Goal: Information Seeking & Learning: Learn about a topic

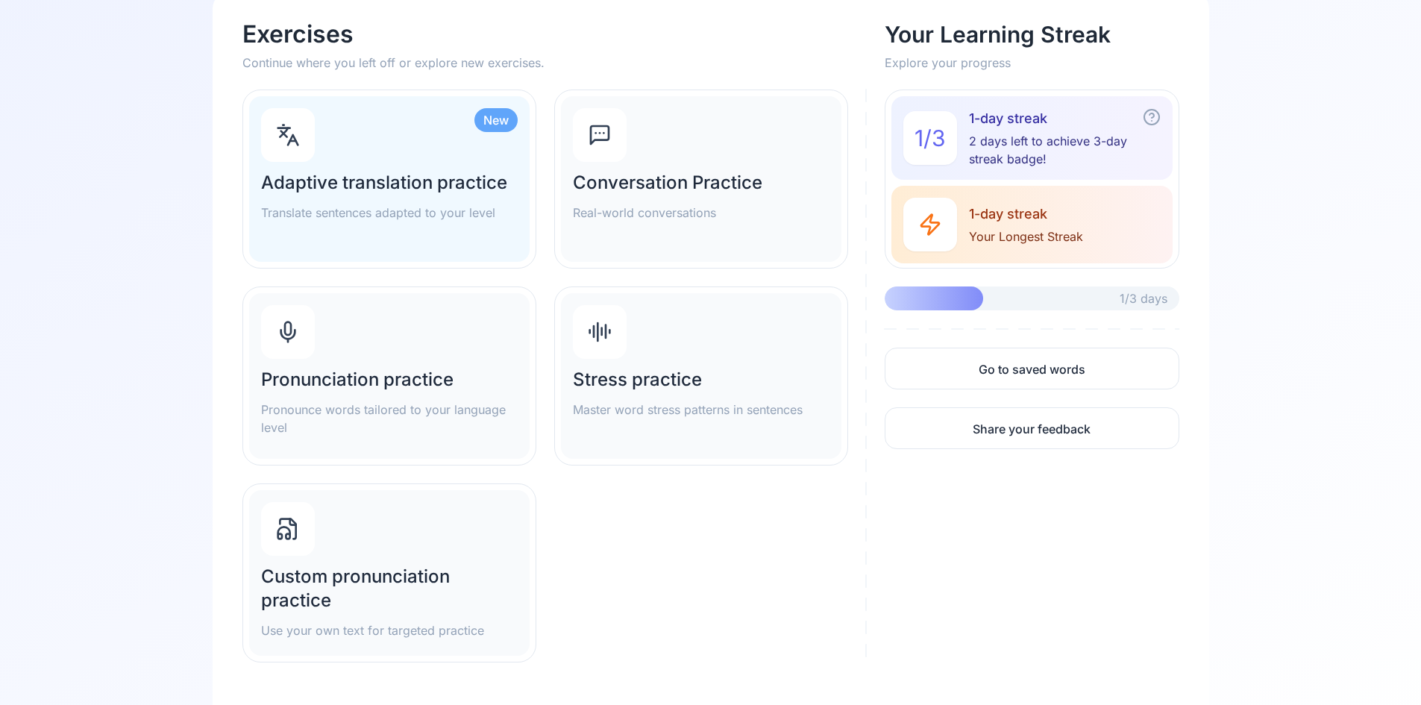
scroll to position [148, 0]
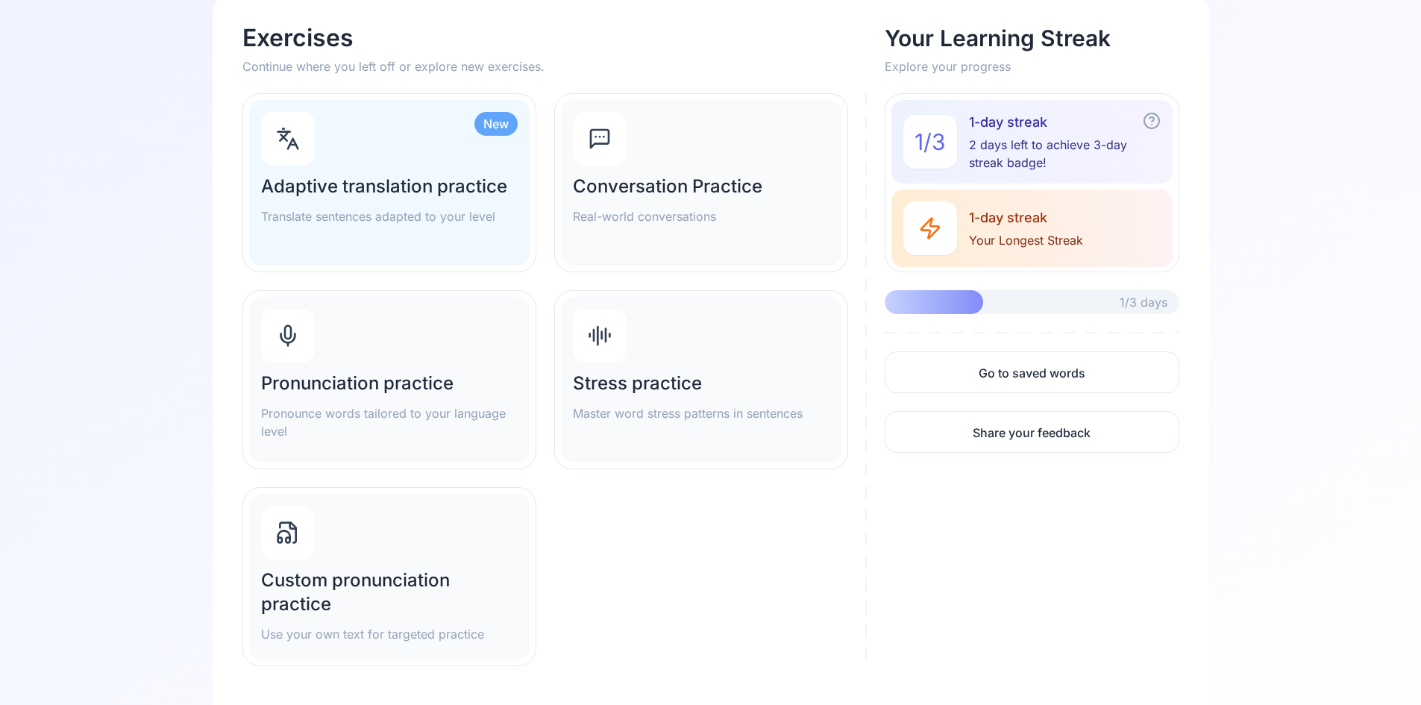
click at [360, 340] on div "Pronunciation practice Pronounce words tailored to your language level" at bounding box center [389, 380] width 280 height 166
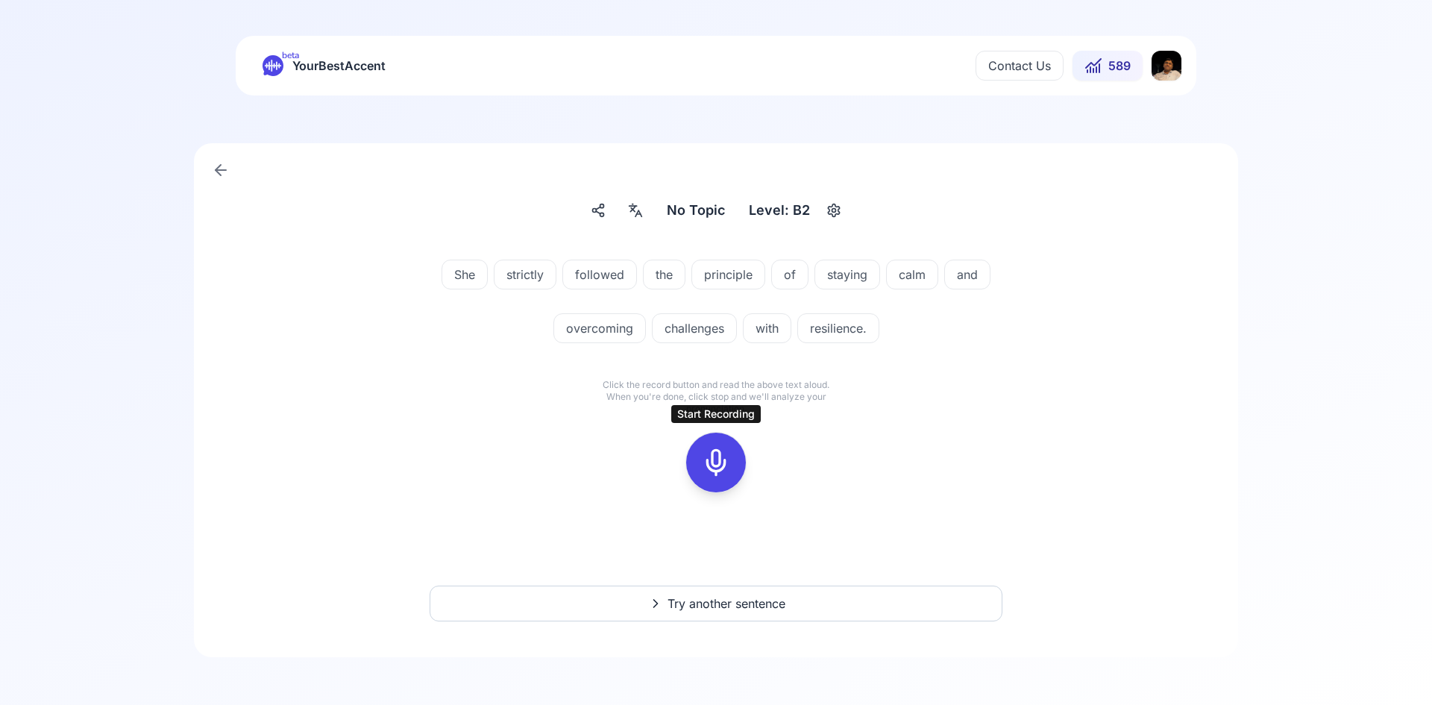
click at [710, 452] on rect at bounding box center [716, 462] width 22 height 22
click at [713, 451] on rect at bounding box center [716, 462] width 22 height 22
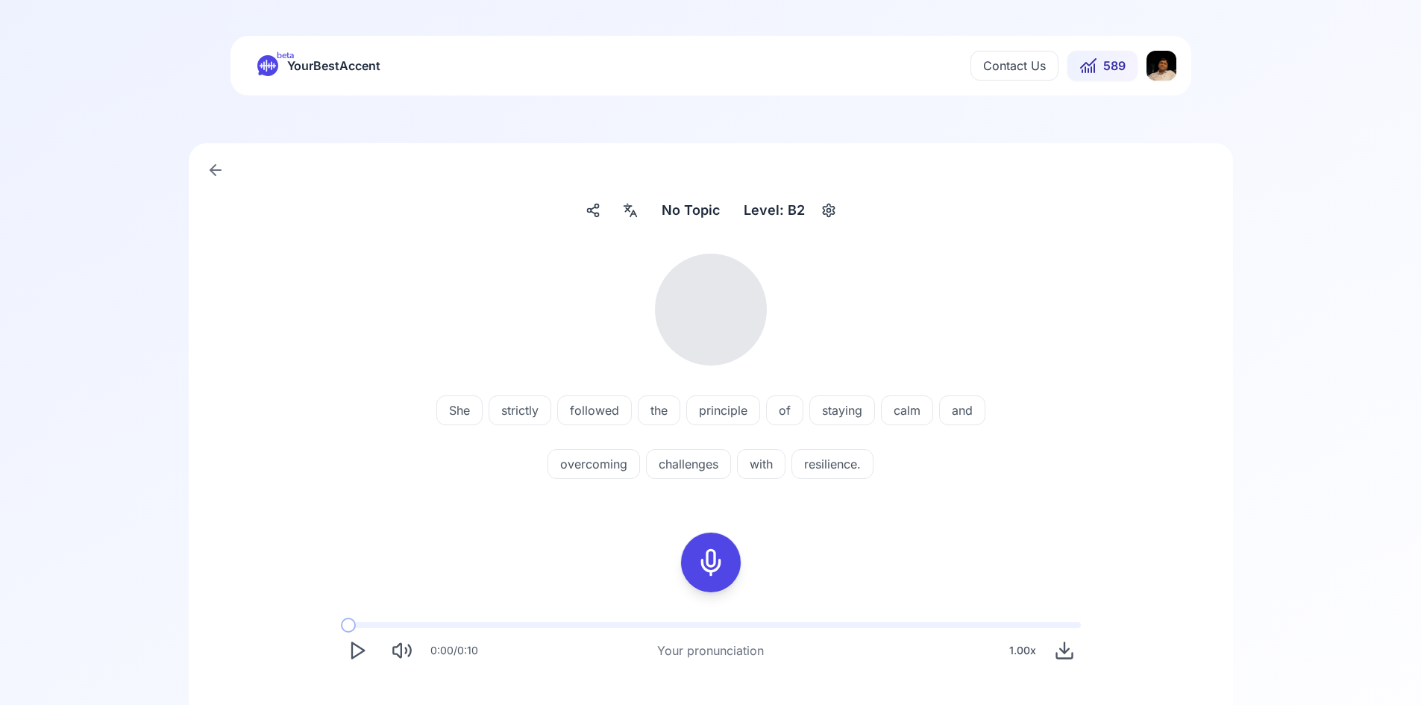
scroll to position [149, 0]
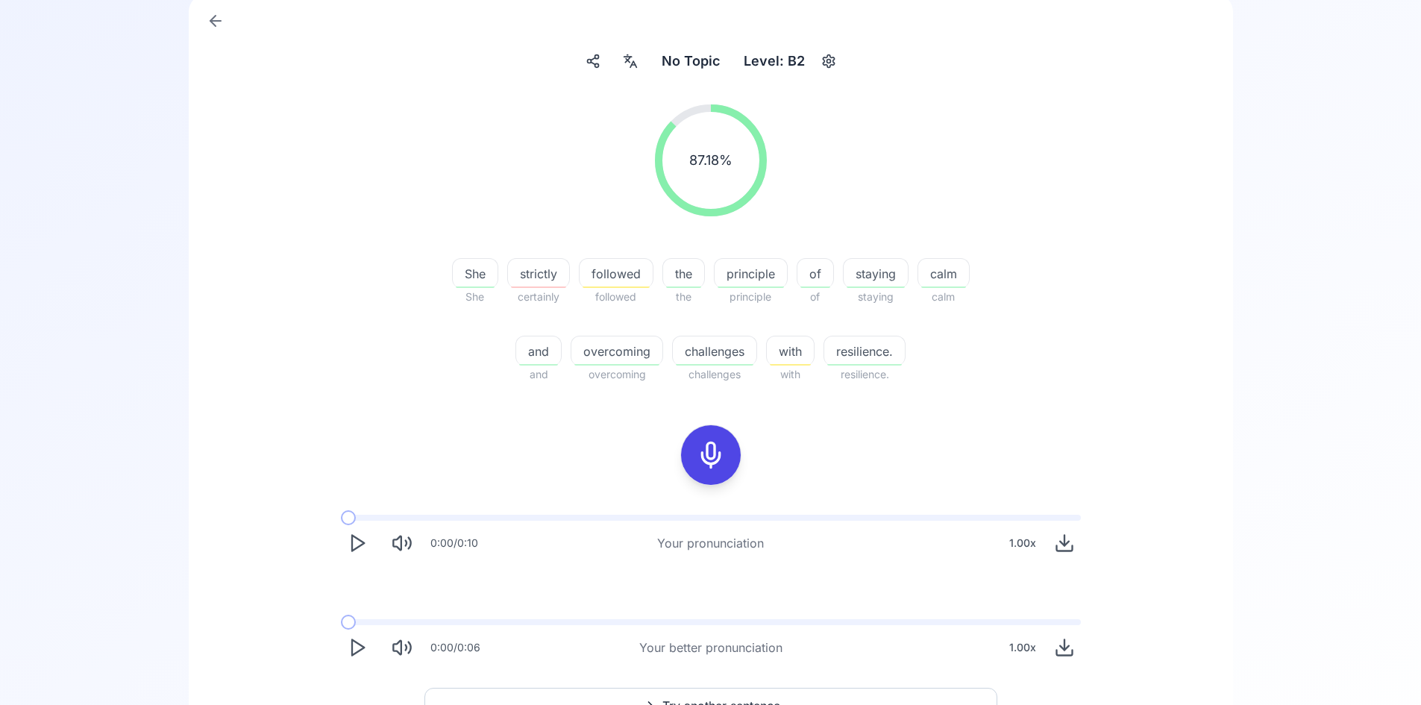
click at [353, 650] on icon "Play" at bounding box center [357, 647] width 21 height 21
click at [625, 355] on span "overcoming" at bounding box center [616, 351] width 91 height 18
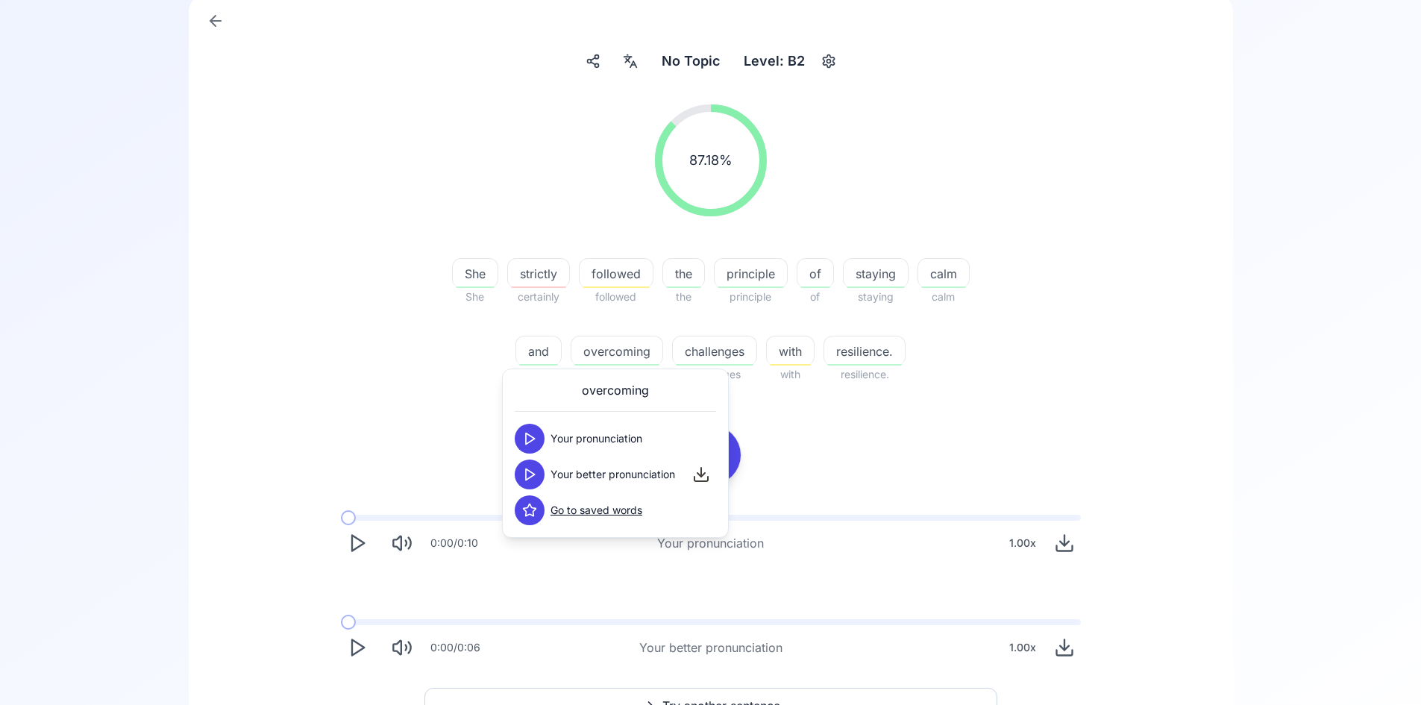
click at [533, 473] on polygon at bounding box center [530, 474] width 9 height 11
click at [536, 435] on icon at bounding box center [529, 438] width 15 height 15
click at [541, 475] on button at bounding box center [530, 474] width 30 height 30
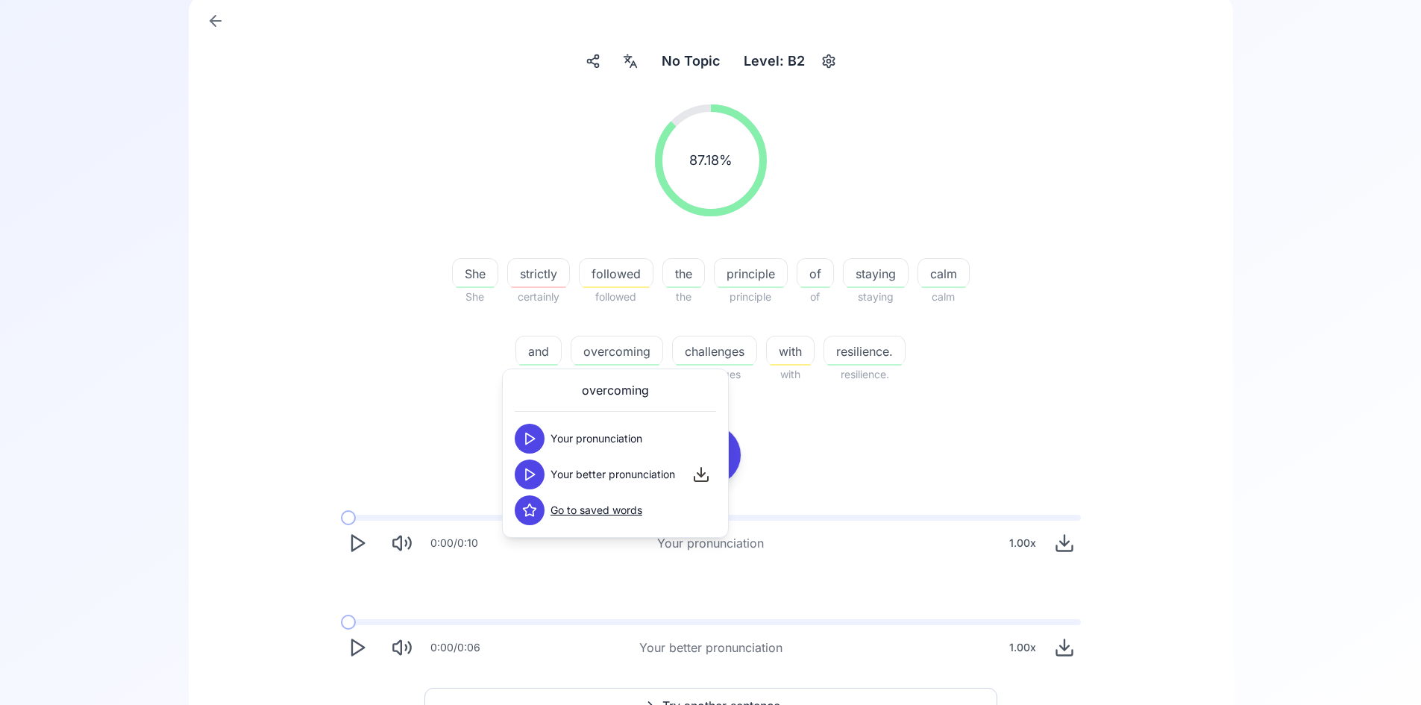
click at [535, 483] on button at bounding box center [530, 474] width 30 height 30
click at [906, 421] on div "87.18 % 87.18 % She She strictly certainly followed followed the the principle …" at bounding box center [710, 383] width 972 height 583
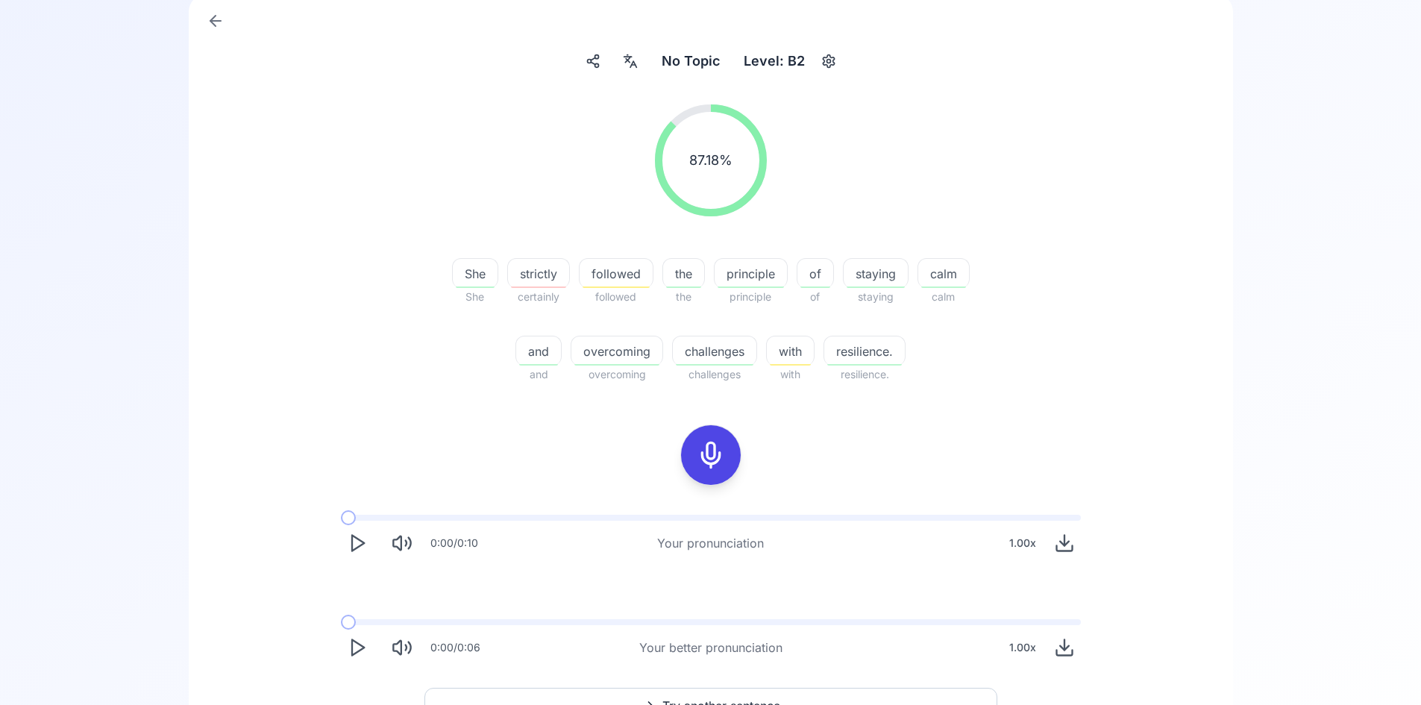
click at [846, 336] on div "resilience." at bounding box center [864, 351] width 82 height 30
click at [779, 471] on polygon at bounding box center [780, 474] width 9 height 11
click at [776, 472] on icon at bounding box center [779, 474] width 15 height 15
click at [776, 439] on icon at bounding box center [779, 438] width 15 height 15
click at [785, 477] on icon at bounding box center [779, 474] width 15 height 15
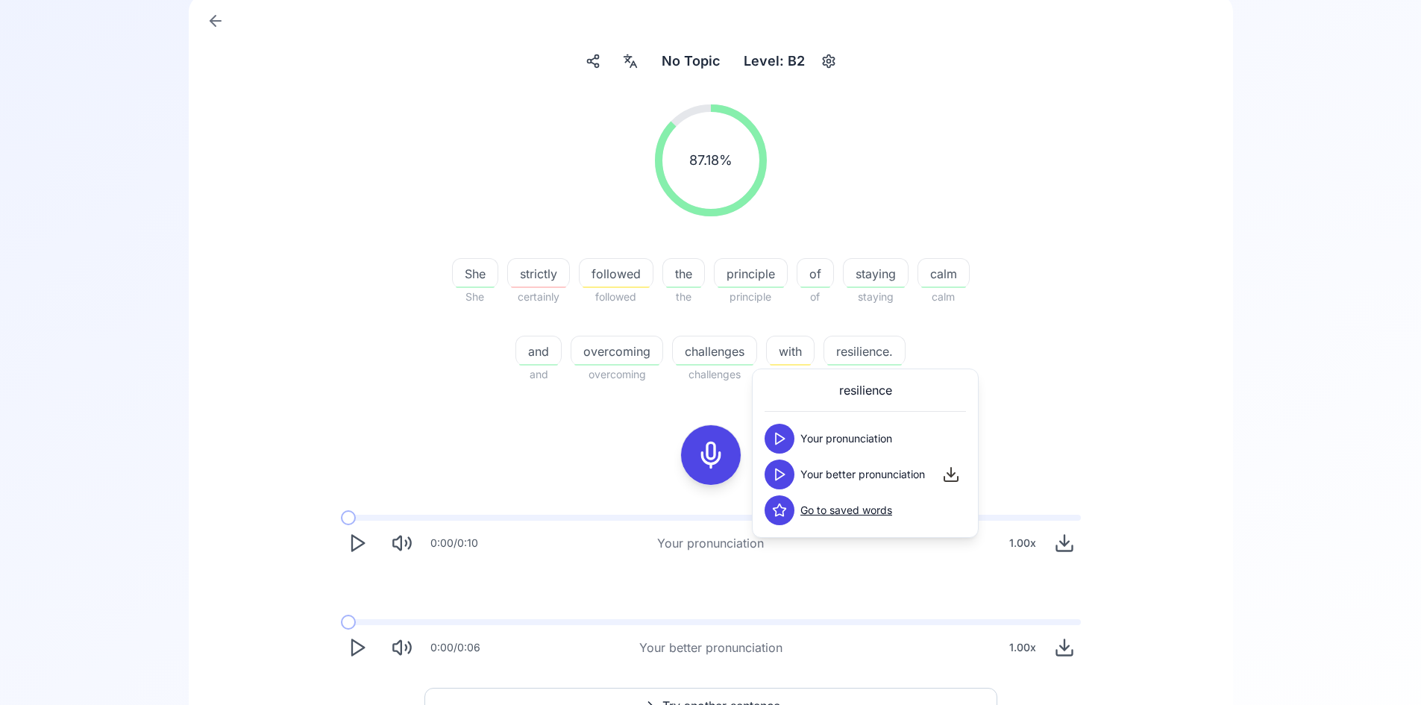
click at [603, 350] on span "overcoming" at bounding box center [616, 351] width 91 height 18
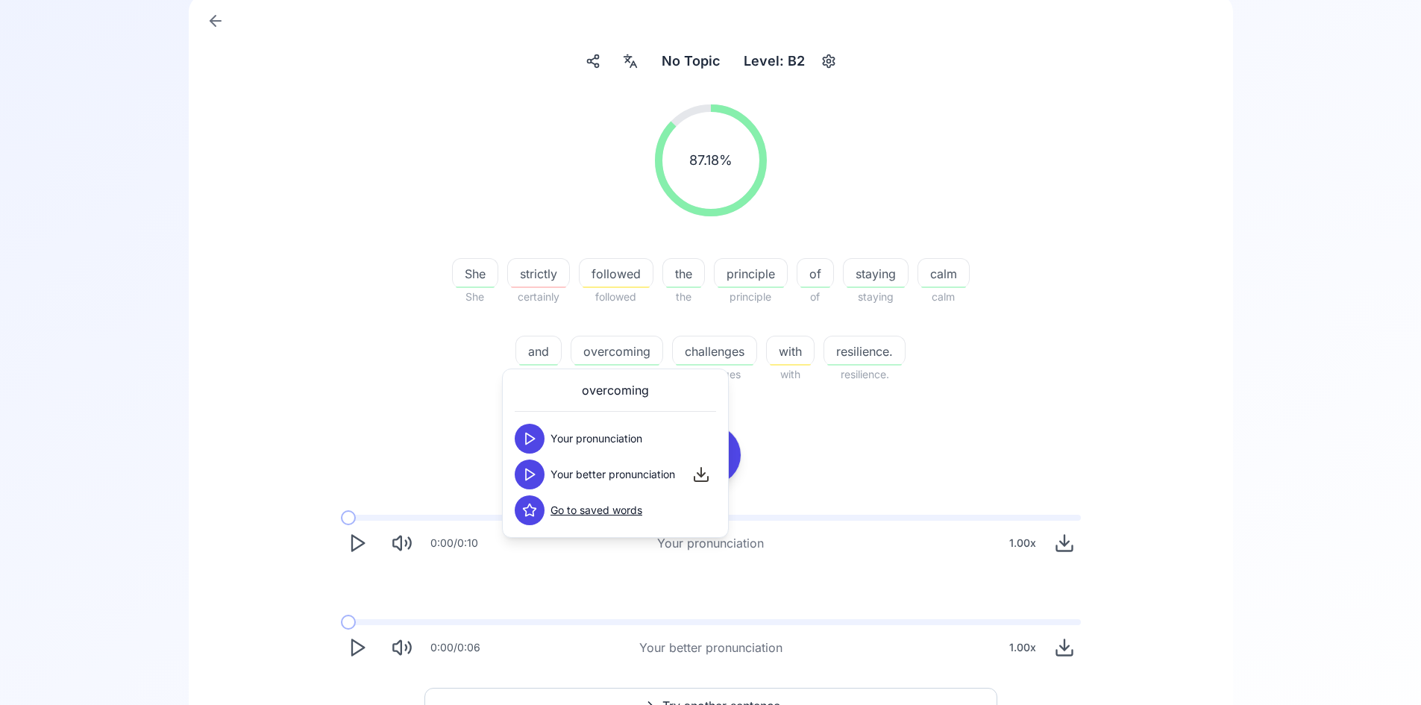
click at [534, 476] on icon at bounding box center [529, 474] width 15 height 15
click at [532, 475] on polygon at bounding box center [530, 474] width 9 height 11
click at [1204, 386] on div "No Topic No Topic Level: B2 87.18 % 87.18 % She She strictly certainly followed…" at bounding box center [711, 376] width 1044 height 765
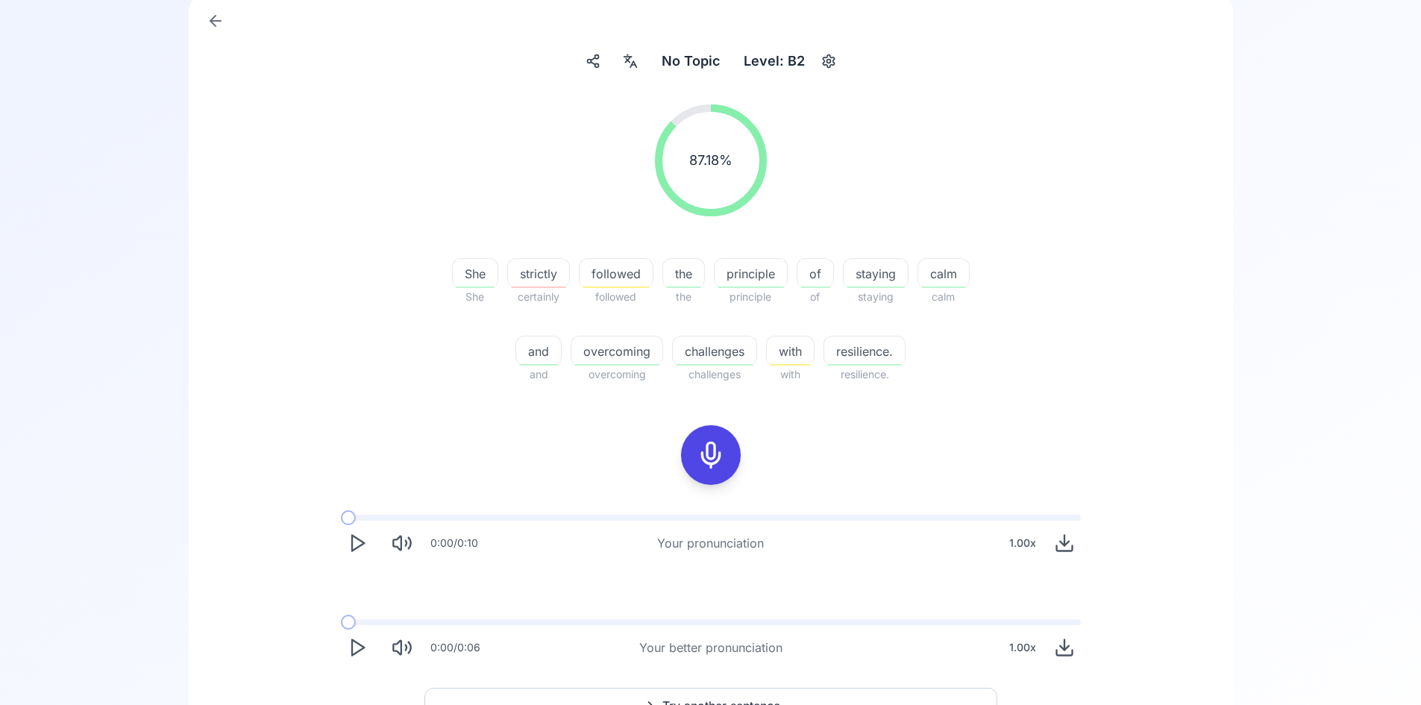
click at [704, 454] on icon at bounding box center [711, 455] width 30 height 30
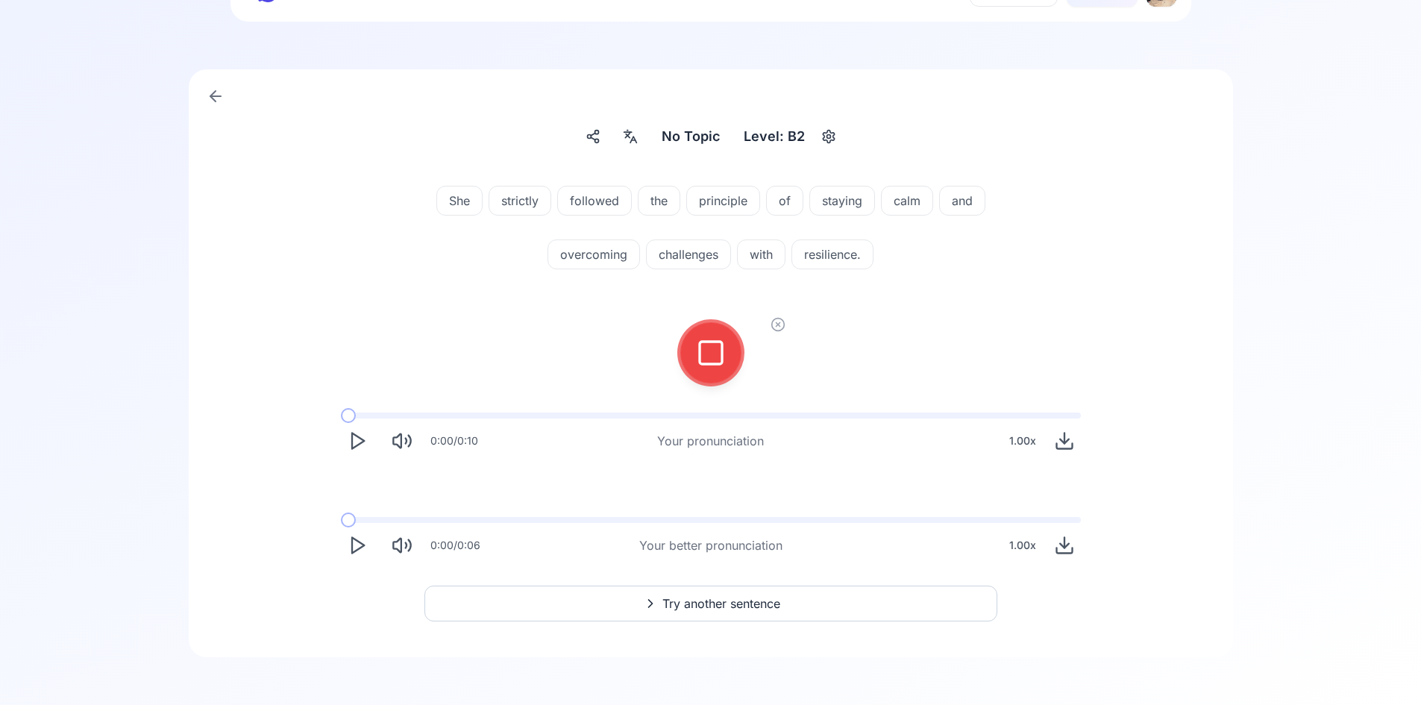
scroll to position [74, 0]
click at [725, 356] on div at bounding box center [711, 353] width 36 height 60
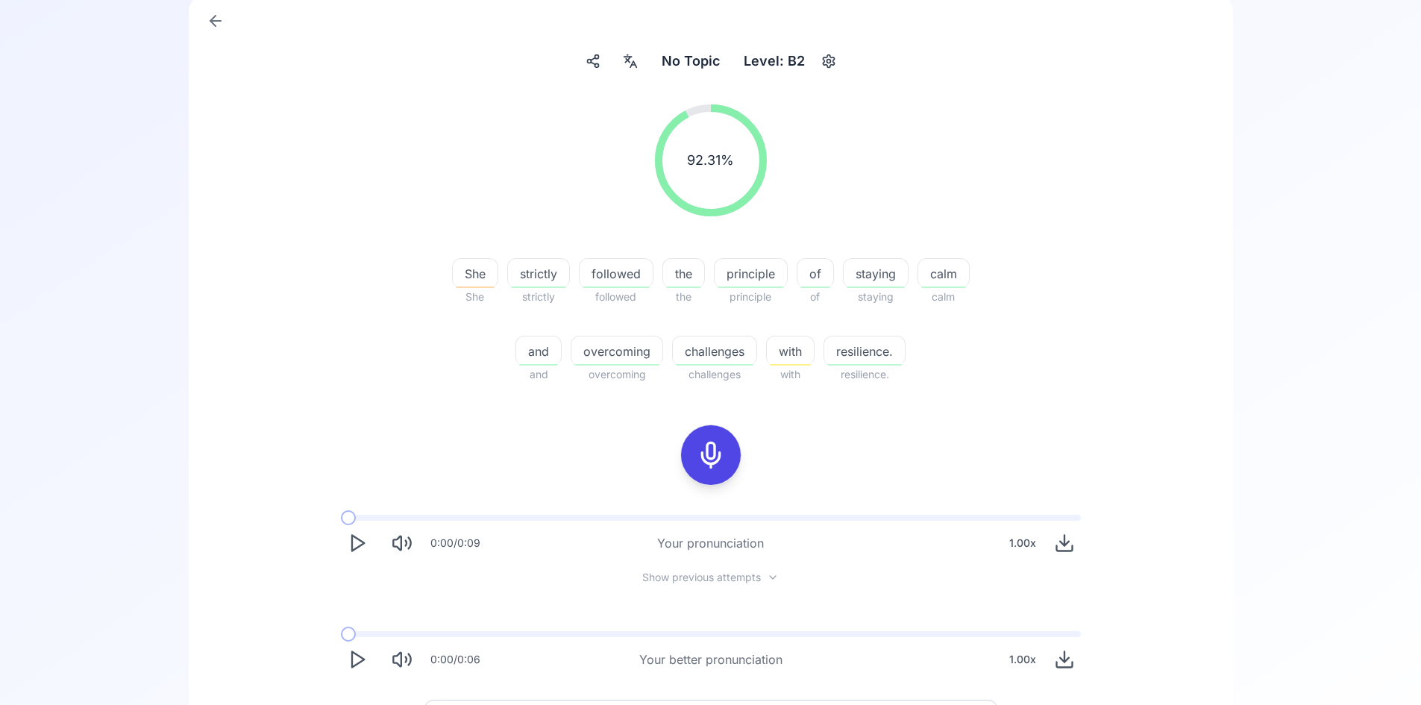
scroll to position [263, 0]
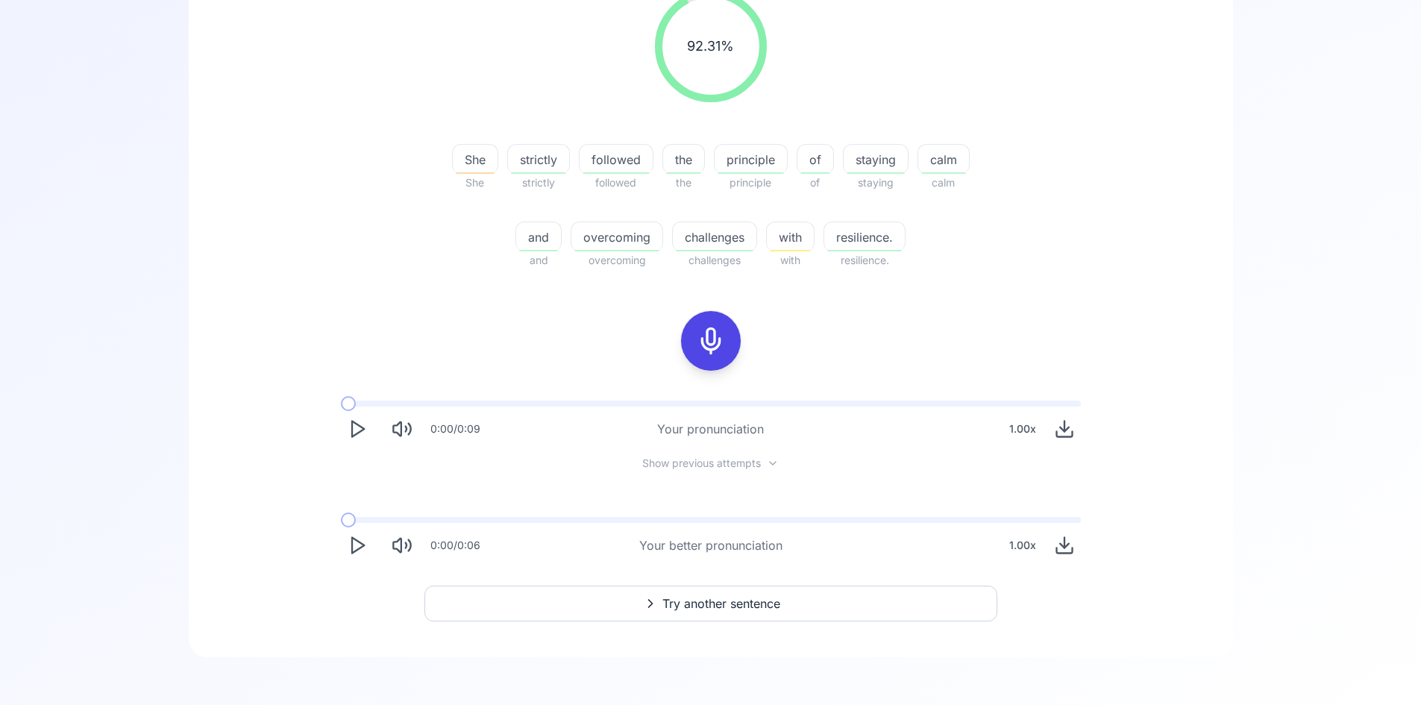
click at [714, 600] on span "Try another sentence" at bounding box center [721, 603] width 118 height 18
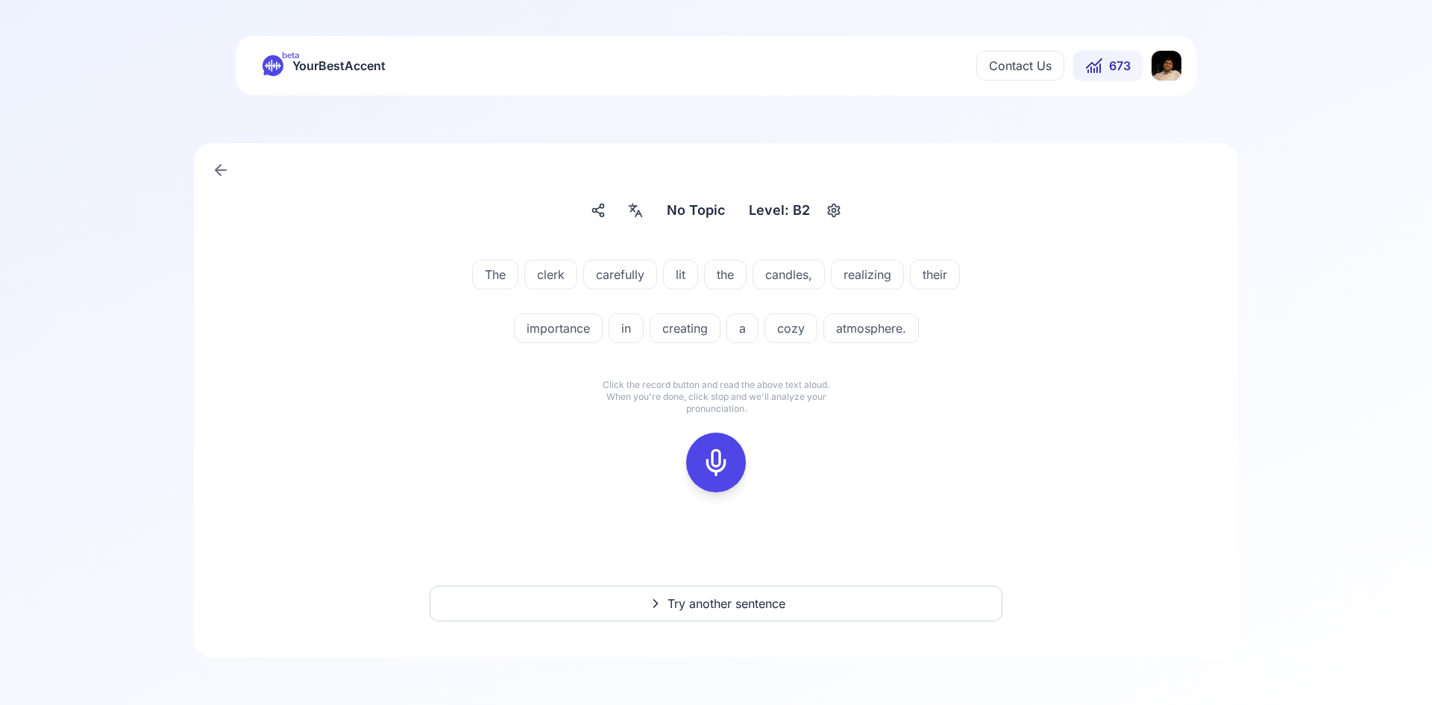
click at [725, 465] on icon at bounding box center [716, 462] width 30 height 30
click at [709, 467] on icon at bounding box center [716, 462] width 30 height 30
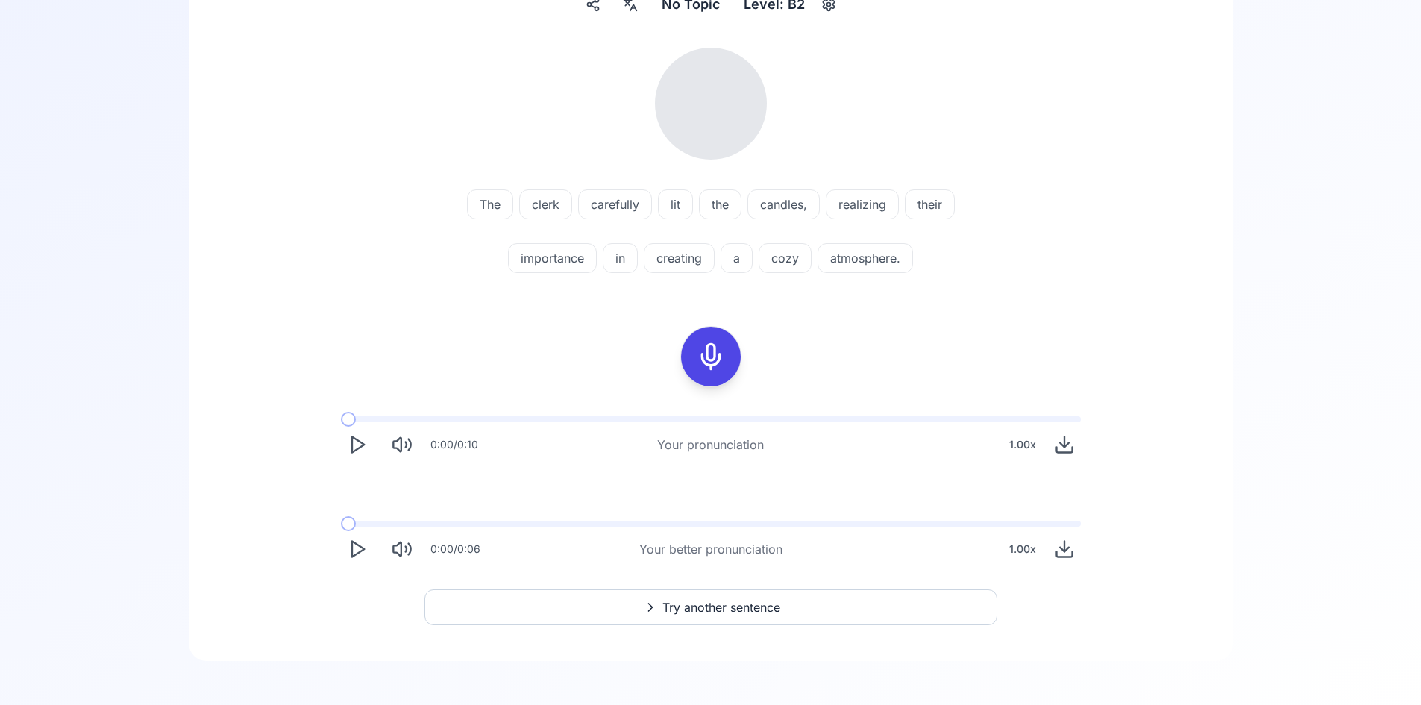
scroll to position [210, 0]
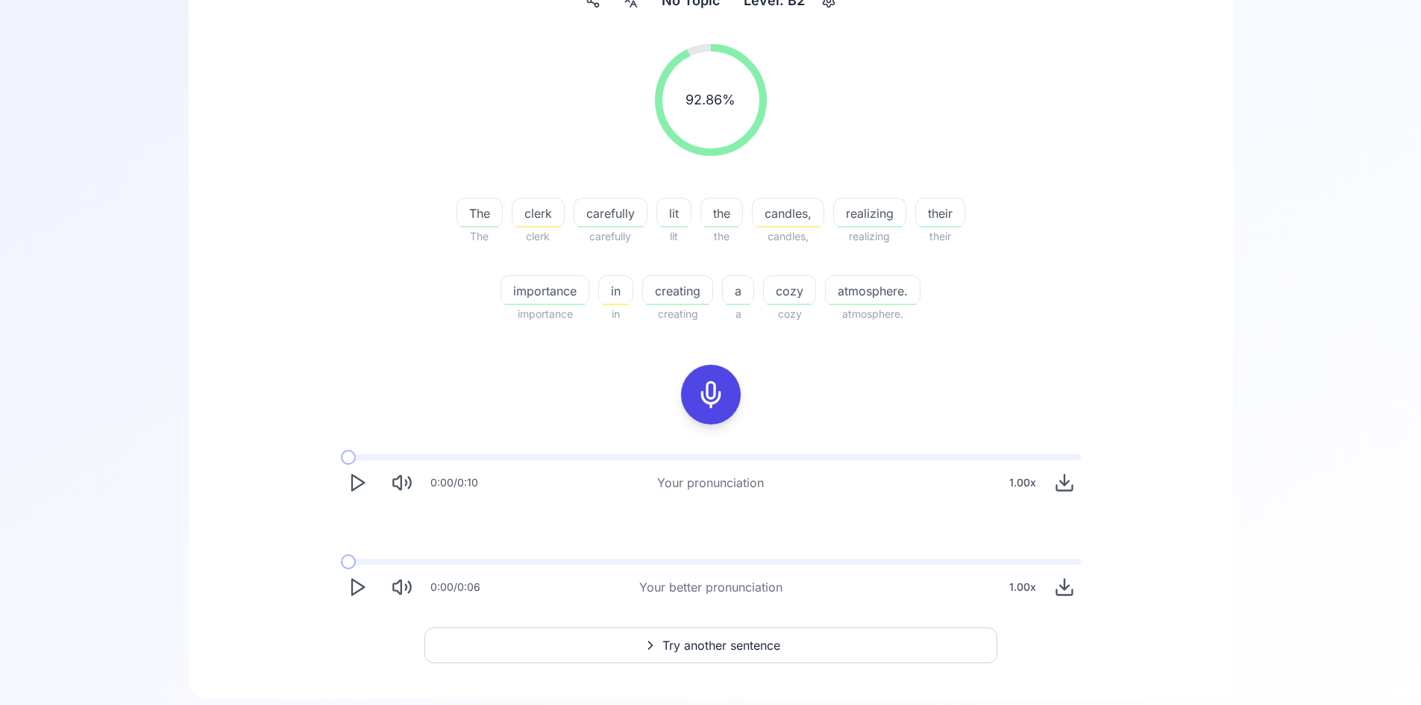
click at [353, 588] on icon "Play" at bounding box center [357, 586] width 21 height 21
click at [843, 294] on span "atmosphere." at bounding box center [873, 291] width 94 height 18
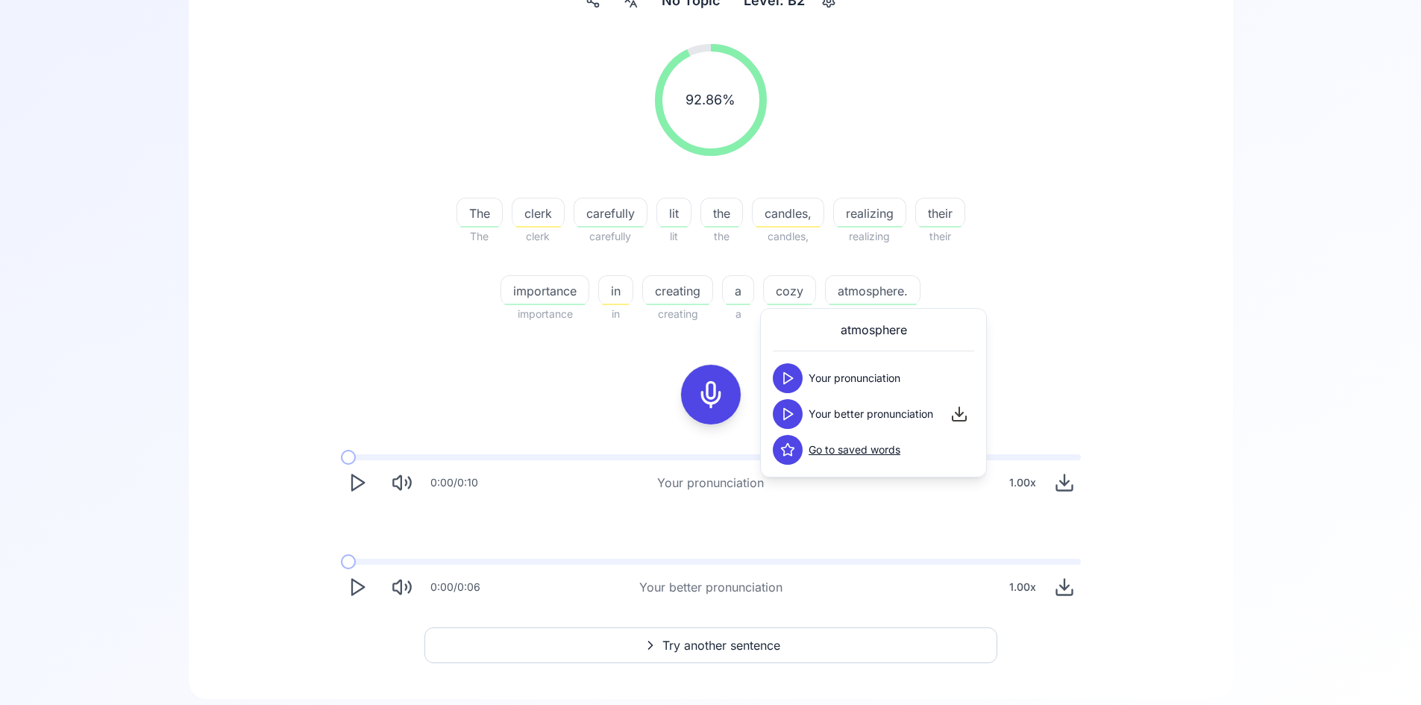
click at [794, 418] on icon at bounding box center [787, 413] width 15 height 15
drag, startPoint x: 794, startPoint y: 418, endPoint x: 811, endPoint y: 462, distance: 47.0
click at [818, 466] on div "atmosphere Your pronunciation Your better pronunciation Go to saved words" at bounding box center [873, 392] width 227 height 169
click at [790, 454] on icon at bounding box center [787, 449] width 15 height 15
click at [785, 413] on icon at bounding box center [787, 413] width 15 height 15
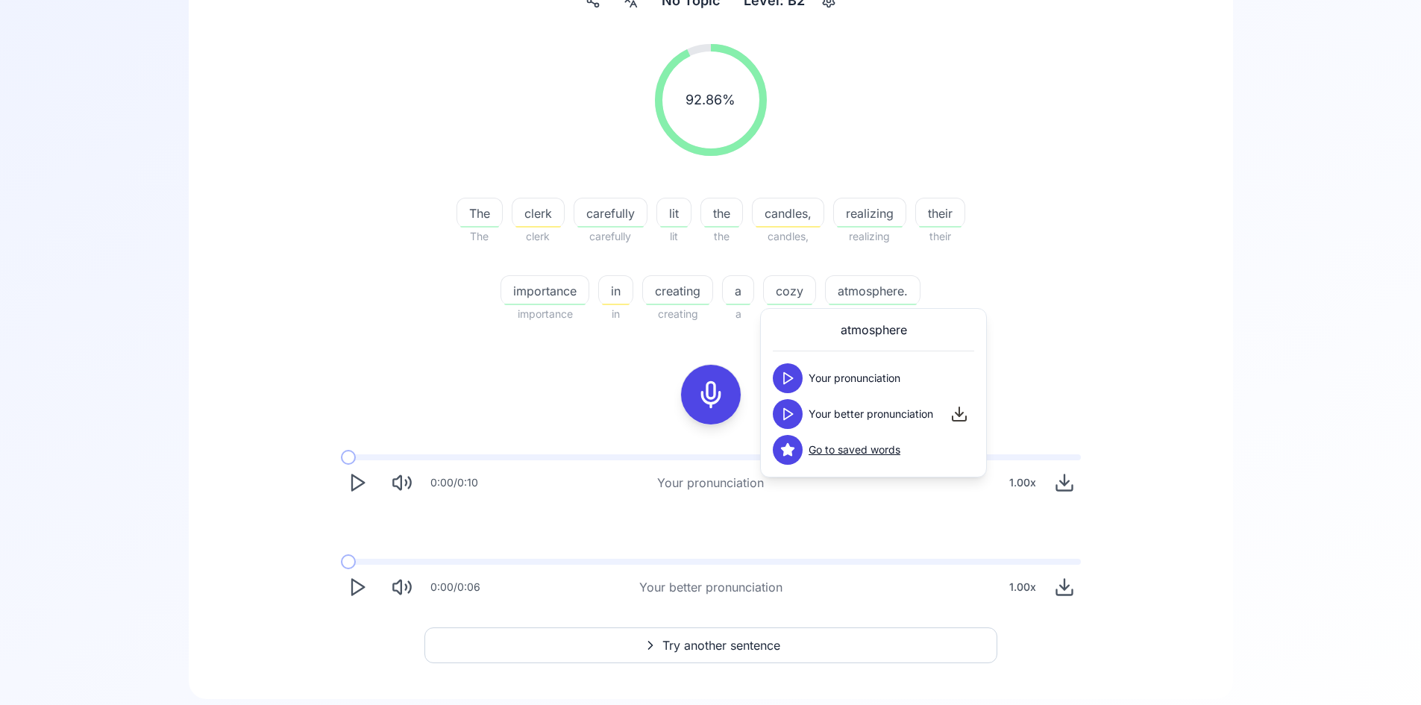
click at [785, 413] on icon at bounding box center [787, 413] width 15 height 15
click at [685, 291] on span "creating" at bounding box center [677, 291] width 69 height 18
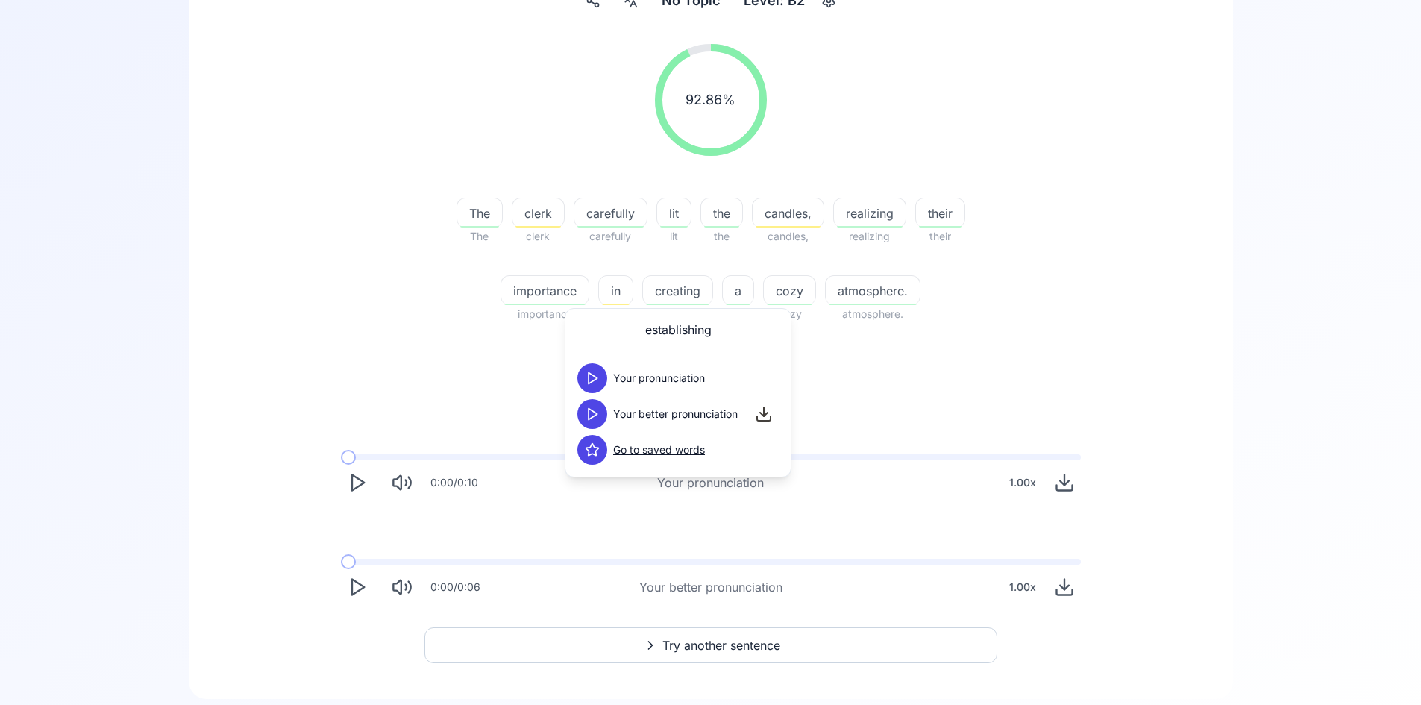
click at [595, 413] on polygon at bounding box center [592, 414] width 9 height 11
click at [542, 291] on span "importance" at bounding box center [544, 291] width 87 height 18
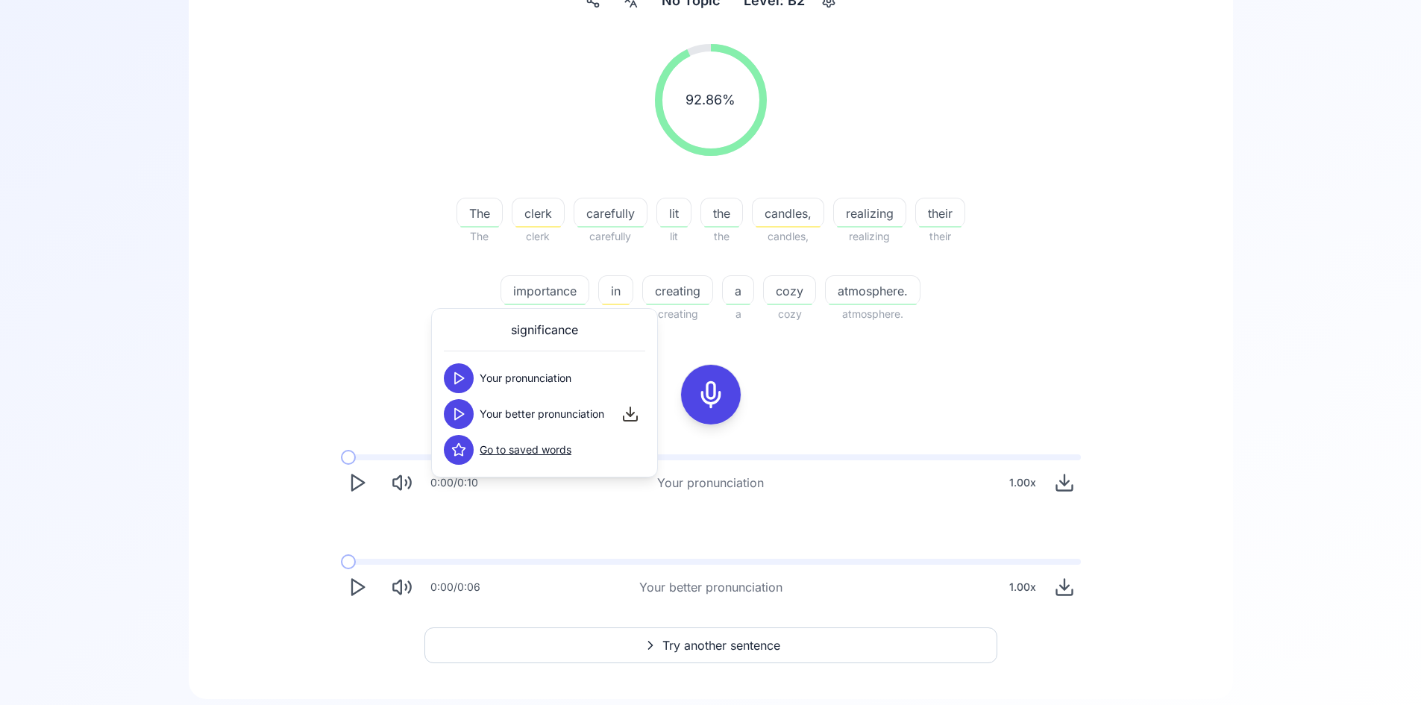
click at [457, 416] on icon at bounding box center [458, 413] width 15 height 15
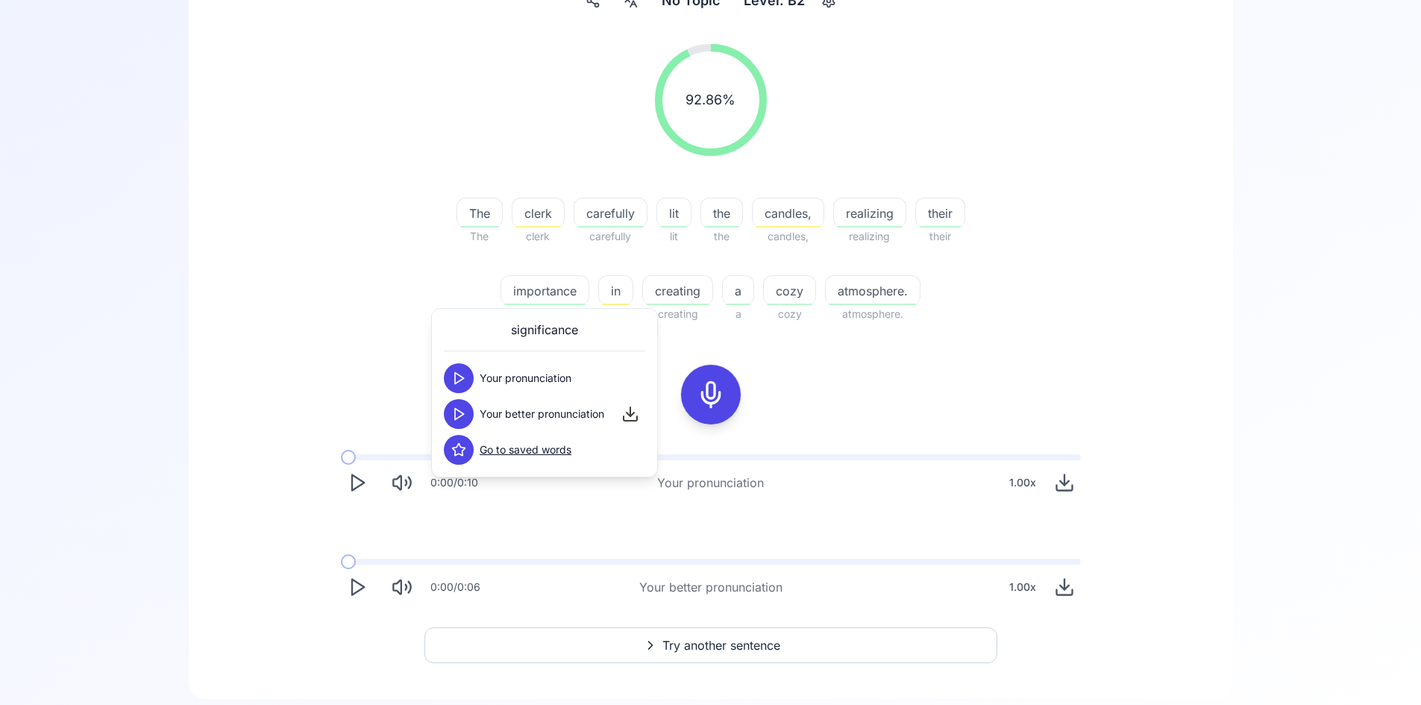
click at [457, 416] on icon at bounding box center [458, 413] width 15 height 15
click at [482, 213] on span "The" at bounding box center [479, 213] width 45 height 18
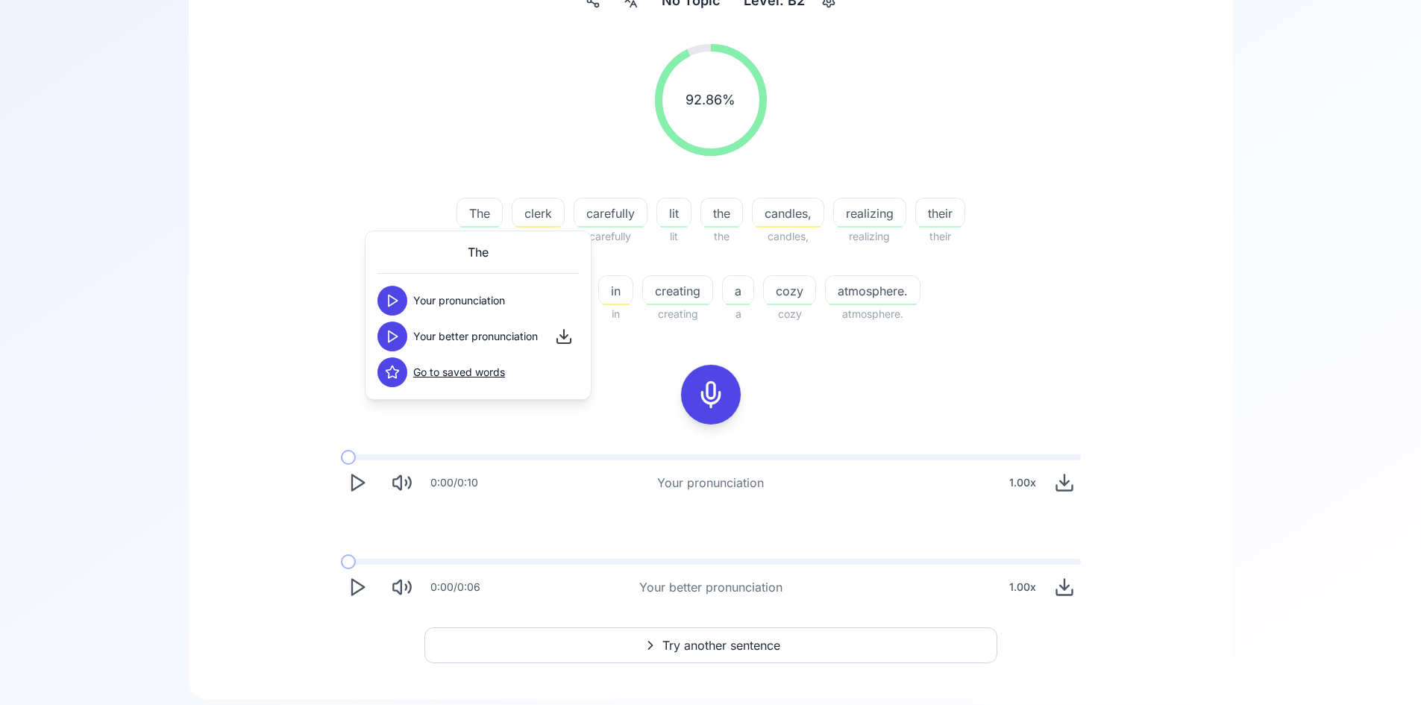
click at [404, 336] on button at bounding box center [392, 336] width 30 height 30
click at [855, 394] on div "92.86 % 92.86 % The The clerk clerk carefully carefully lit lit the the candles…" at bounding box center [710, 323] width 972 height 583
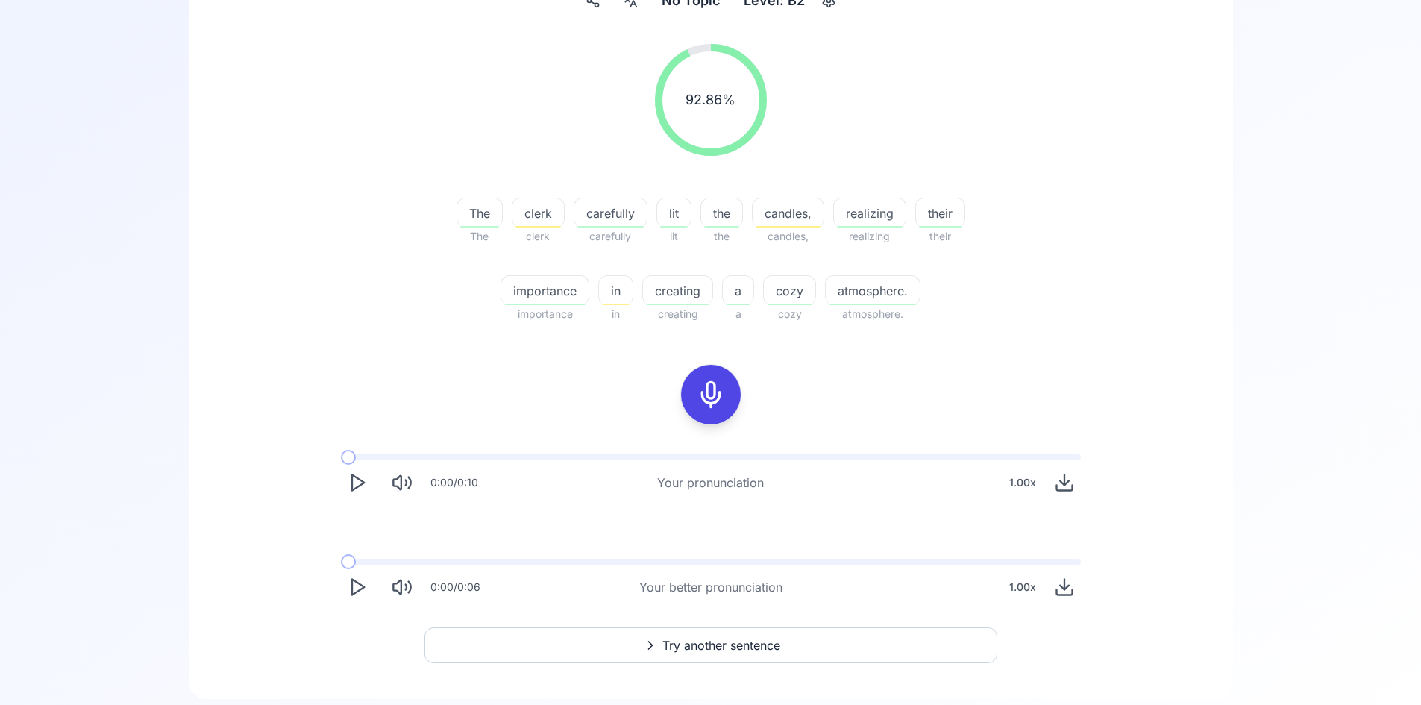
click at [715, 394] on icon at bounding box center [711, 395] width 30 height 30
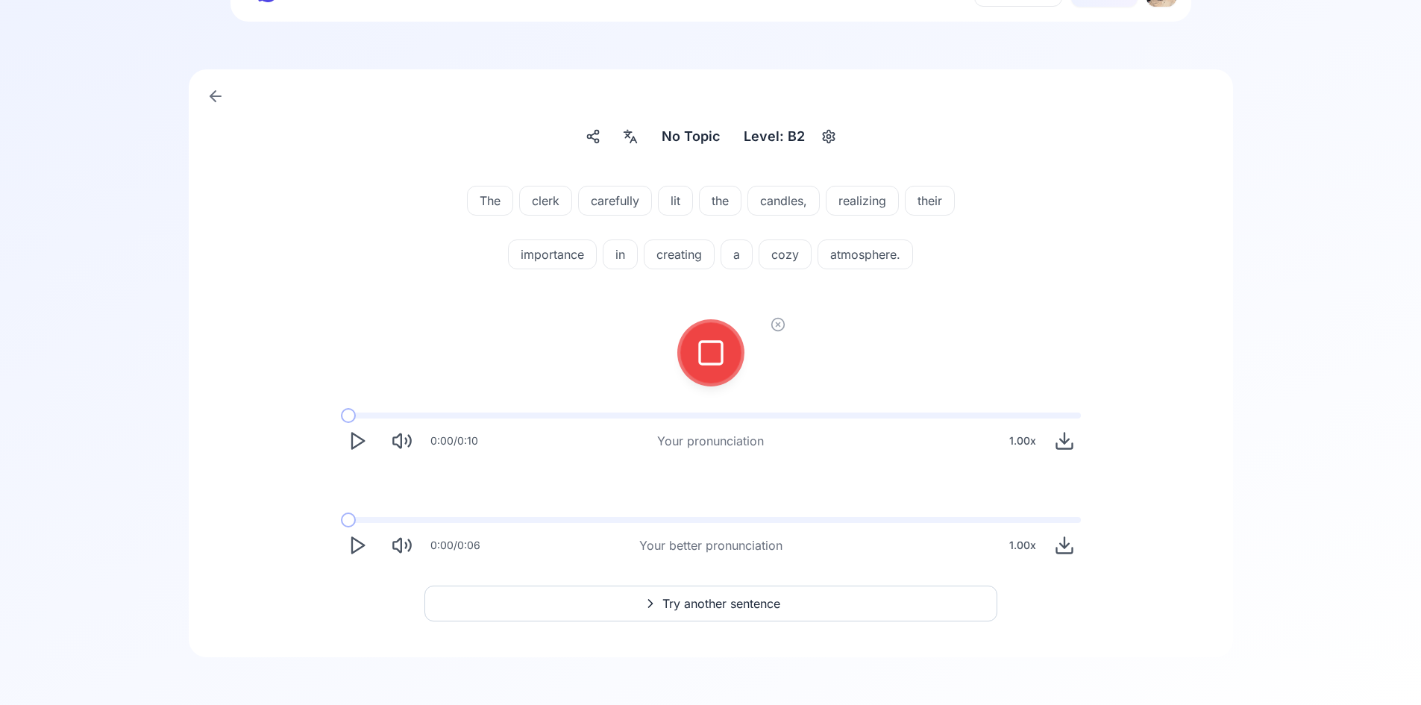
scroll to position [74, 0]
click at [716, 360] on icon at bounding box center [711, 353] width 30 height 30
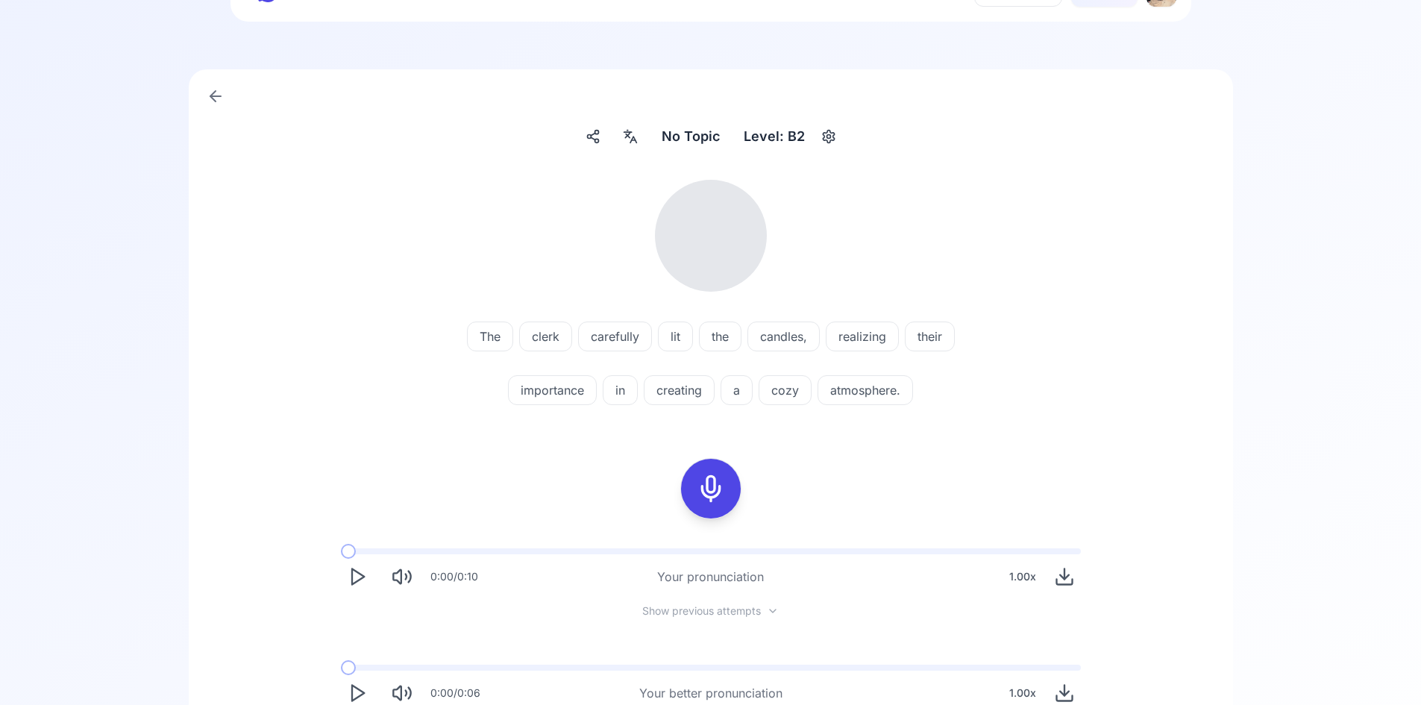
scroll to position [210, 0]
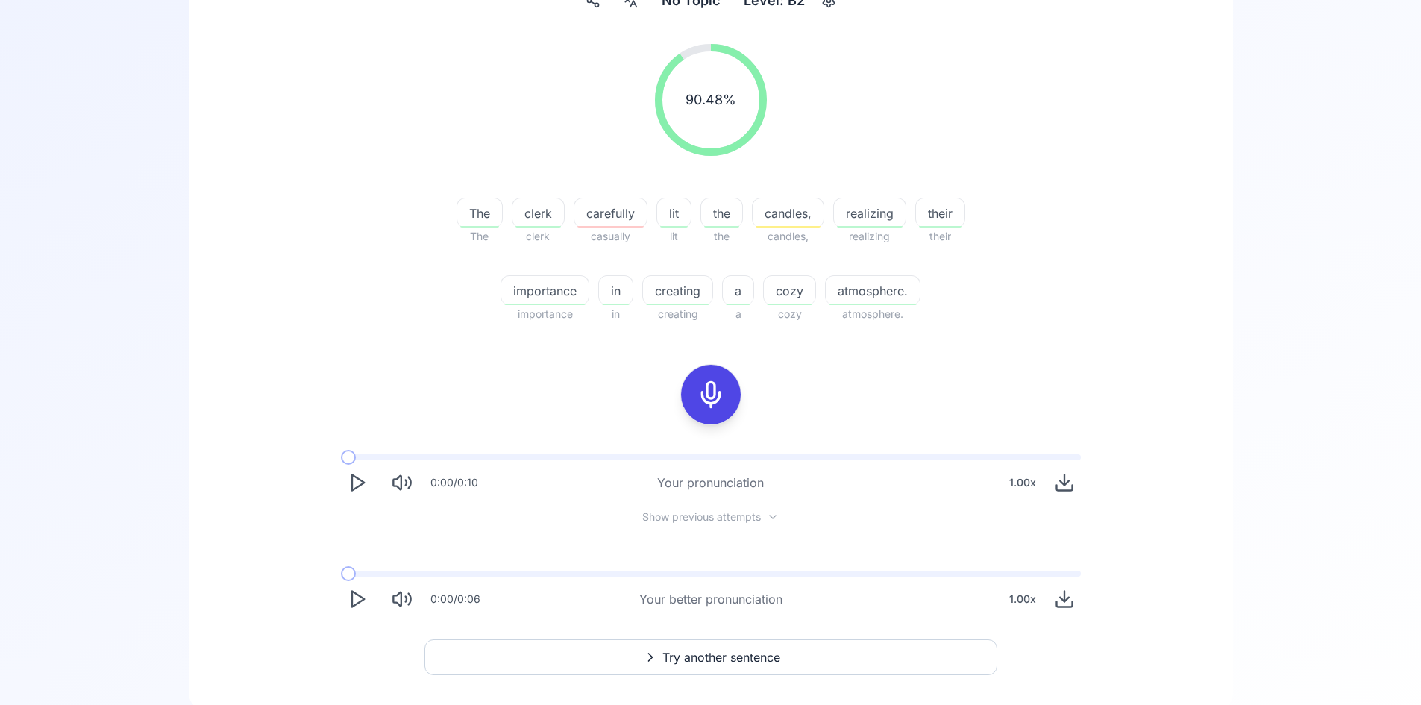
click at [861, 293] on span "atmosphere." at bounding box center [873, 291] width 94 height 18
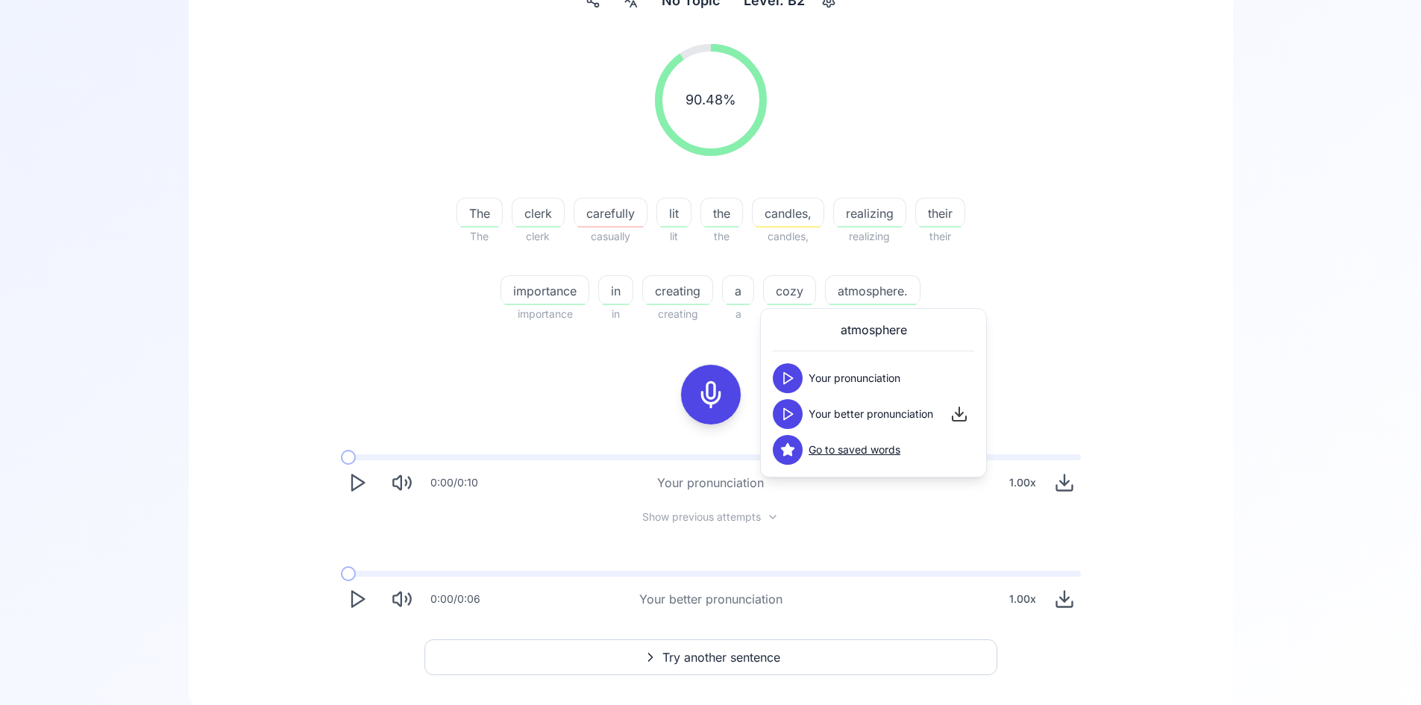
click at [787, 421] on icon at bounding box center [787, 413] width 15 height 15
click at [788, 421] on icon at bounding box center [787, 413] width 15 height 15
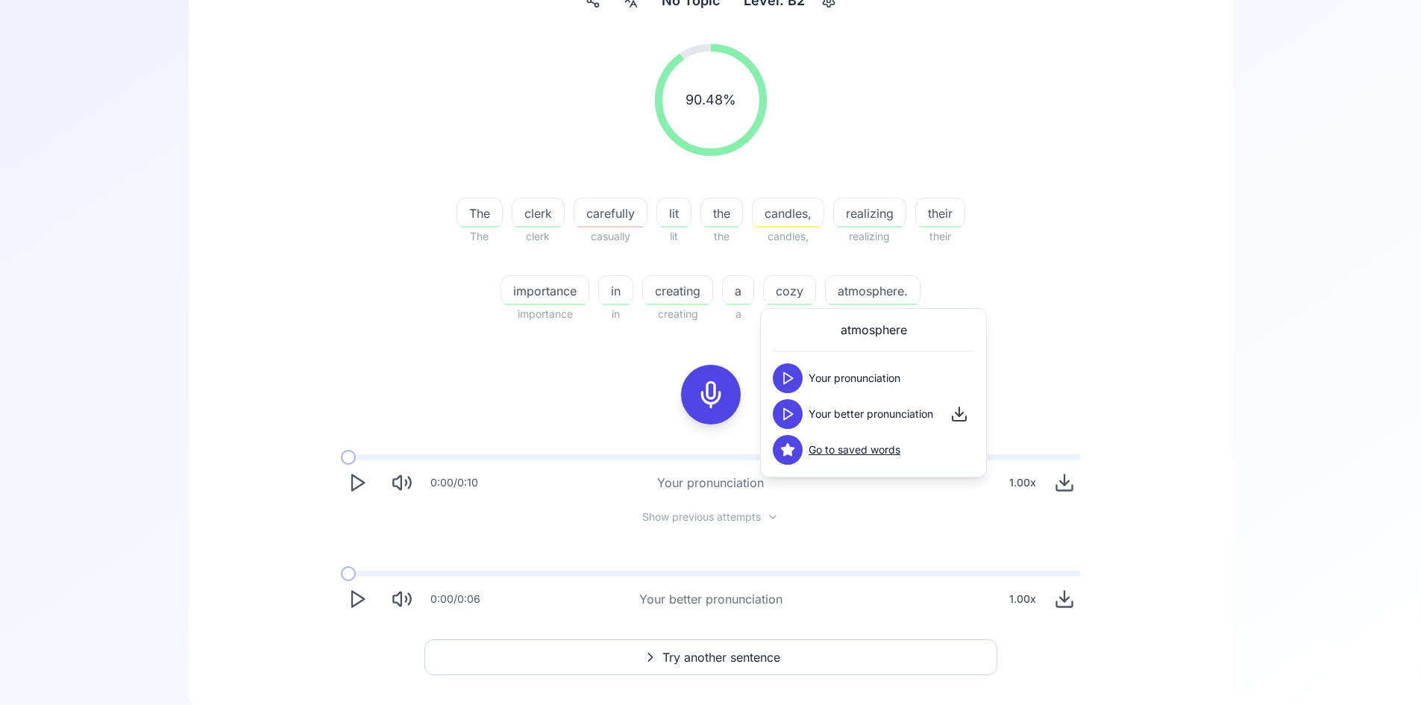
click at [788, 421] on icon at bounding box center [787, 413] width 15 height 15
click at [788, 415] on icon at bounding box center [787, 413] width 15 height 15
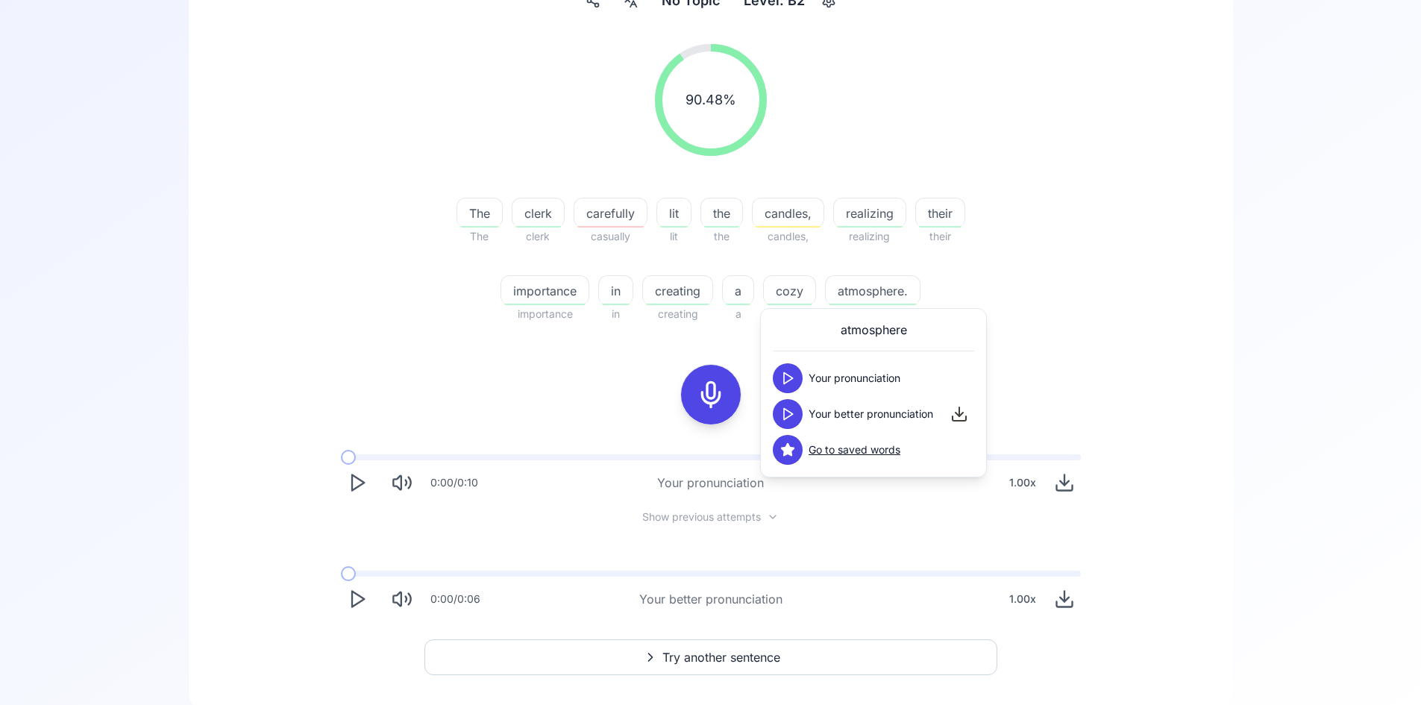
click at [541, 290] on span "importance" at bounding box center [544, 291] width 87 height 18
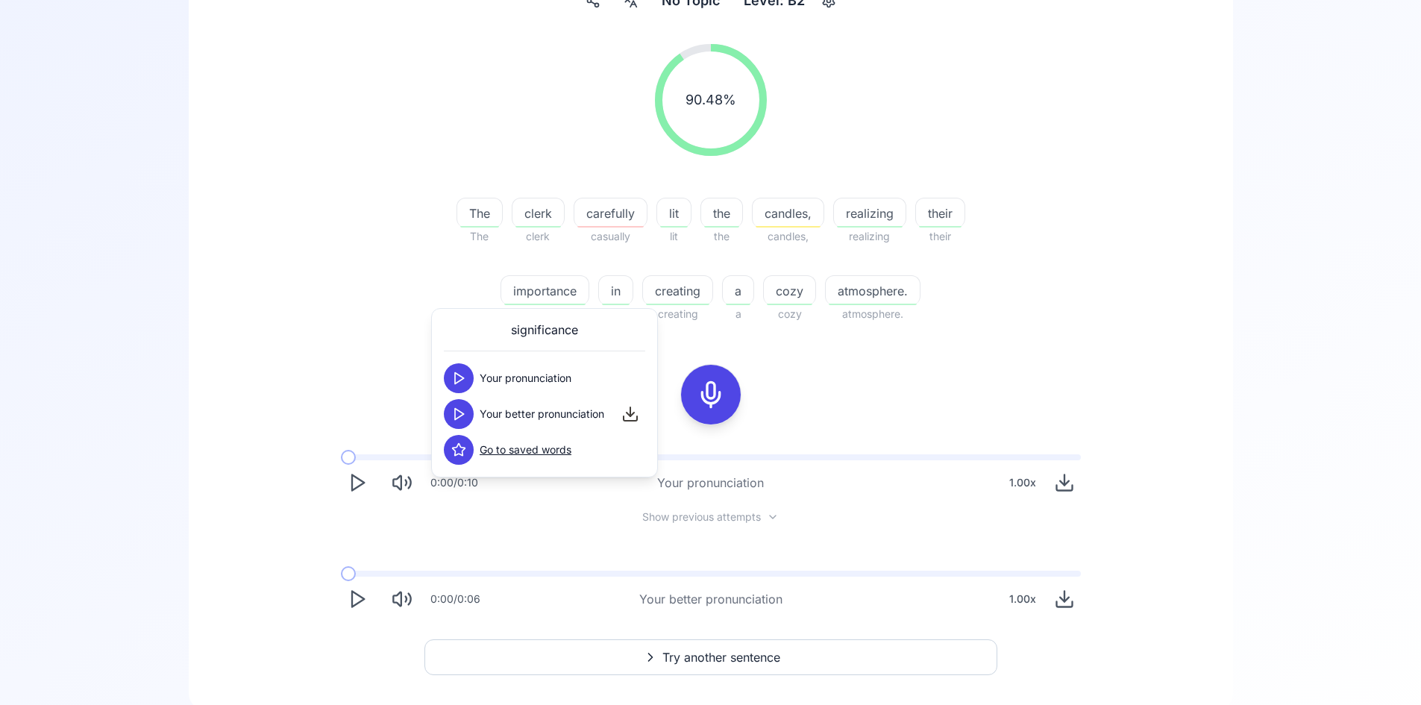
click at [456, 415] on icon at bounding box center [458, 413] width 15 height 15
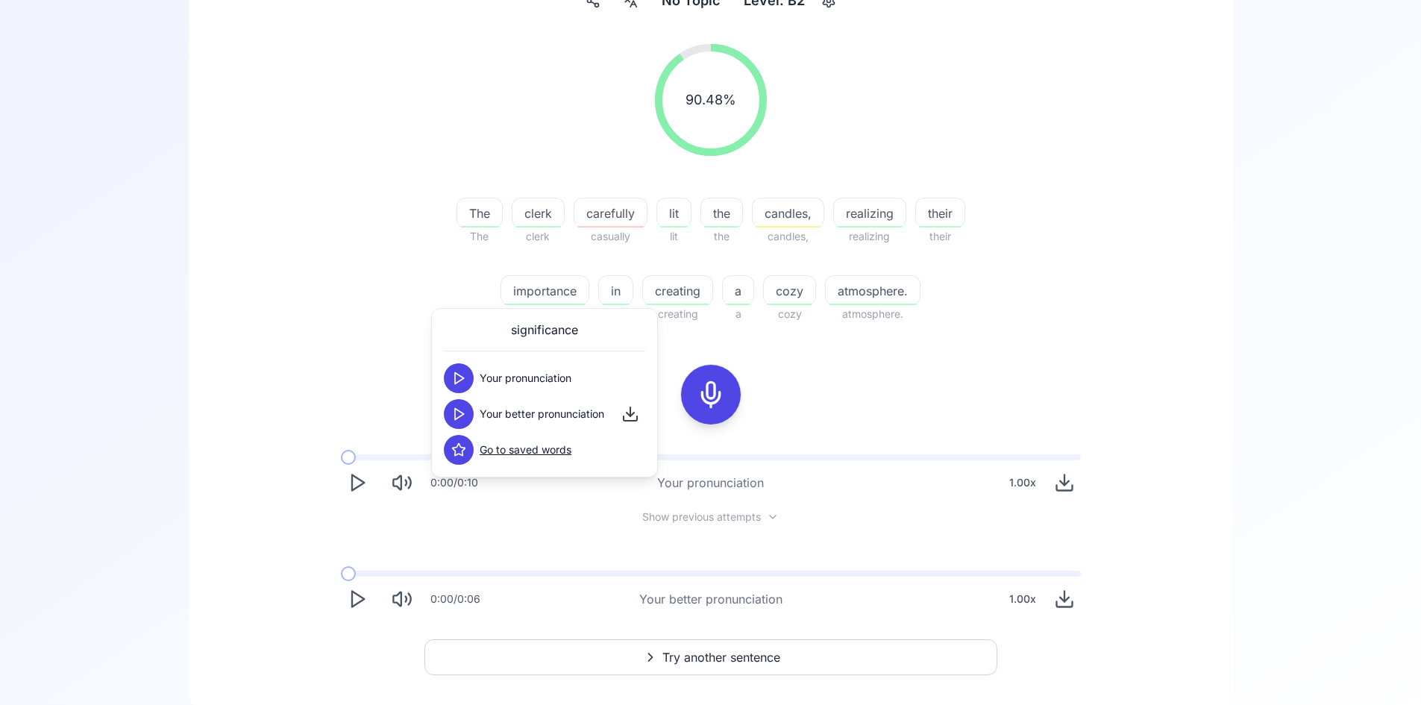
click at [456, 415] on icon at bounding box center [458, 413] width 15 height 15
click at [875, 213] on span "realizing" at bounding box center [870, 213] width 72 height 18
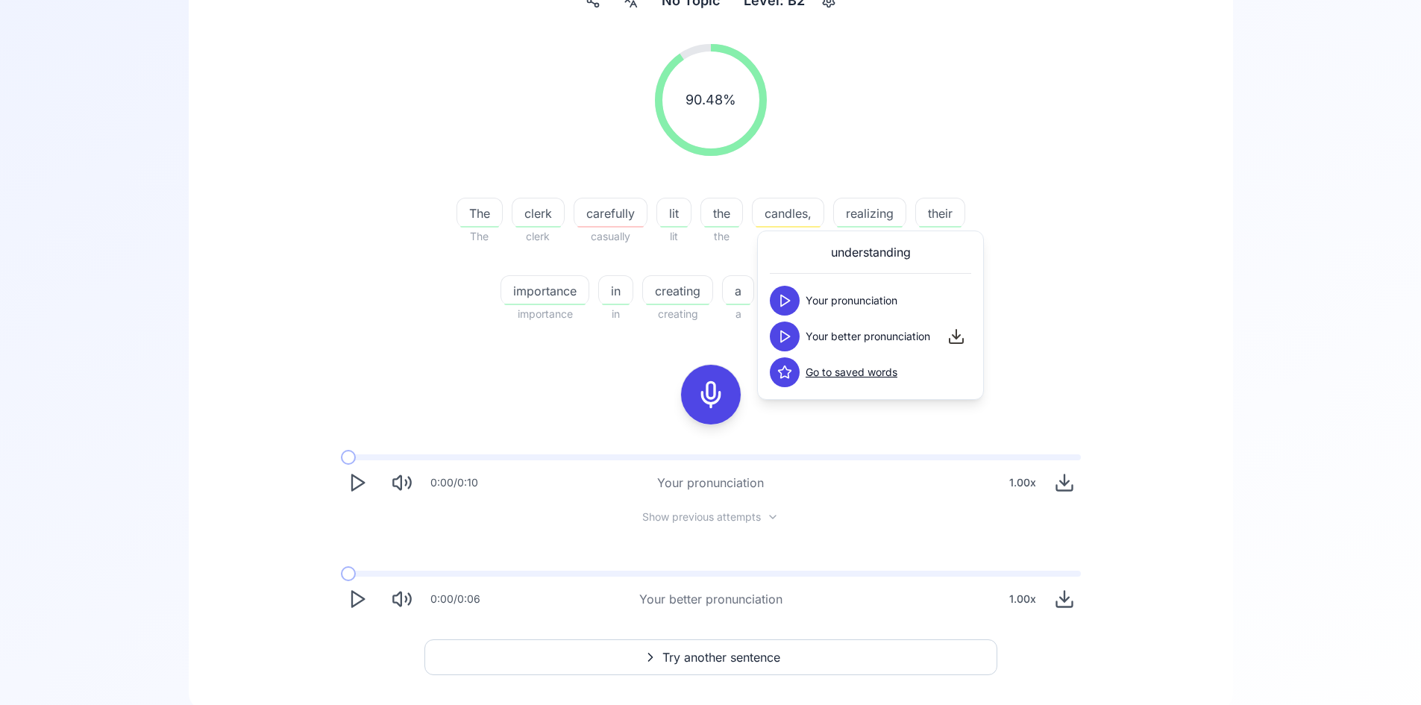
click at [785, 334] on polygon at bounding box center [785, 336] width 9 height 11
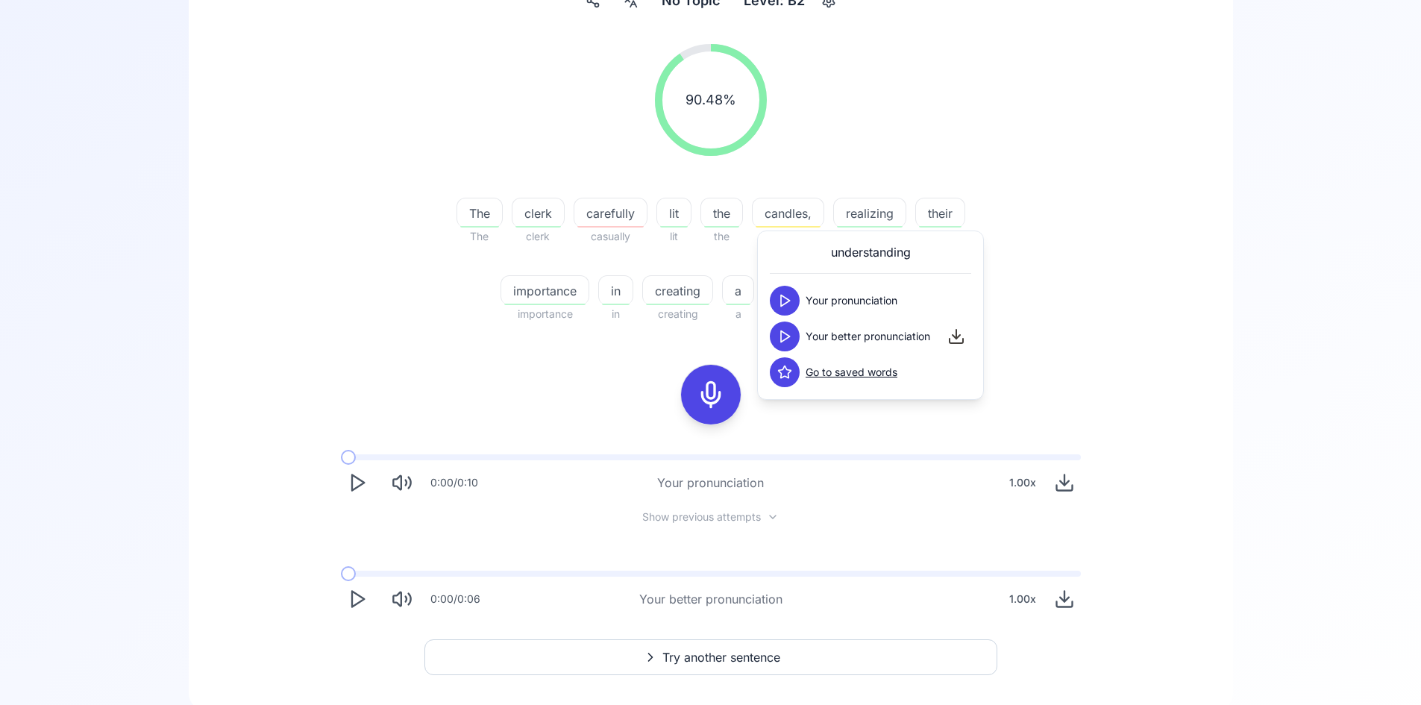
click at [625, 220] on span "carefully" at bounding box center [610, 213] width 72 height 18
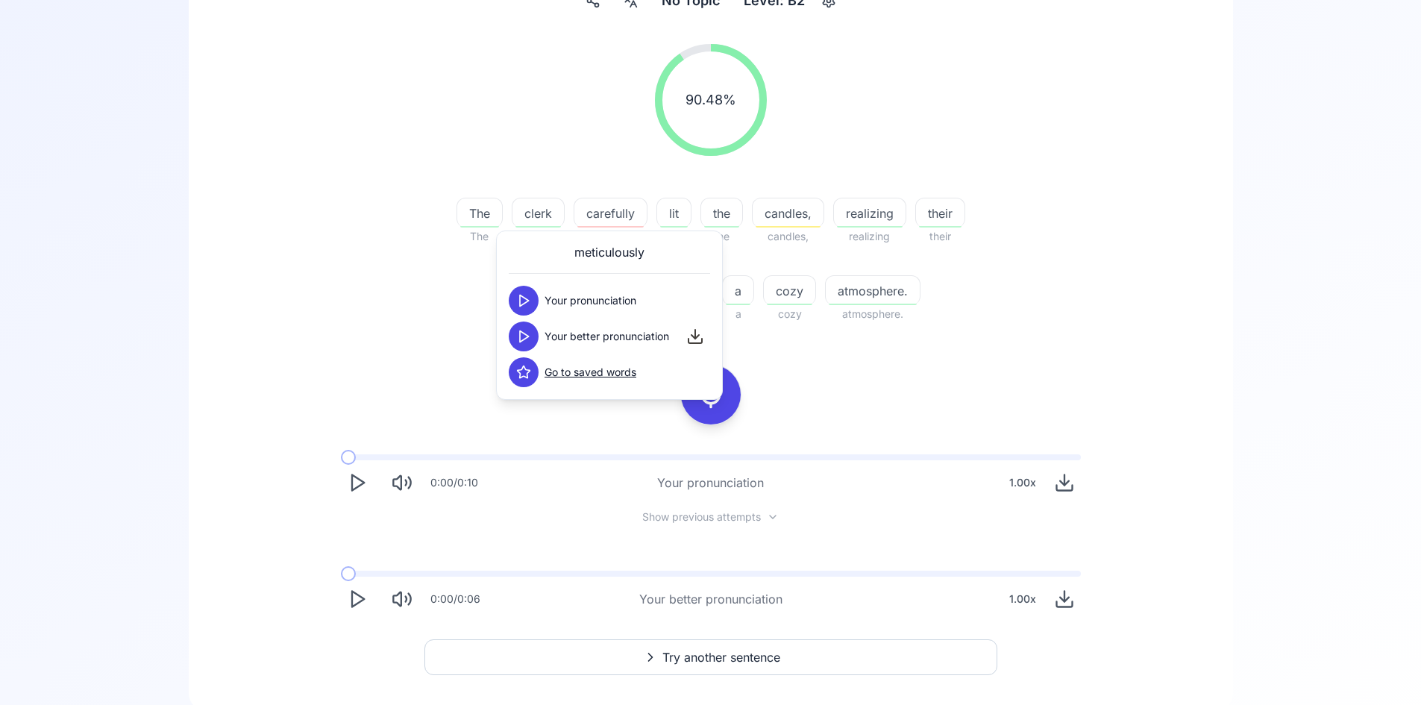
click at [518, 333] on icon at bounding box center [523, 336] width 15 height 15
click at [1013, 350] on div "90.48 % 90.48 % The The clerk clerk carefully casually lit lit the the candles,…" at bounding box center [710, 329] width 972 height 595
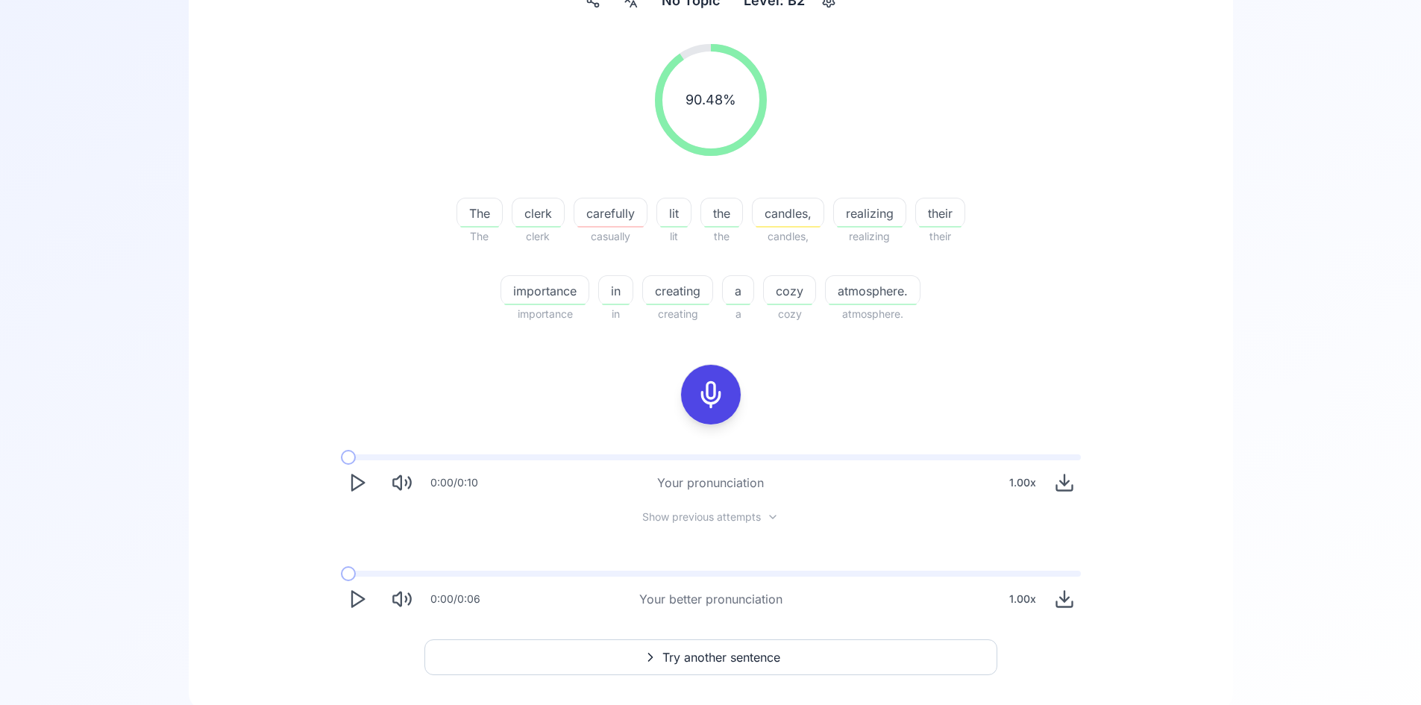
click at [698, 389] on icon at bounding box center [711, 395] width 30 height 30
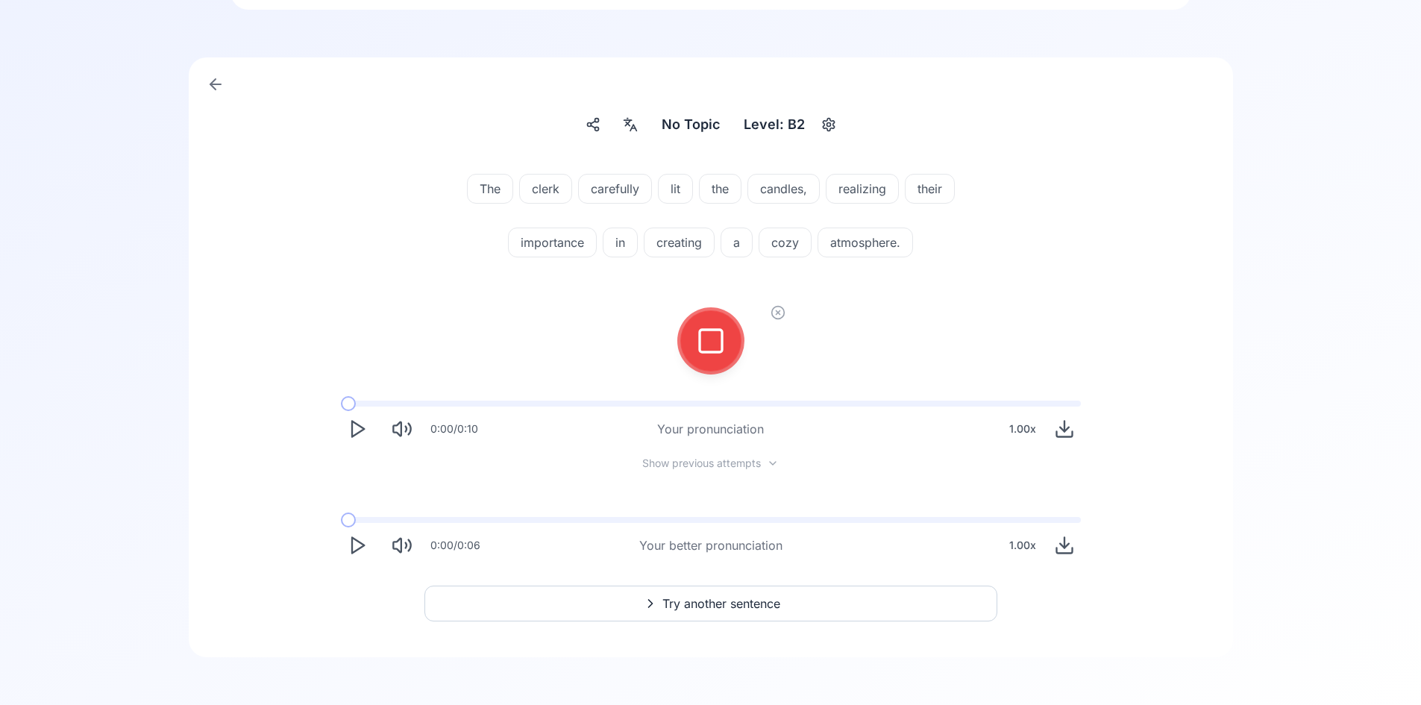
click at [732, 345] on button at bounding box center [711, 341] width 60 height 60
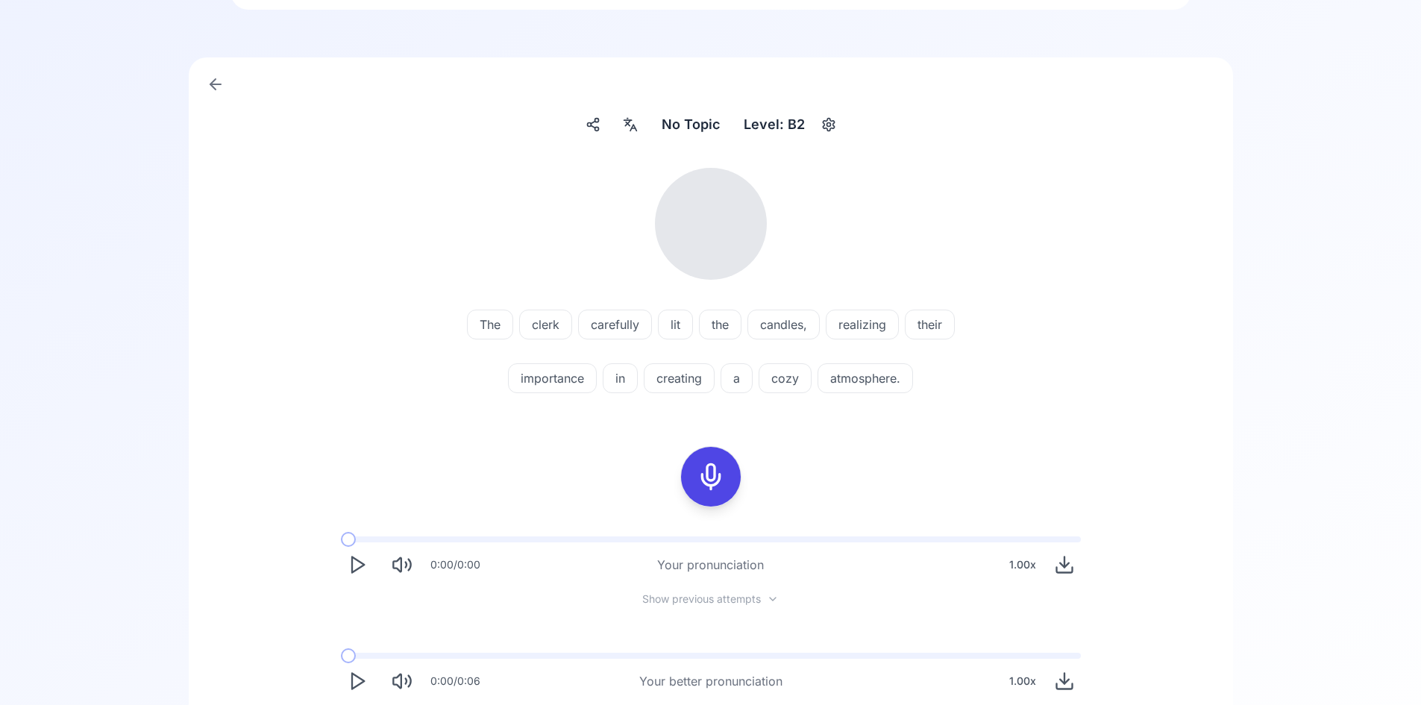
scroll to position [210, 0]
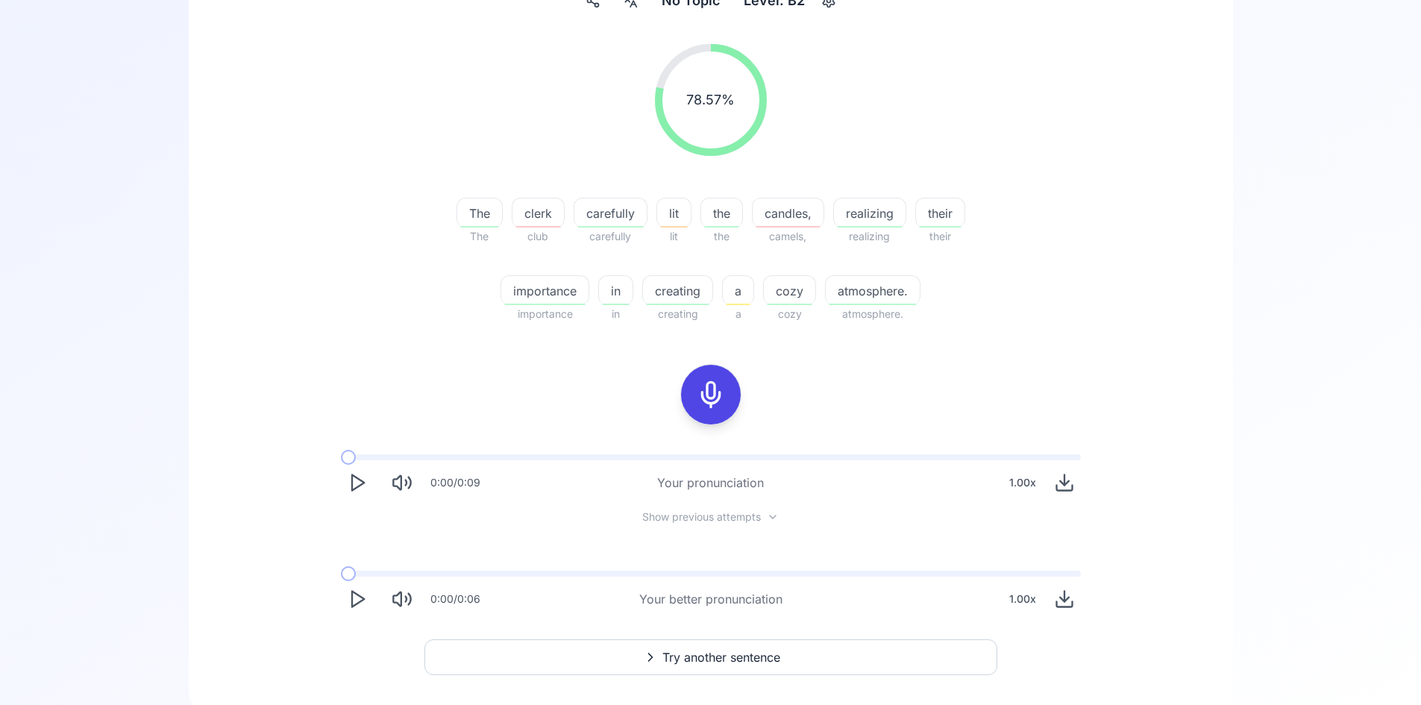
click at [740, 301] on div "a" at bounding box center [738, 290] width 32 height 30
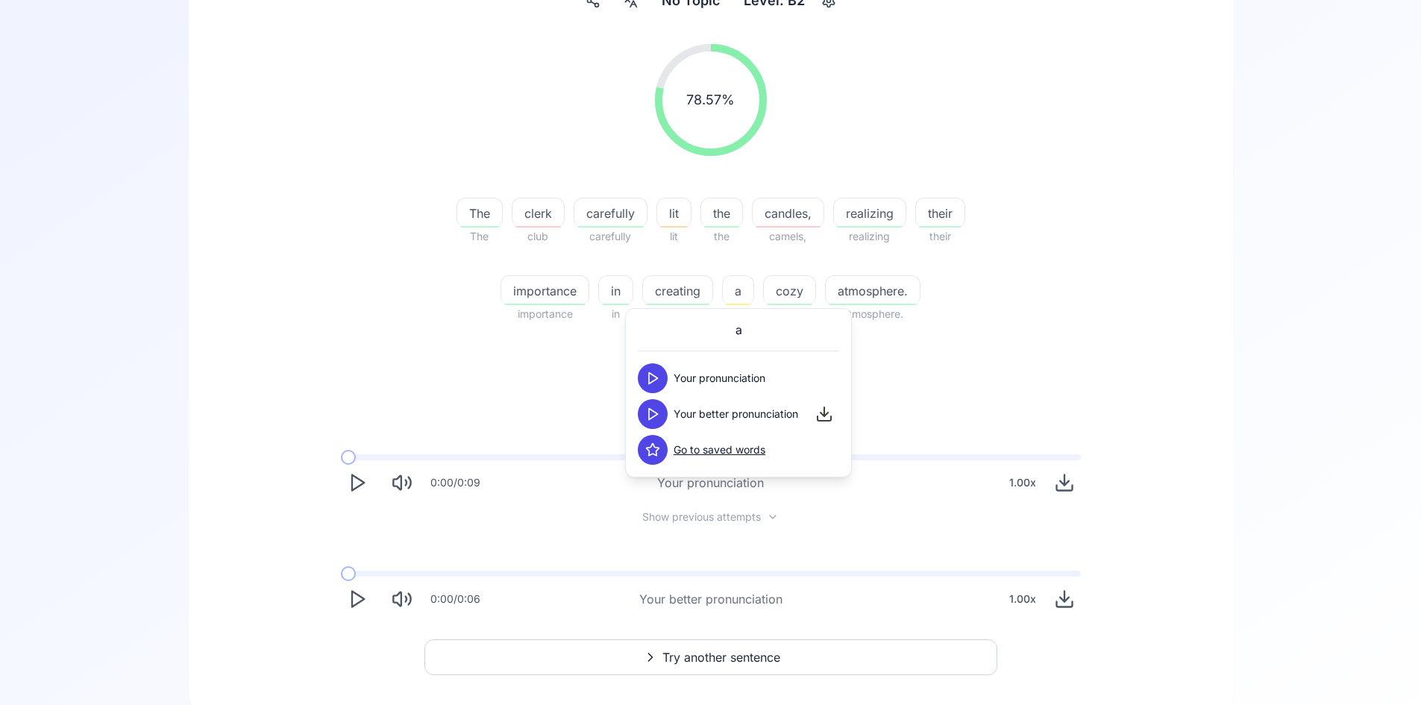
click at [659, 417] on icon at bounding box center [652, 413] width 15 height 15
click at [1202, 337] on div "78.57 % 78.57 % The The clerk club carefully carefully lit lit the the candles,…" at bounding box center [711, 353] width 984 height 655
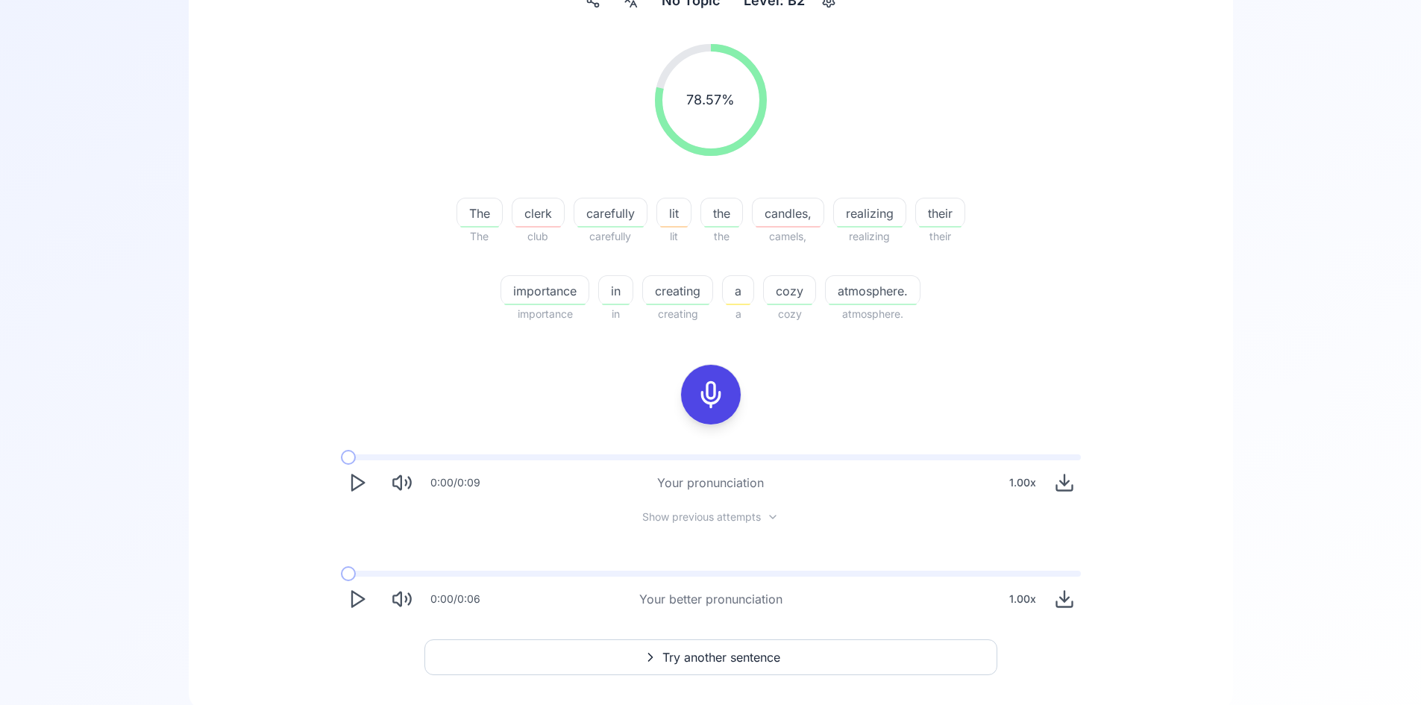
click at [541, 215] on span "clerk" at bounding box center [537, 213] width 51 height 18
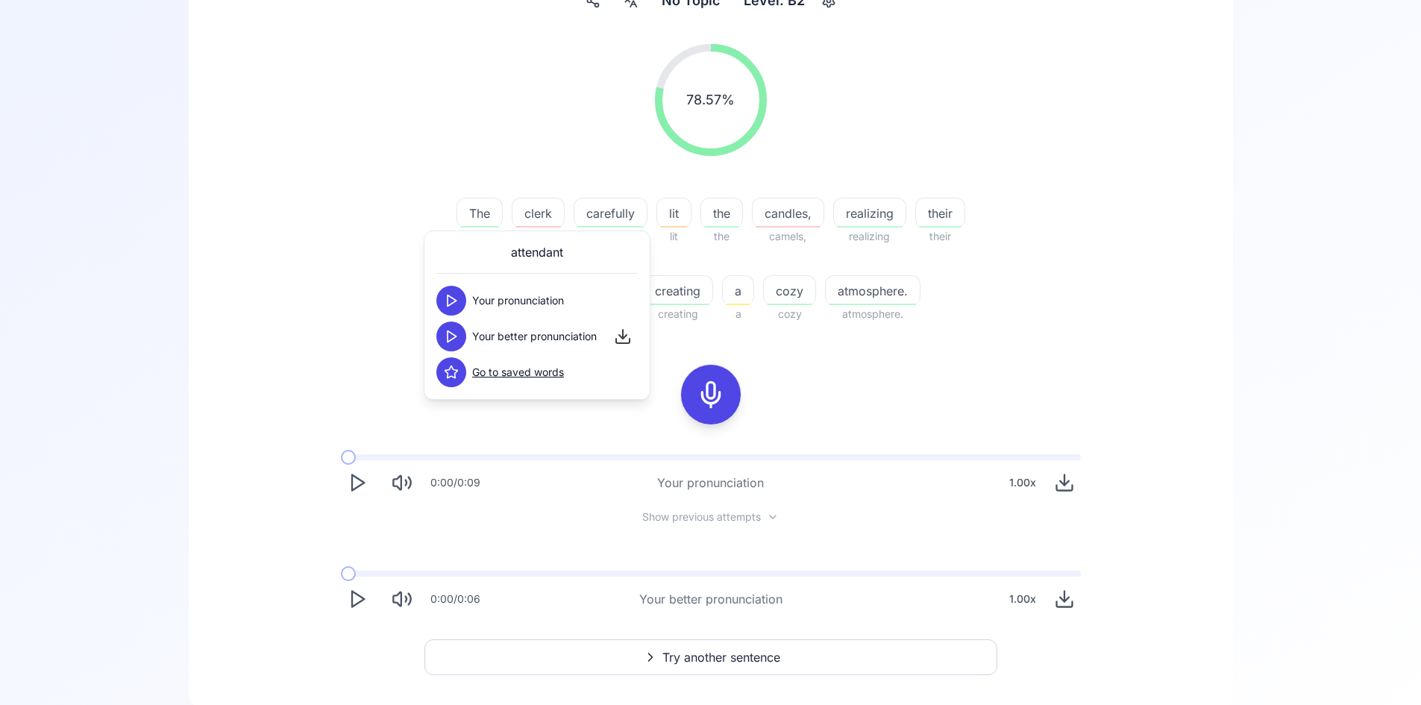
click at [796, 213] on span "candles," at bounding box center [787, 213] width 71 height 18
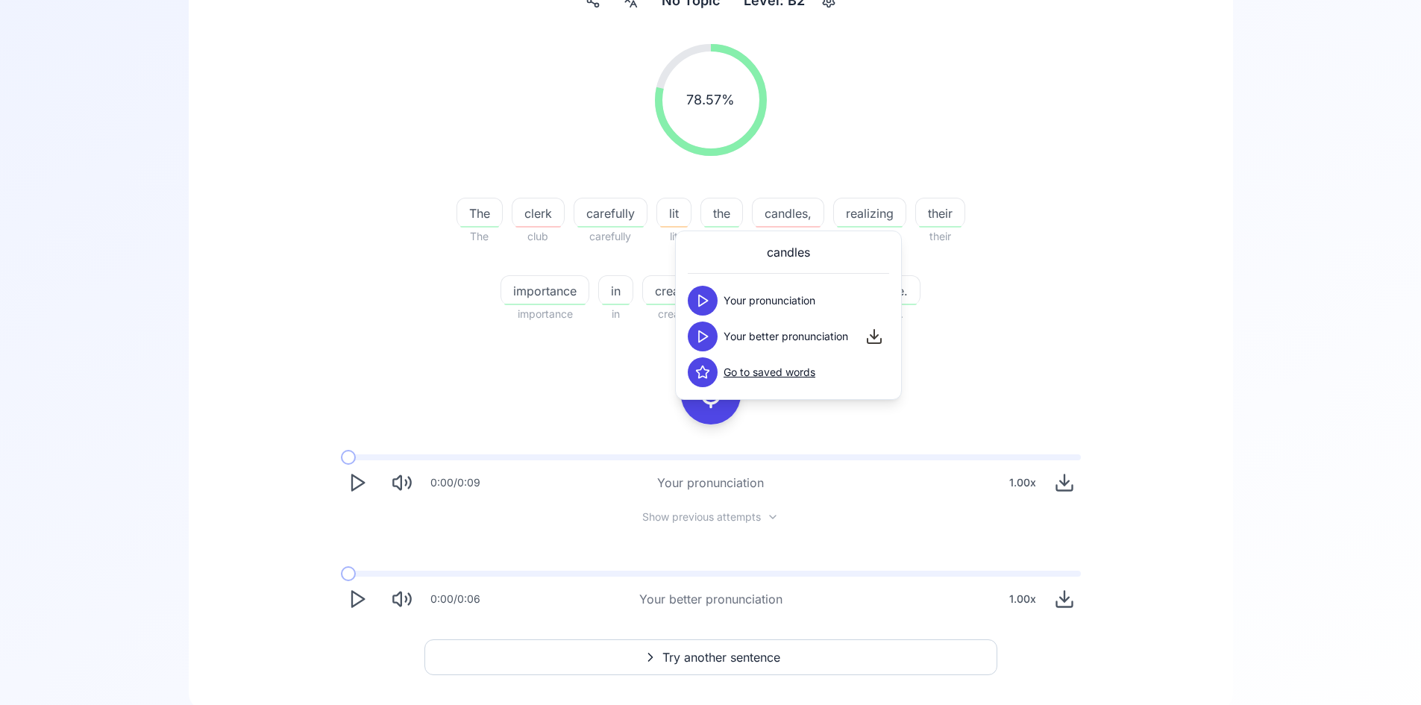
click at [705, 335] on polygon at bounding box center [703, 336] width 9 height 11
click at [1107, 334] on div "78.57 % 78.57 % The The clerk club carefully carefully lit lit the the candles,…" at bounding box center [710, 183] width 859 height 303
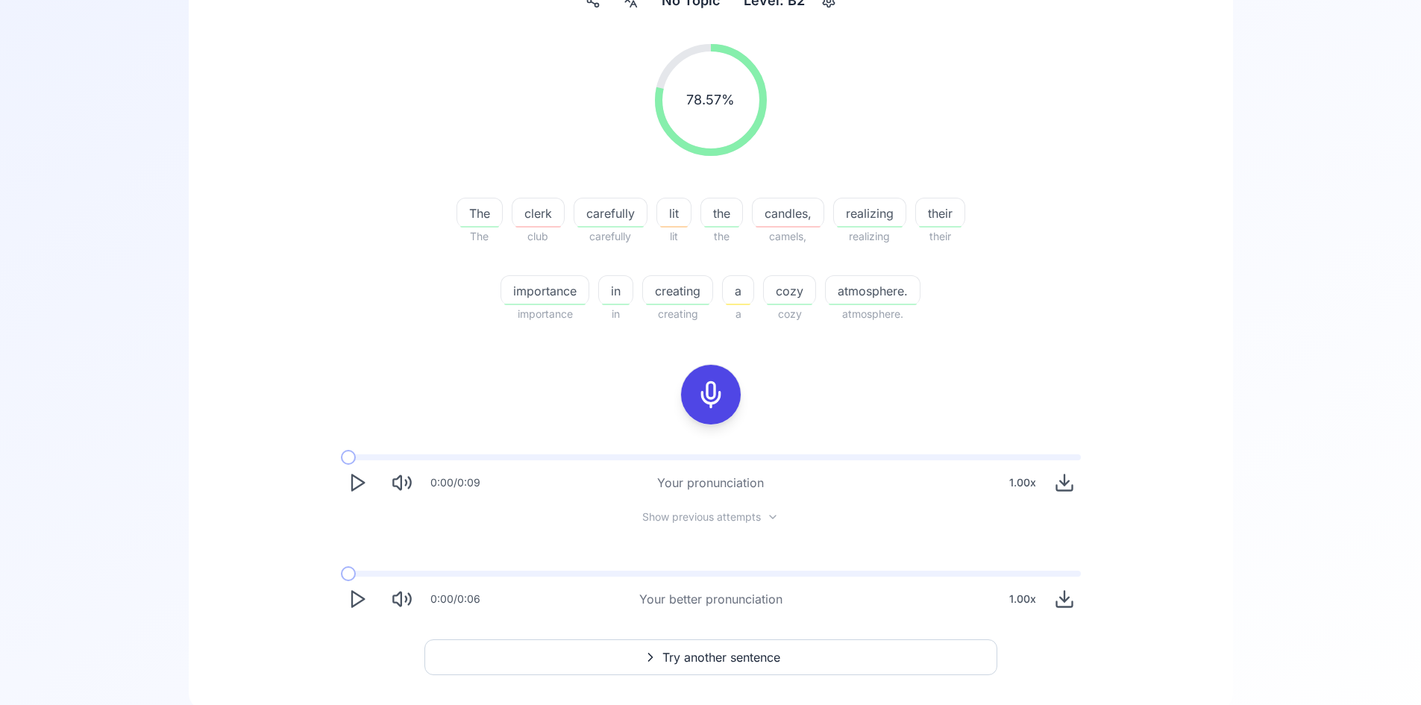
click at [764, 644] on button "Try another sentence" at bounding box center [710, 657] width 573 height 36
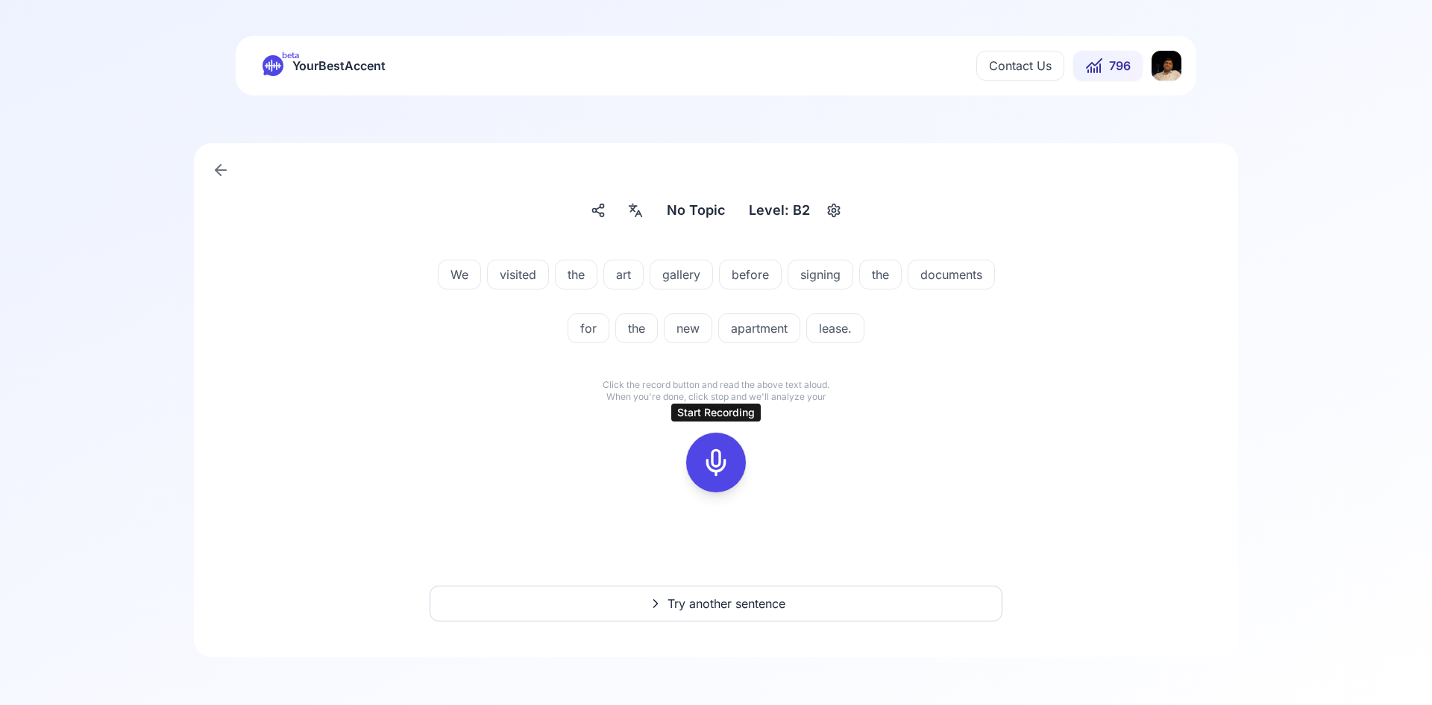
click at [734, 470] on button at bounding box center [716, 463] width 60 height 60
click at [712, 461] on icon at bounding box center [716, 462] width 30 height 30
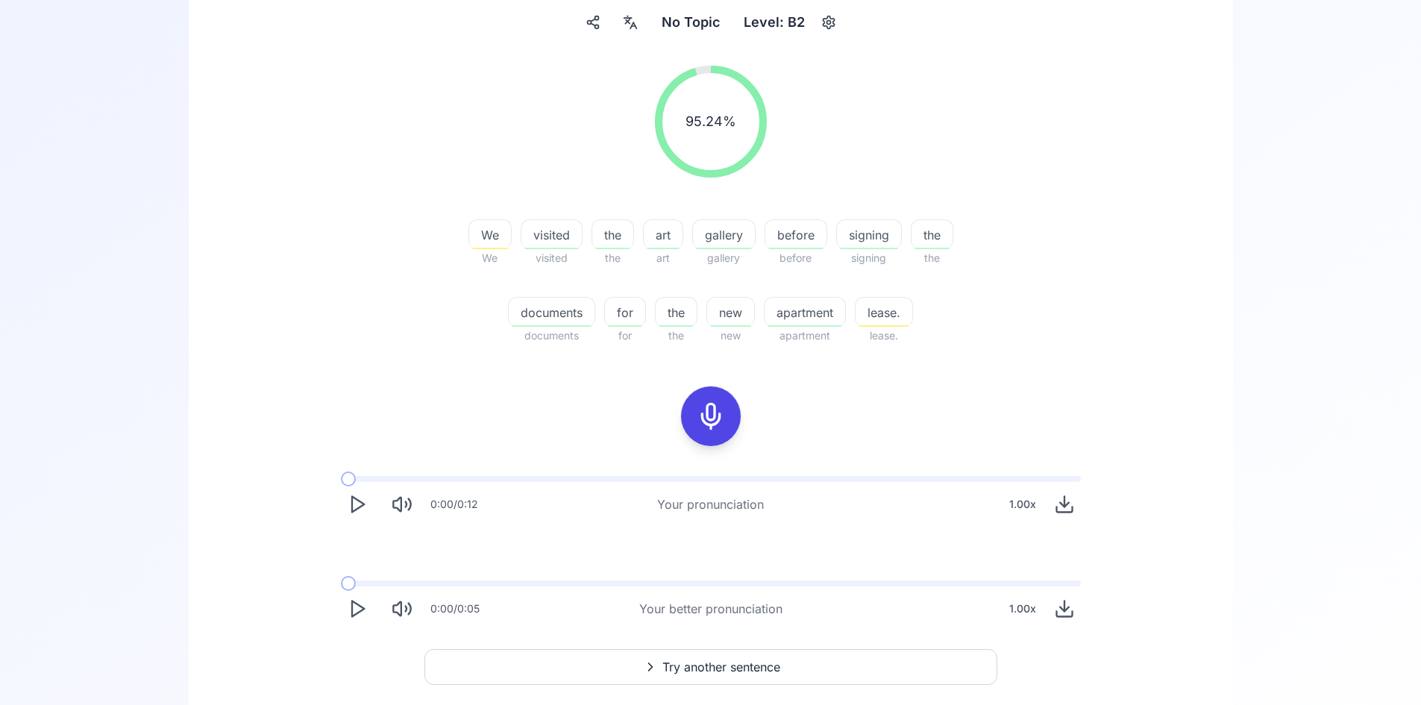
scroll to position [224, 0]
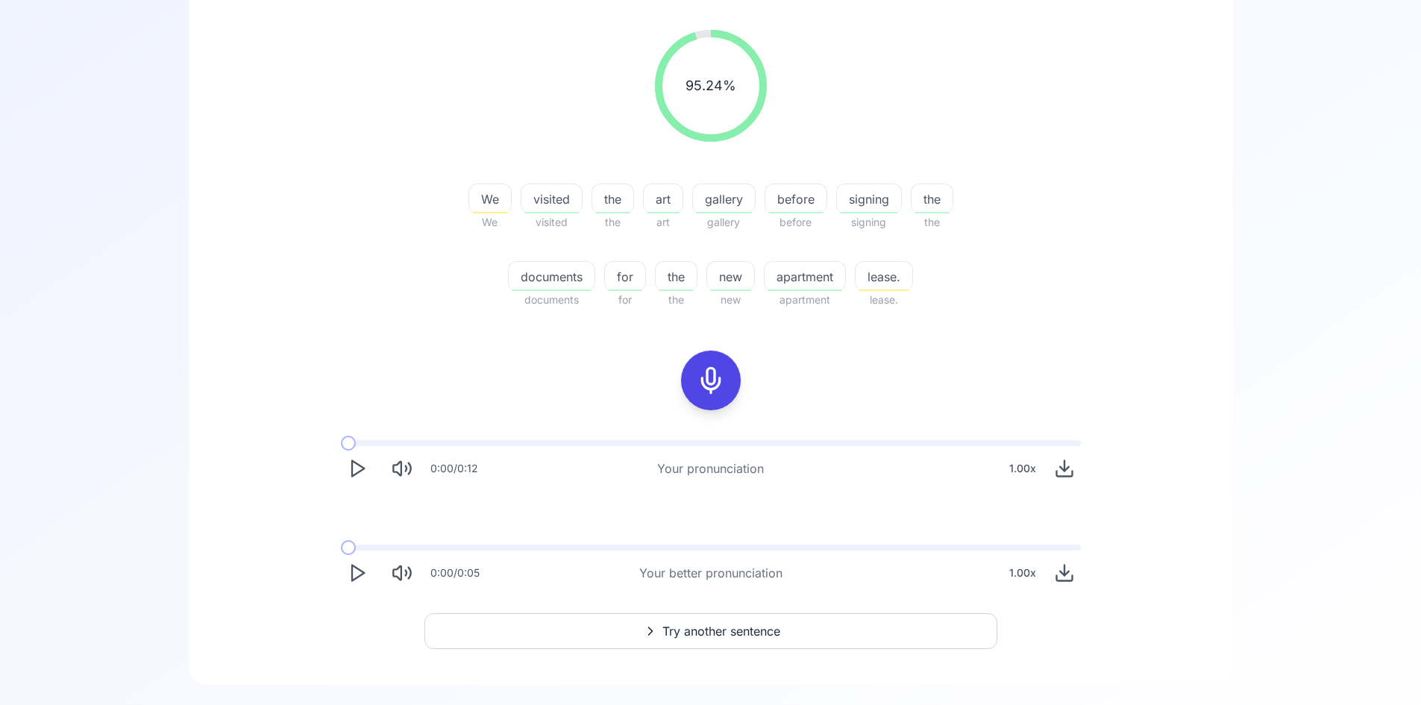
click at [881, 276] on span "lease." at bounding box center [883, 277] width 57 height 18
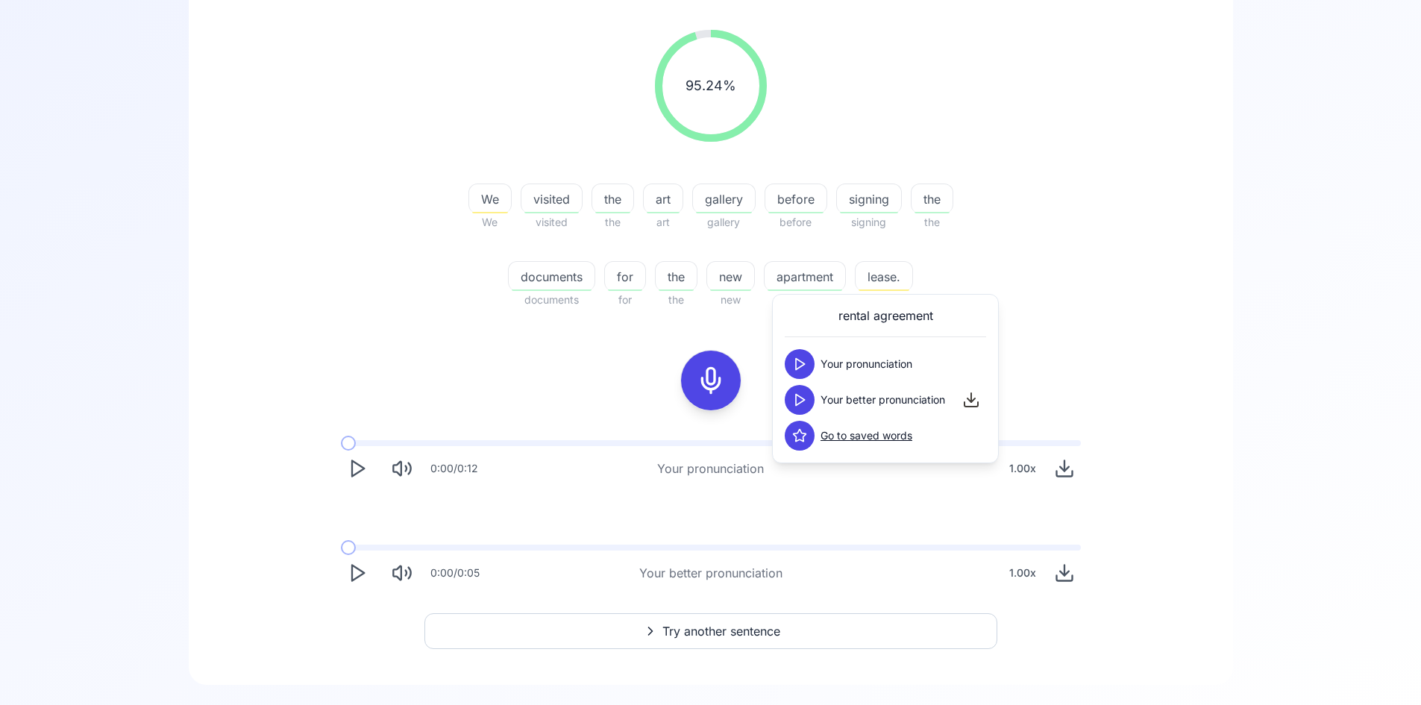
click at [802, 399] on icon at bounding box center [799, 399] width 15 height 15
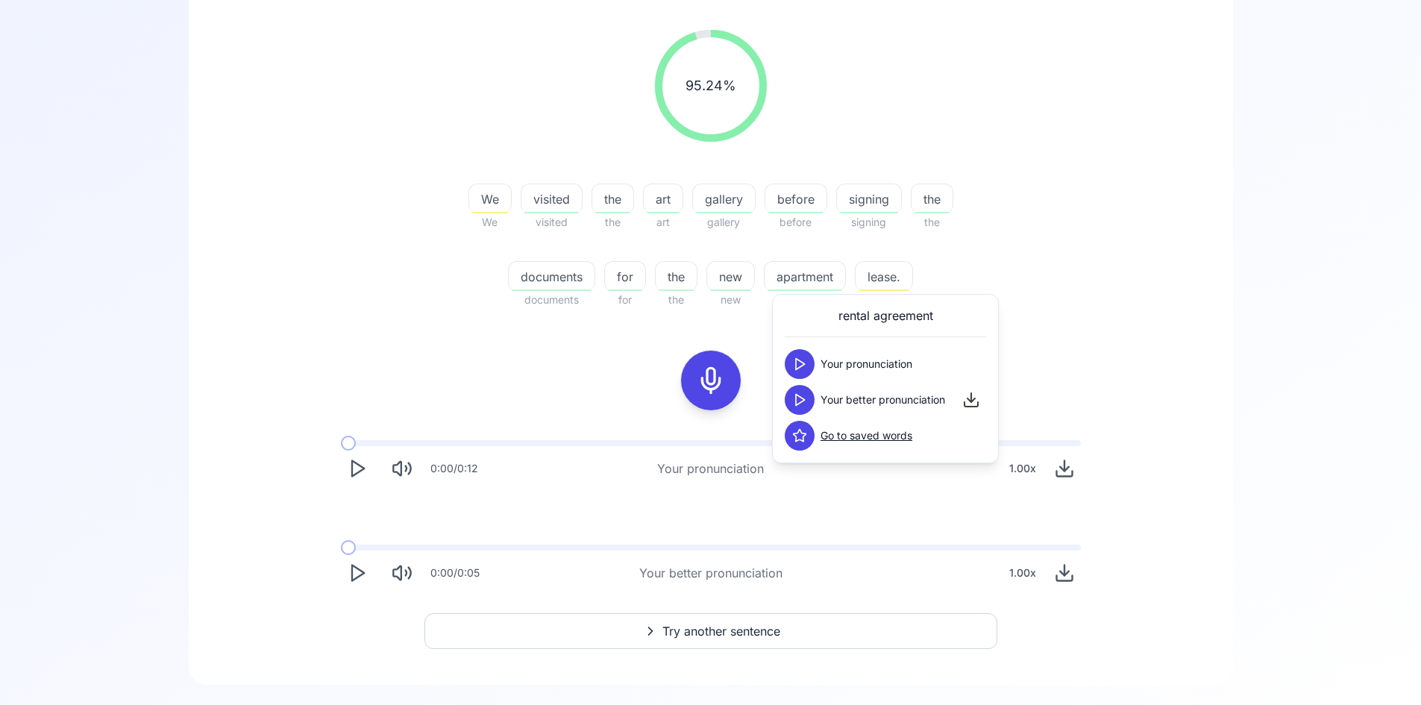
click at [802, 399] on icon at bounding box center [799, 399] width 15 height 15
click at [799, 441] on icon at bounding box center [799, 435] width 15 height 15
click at [489, 201] on span "We" at bounding box center [490, 199] width 42 height 18
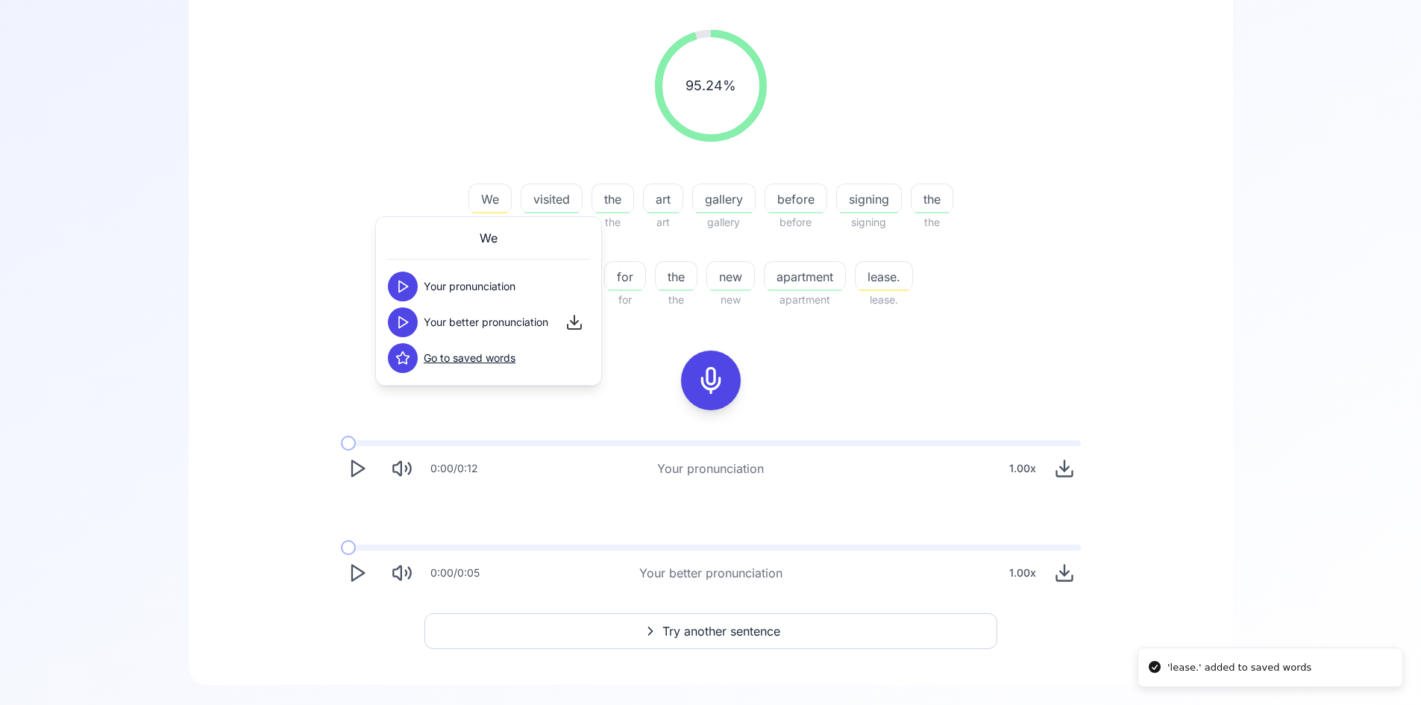
click at [406, 325] on icon at bounding box center [402, 322] width 15 height 15
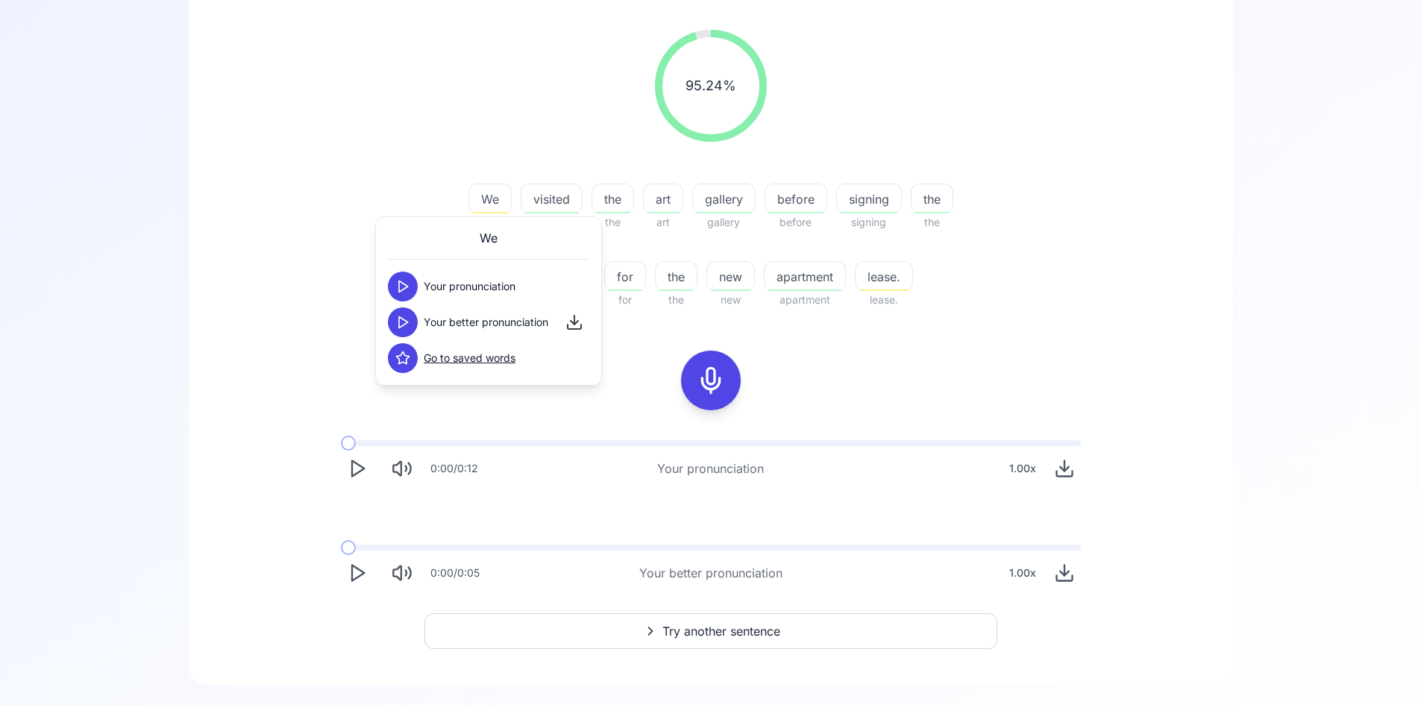
click at [406, 325] on icon at bounding box center [402, 322] width 15 height 15
click at [542, 204] on span "visited" at bounding box center [551, 199] width 60 height 18
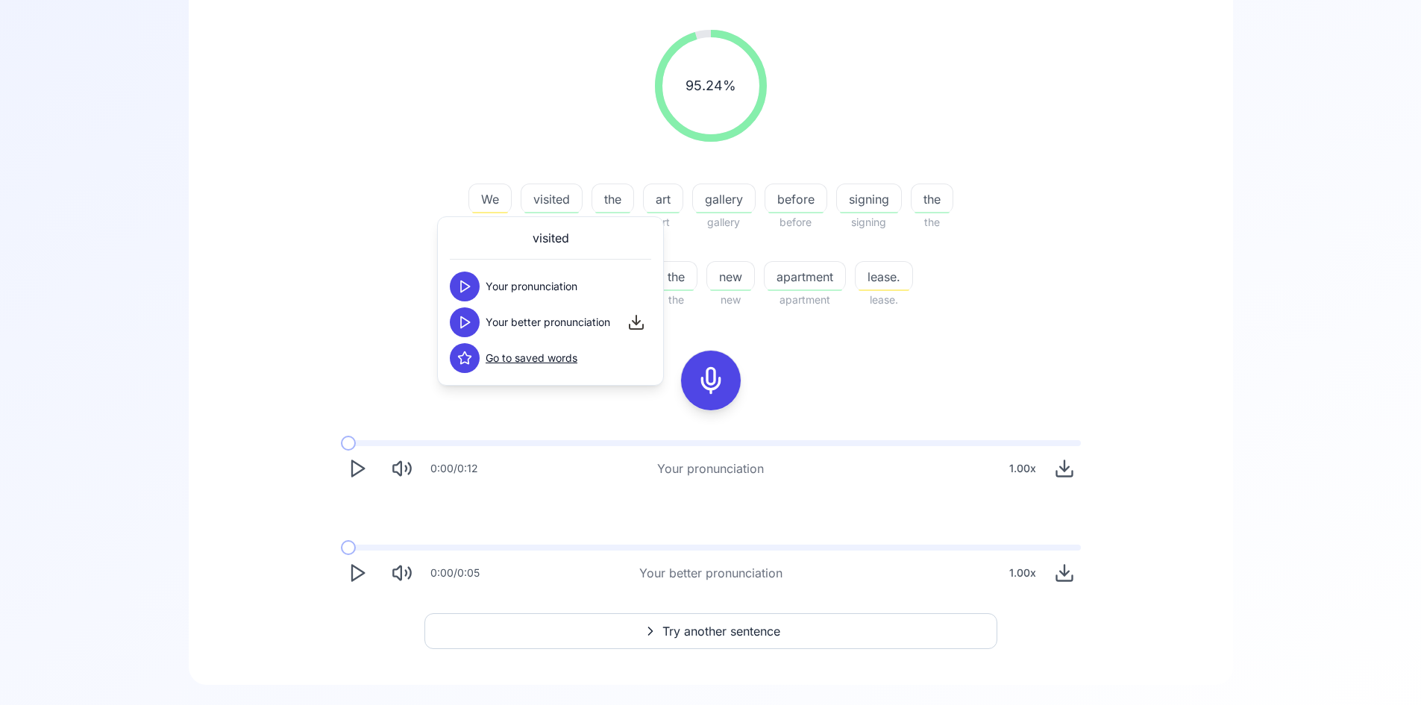
click at [466, 324] on icon at bounding box center [464, 322] width 15 height 15
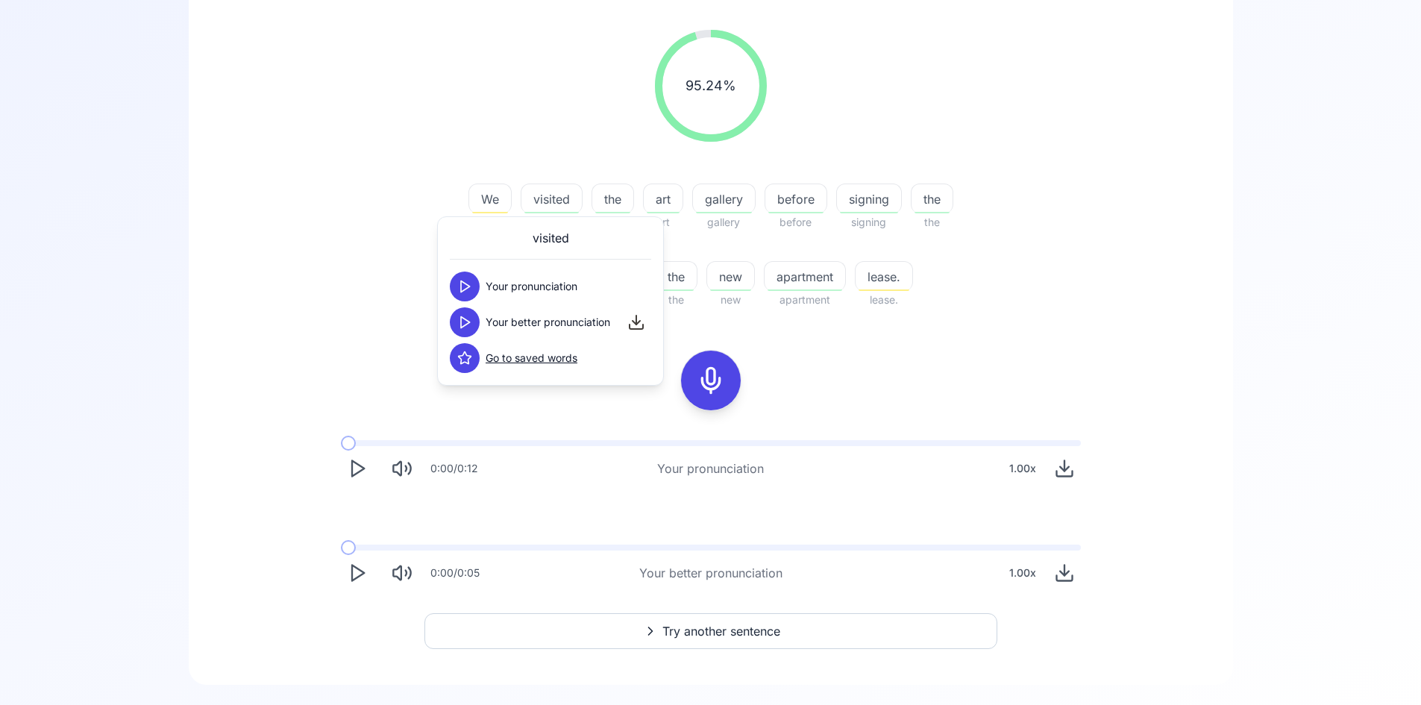
click at [948, 311] on div "95.24 % 95.24 % We We visited visited the the [GEOGRAPHIC_DATA] before before s…" at bounding box center [710, 169] width 859 height 303
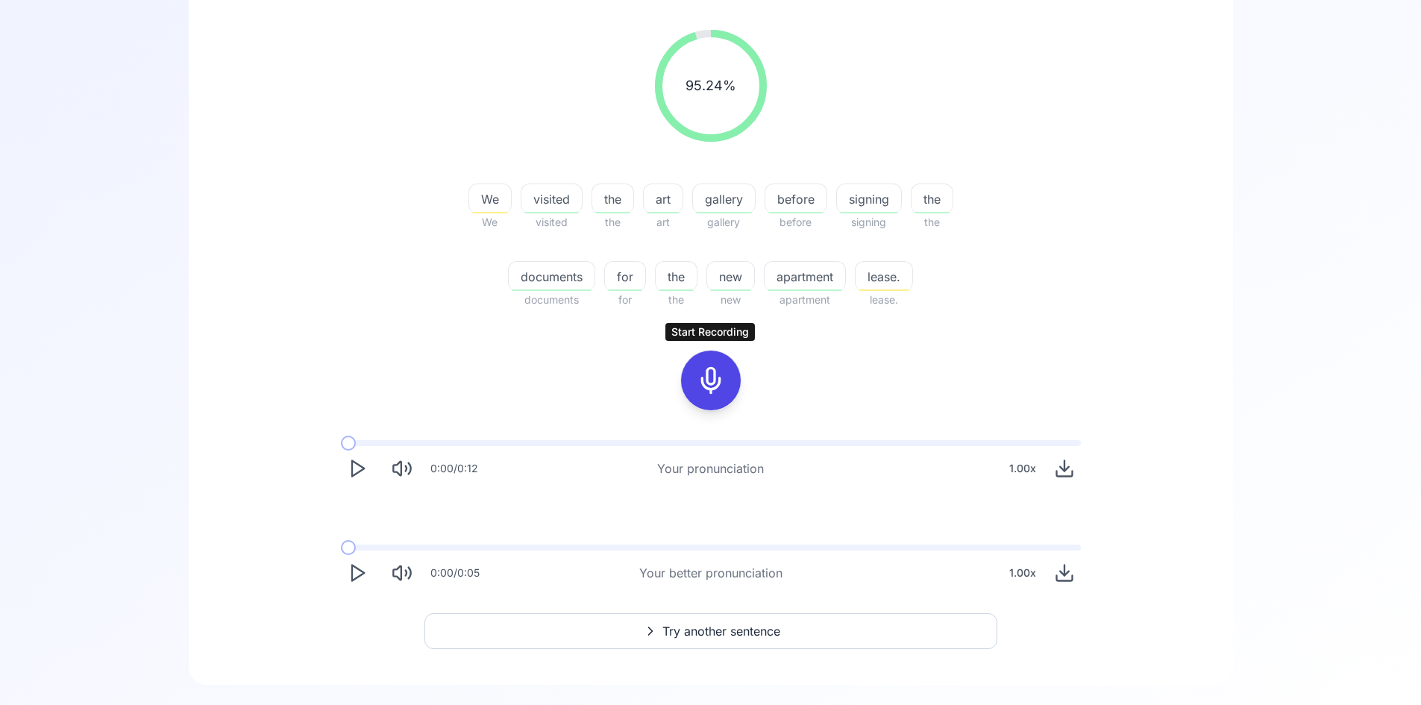
click at [717, 374] on icon at bounding box center [711, 380] width 30 height 30
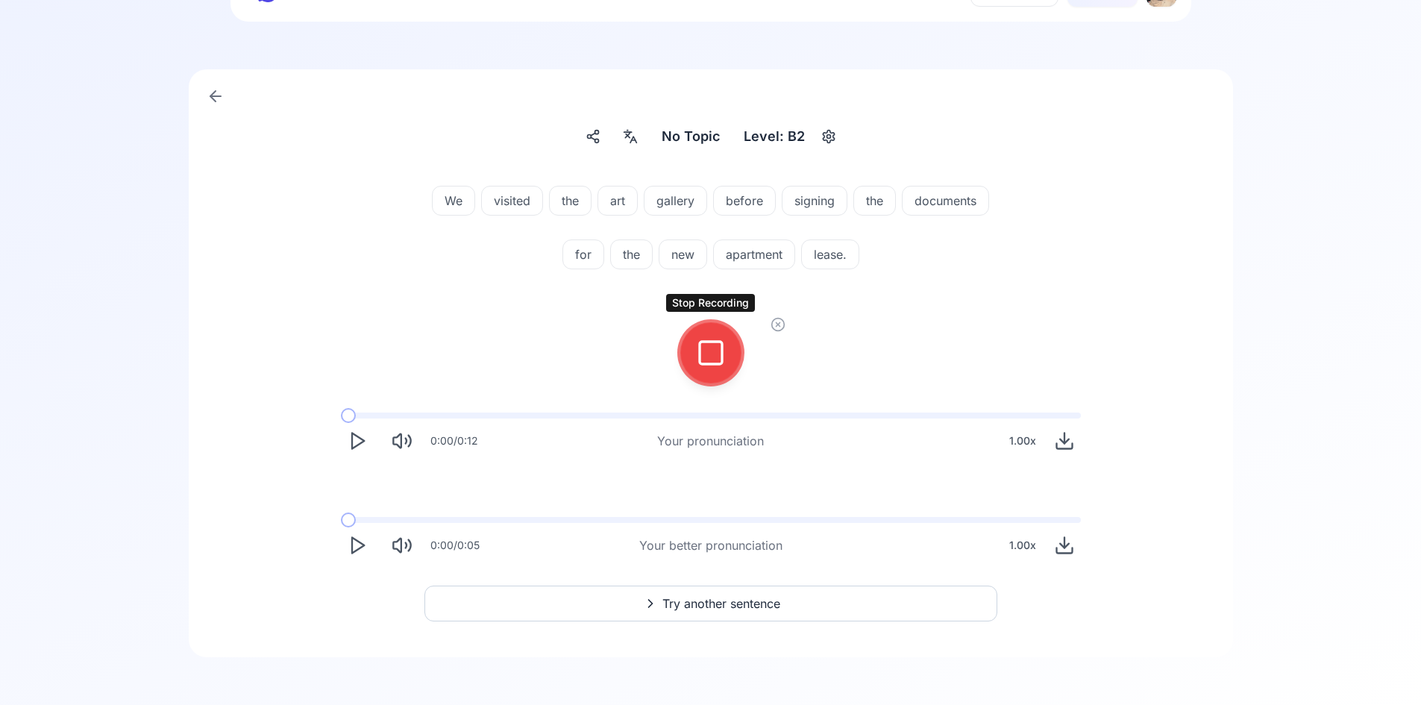
scroll to position [74, 0]
click at [702, 358] on icon at bounding box center [711, 353] width 30 height 30
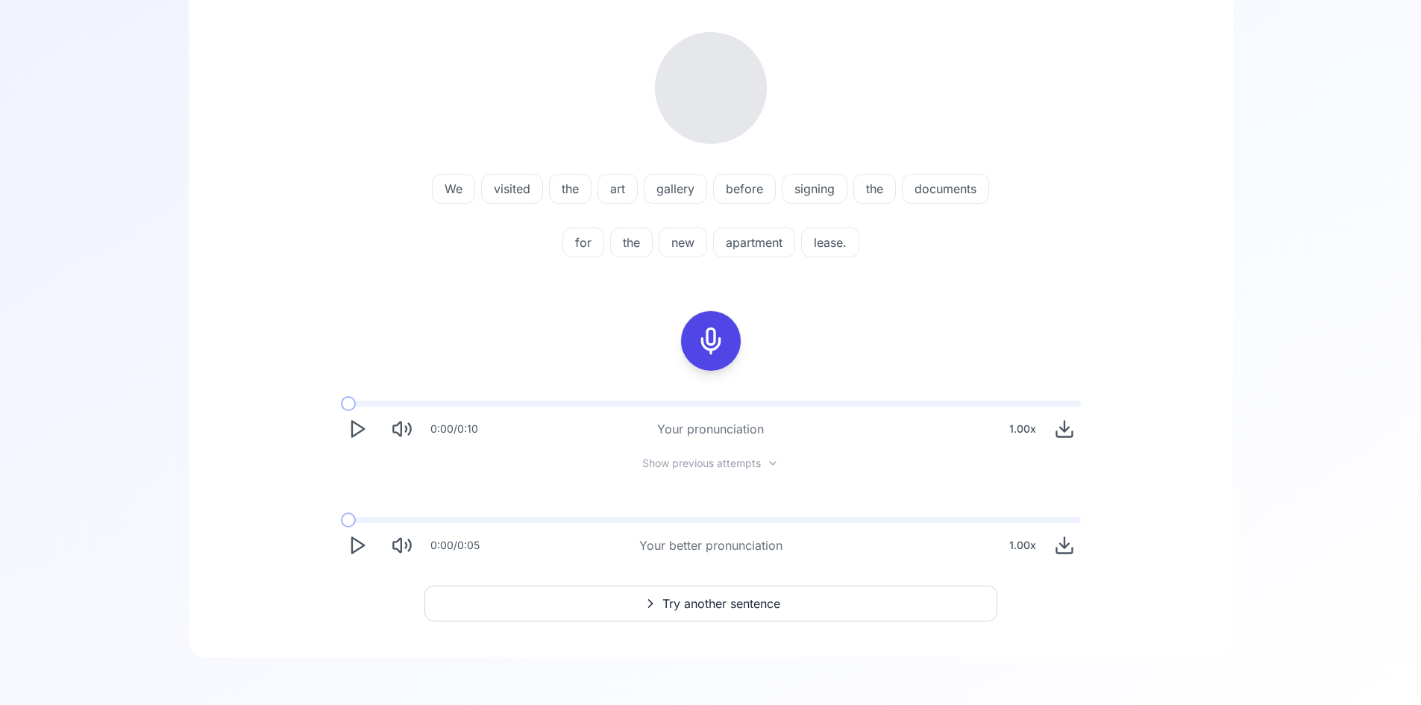
scroll to position [224, 0]
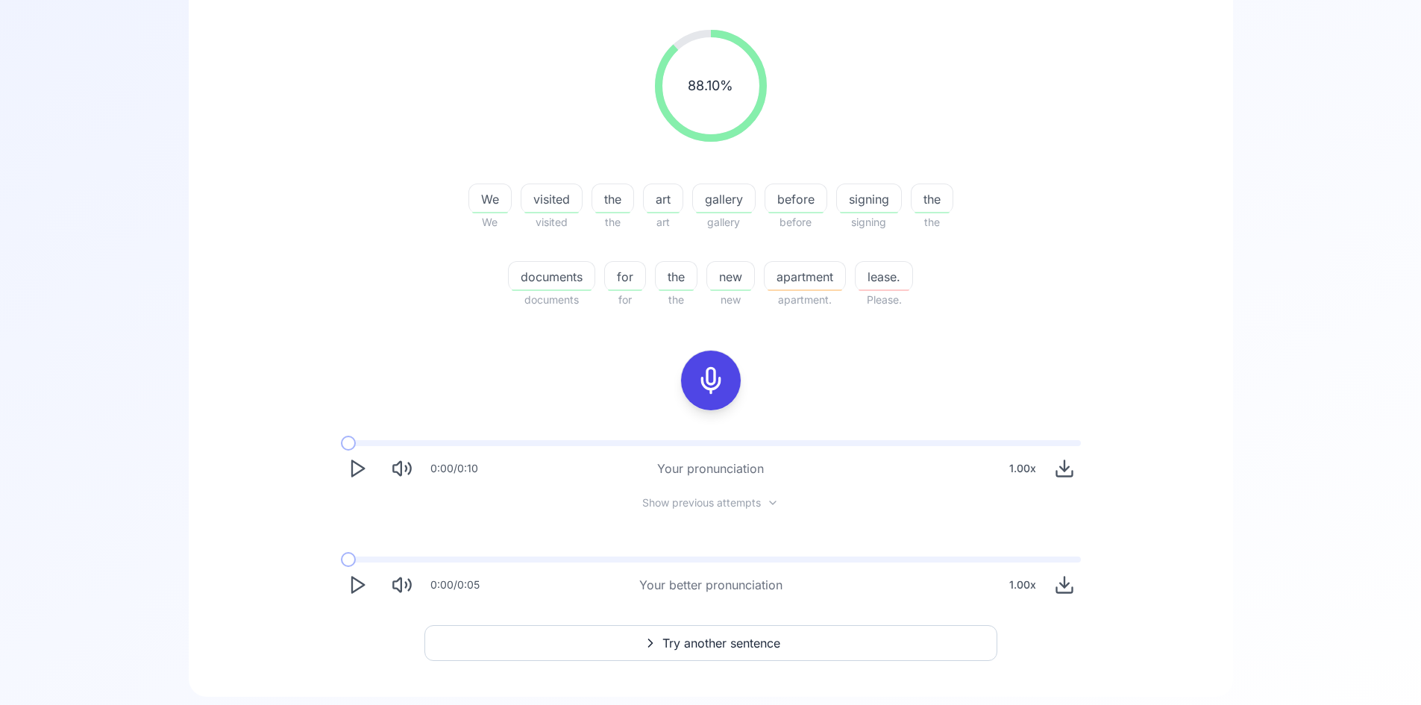
click at [799, 282] on span "apartment" at bounding box center [804, 277] width 81 height 18
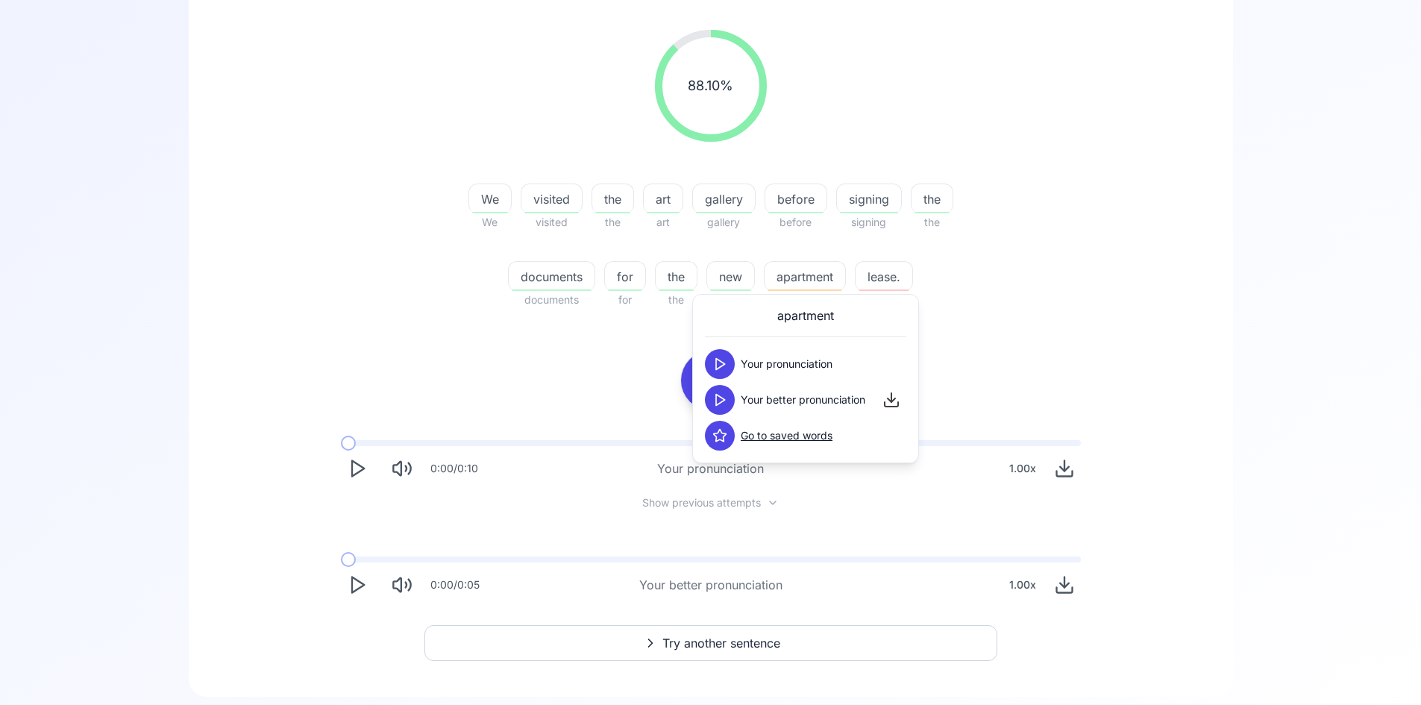
click at [724, 402] on icon at bounding box center [719, 399] width 15 height 15
click at [522, 394] on div "88.10 % 88.10 % We We visited visited the the [GEOGRAPHIC_DATA] before before s…" at bounding box center [710, 315] width 972 height 595
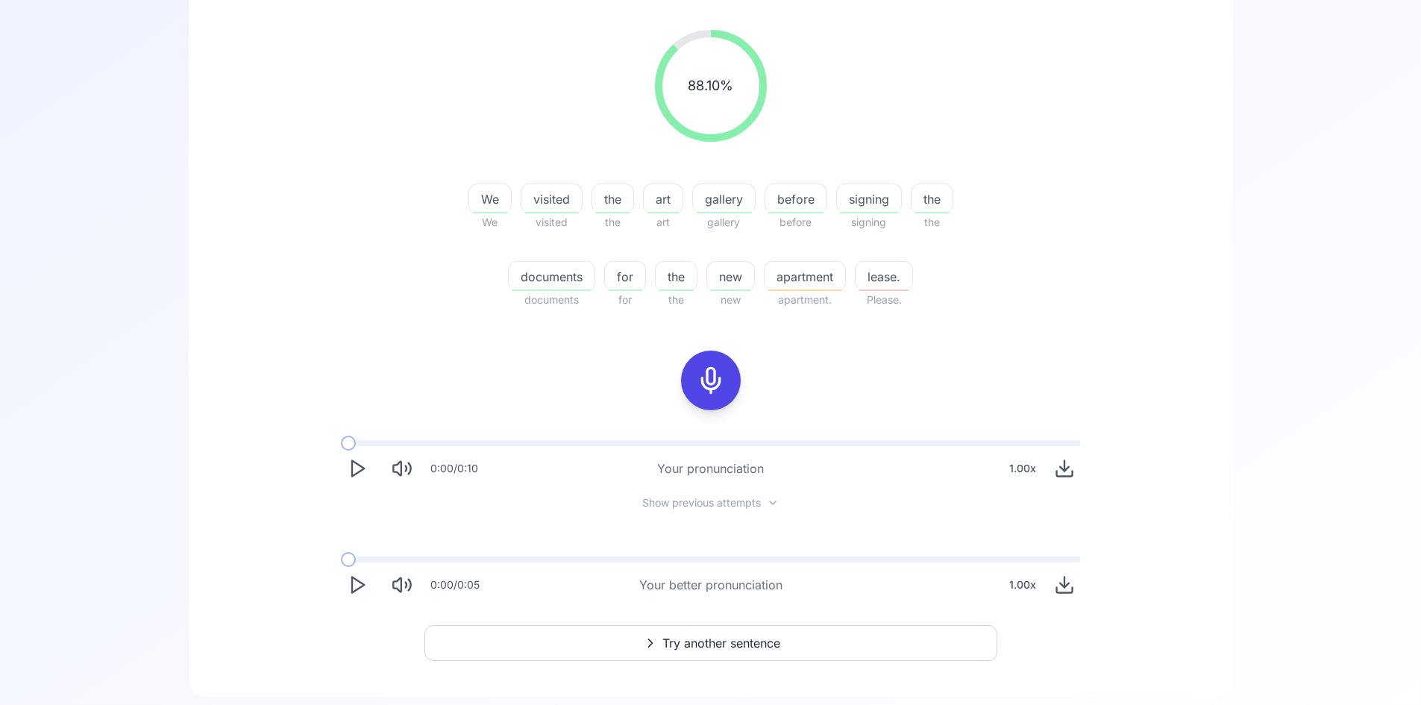
click at [890, 281] on span "lease." at bounding box center [883, 277] width 57 height 18
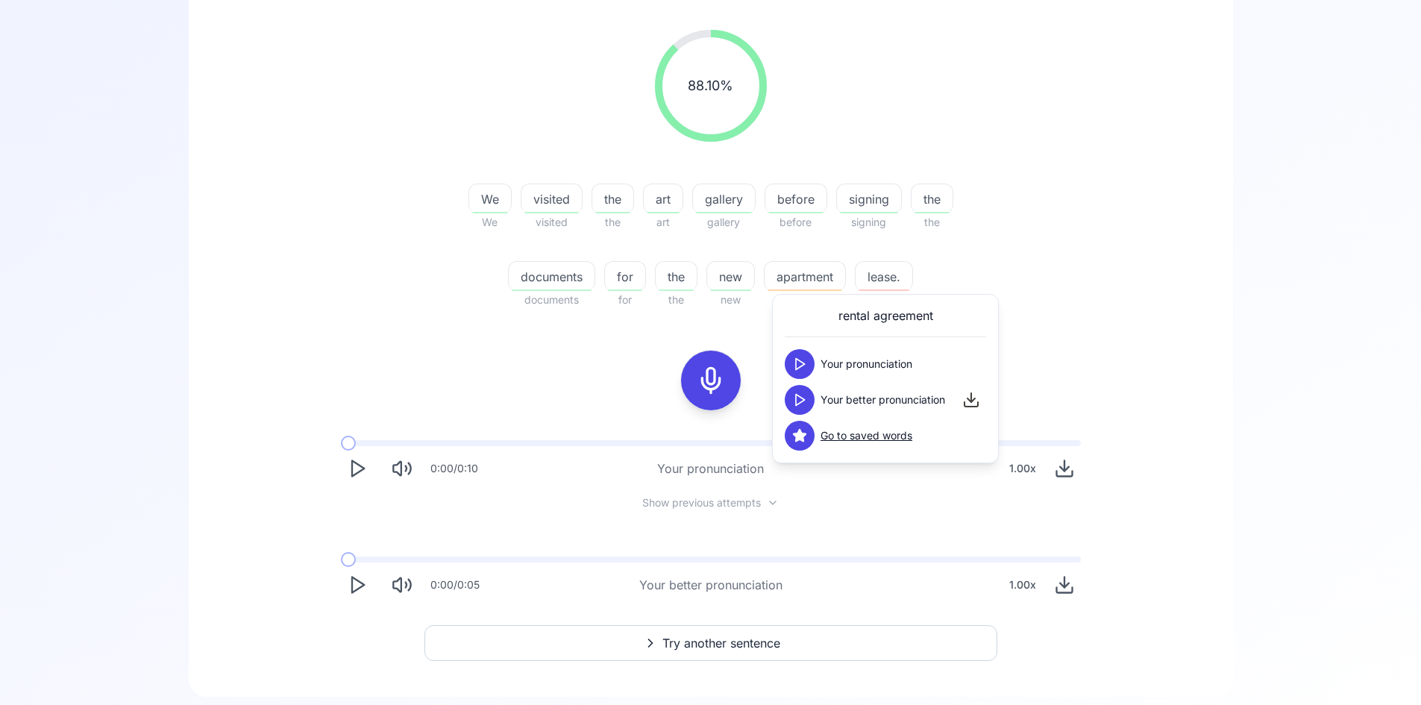
click at [801, 391] on button at bounding box center [800, 400] width 30 height 30
click at [799, 393] on icon at bounding box center [799, 399] width 15 height 15
click at [1112, 323] on div "88.10 % 88.10 % We We visited visited the the [GEOGRAPHIC_DATA] before before s…" at bounding box center [710, 315] width 972 height 595
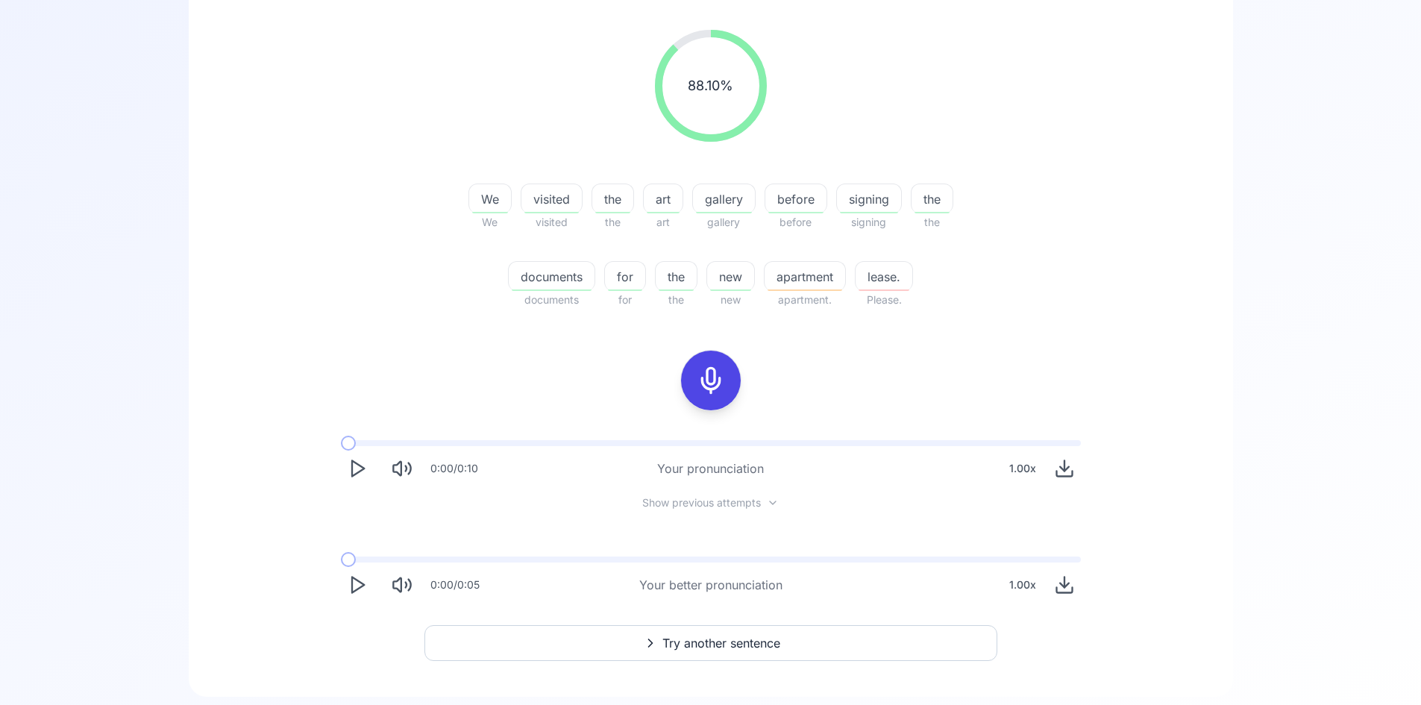
click at [723, 376] on icon at bounding box center [711, 380] width 30 height 30
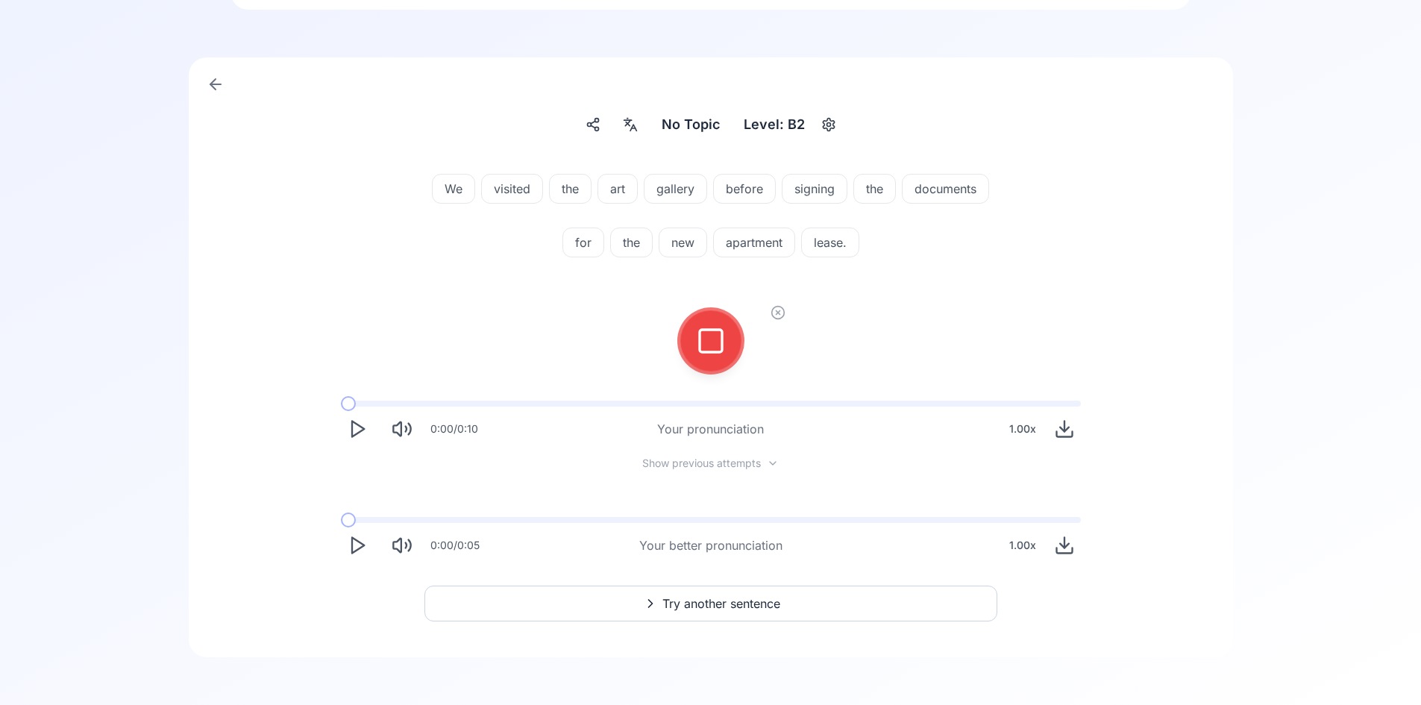
scroll to position [86, 0]
click at [712, 345] on icon at bounding box center [711, 341] width 30 height 30
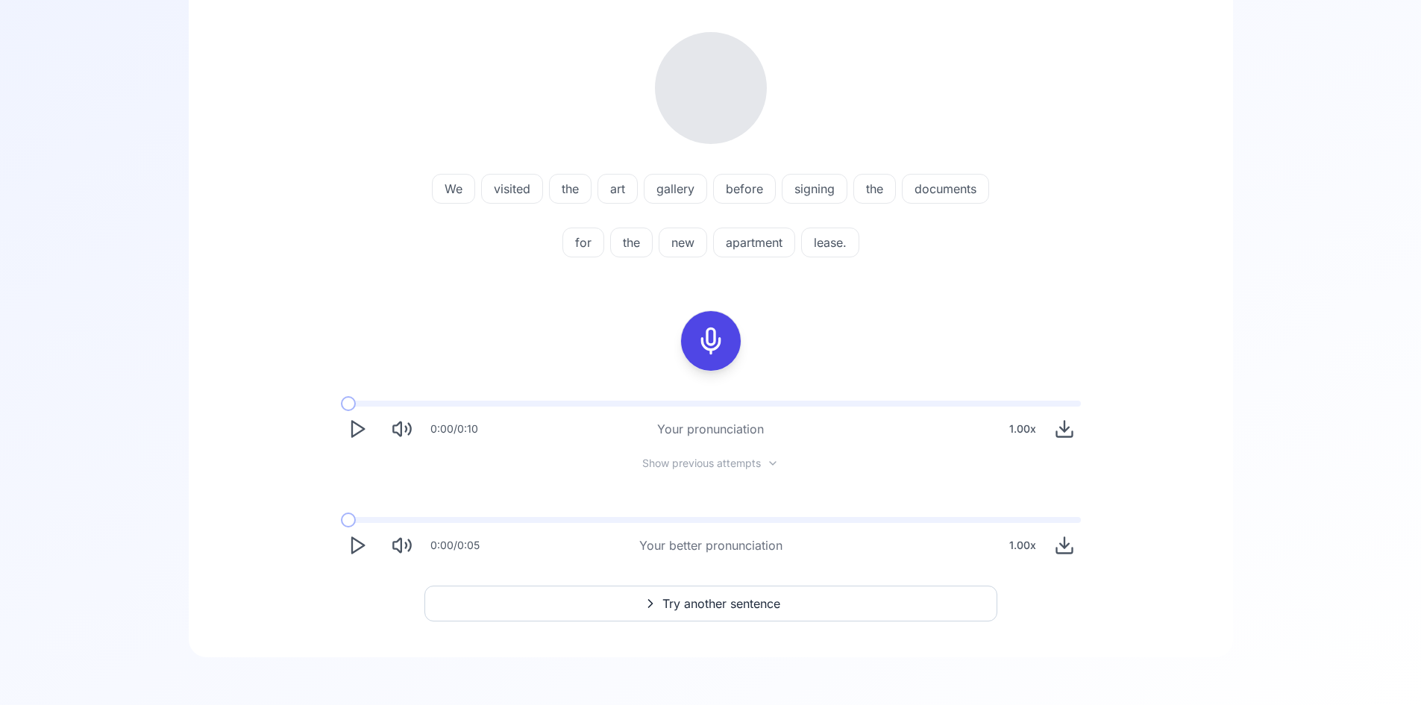
scroll to position [224, 0]
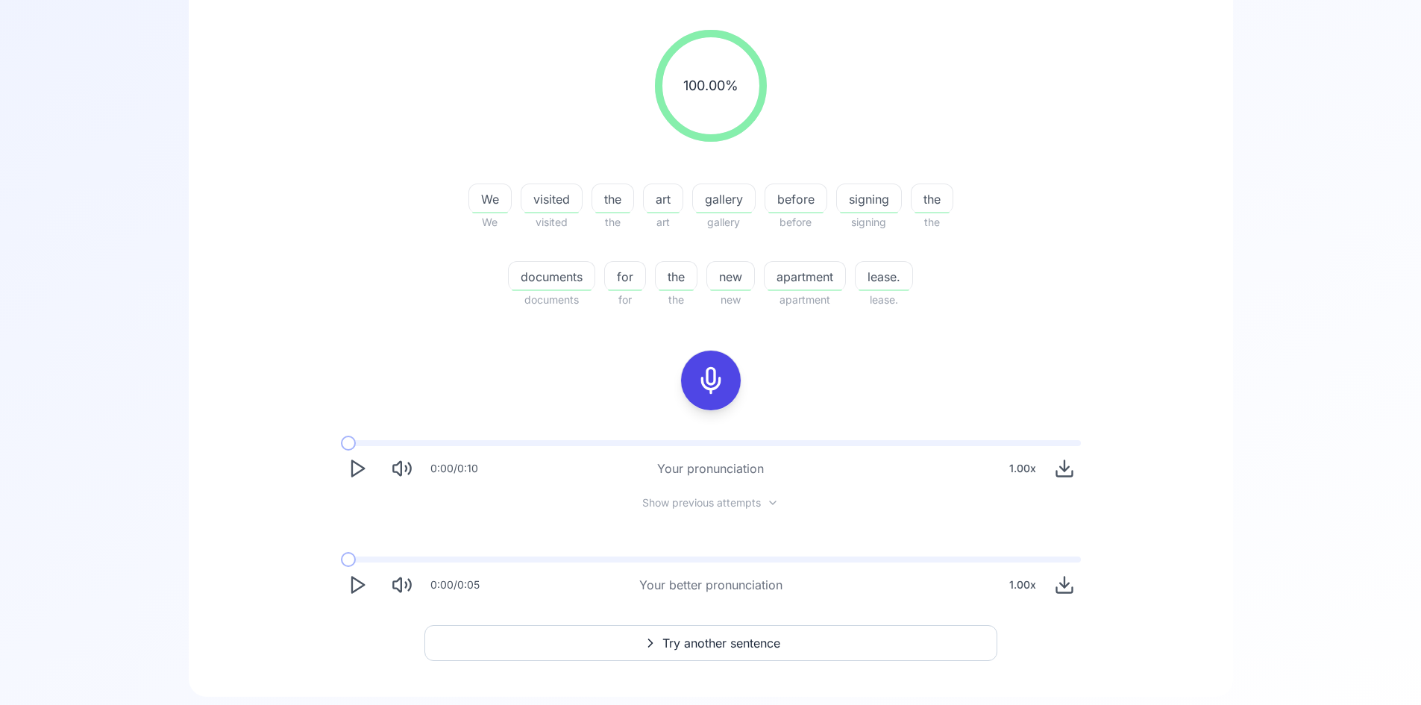
click at [729, 281] on span "new" at bounding box center [730, 277] width 47 height 18
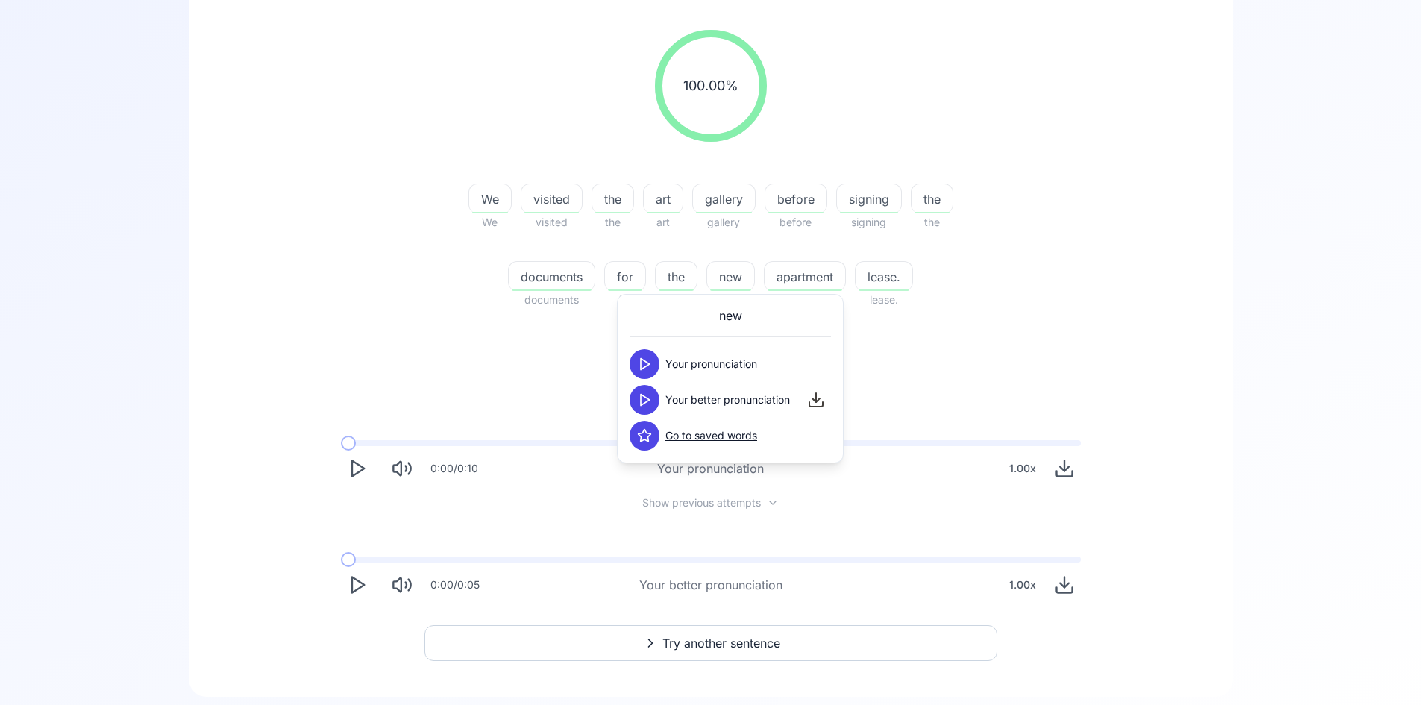
click at [816, 399] on icon at bounding box center [816, 397] width 0 height 9
click at [1134, 403] on div "100.00 % 100.00 % We We visited visited the the [GEOGRAPHIC_DATA] before before…" at bounding box center [710, 315] width 972 height 595
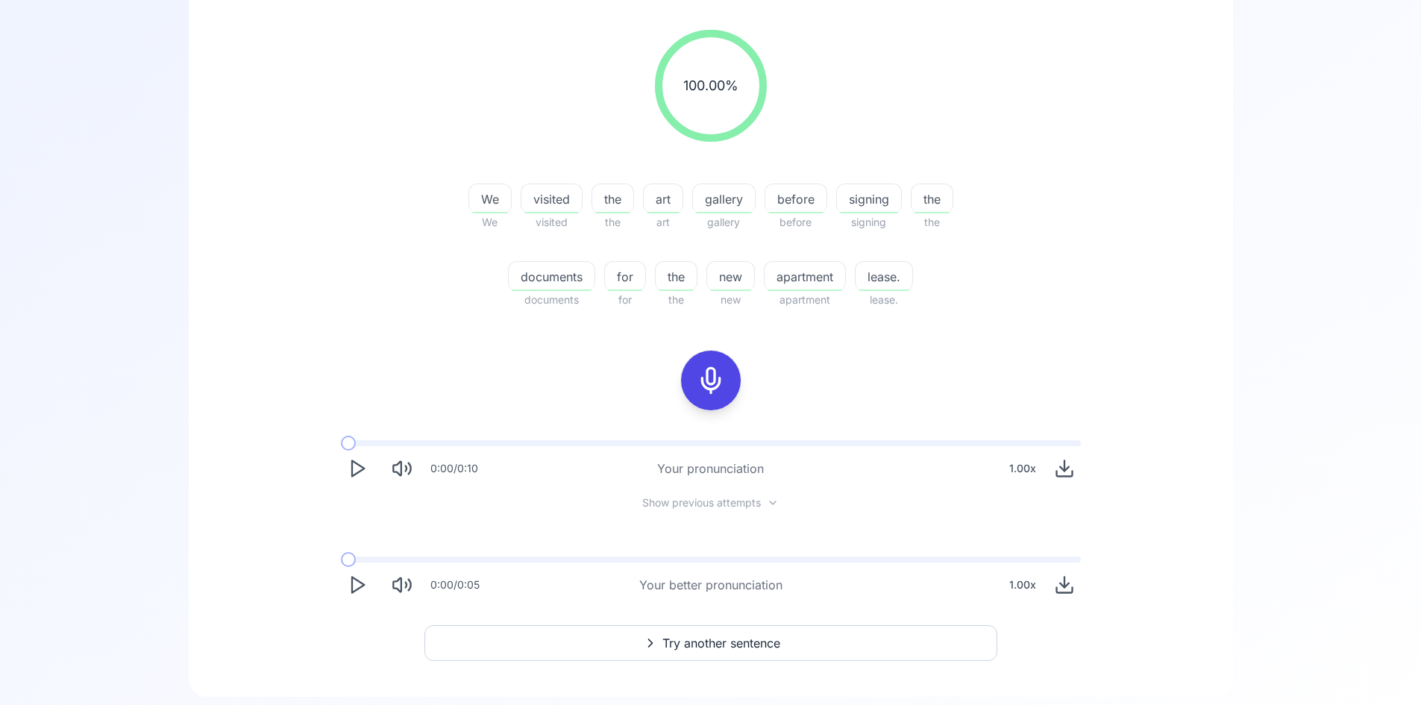
click at [717, 645] on span "Try another sentence" at bounding box center [721, 643] width 118 height 18
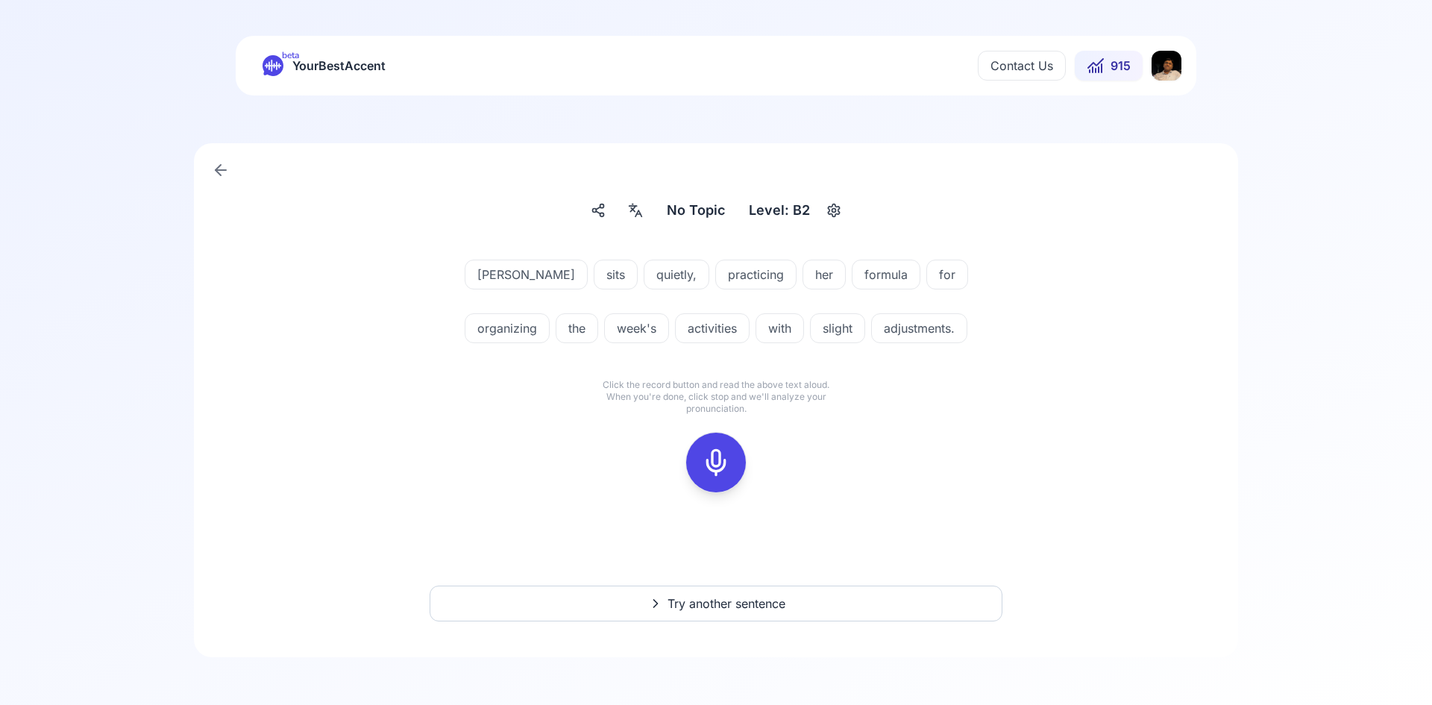
click at [729, 466] on icon at bounding box center [716, 462] width 30 height 30
click at [723, 469] on icon at bounding box center [716, 462] width 30 height 30
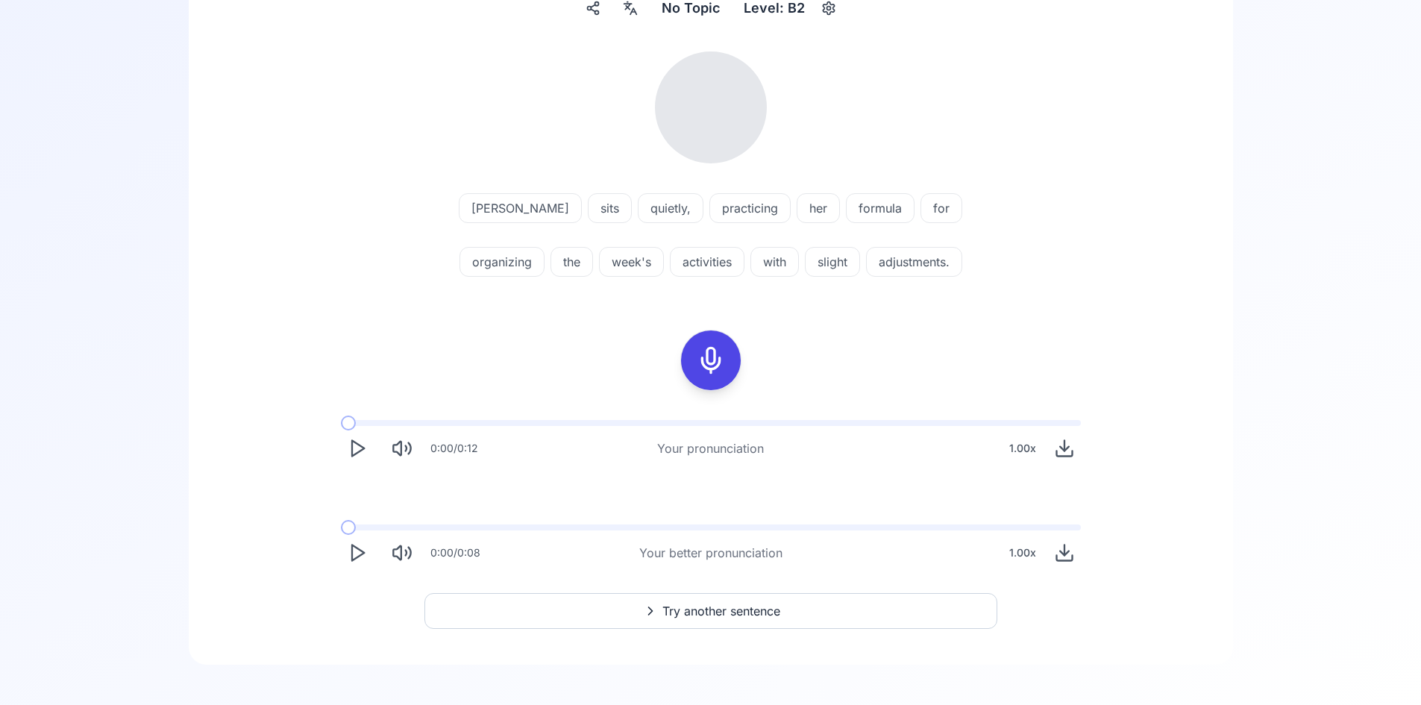
scroll to position [210, 0]
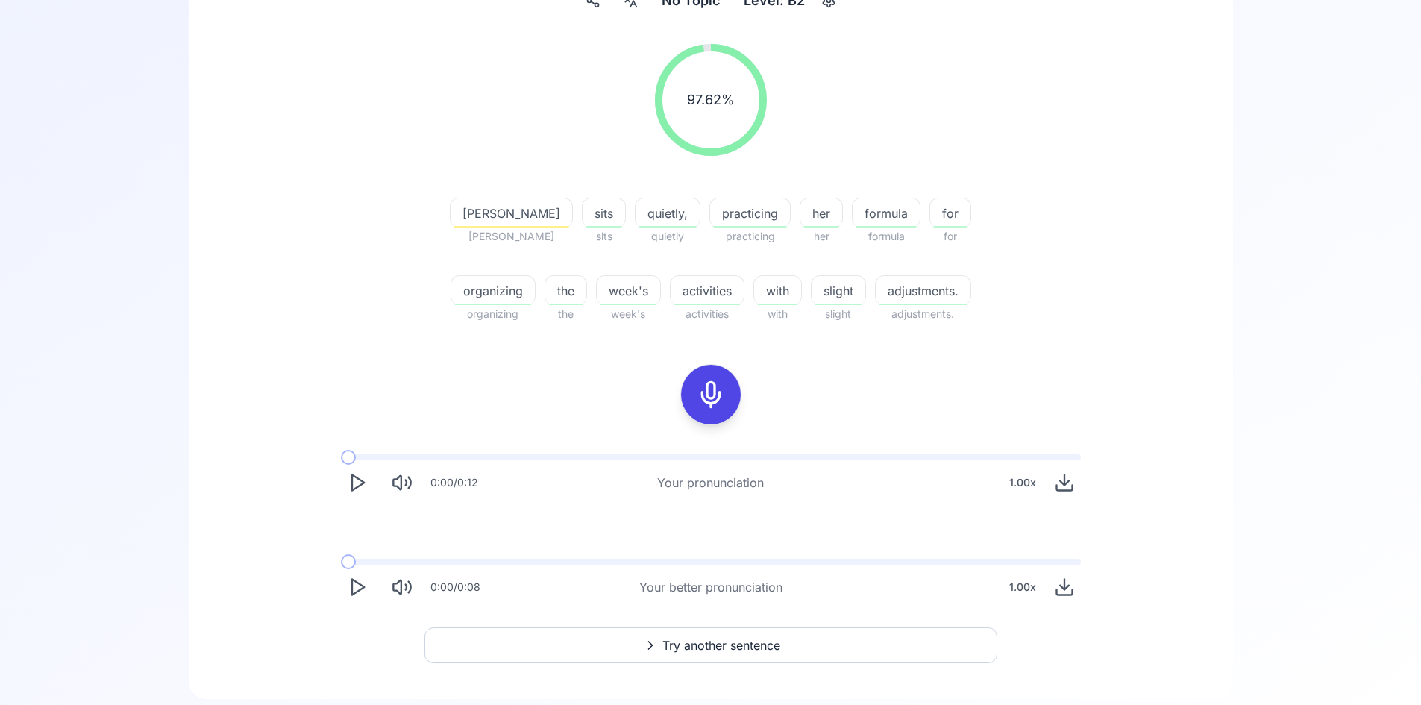
click at [518, 207] on span "[PERSON_NAME]" at bounding box center [511, 213] width 122 height 18
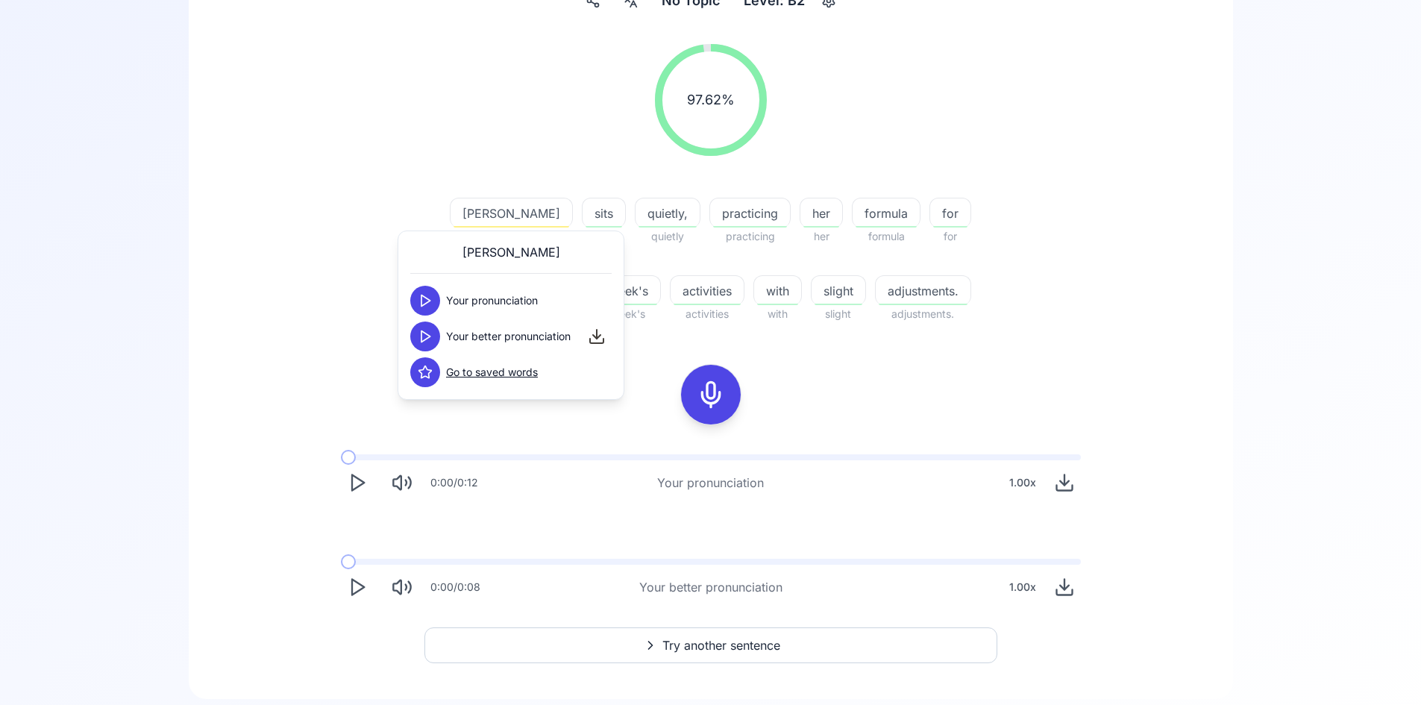
click at [427, 337] on icon at bounding box center [425, 336] width 15 height 15
click at [424, 337] on icon at bounding box center [425, 336] width 15 height 15
click at [979, 400] on div "97.62 % 97.62 % [PERSON_NAME] [PERSON_NAME] sits sits quietly, quietly practici…" at bounding box center [710, 323] width 972 height 583
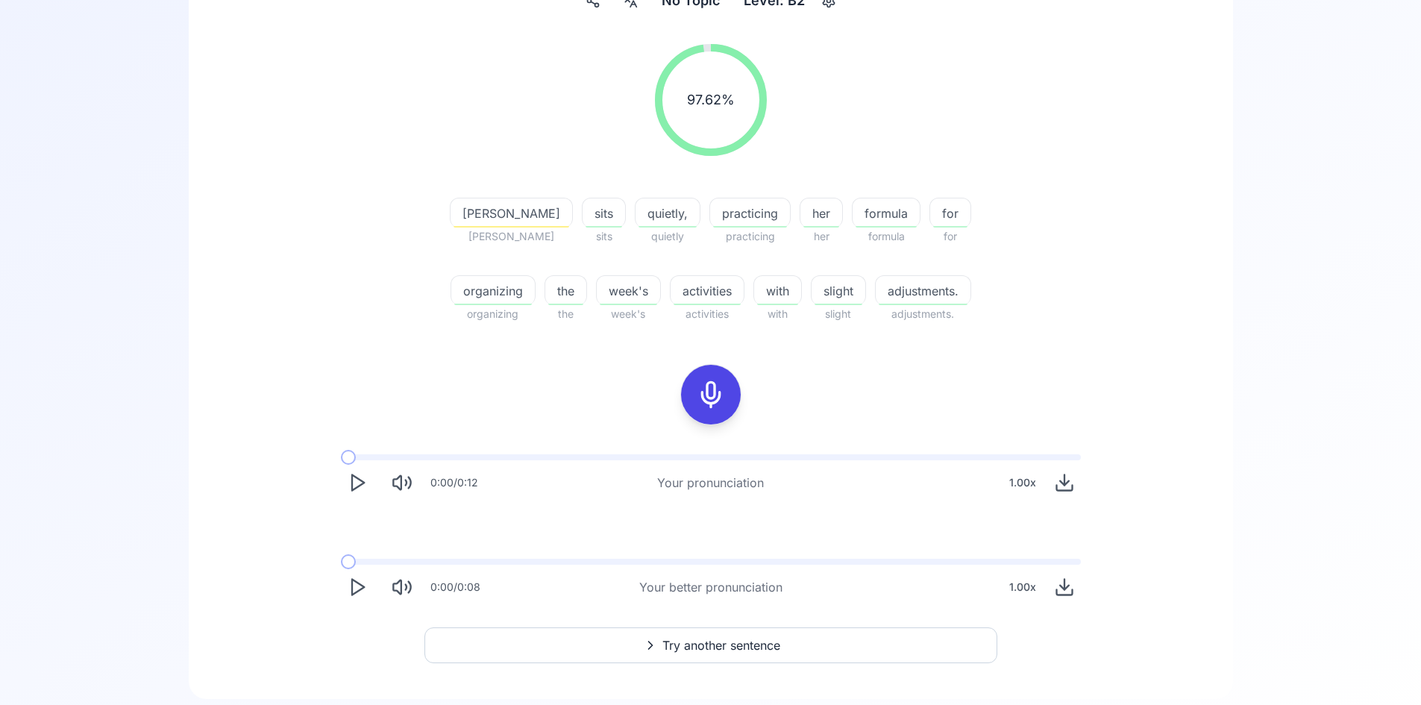
click at [514, 218] on span "[PERSON_NAME]" at bounding box center [511, 213] width 122 height 18
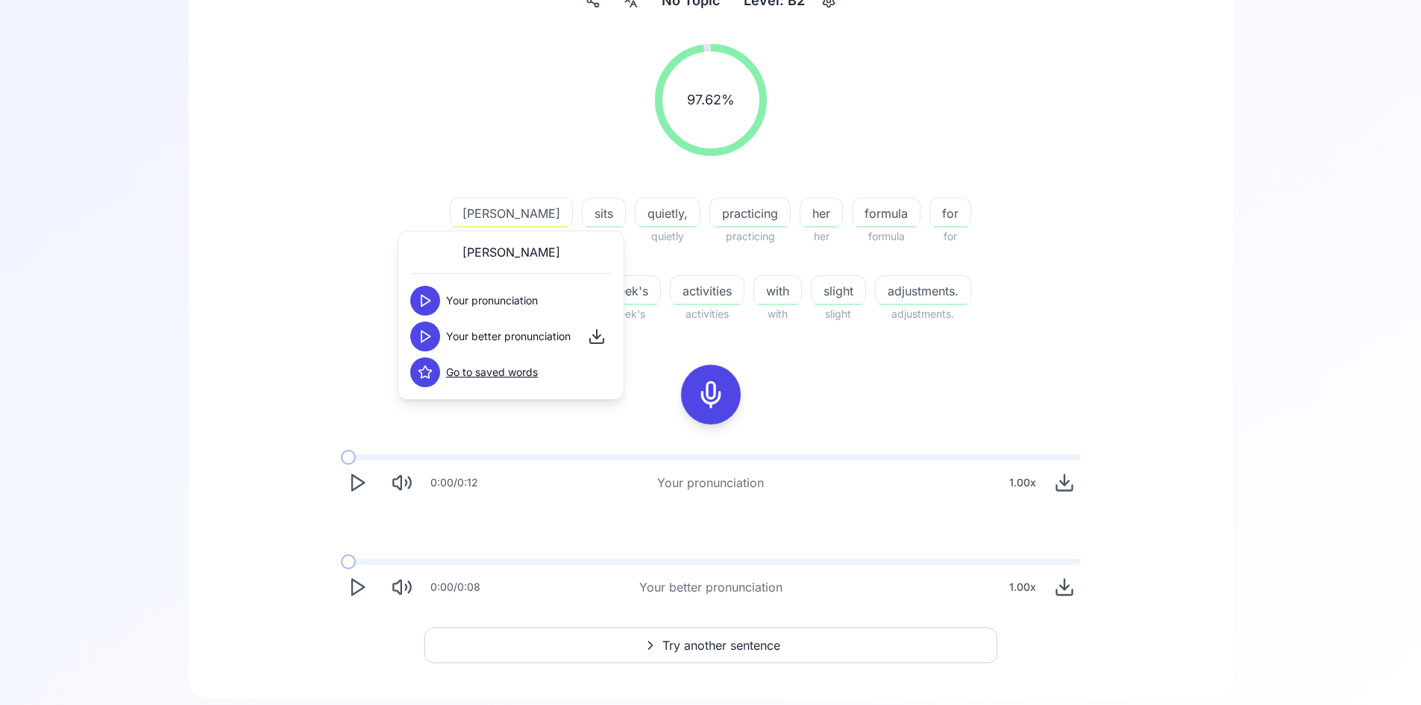
click at [420, 297] on icon at bounding box center [425, 300] width 15 height 15
click at [425, 337] on icon at bounding box center [425, 336] width 15 height 15
click at [1116, 356] on div "97.62 % 97.62 % [PERSON_NAME] [PERSON_NAME] sits sits quietly, quietly practici…" at bounding box center [710, 323] width 972 height 583
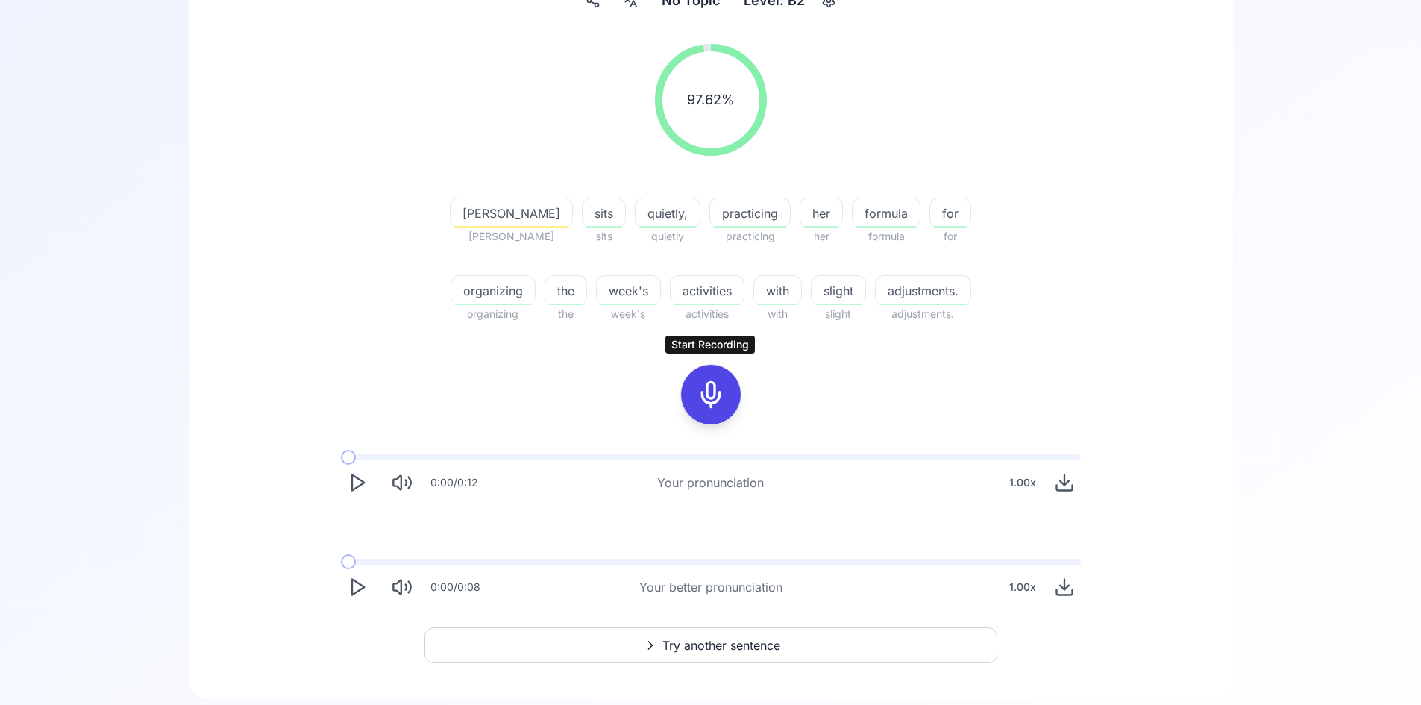
click at [708, 394] on icon at bounding box center [711, 395] width 30 height 30
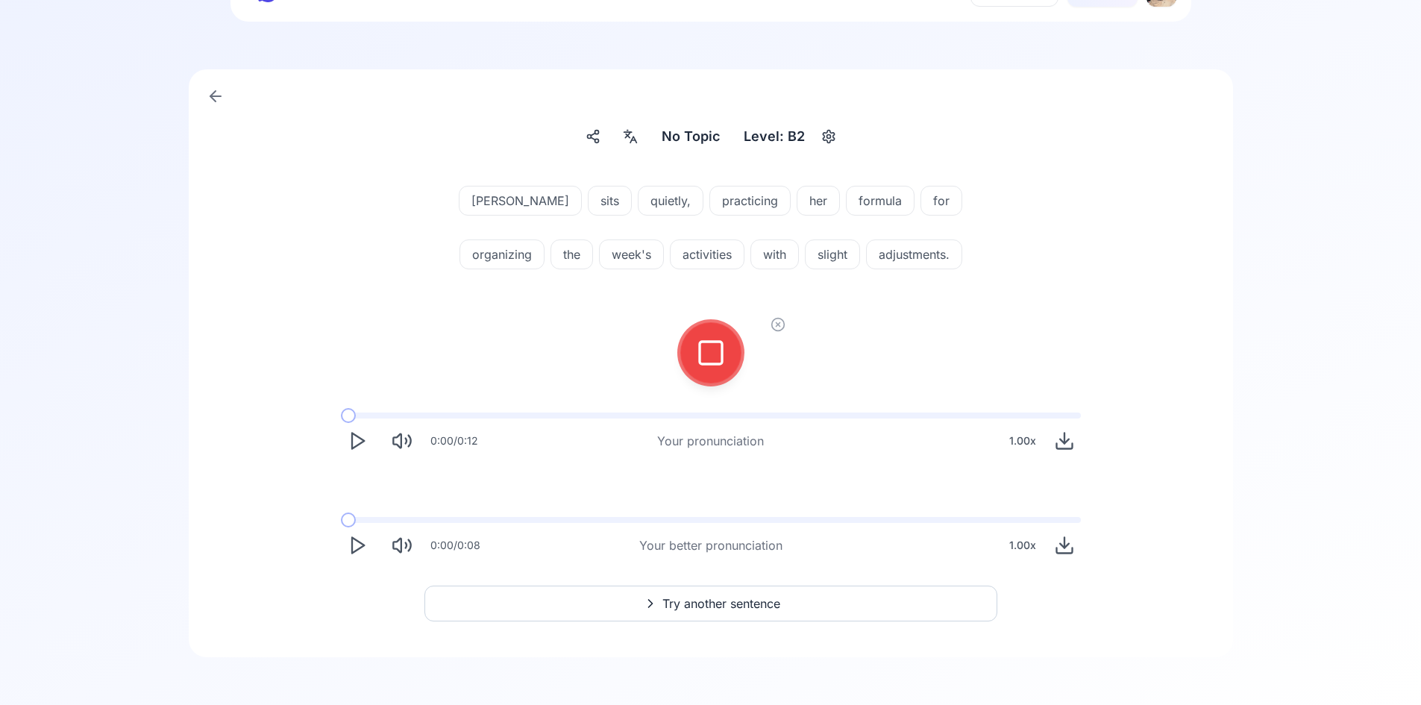
click at [730, 354] on button at bounding box center [711, 353] width 60 height 60
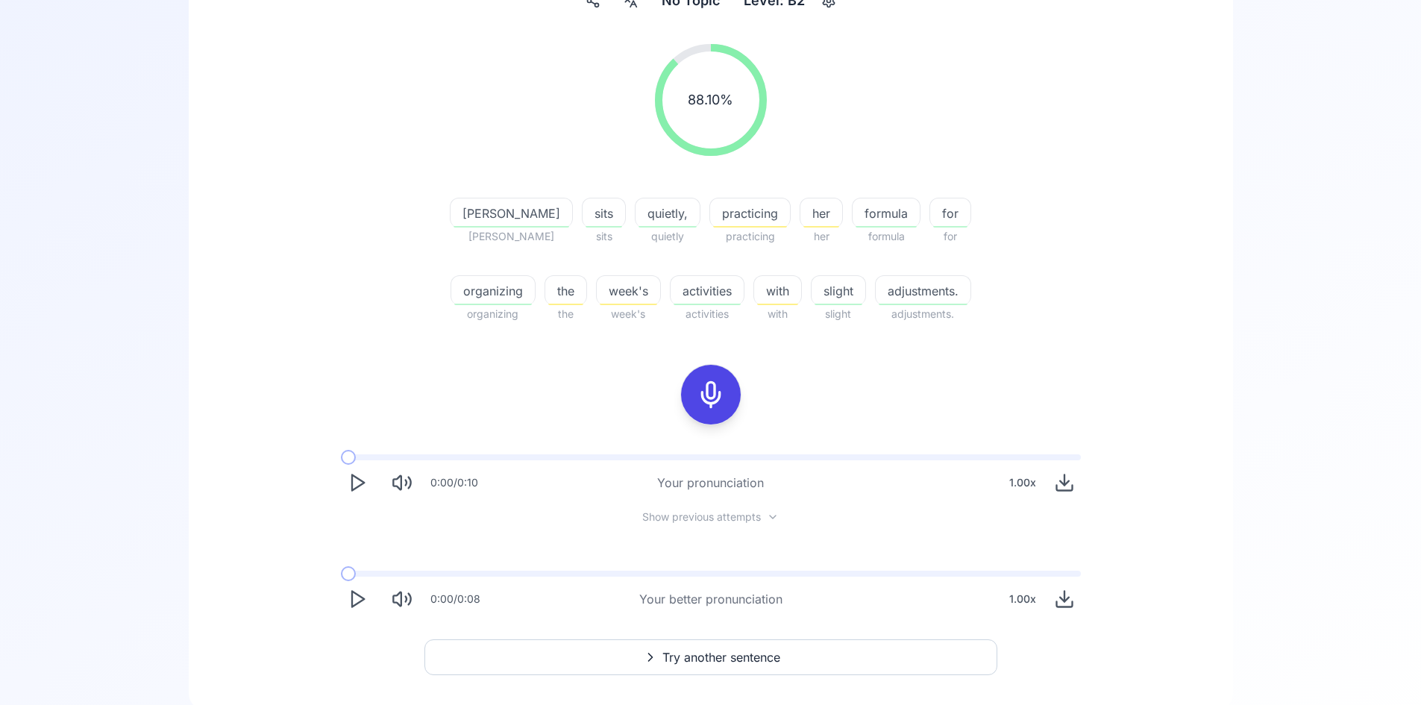
click at [785, 290] on span "with" at bounding box center [777, 291] width 47 height 18
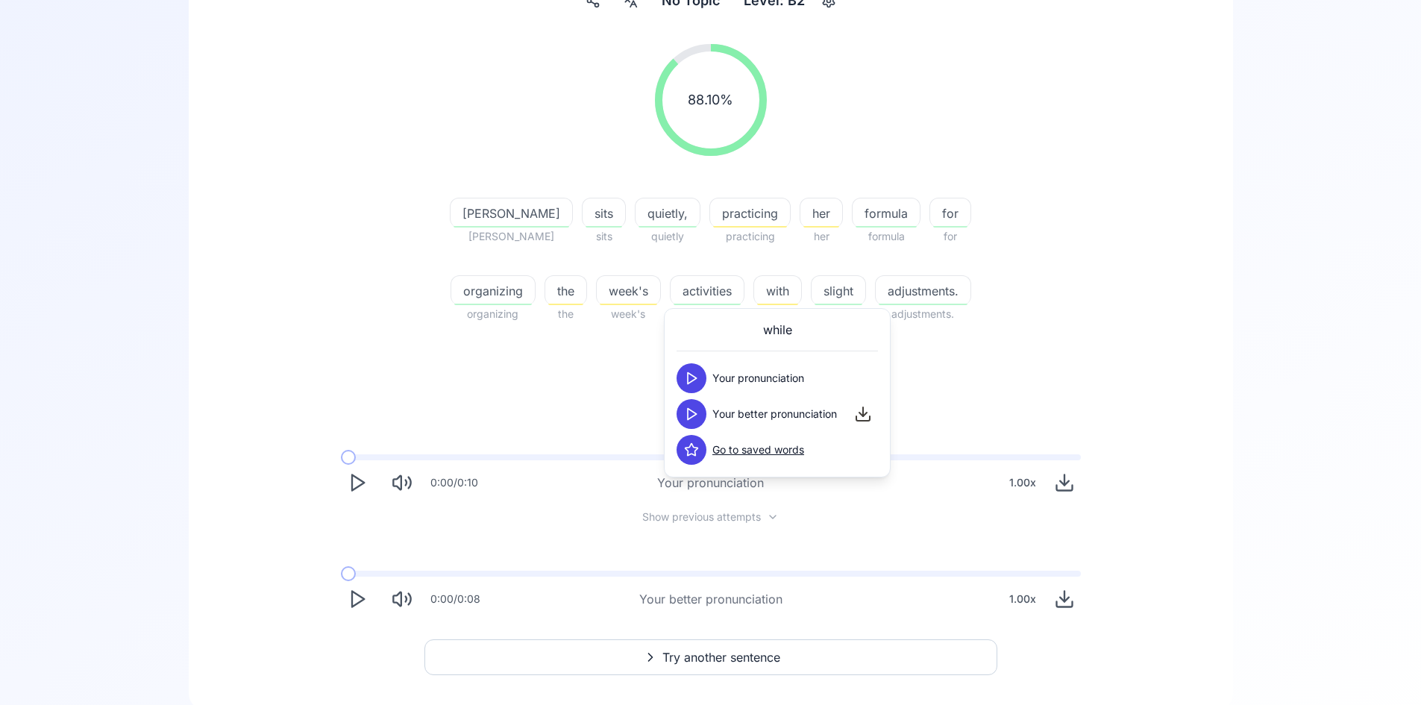
click at [697, 418] on icon at bounding box center [691, 413] width 15 height 15
click at [1056, 403] on div "88.10 % 88.10 % [PERSON_NAME] [PERSON_NAME] sits sits quietly, quietly practici…" at bounding box center [710, 329] width 972 height 595
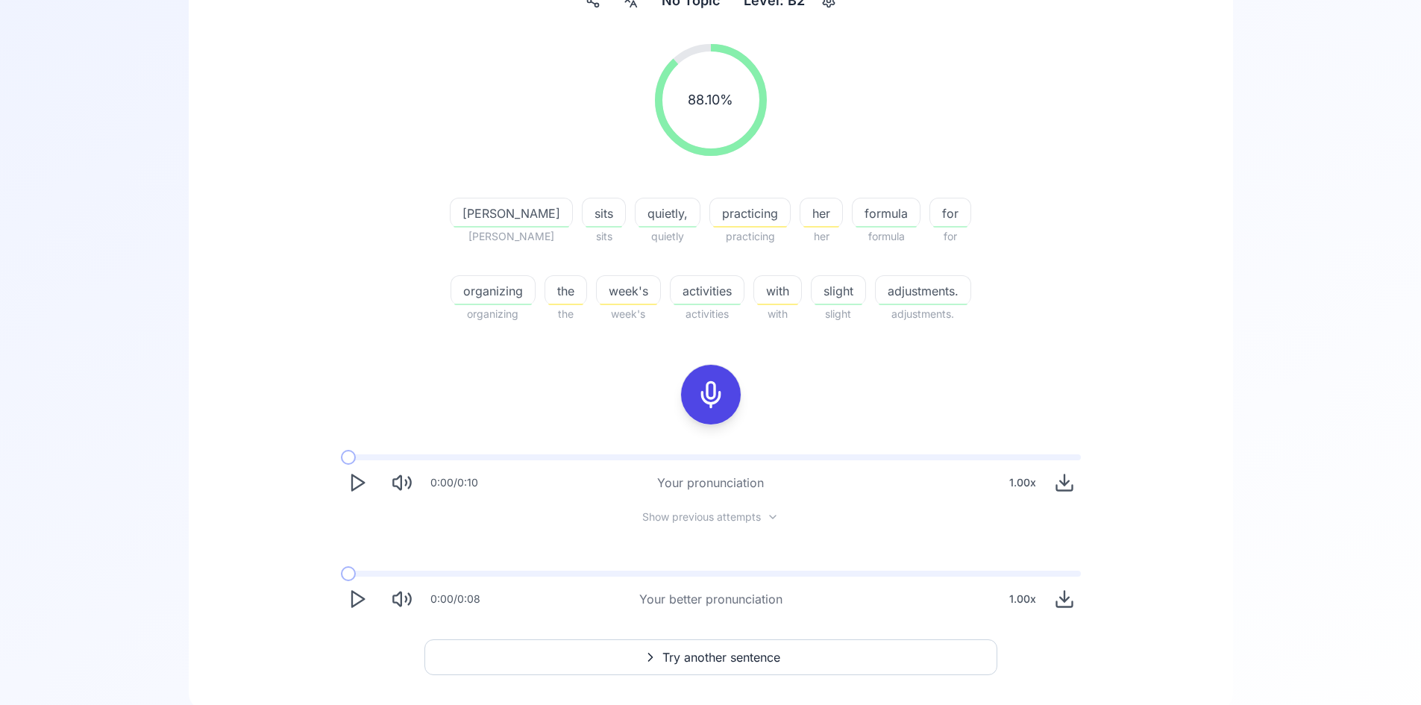
click at [558, 292] on span "the" at bounding box center [565, 291] width 41 height 18
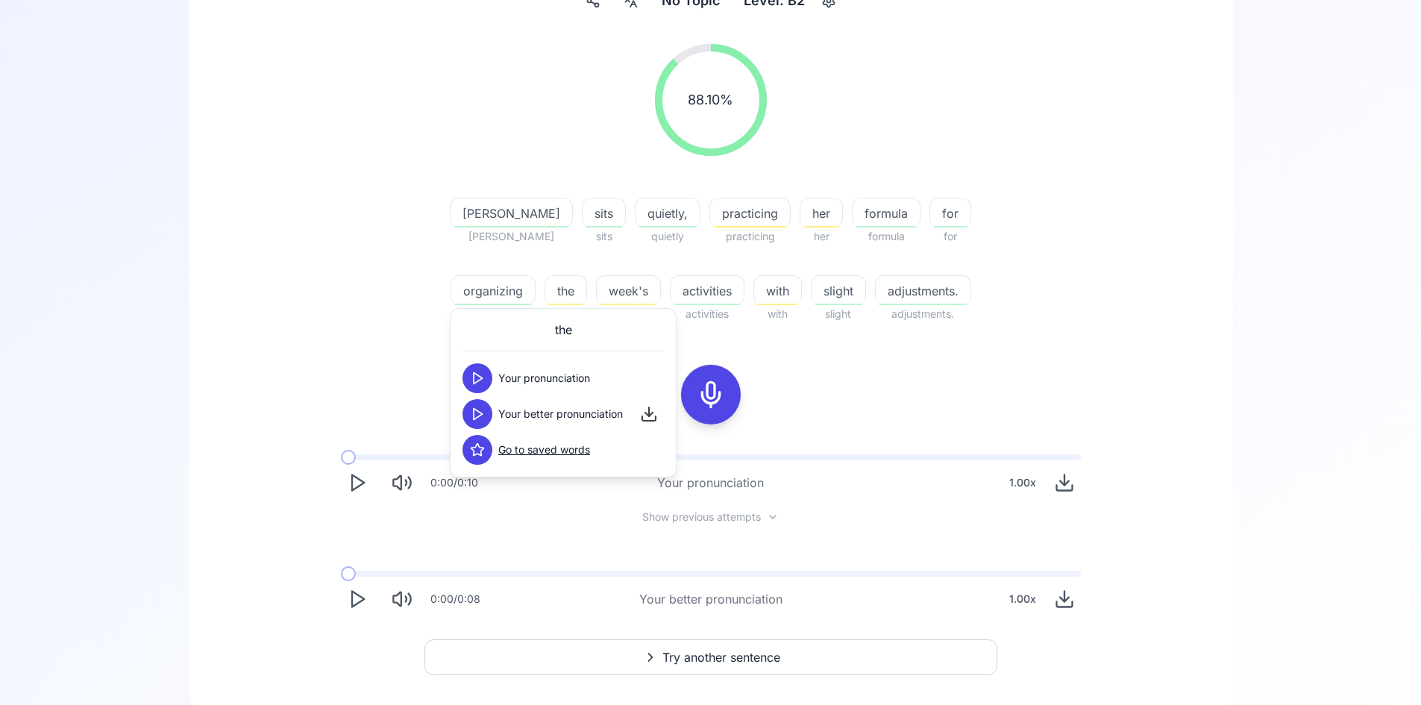
click at [467, 420] on button at bounding box center [477, 414] width 30 height 30
click at [471, 416] on icon at bounding box center [477, 413] width 15 height 15
click at [467, 416] on button at bounding box center [477, 414] width 30 height 30
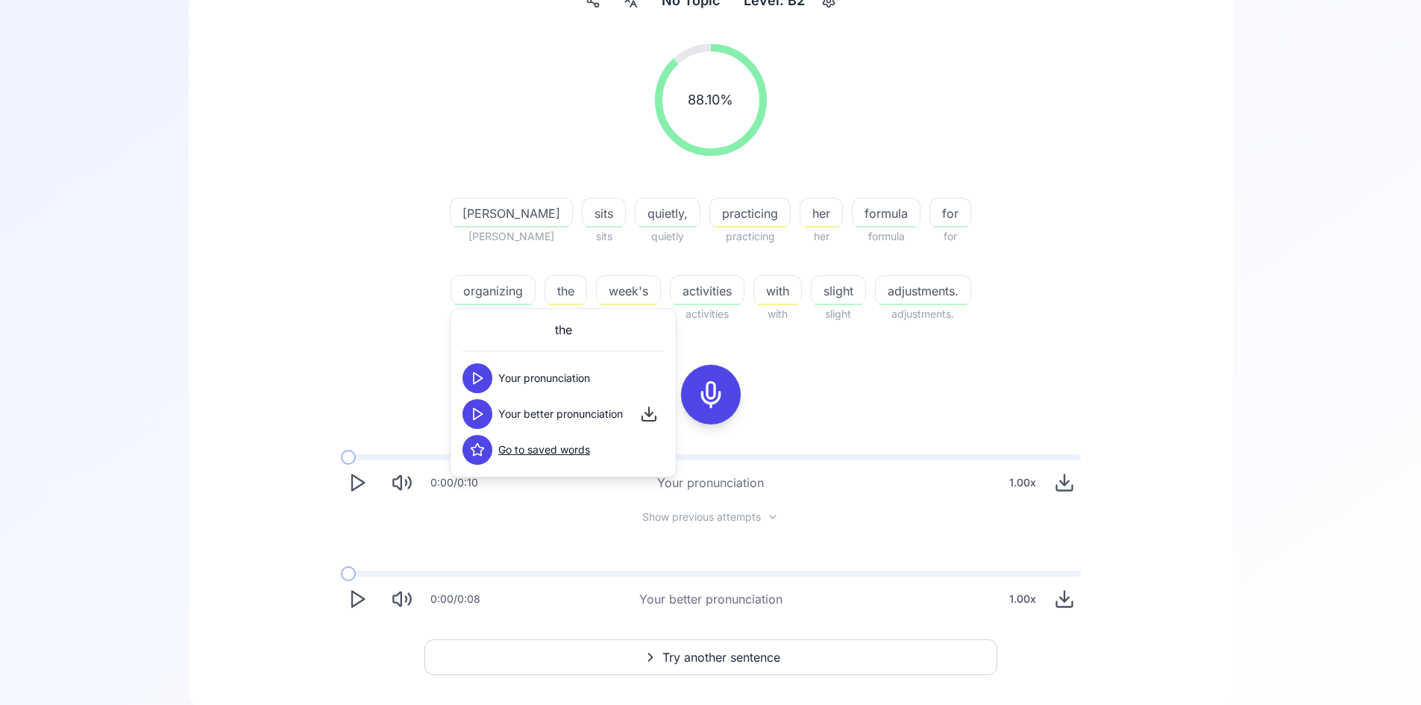
click at [467, 416] on button at bounding box center [477, 414] width 30 height 30
click at [805, 221] on span "her" at bounding box center [821, 213] width 42 height 18
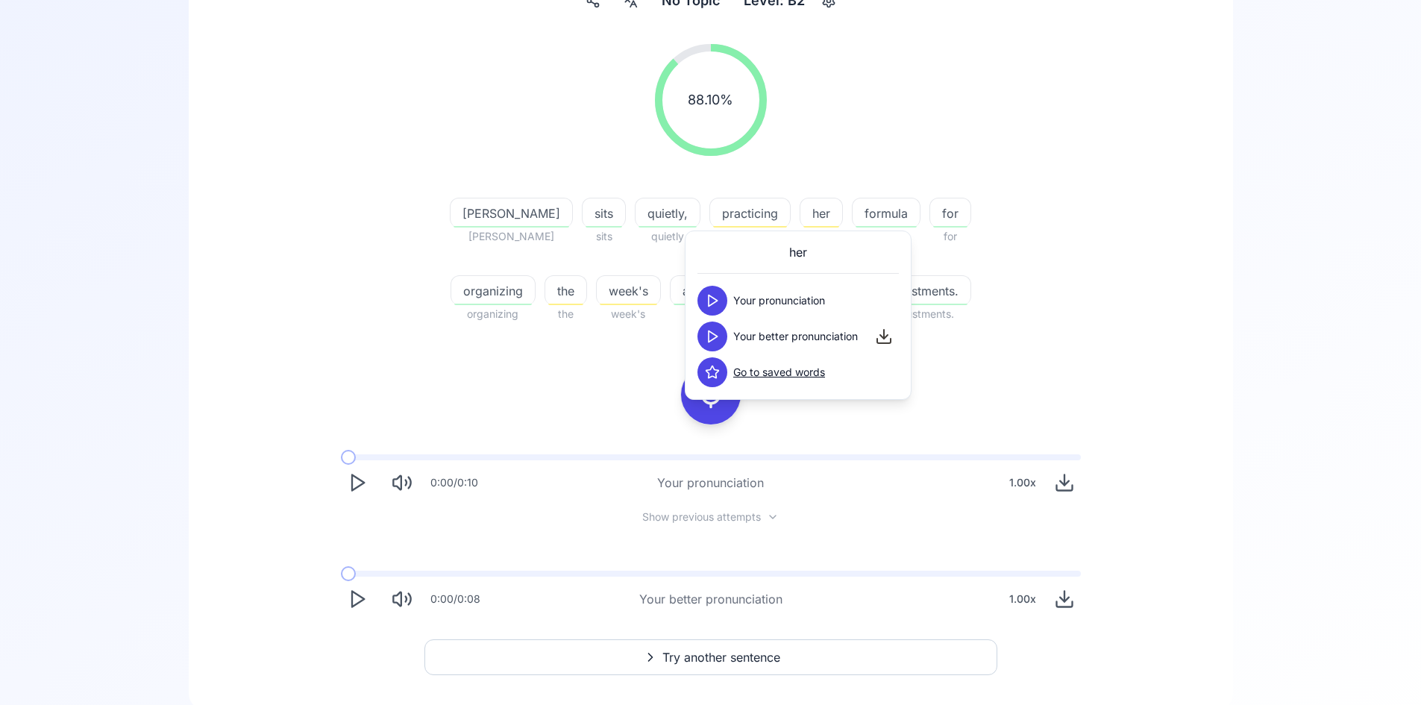
click at [711, 339] on icon at bounding box center [712, 336] width 15 height 15
click at [714, 336] on icon at bounding box center [712, 336] width 15 height 15
click at [723, 207] on span "practicing" at bounding box center [750, 213] width 80 height 18
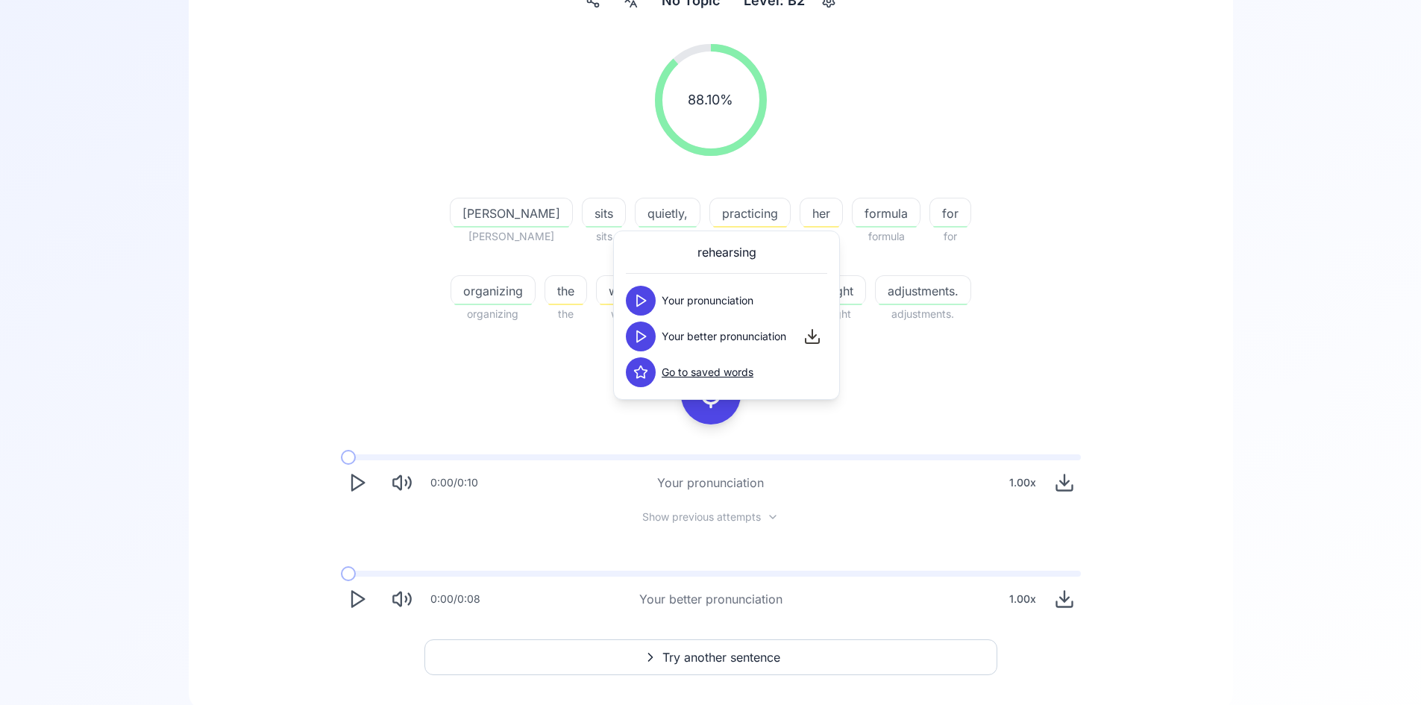
click at [649, 339] on button at bounding box center [641, 336] width 30 height 30
click at [647, 339] on icon at bounding box center [640, 336] width 15 height 15
click at [637, 339] on polygon at bounding box center [641, 336] width 9 height 11
click at [644, 303] on icon at bounding box center [640, 300] width 15 height 15
click at [645, 295] on icon at bounding box center [640, 300] width 15 height 15
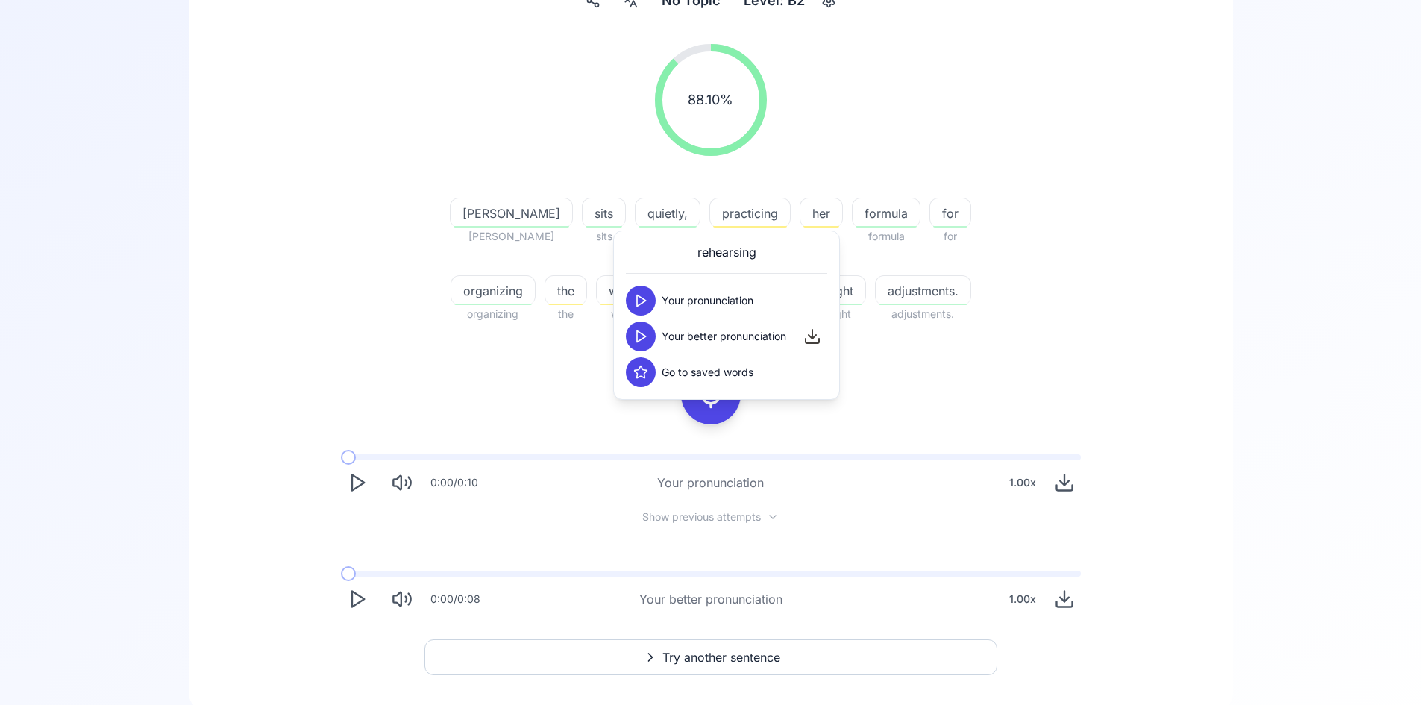
click at [641, 336] on icon at bounding box center [640, 336] width 15 height 15
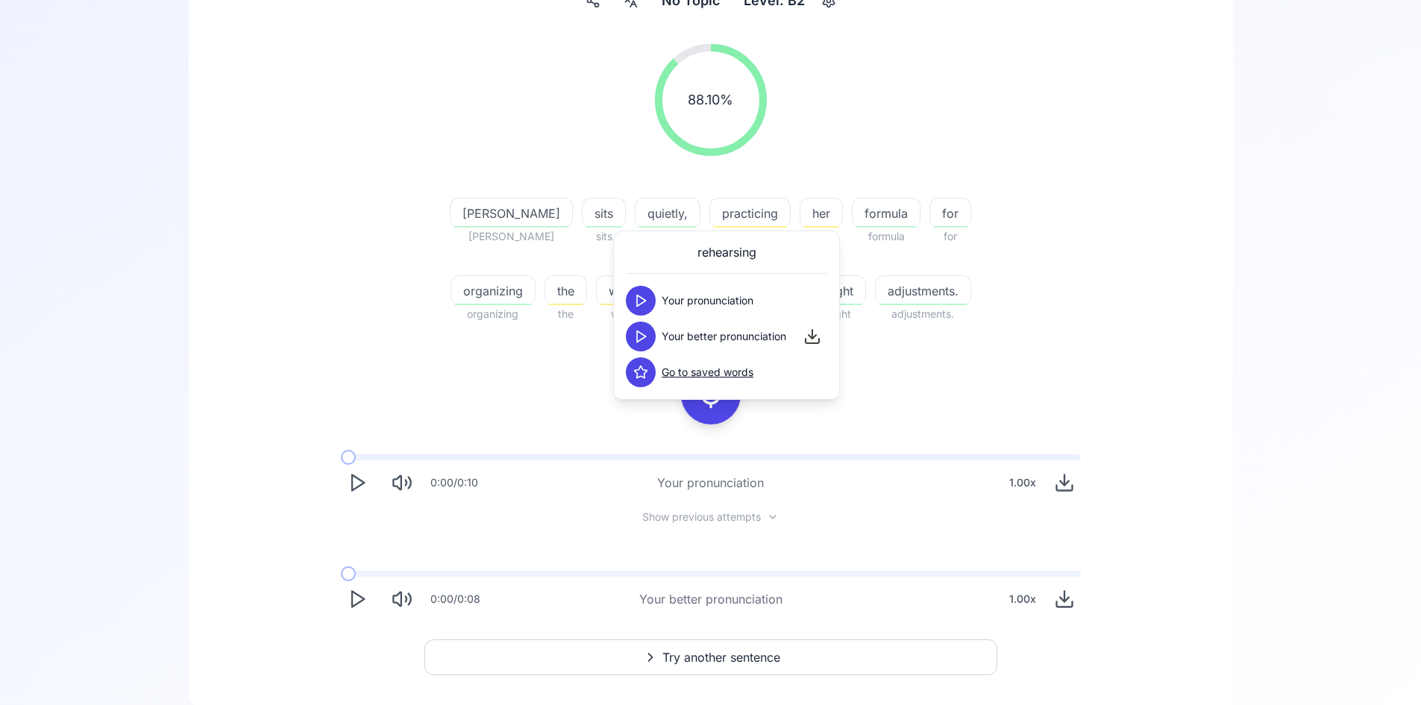
click at [641, 336] on icon at bounding box center [640, 336] width 15 height 15
click at [645, 368] on icon at bounding box center [640, 372] width 15 height 15
click at [917, 356] on div "88.10 % 88.10 % [PERSON_NAME] [PERSON_NAME] sits sits quietly, quietly practici…" at bounding box center [710, 329] width 972 height 595
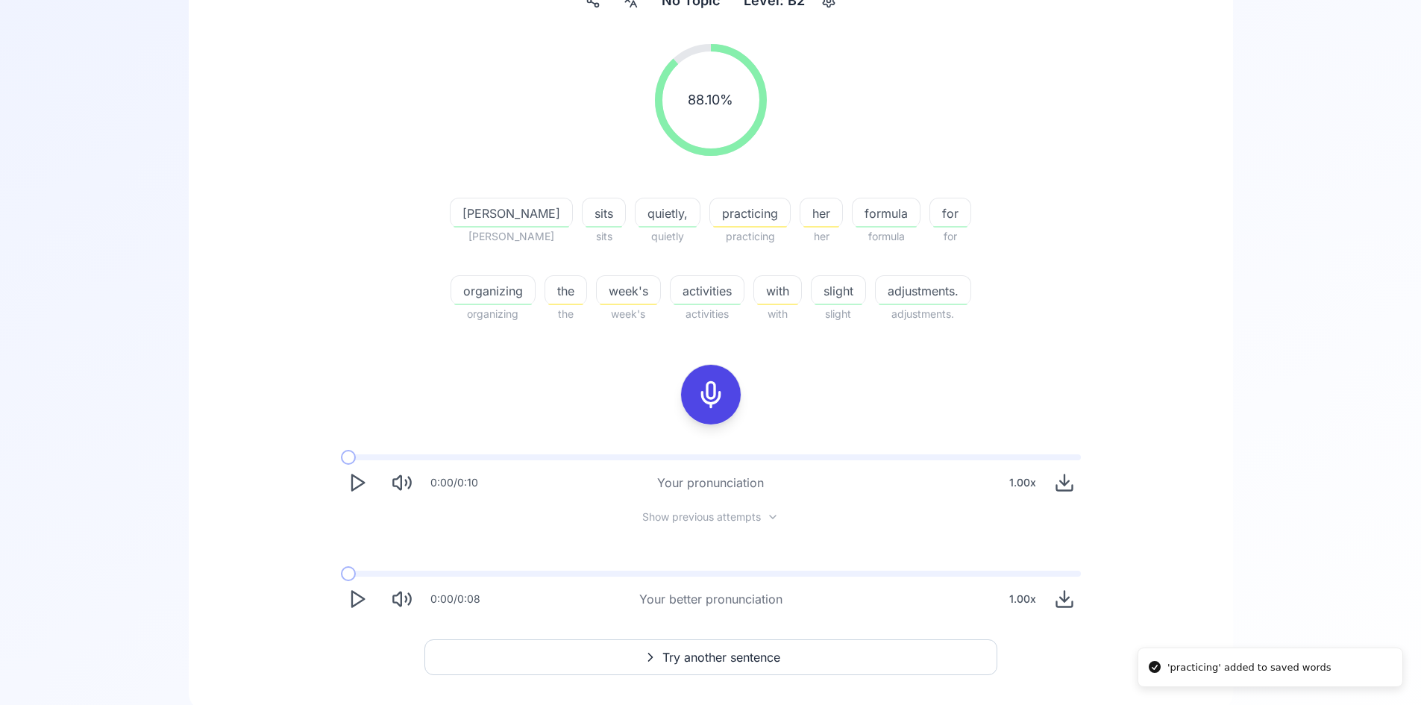
click at [718, 392] on icon at bounding box center [711, 395] width 30 height 30
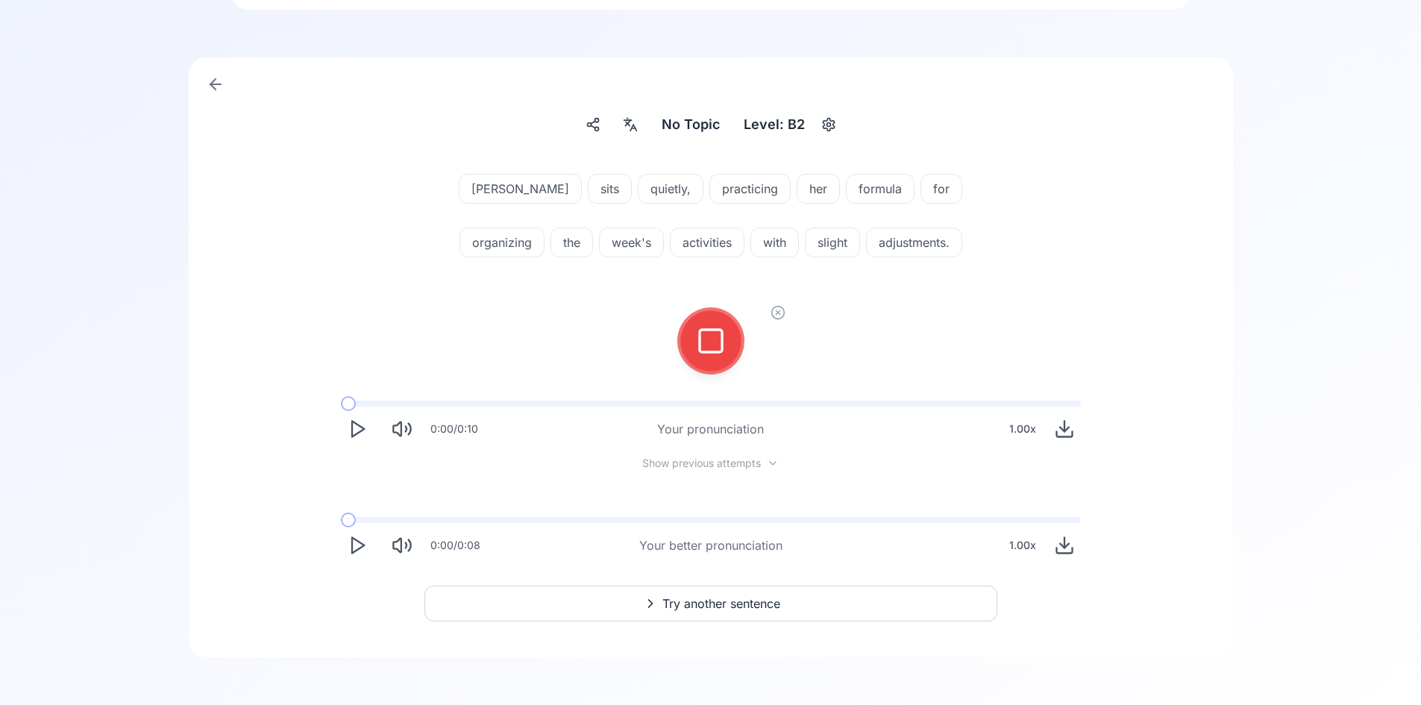
click at [706, 336] on icon at bounding box center [711, 341] width 30 height 30
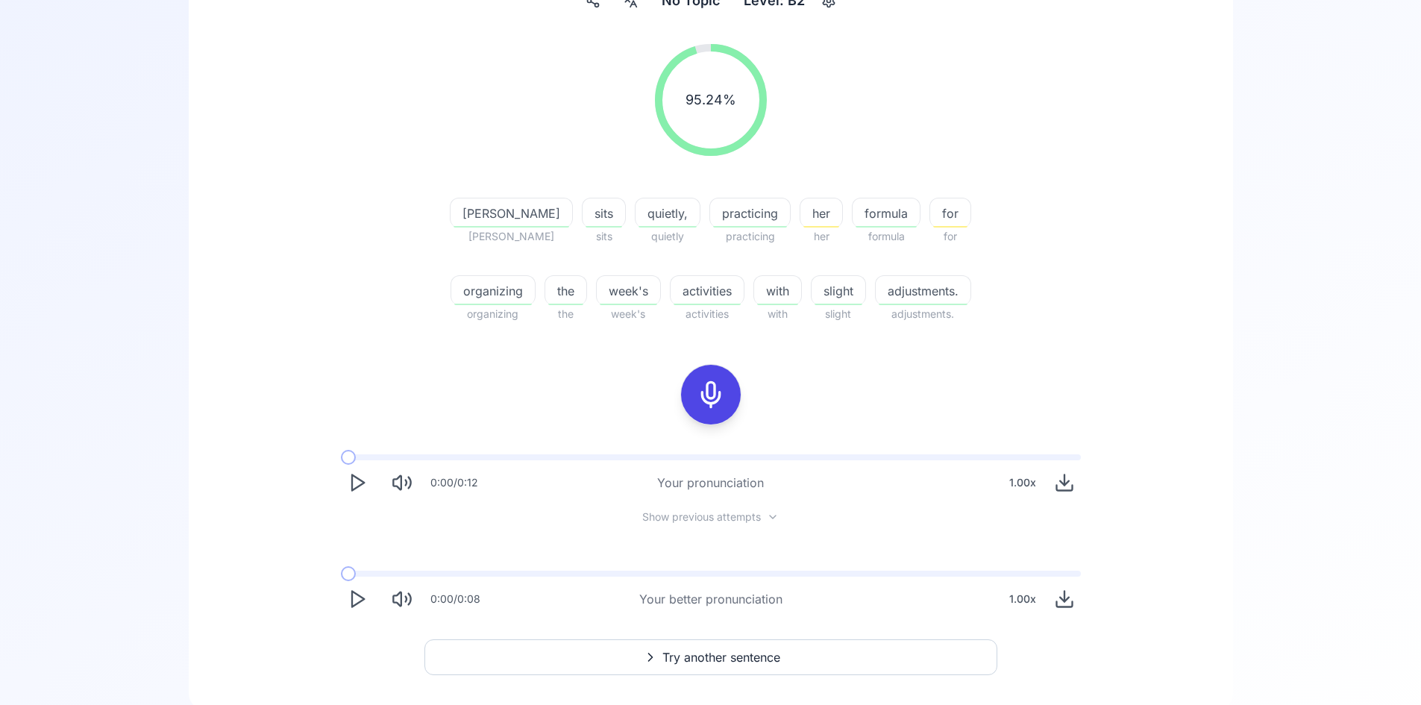
scroll to position [263, 0]
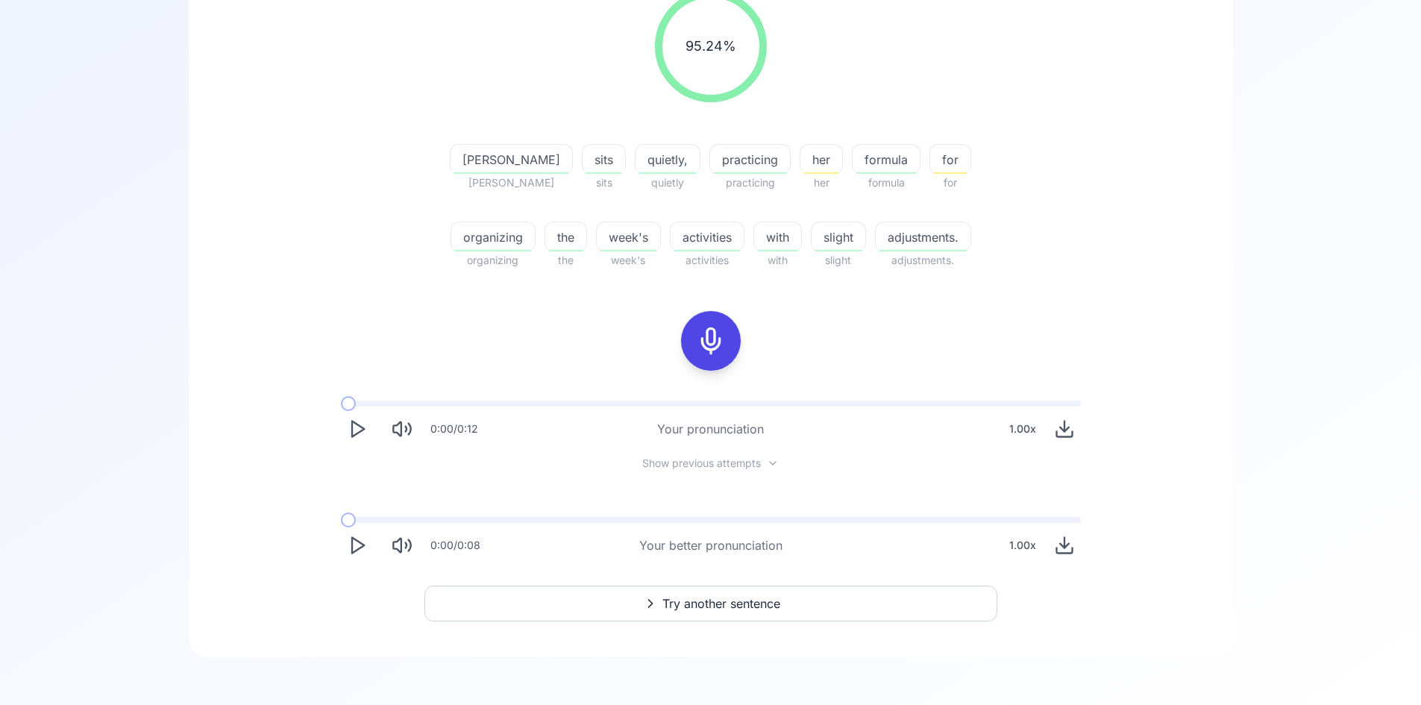
click at [364, 544] on polygon "Play" at bounding box center [358, 546] width 12 height 16
click at [782, 612] on button "Try another sentence" at bounding box center [710, 603] width 573 height 36
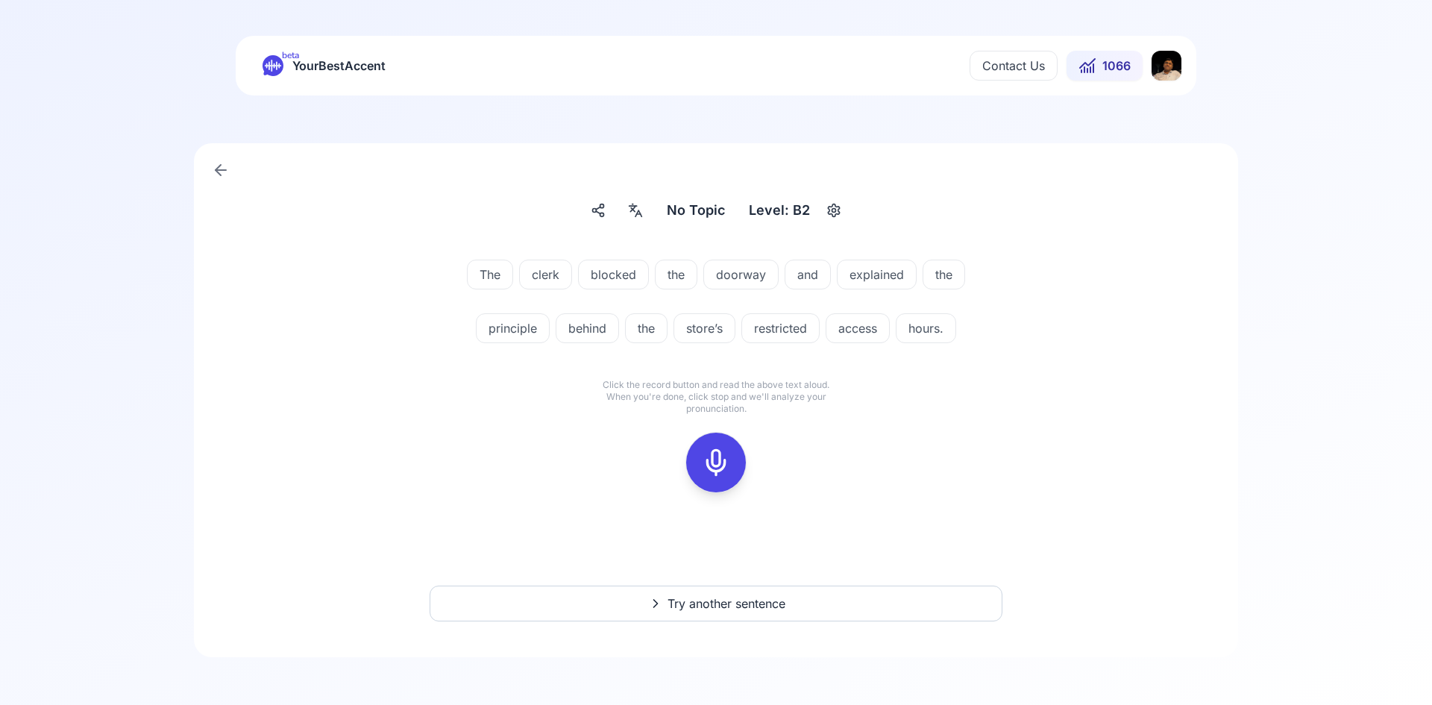
click at [721, 465] on icon at bounding box center [716, 462] width 30 height 30
click at [744, 468] on button at bounding box center [716, 463] width 60 height 60
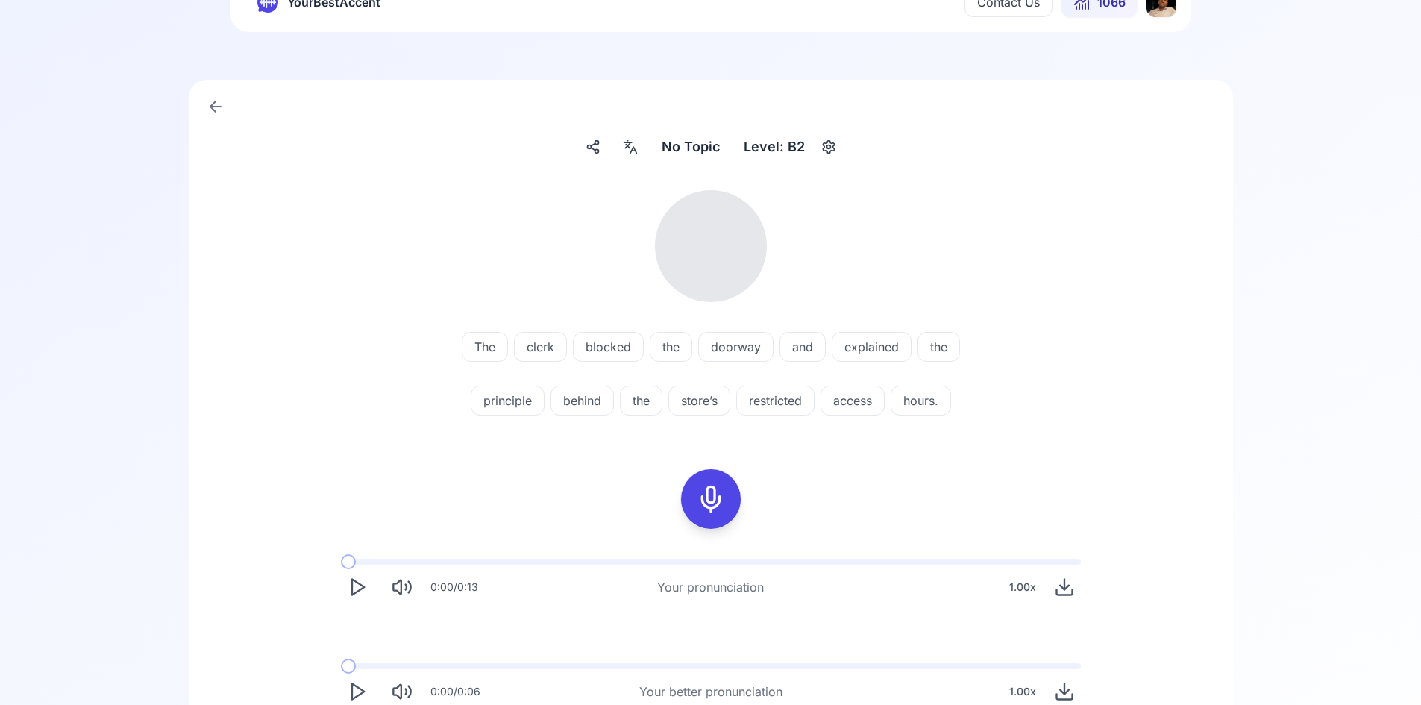
scroll to position [210, 0]
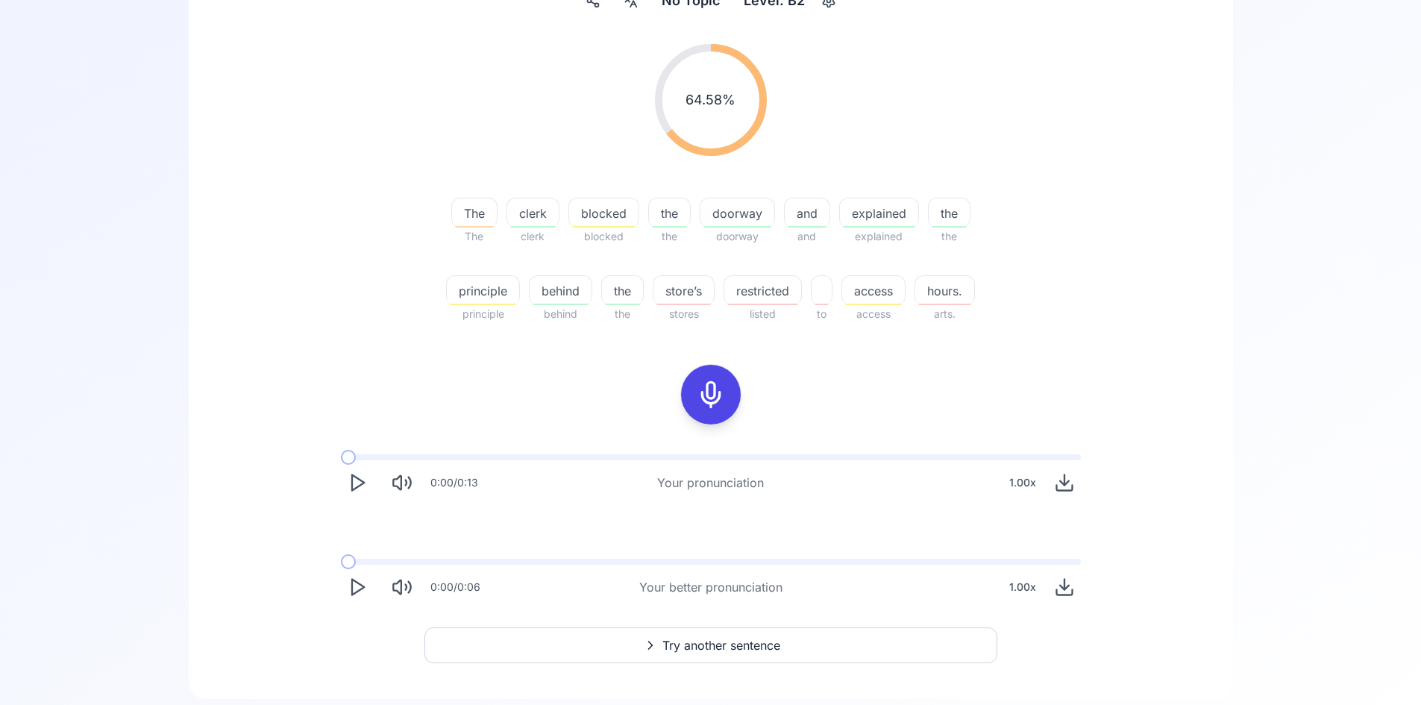
click at [943, 290] on span "hours." at bounding box center [944, 291] width 59 height 18
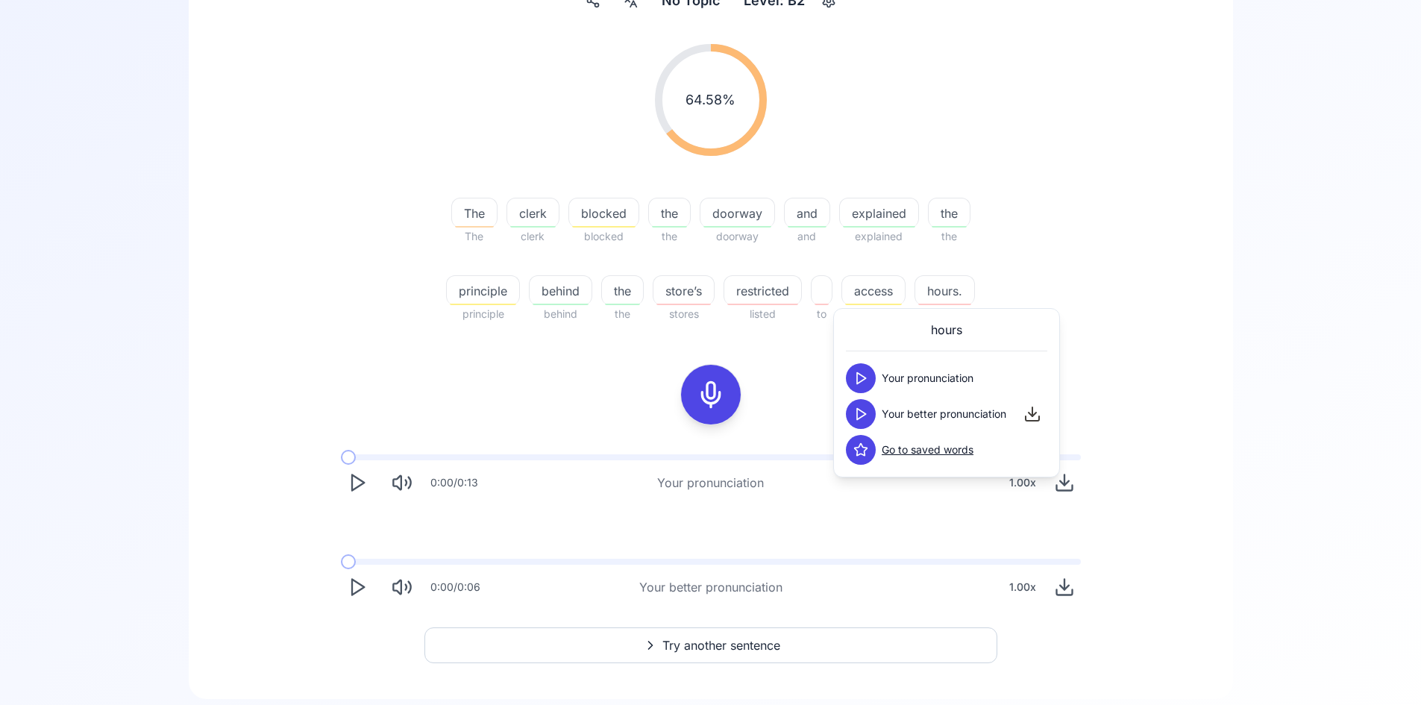
click at [867, 409] on icon at bounding box center [860, 413] width 15 height 15
click at [866, 412] on icon at bounding box center [860, 413] width 15 height 15
click at [866, 413] on icon at bounding box center [860, 413] width 15 height 15
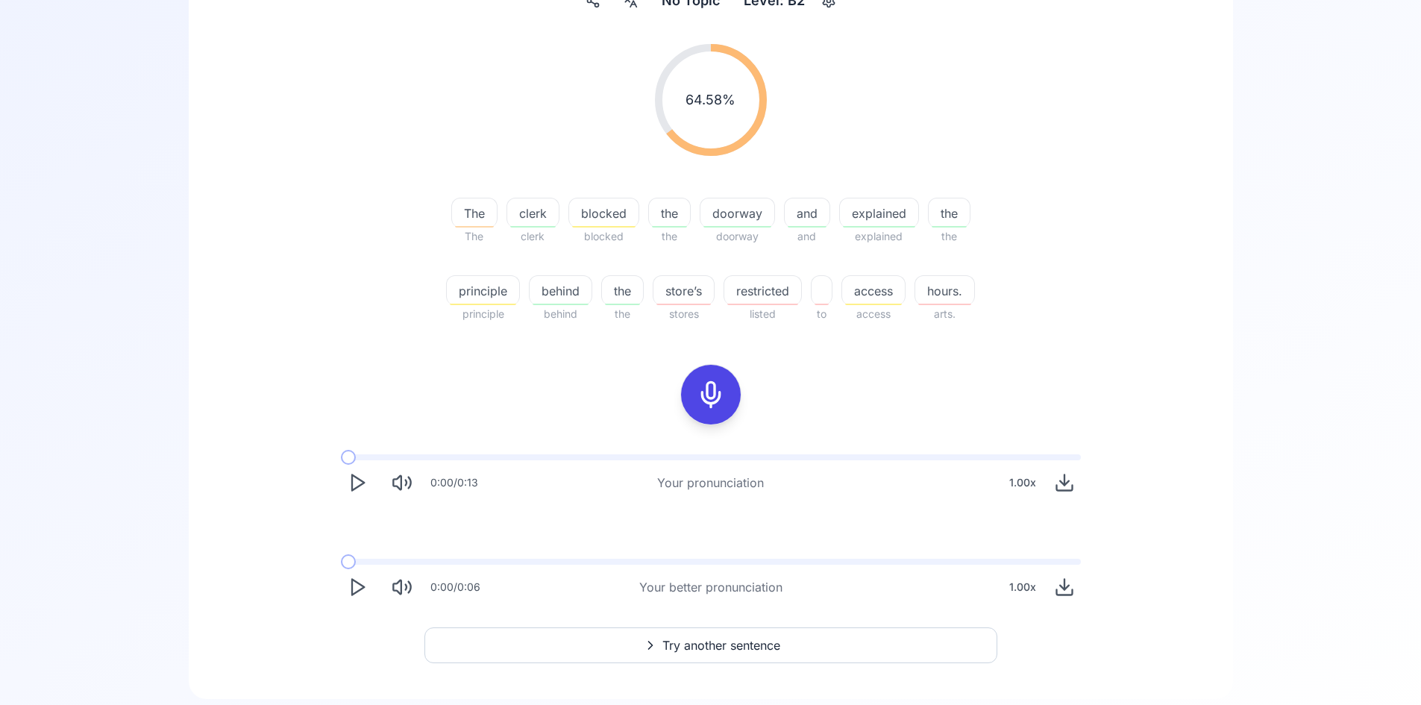
drag, startPoint x: 779, startPoint y: 298, endPoint x: 513, endPoint y: 284, distance: 266.6
click at [541, 271] on div "The The clerk clerk blocked blocked the the doorway doorway and and explained e…" at bounding box center [710, 251] width 573 height 143
click at [499, 297] on span "principle" at bounding box center [483, 291] width 72 height 18
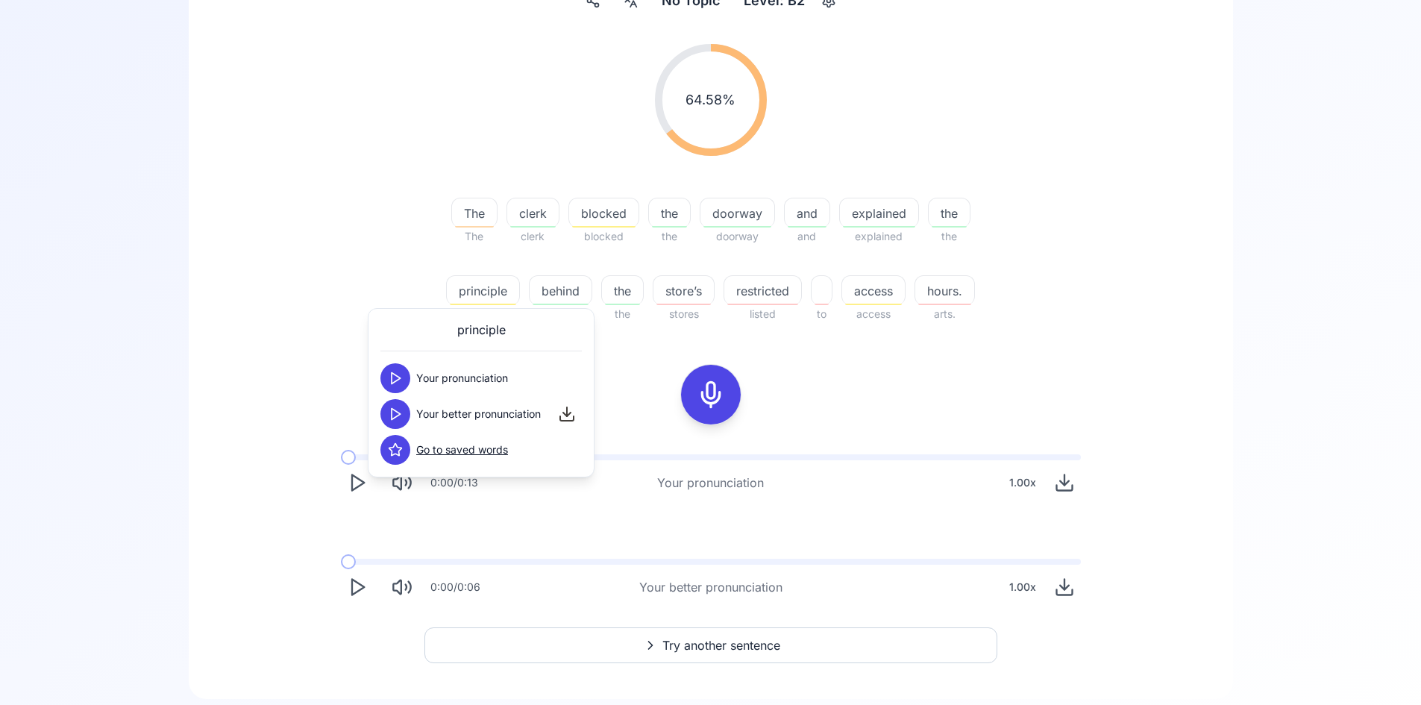
click at [397, 415] on icon at bounding box center [395, 413] width 15 height 15
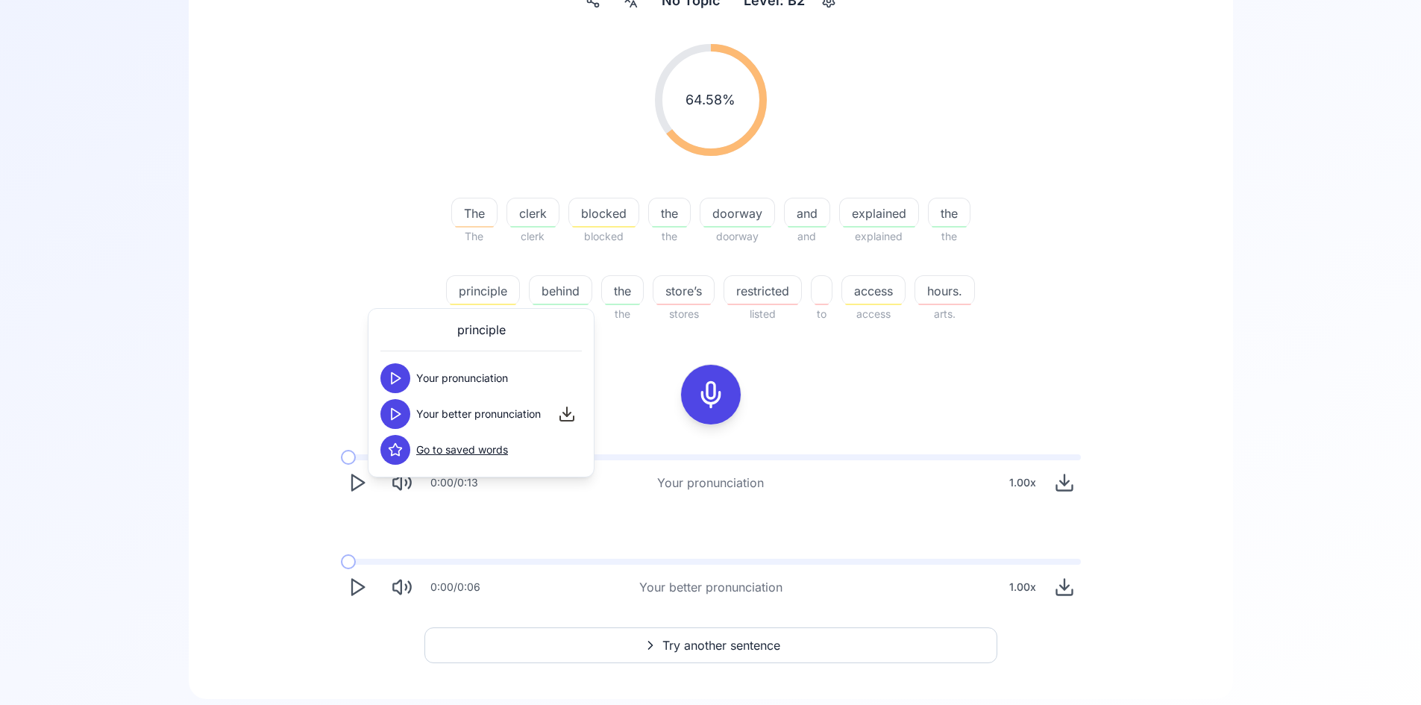
click at [614, 214] on span "blocked" at bounding box center [603, 213] width 69 height 18
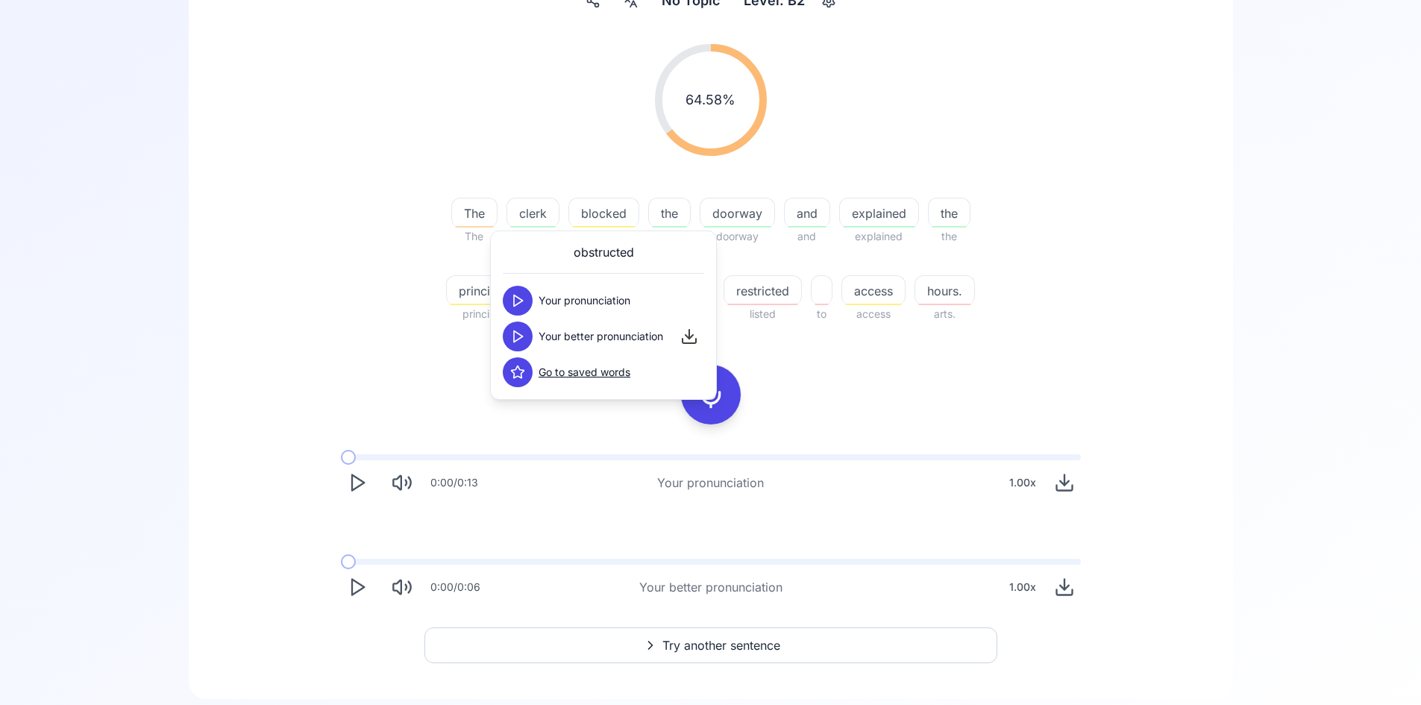
click at [521, 338] on polygon at bounding box center [518, 336] width 9 height 11
click at [930, 386] on div "64.58 % 64.58 % The The clerk clerk blocked blocked the the doorway doorway and…" at bounding box center [710, 323] width 972 height 583
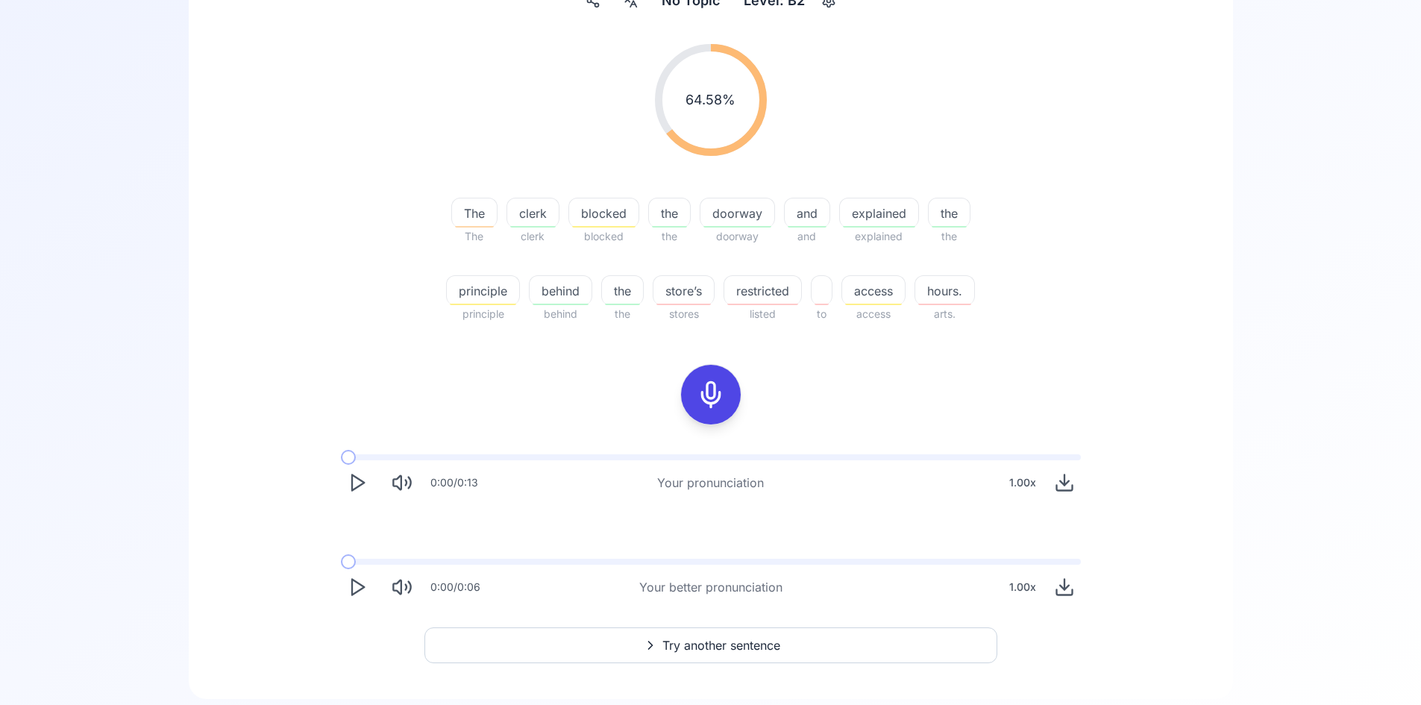
click at [484, 216] on span "The" at bounding box center [474, 213] width 45 height 18
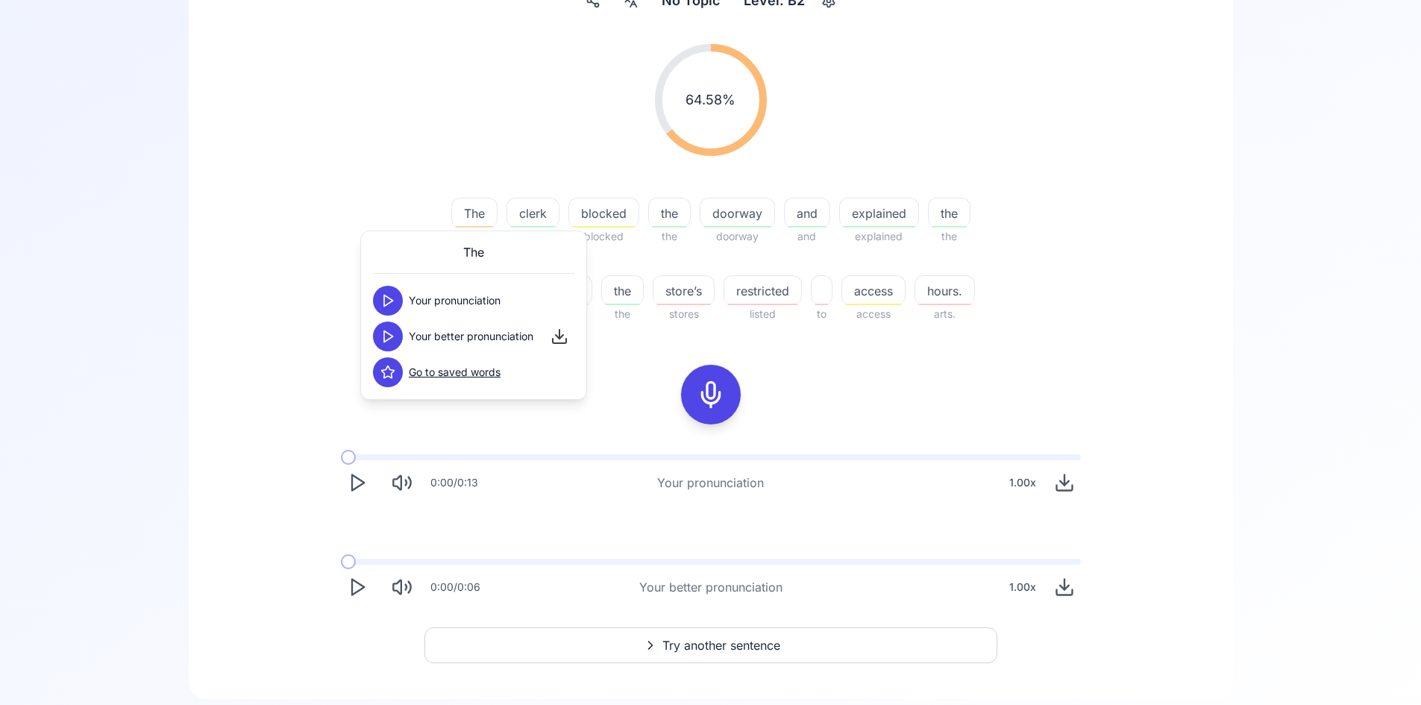
click at [397, 337] on button at bounding box center [388, 336] width 30 height 30
click at [910, 377] on div "64.58 % 64.58 % The The clerk clerk blocked blocked the the doorway doorway and…" at bounding box center [710, 323] width 972 height 583
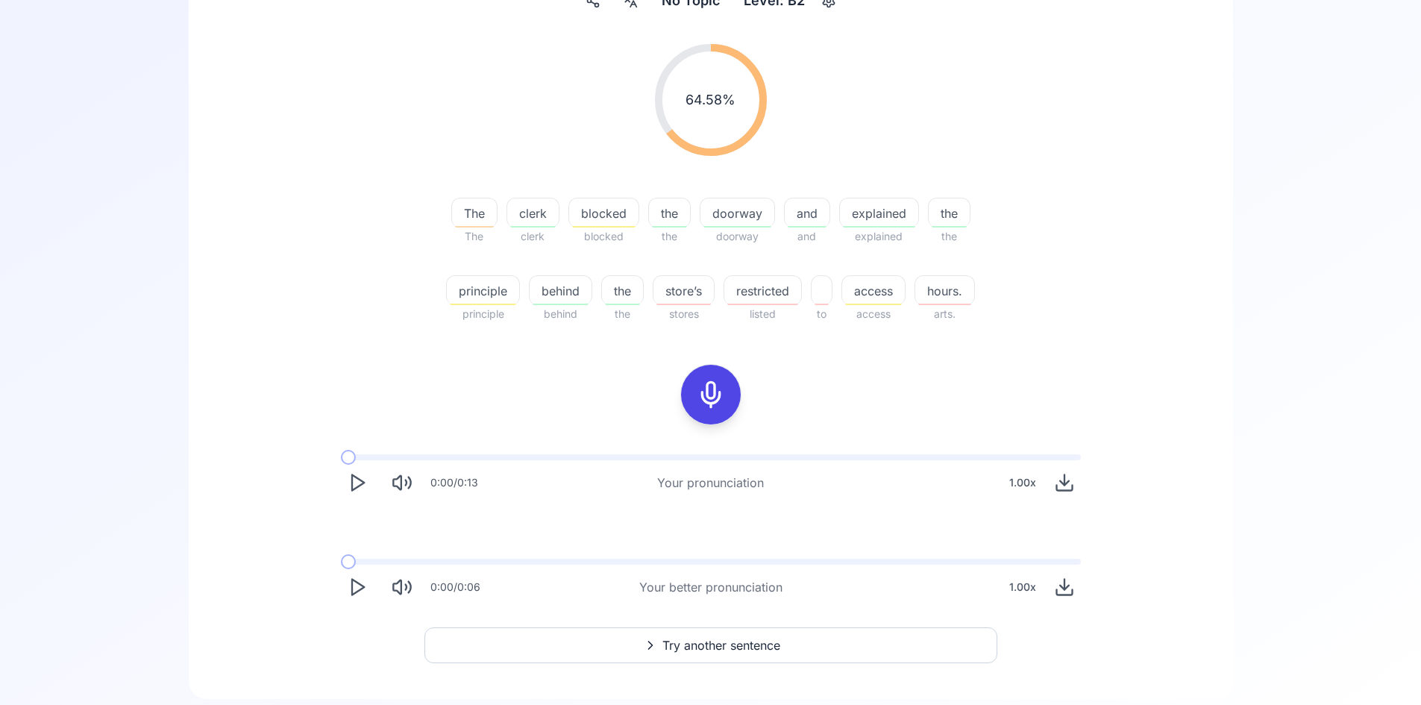
click at [489, 286] on span "principle" at bounding box center [483, 291] width 72 height 18
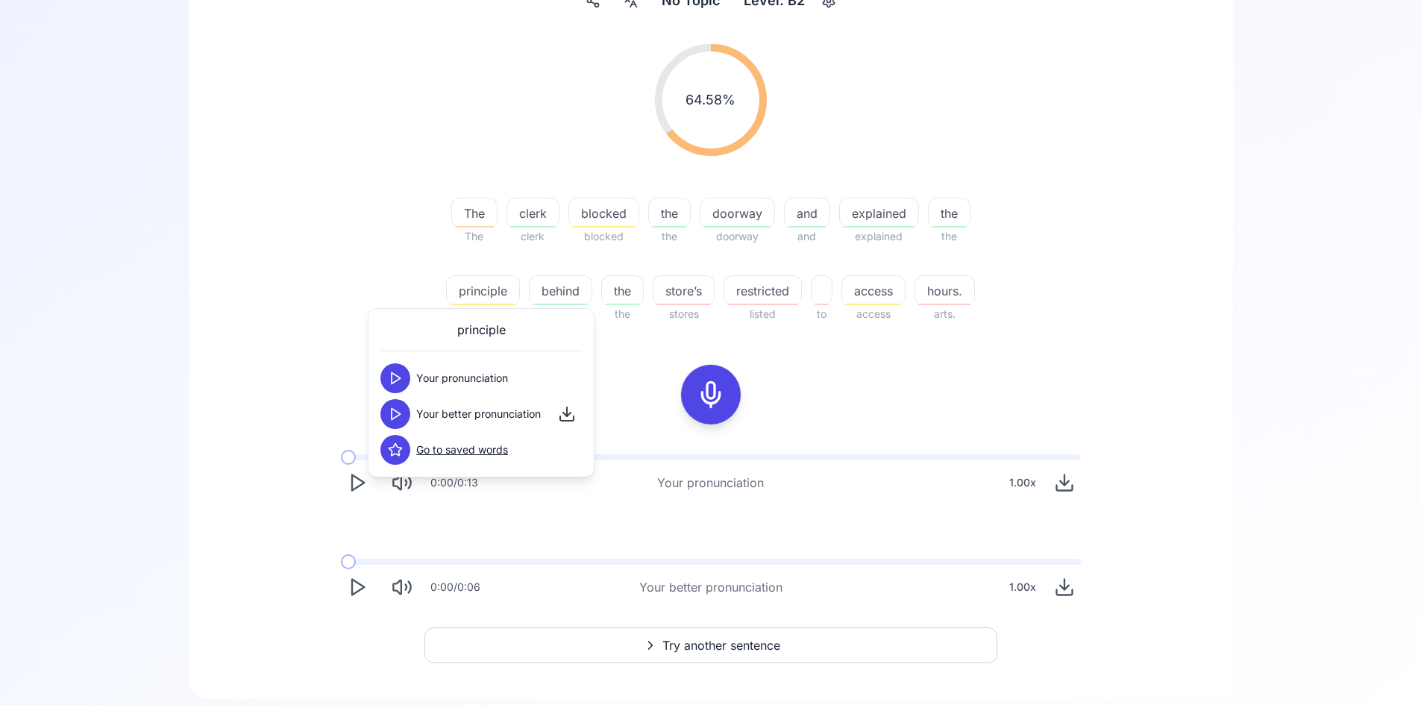
click at [397, 406] on button at bounding box center [395, 414] width 30 height 30
click at [394, 415] on icon at bounding box center [395, 413] width 15 height 15
click at [394, 450] on icon at bounding box center [395, 449] width 15 height 15
click at [773, 298] on span "restricted" at bounding box center [762, 291] width 77 height 18
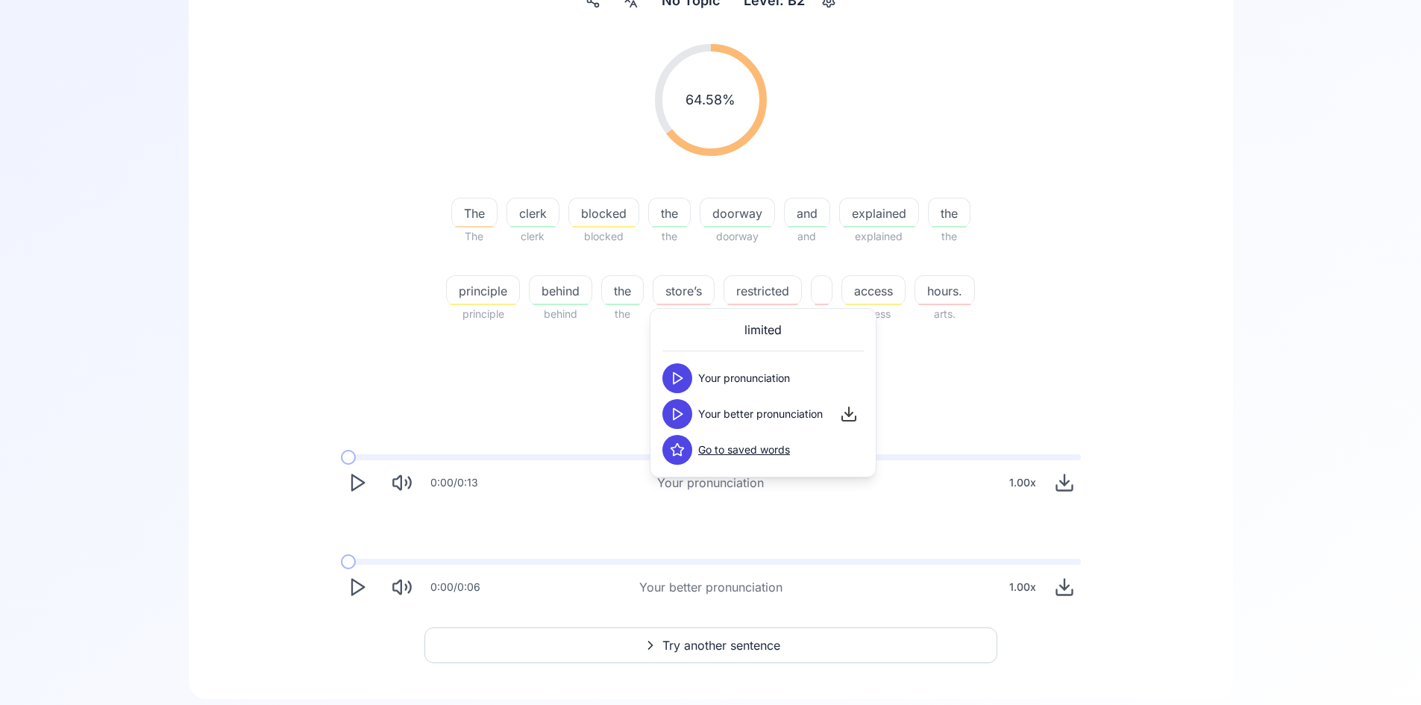
click at [680, 418] on icon at bounding box center [677, 413] width 15 height 15
click at [679, 418] on icon at bounding box center [677, 413] width 15 height 15
click at [665, 453] on button at bounding box center [677, 450] width 30 height 30
click at [1001, 387] on div "64.58 % 64.58 % The The clerk clerk blocked blocked the the doorway doorway and…" at bounding box center [710, 323] width 972 height 583
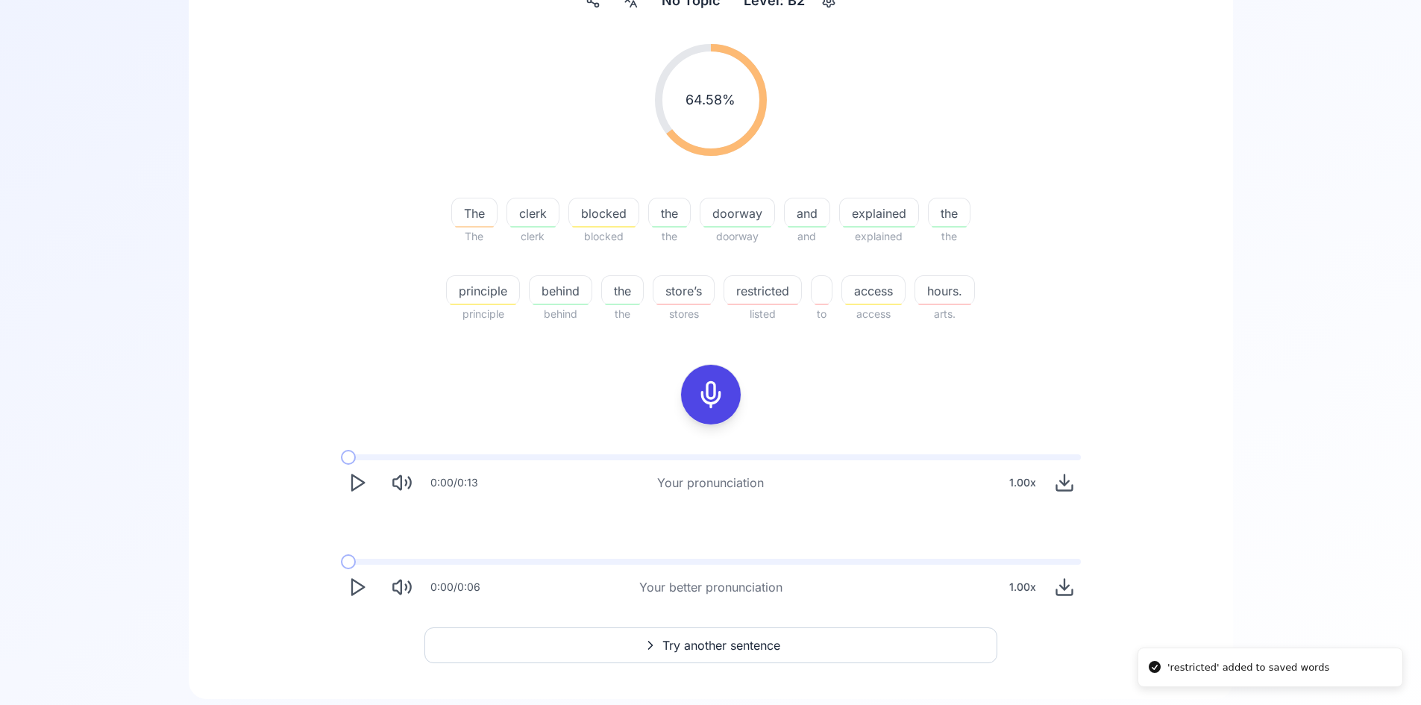
click at [726, 388] on div at bounding box center [711, 395] width 36 height 60
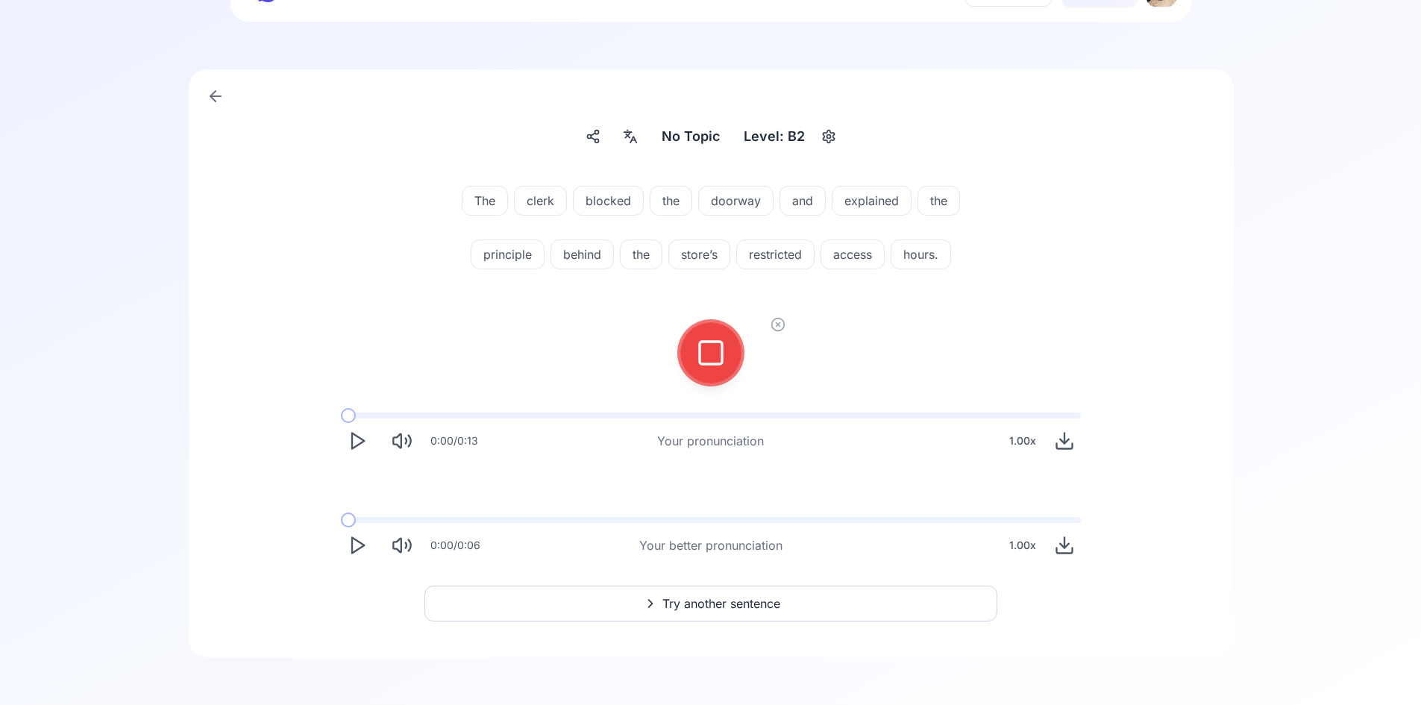
click at [705, 357] on icon at bounding box center [711, 353] width 30 height 30
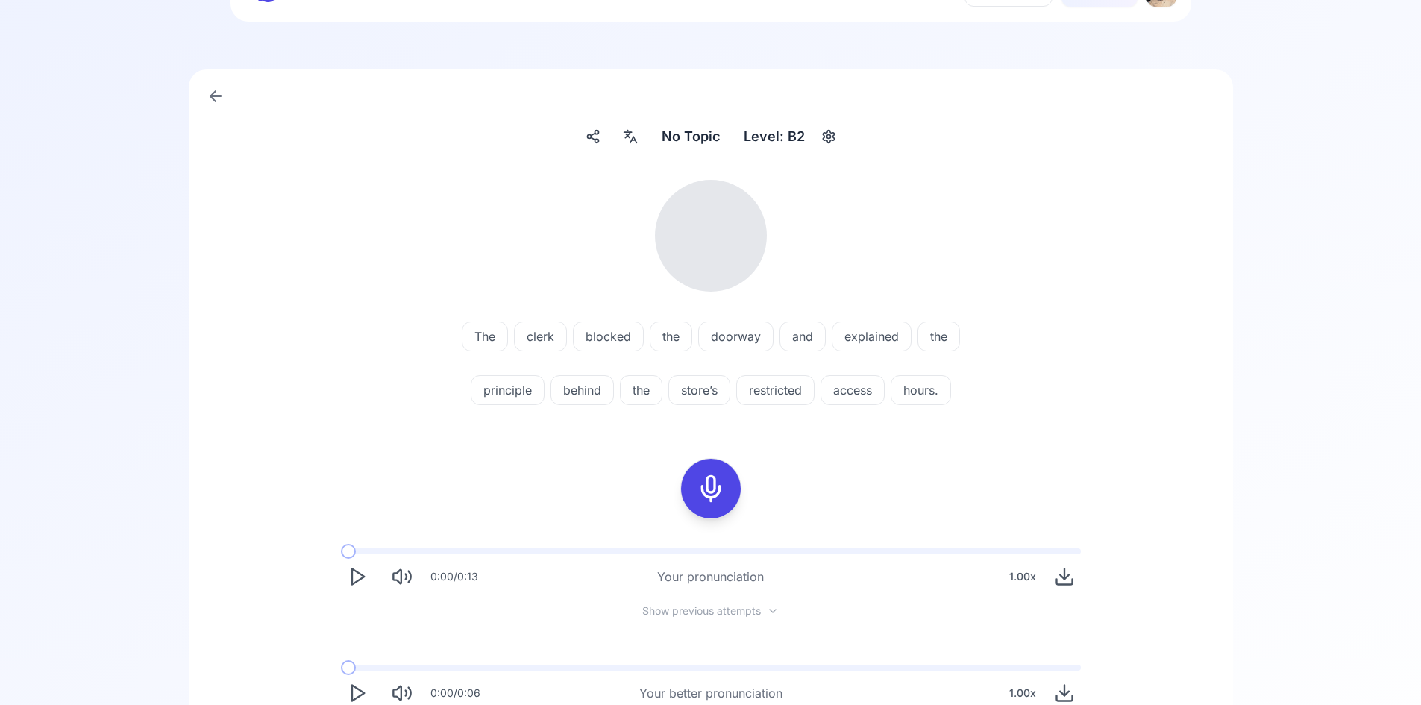
scroll to position [210, 0]
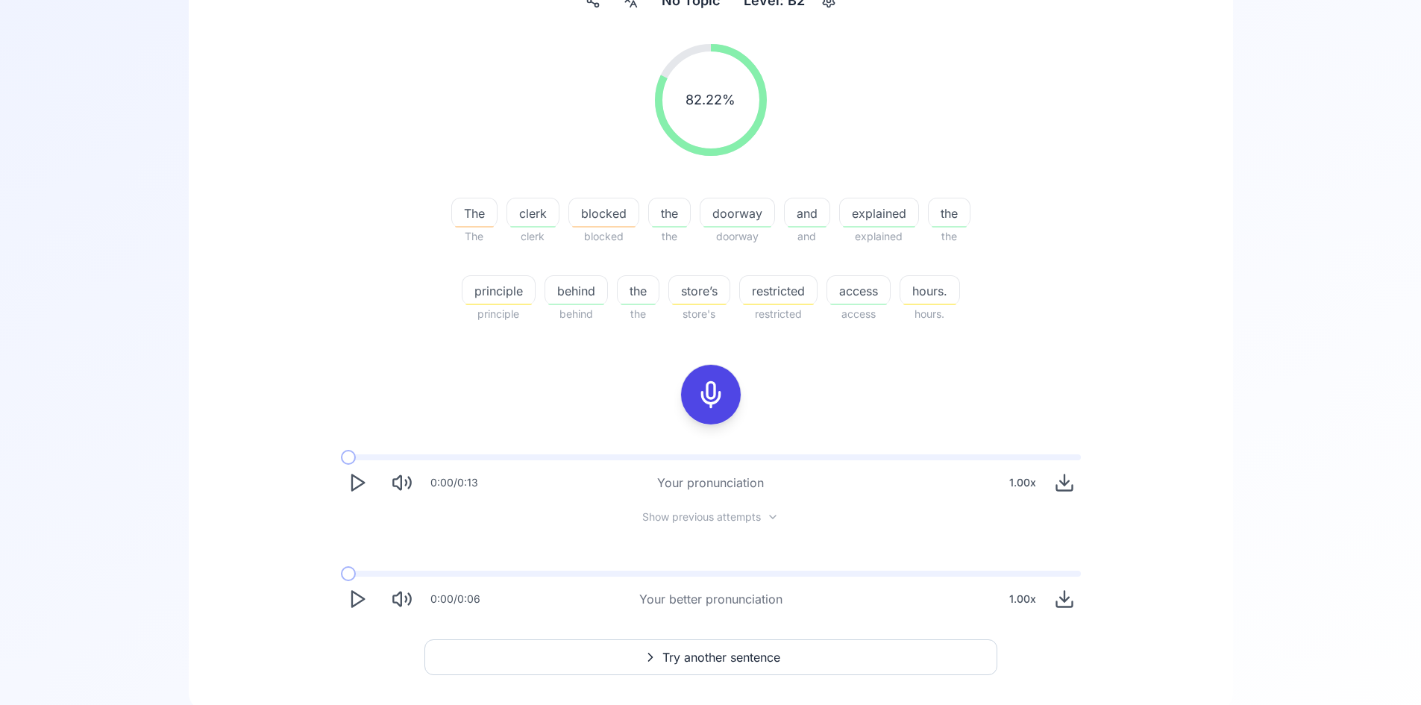
click at [793, 296] on span "restricted" at bounding box center [778, 291] width 77 height 18
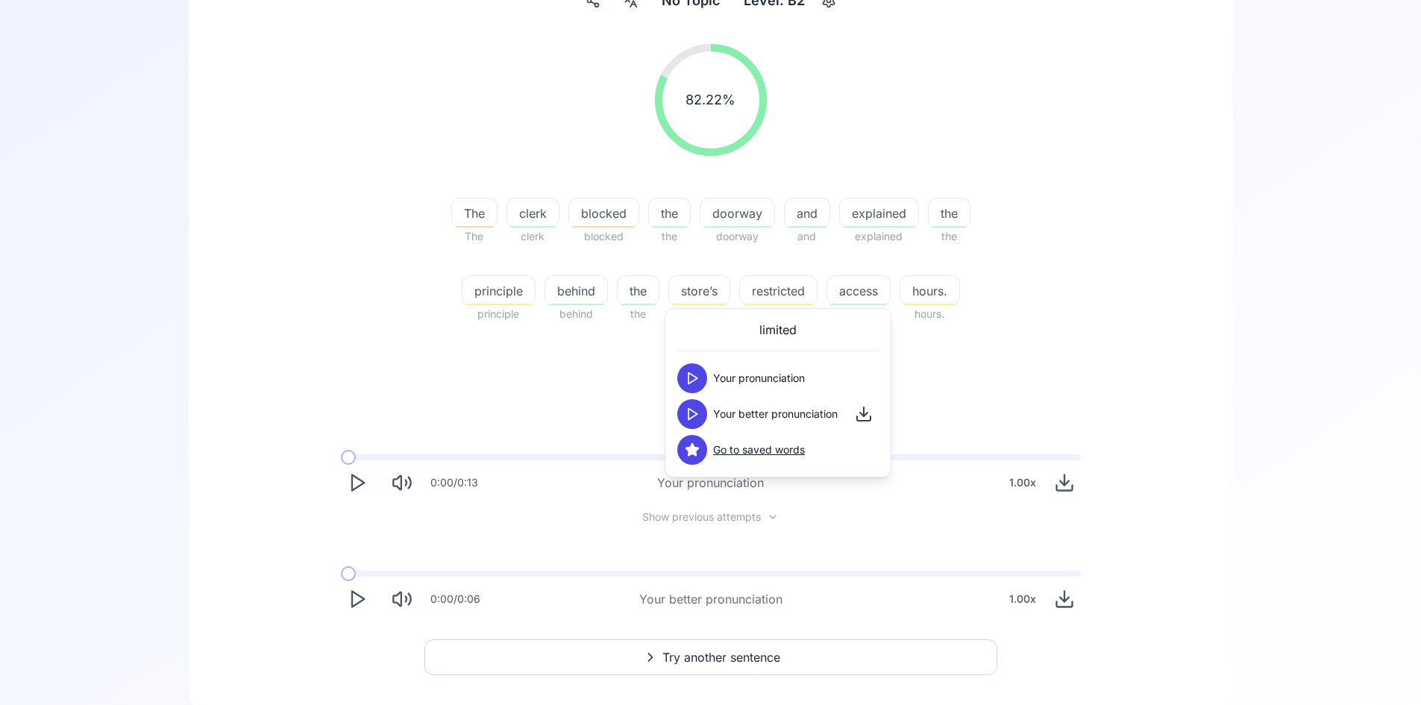
click at [702, 410] on button at bounding box center [692, 414] width 30 height 30
click at [702, 377] on button at bounding box center [692, 378] width 30 height 30
click at [691, 417] on polygon at bounding box center [692, 414] width 9 height 11
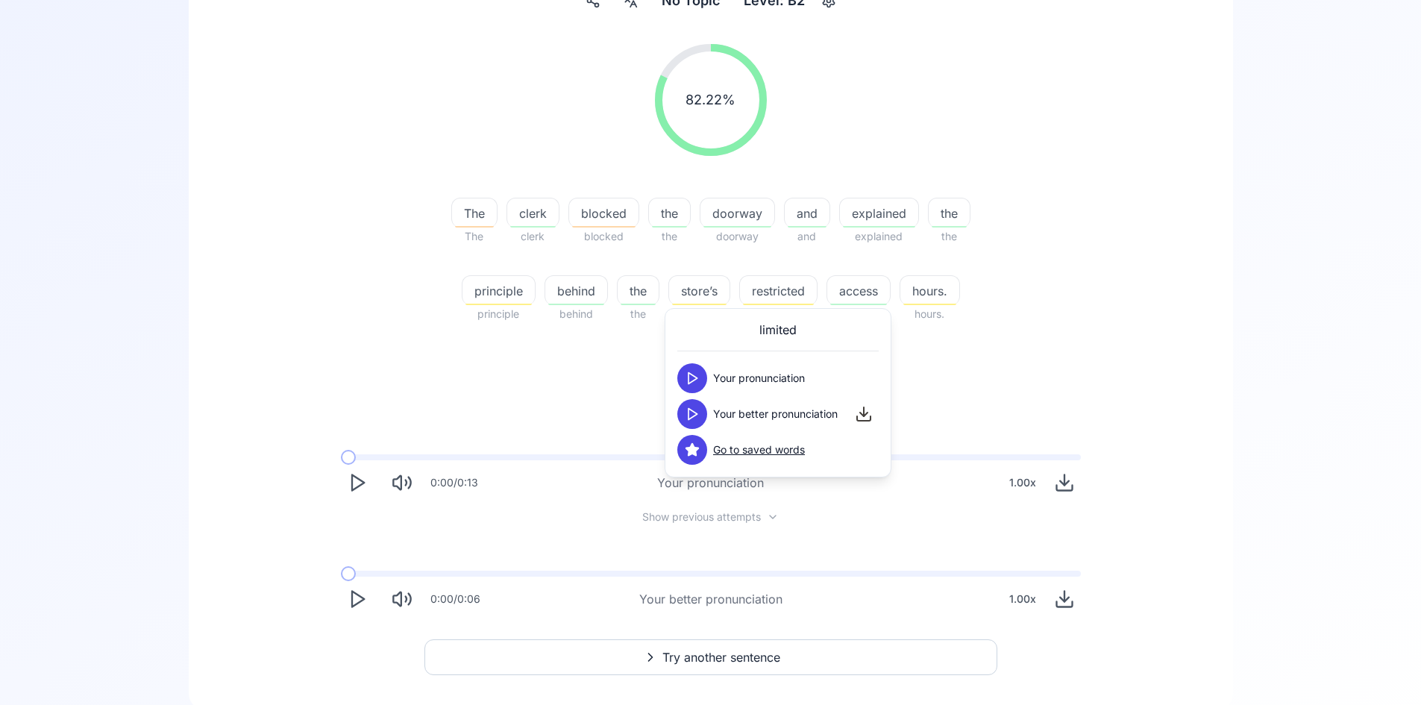
click at [691, 416] on icon at bounding box center [692, 413] width 15 height 15
click at [503, 337] on div "82.22 % 82.22 % The The clerk clerk blocked blocked the the doorway doorway and…" at bounding box center [710, 329] width 972 height 595
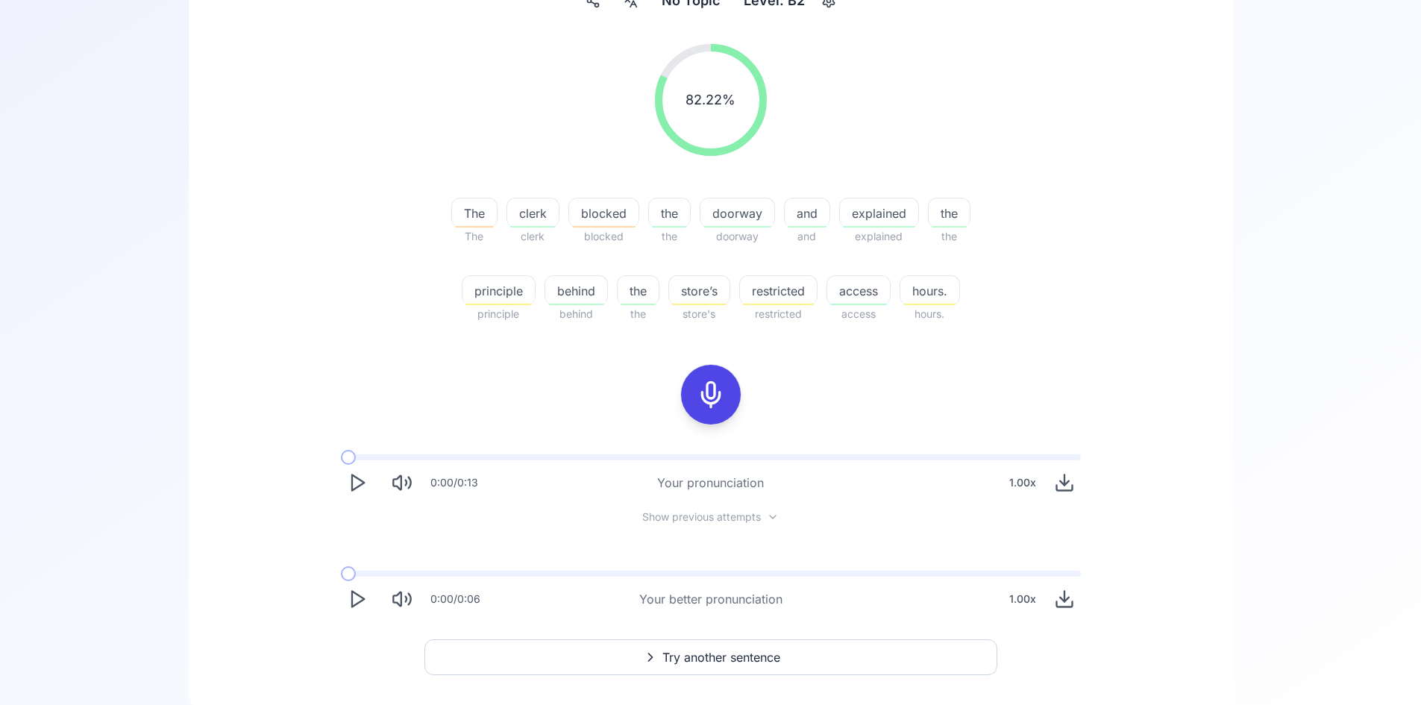
click at [501, 290] on span "principle" at bounding box center [498, 291] width 72 height 18
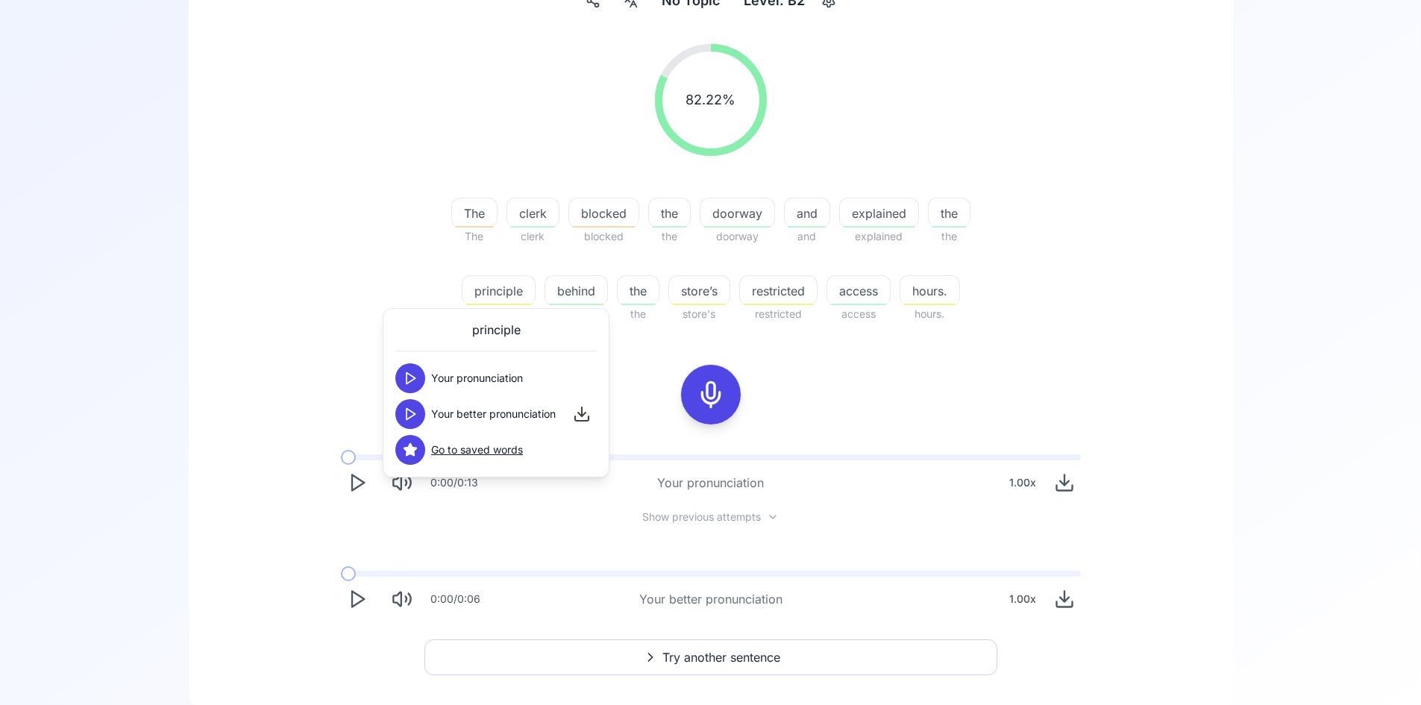
click at [416, 415] on icon at bounding box center [410, 413] width 15 height 15
click at [415, 415] on icon at bounding box center [410, 413] width 15 height 15
click at [603, 213] on span "blocked" at bounding box center [603, 213] width 69 height 18
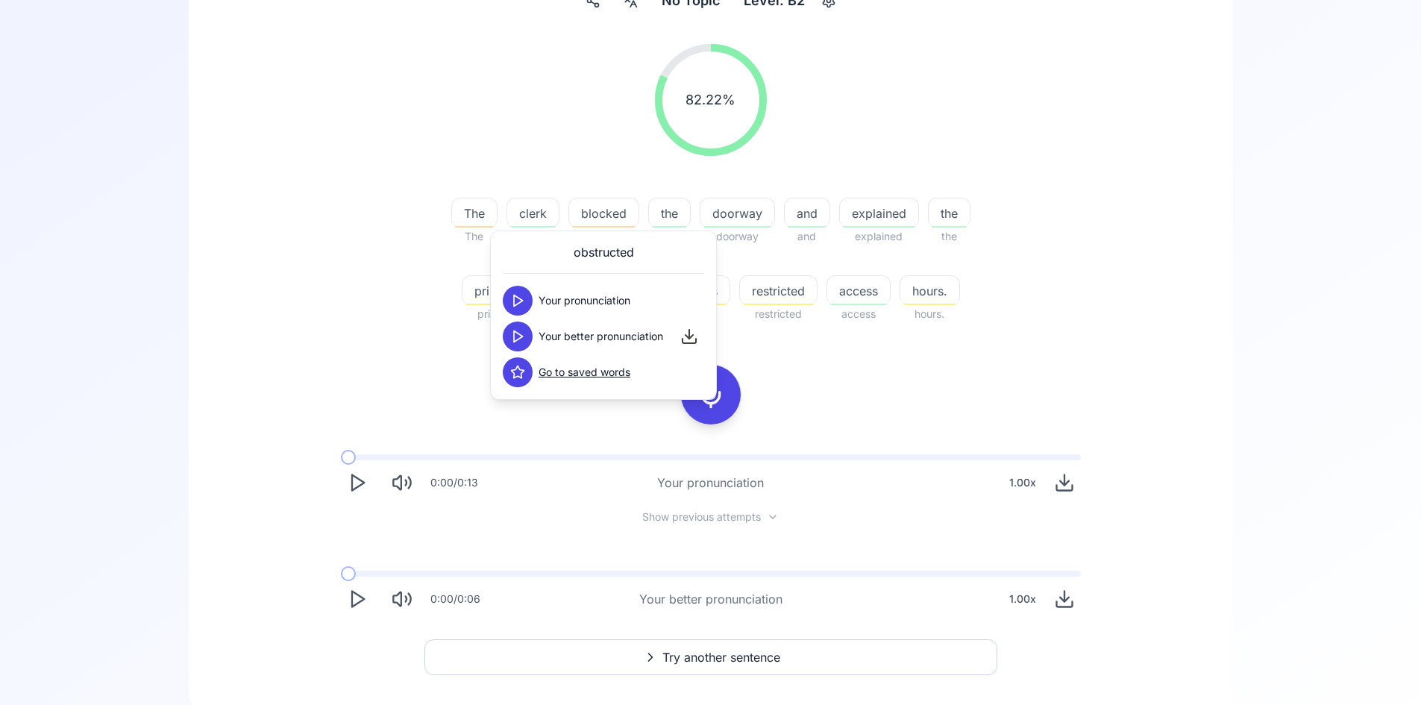
click at [515, 338] on icon at bounding box center [517, 336] width 15 height 15
click at [898, 395] on div "82.22 % 82.22 % The The clerk clerk blocked blocked the the doorway doorway and…" at bounding box center [710, 329] width 972 height 595
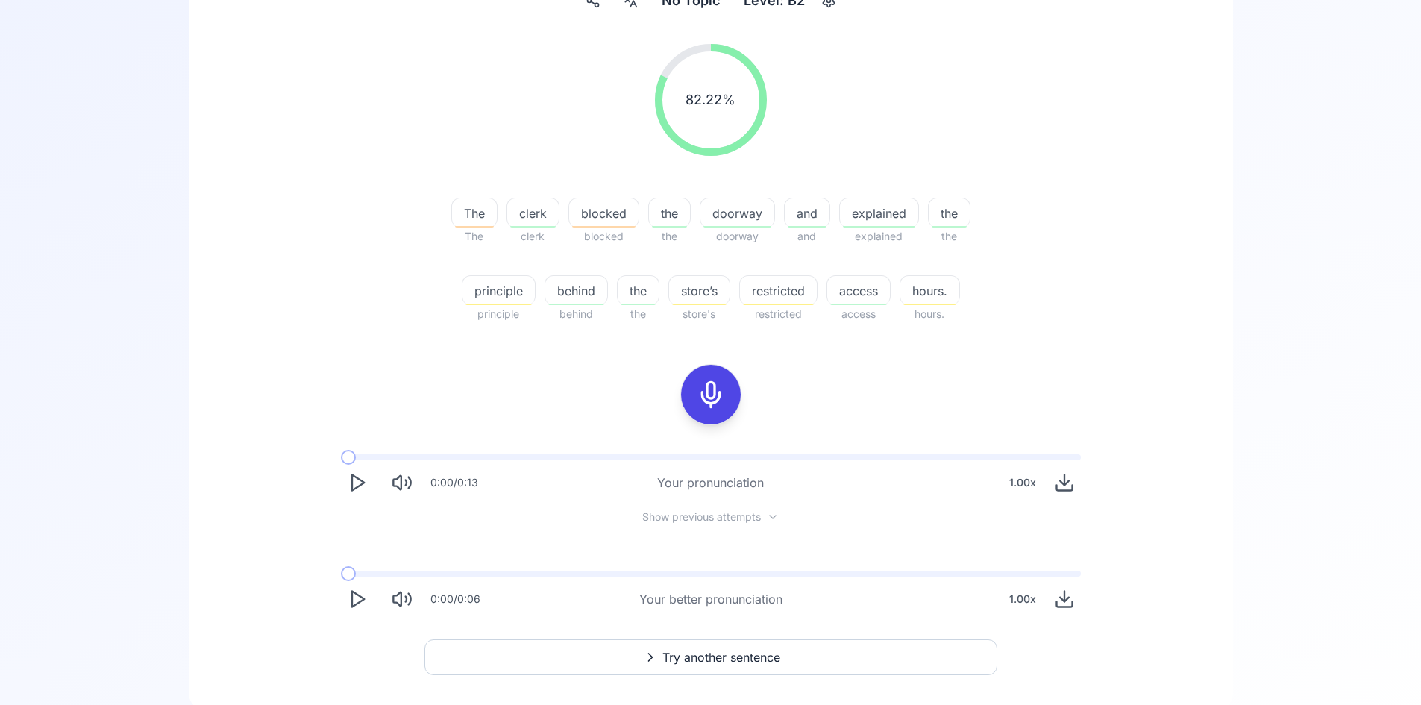
click at [707, 395] on icon at bounding box center [711, 395] width 30 height 30
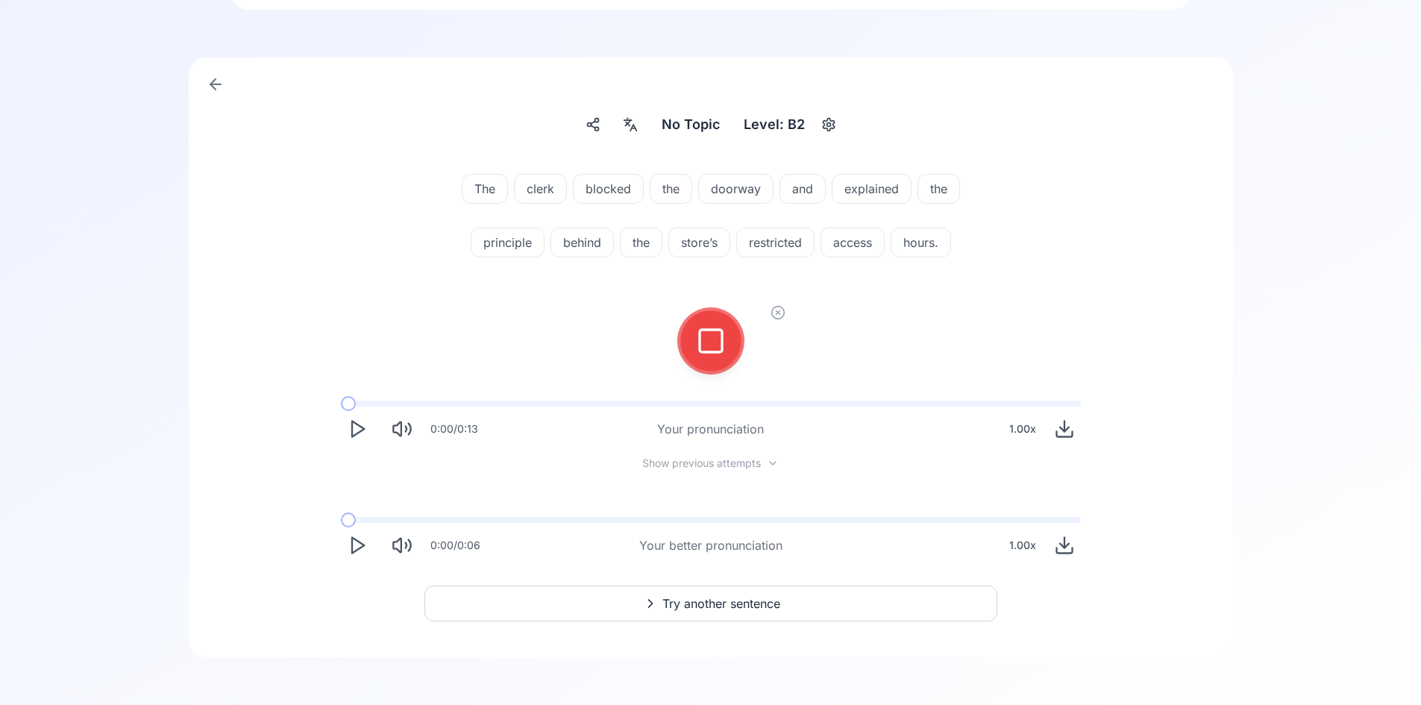
click at [682, 348] on div at bounding box center [710, 340] width 119 height 95
click at [705, 351] on rect at bounding box center [711, 341] width 22 height 22
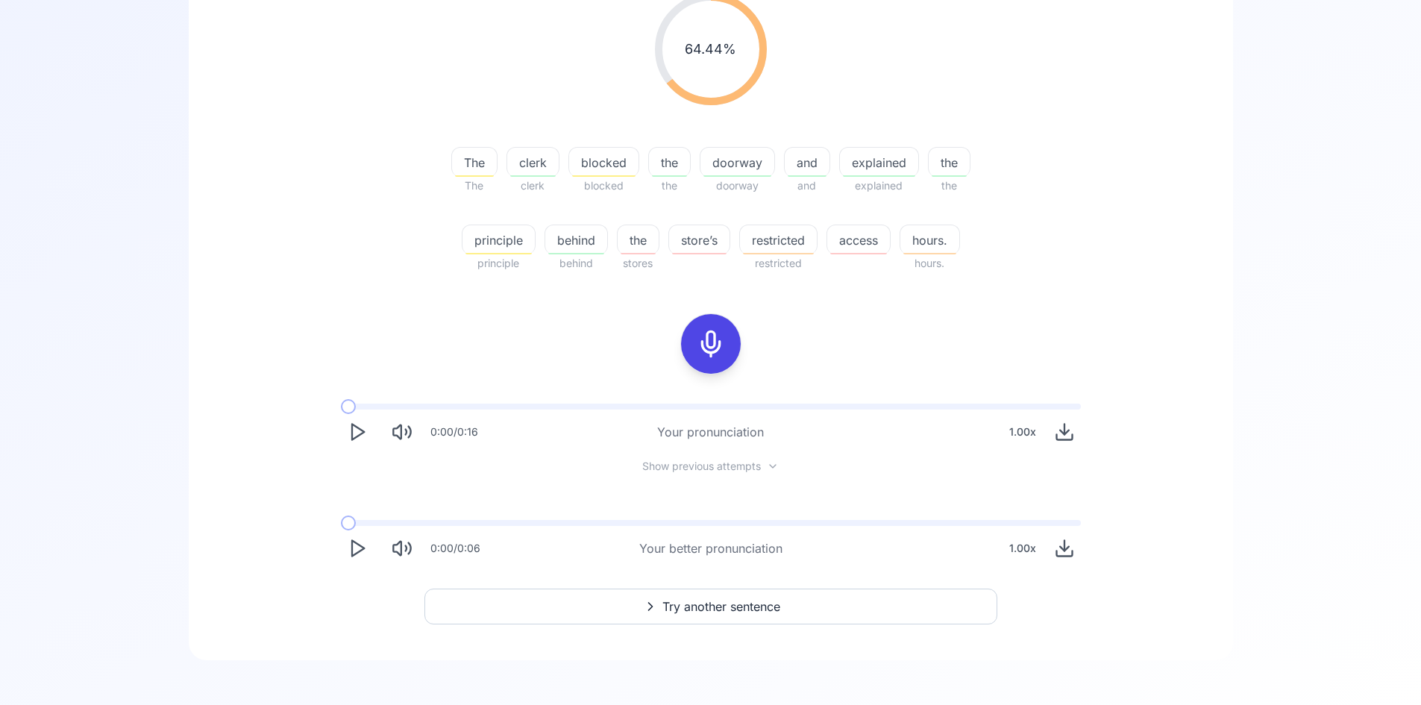
scroll to position [263, 0]
click at [849, 623] on div "64.44 % 64.44 % The The clerk clerk blocked blocked the the doorway doorway and…" at bounding box center [711, 299] width 984 height 655
click at [849, 611] on button "Try another sentence" at bounding box center [710, 603] width 573 height 36
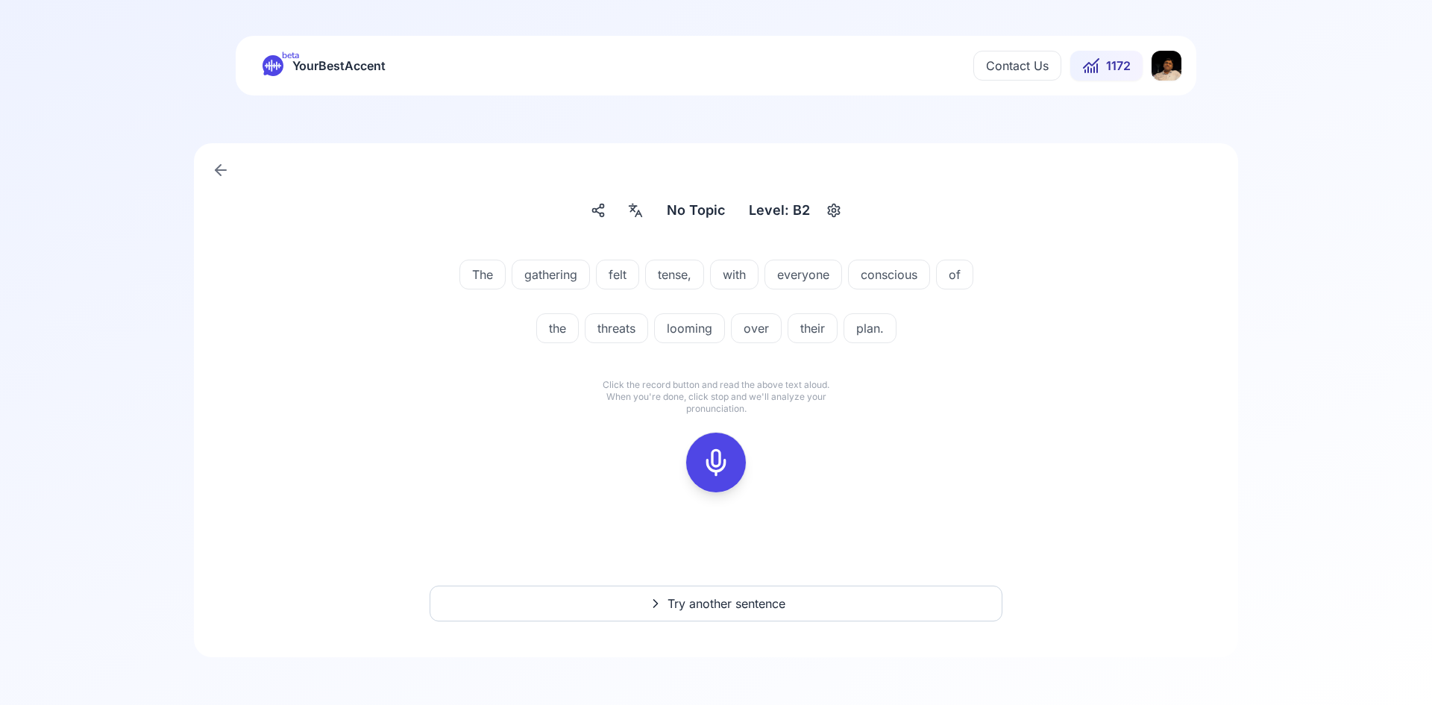
click at [728, 473] on icon at bounding box center [716, 462] width 30 height 30
click at [726, 466] on rect at bounding box center [716, 462] width 22 height 22
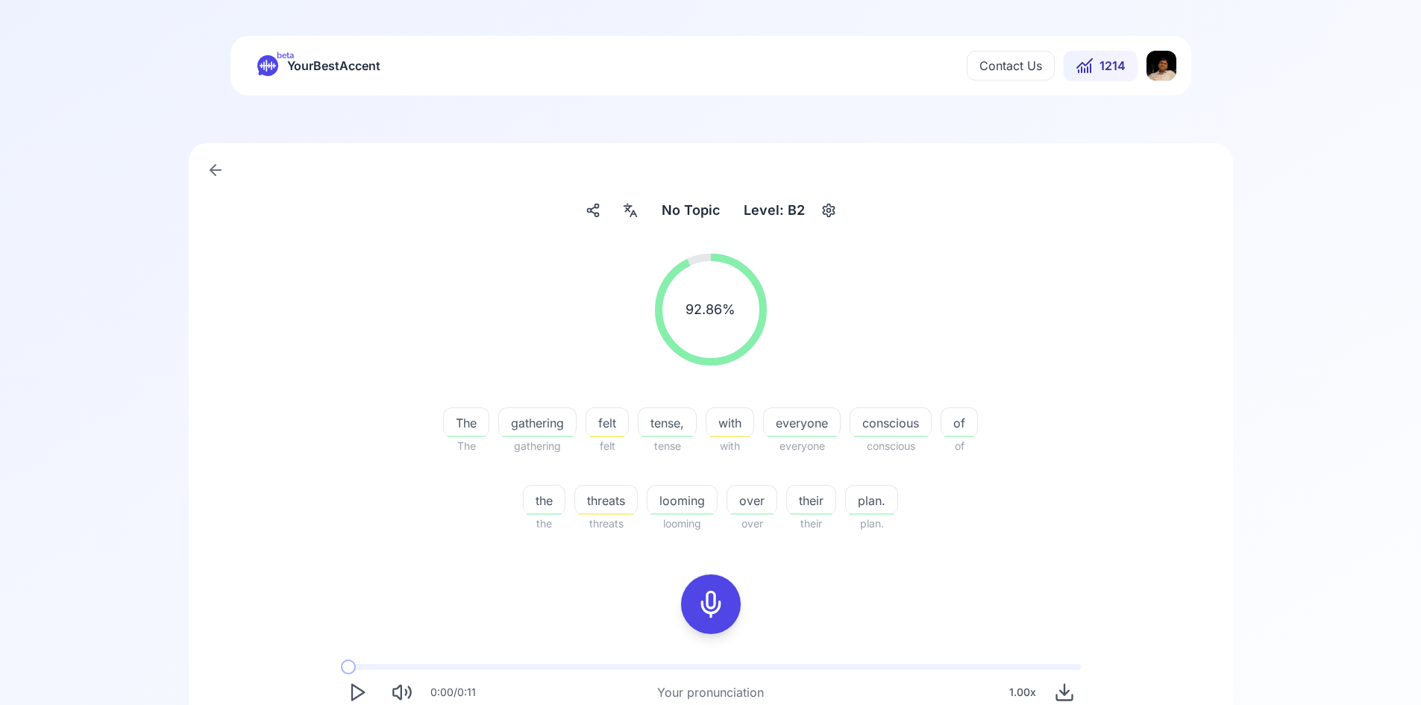
scroll to position [251, 0]
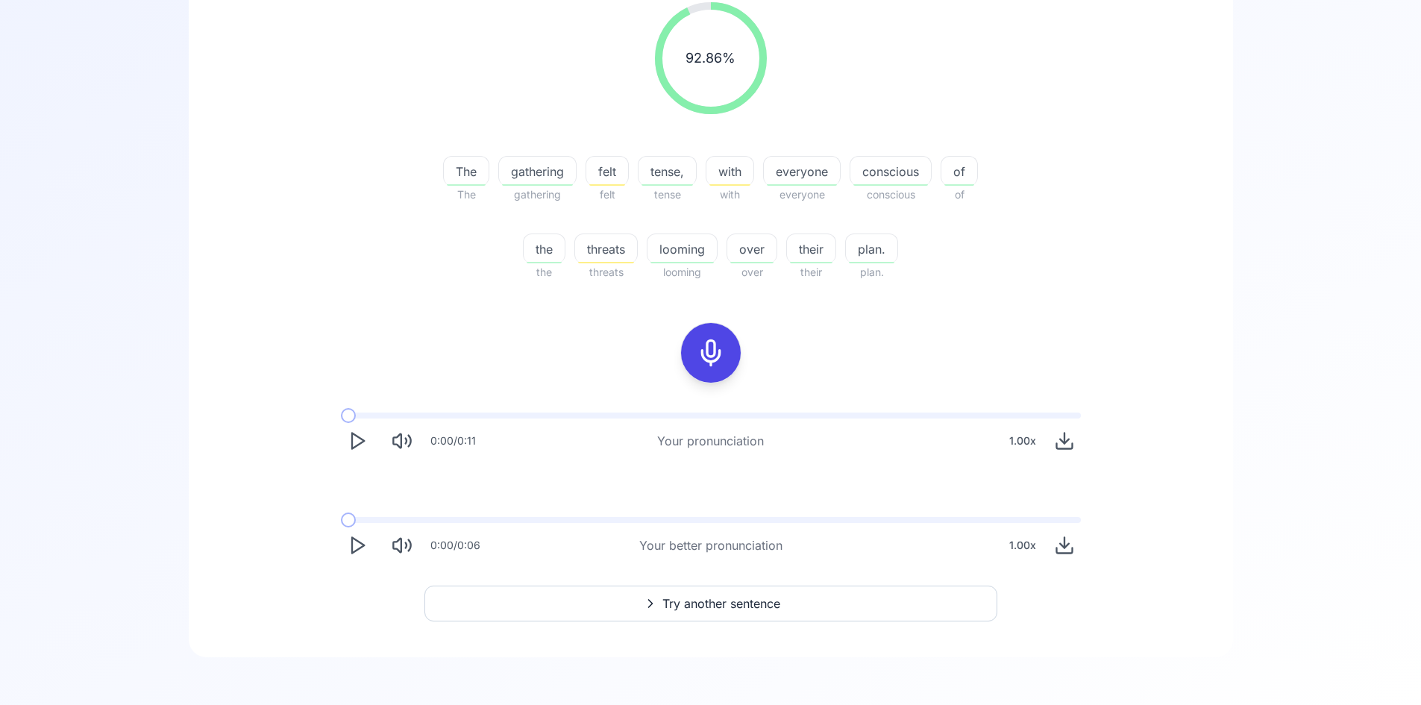
click at [348, 541] on icon "Play" at bounding box center [357, 545] width 21 height 21
click at [656, 607] on icon at bounding box center [650, 603] width 18 height 15
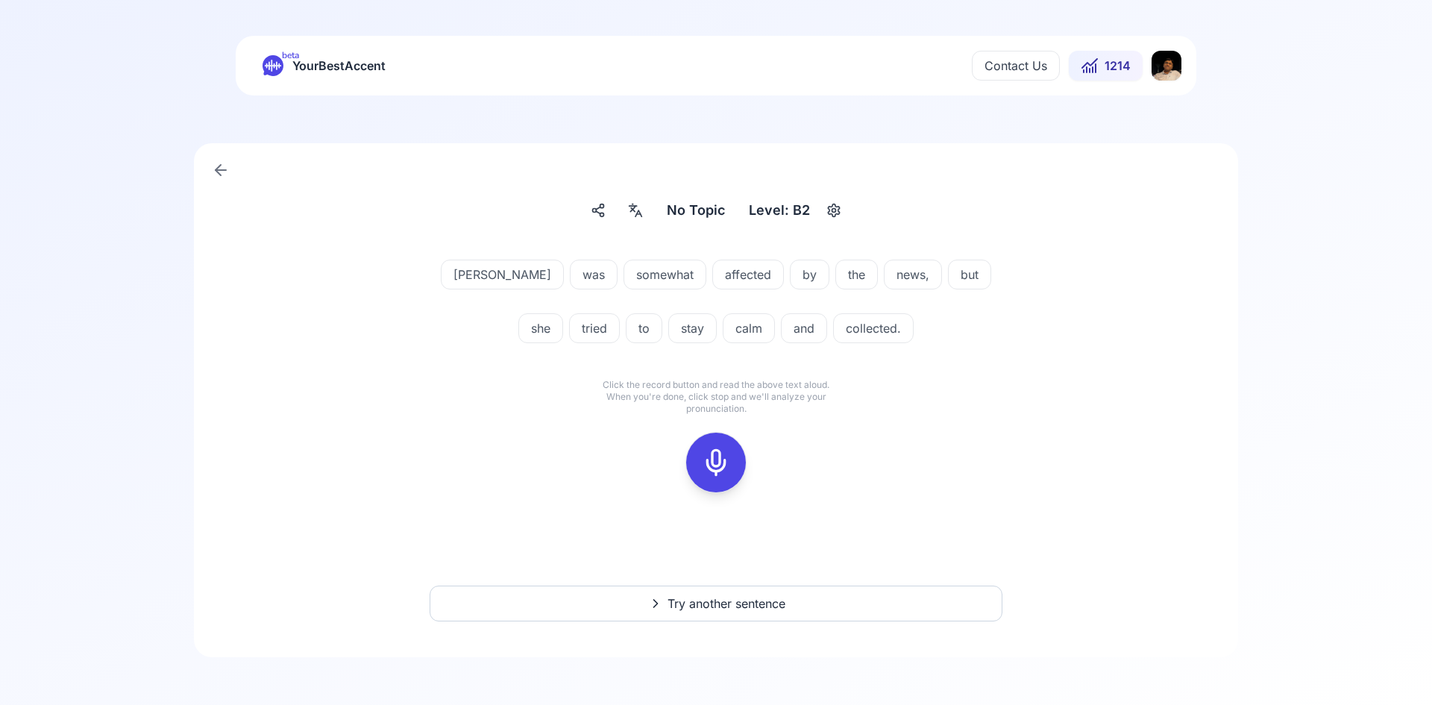
click at [730, 454] on div at bounding box center [716, 463] width 36 height 60
click at [697, 455] on button at bounding box center [716, 463] width 60 height 60
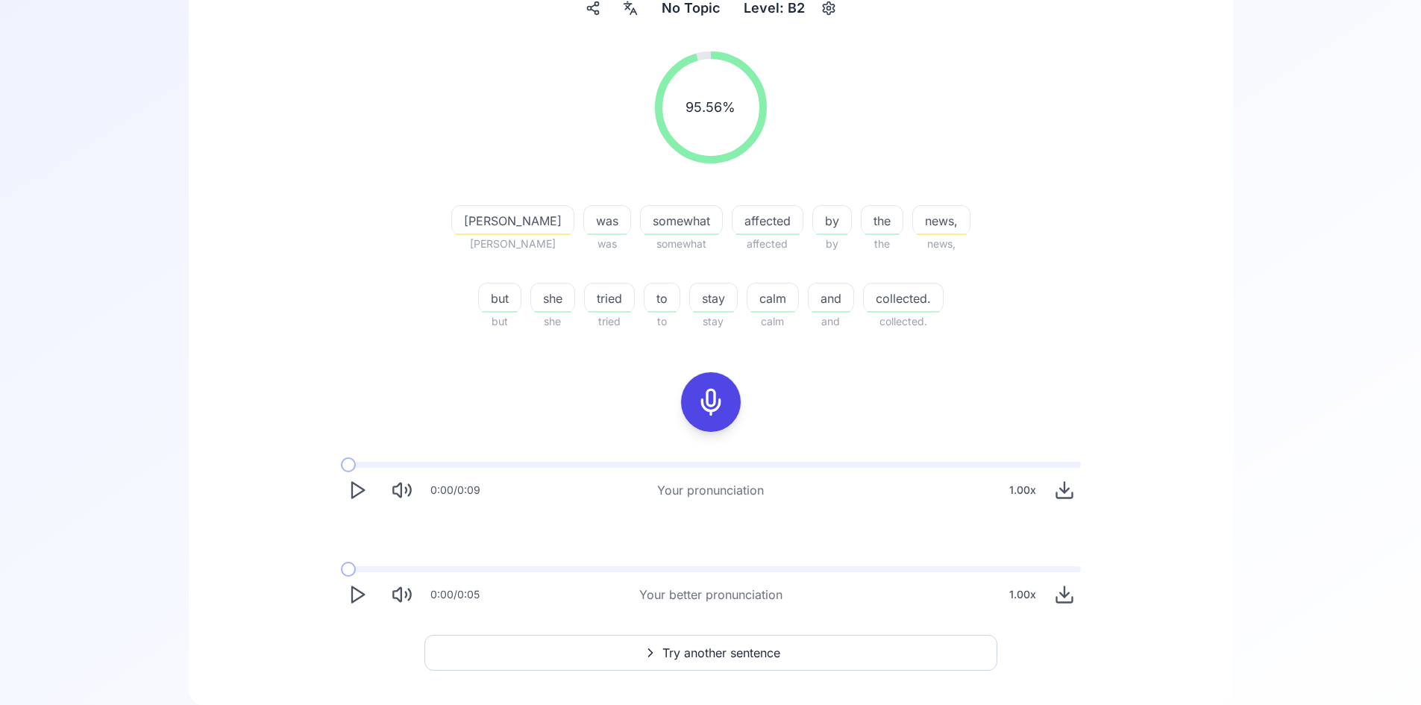
scroll to position [224, 0]
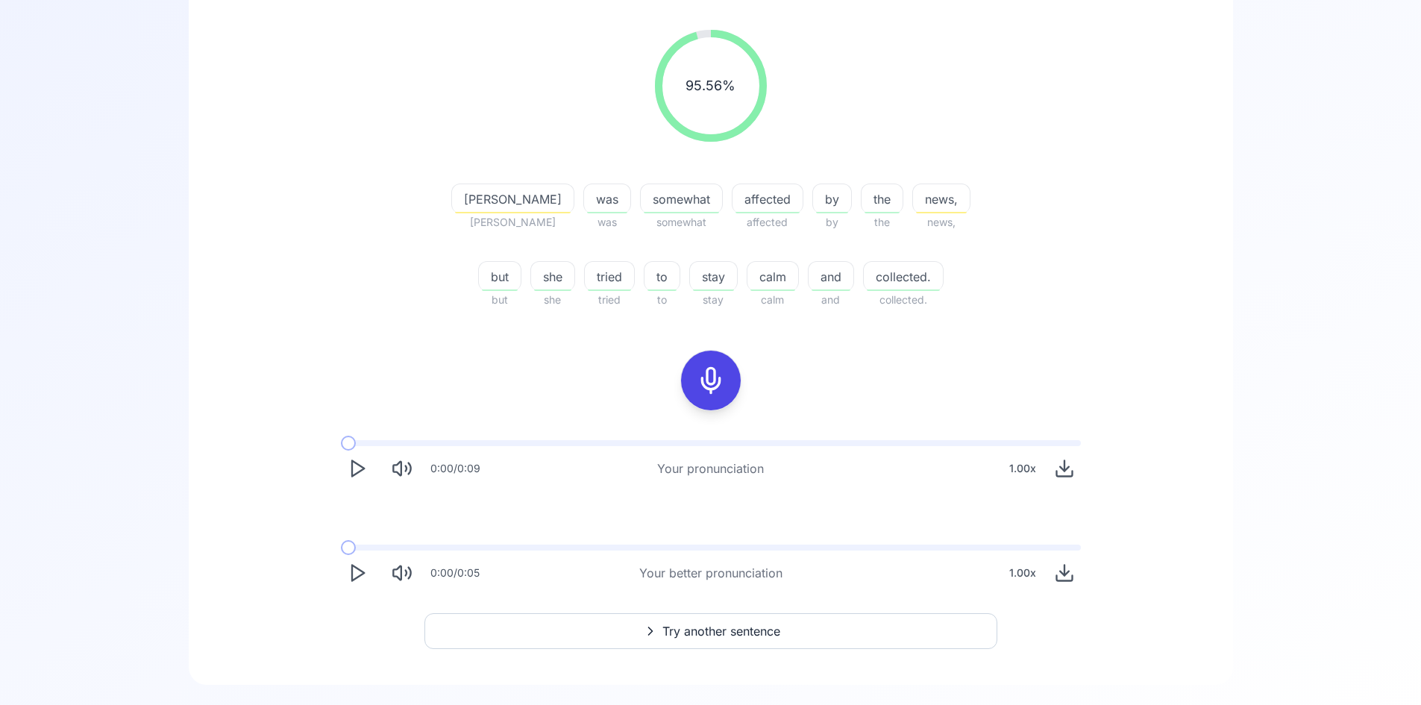
click at [913, 205] on span "news," at bounding box center [941, 199] width 57 height 18
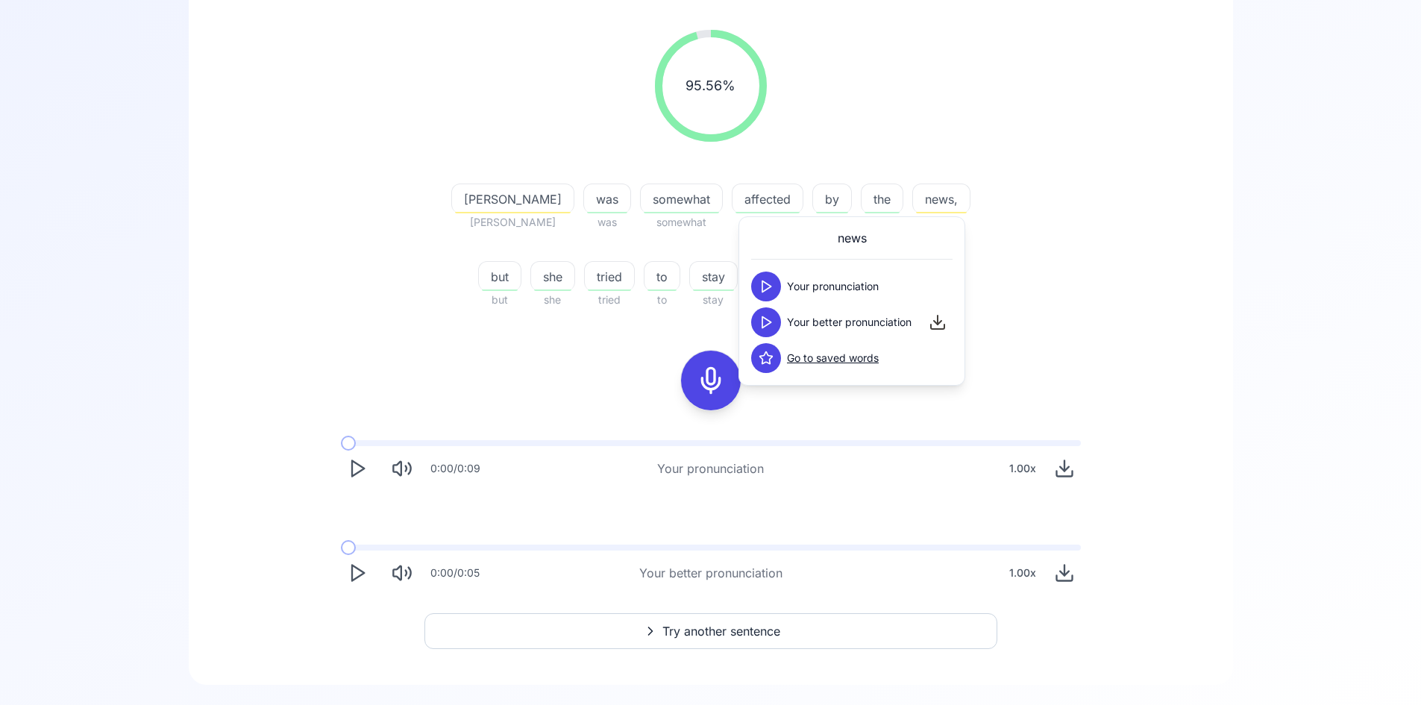
click at [766, 327] on icon at bounding box center [765, 322] width 15 height 15
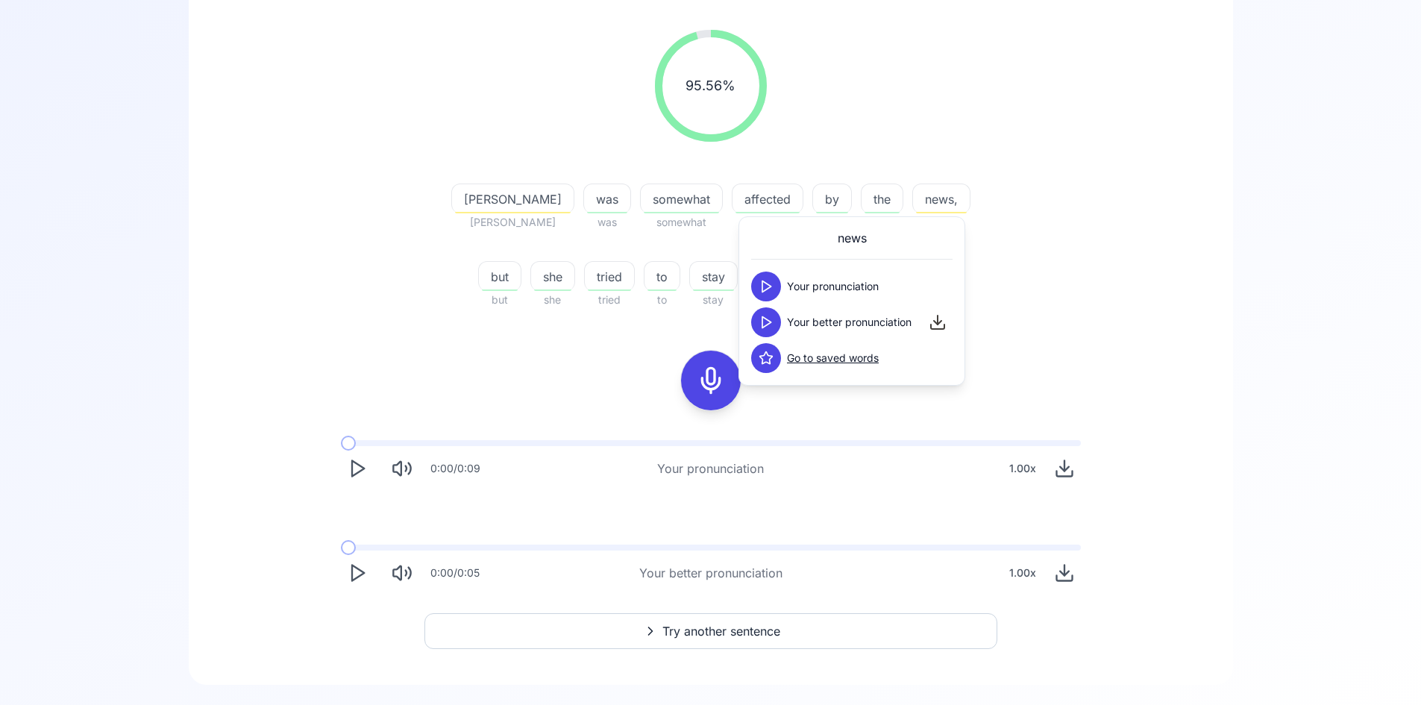
click at [766, 327] on icon at bounding box center [765, 322] width 15 height 15
click at [473, 210] on div "[PERSON_NAME]" at bounding box center [512, 198] width 123 height 30
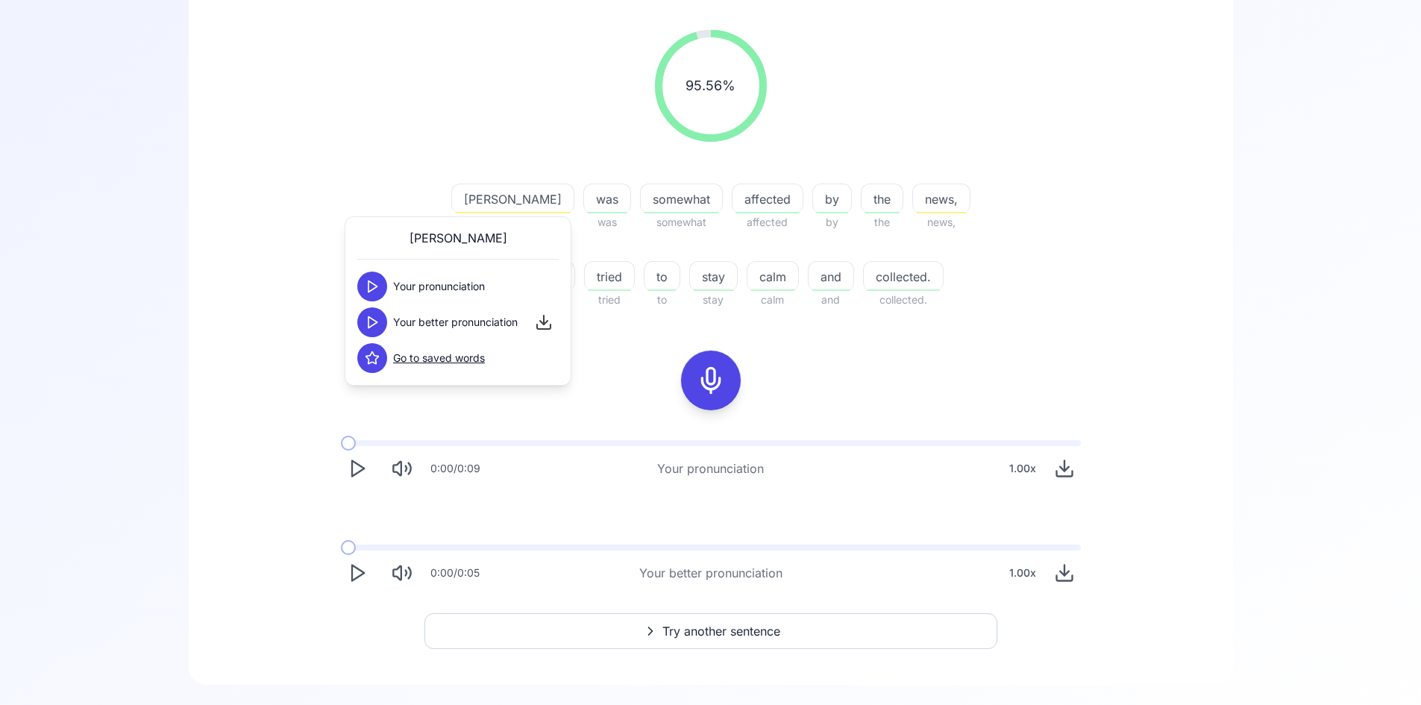
click at [374, 326] on icon at bounding box center [372, 322] width 15 height 15
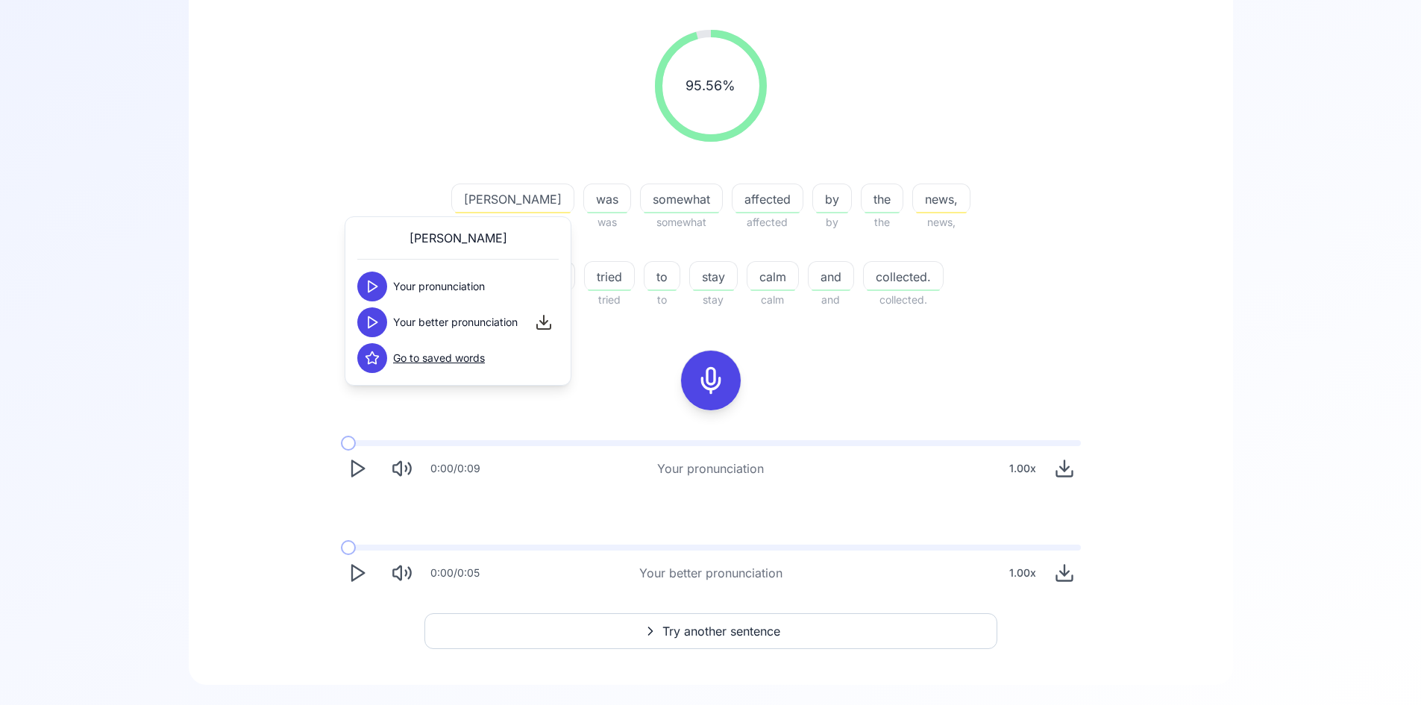
click at [374, 326] on icon at bounding box center [372, 322] width 15 height 15
click at [881, 337] on div "95.56 % 95.56 % [PERSON_NAME] [PERSON_NAME] was was somewhat somewhat affected …" at bounding box center [710, 309] width 972 height 583
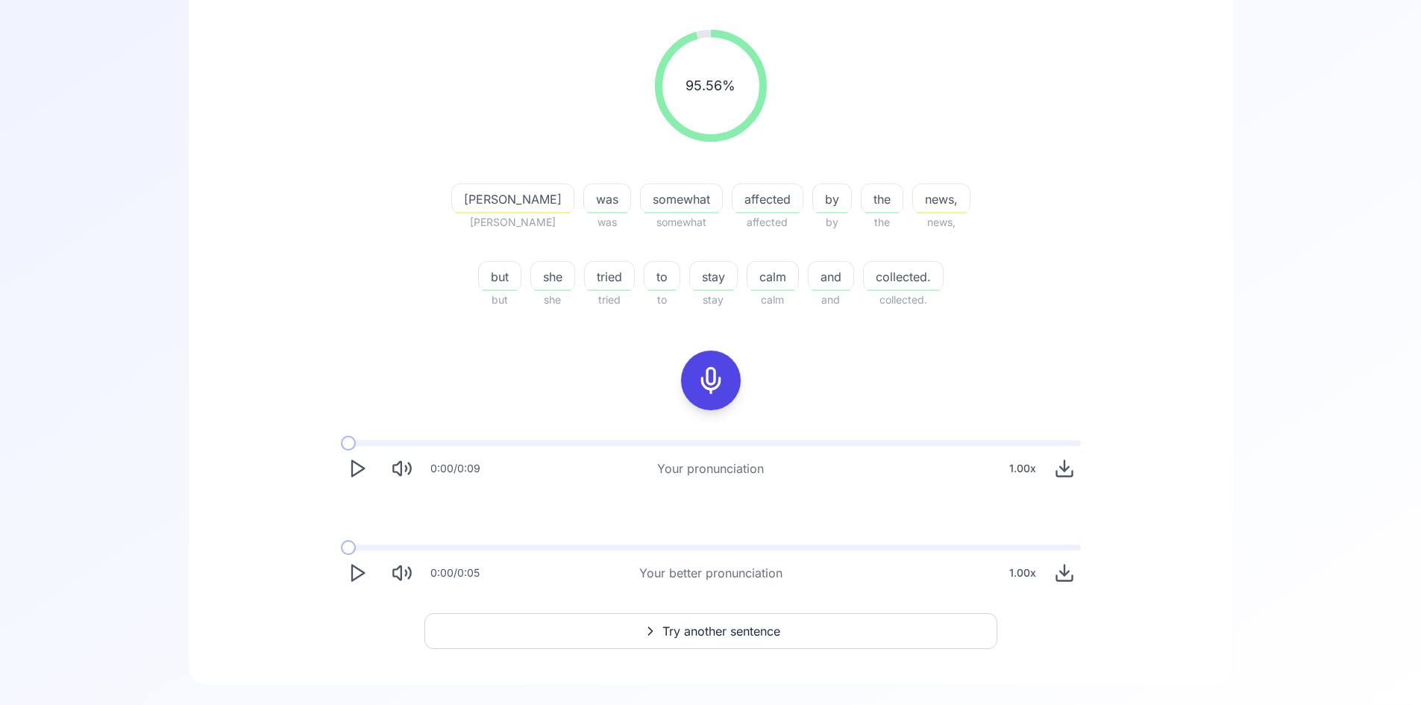
click at [708, 368] on icon at bounding box center [711, 380] width 30 height 30
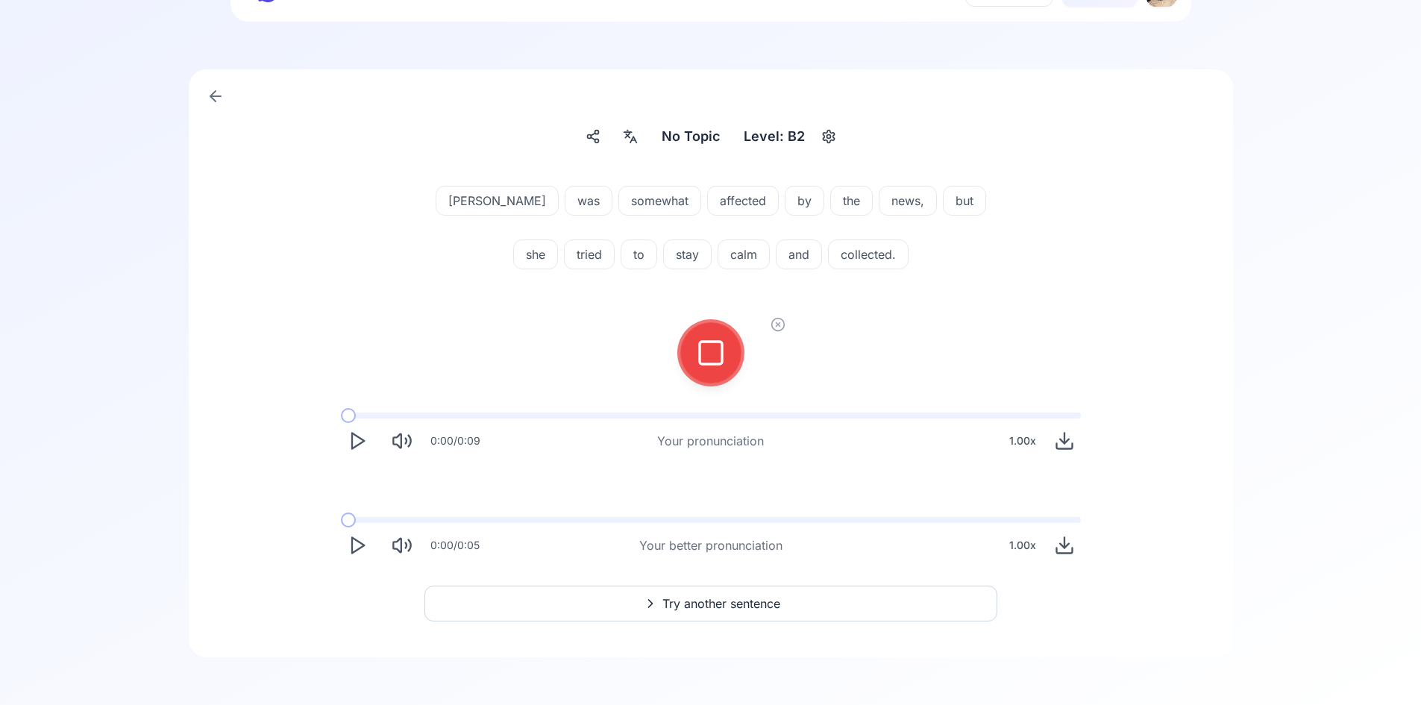
click at [710, 355] on icon at bounding box center [711, 353] width 30 height 30
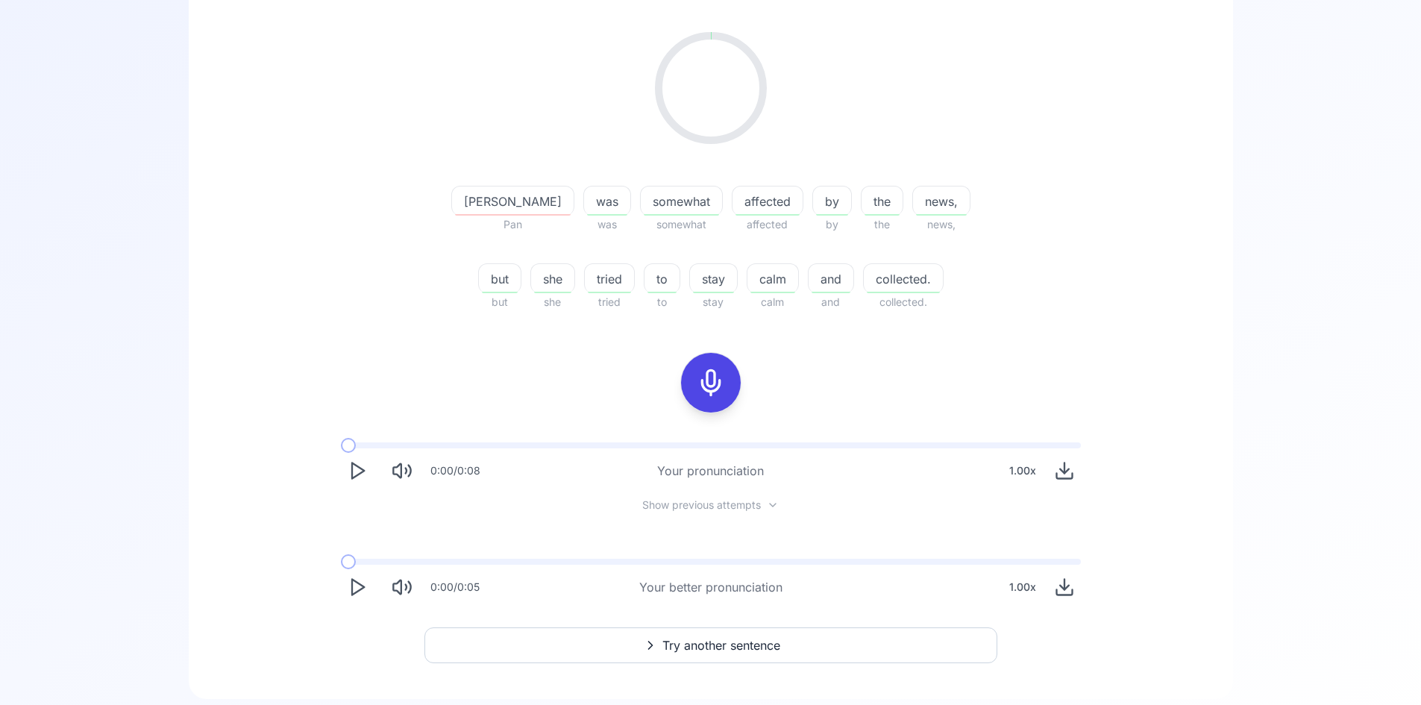
scroll to position [224, 0]
click at [913, 195] on span "news," at bounding box center [941, 199] width 57 height 18
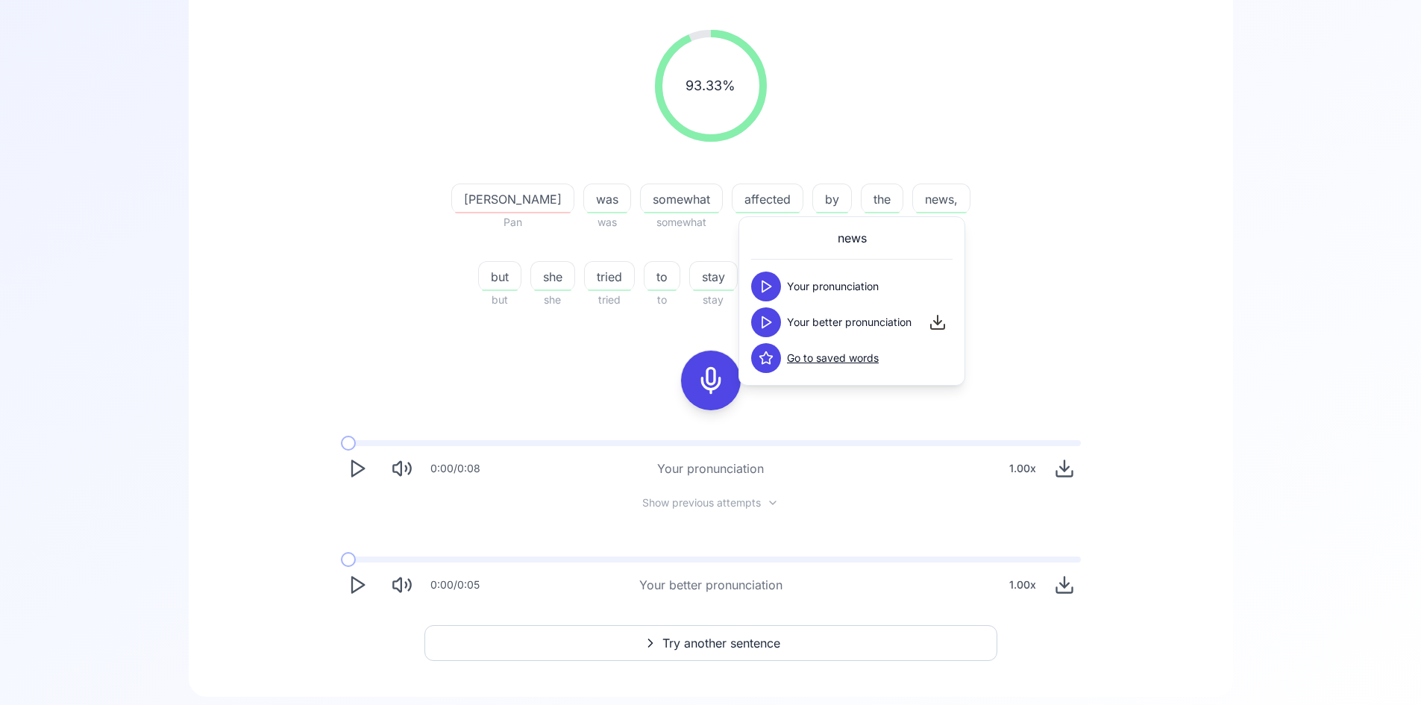
click at [771, 370] on button at bounding box center [766, 358] width 30 height 30
click at [461, 203] on span "[PERSON_NAME]" at bounding box center [513, 199] width 122 height 18
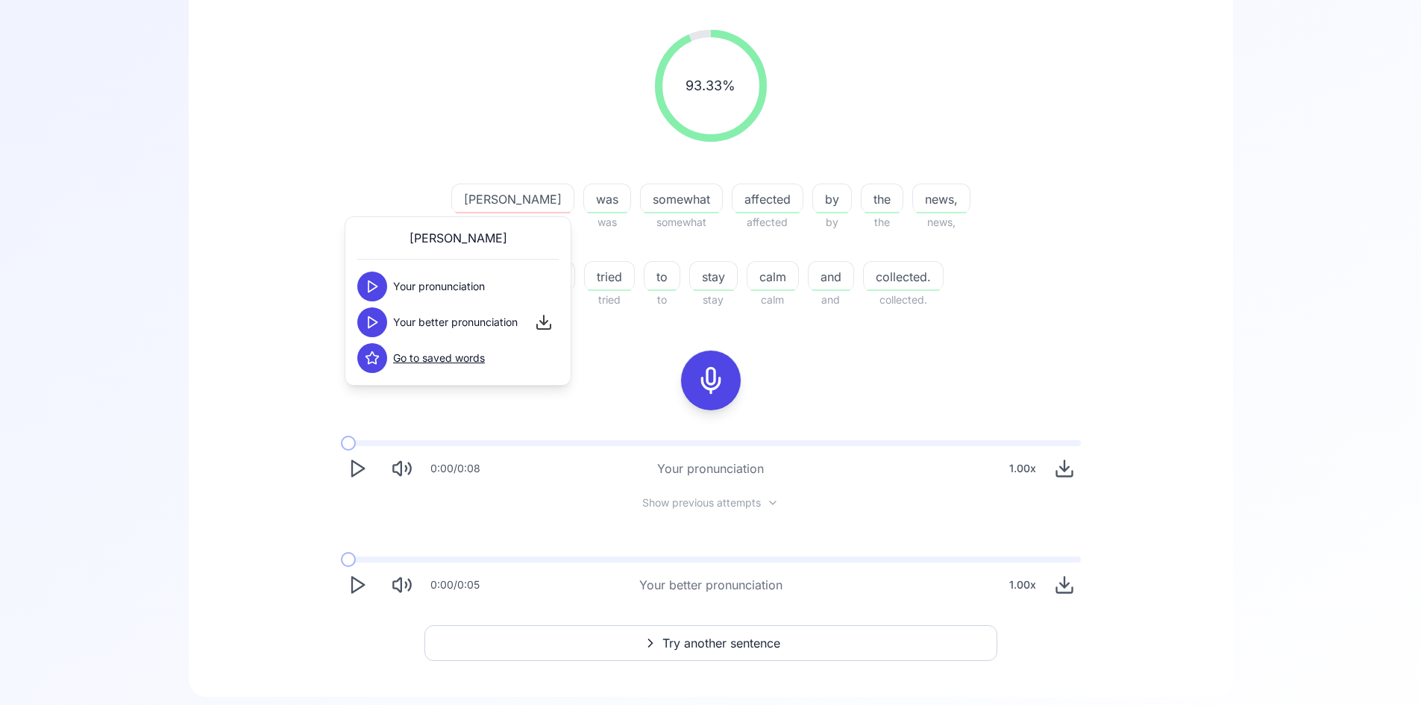
click at [377, 363] on icon at bounding box center [372, 358] width 13 height 12
click at [373, 319] on polygon at bounding box center [372, 322] width 9 height 11
click at [371, 321] on icon at bounding box center [372, 322] width 15 height 15
click at [371, 322] on icon at bounding box center [372, 322] width 15 height 15
click at [845, 335] on div "93.33 % 93.33 % [PERSON_NAME] was was somewhat somewhat affected affected by by…" at bounding box center [710, 315] width 972 height 595
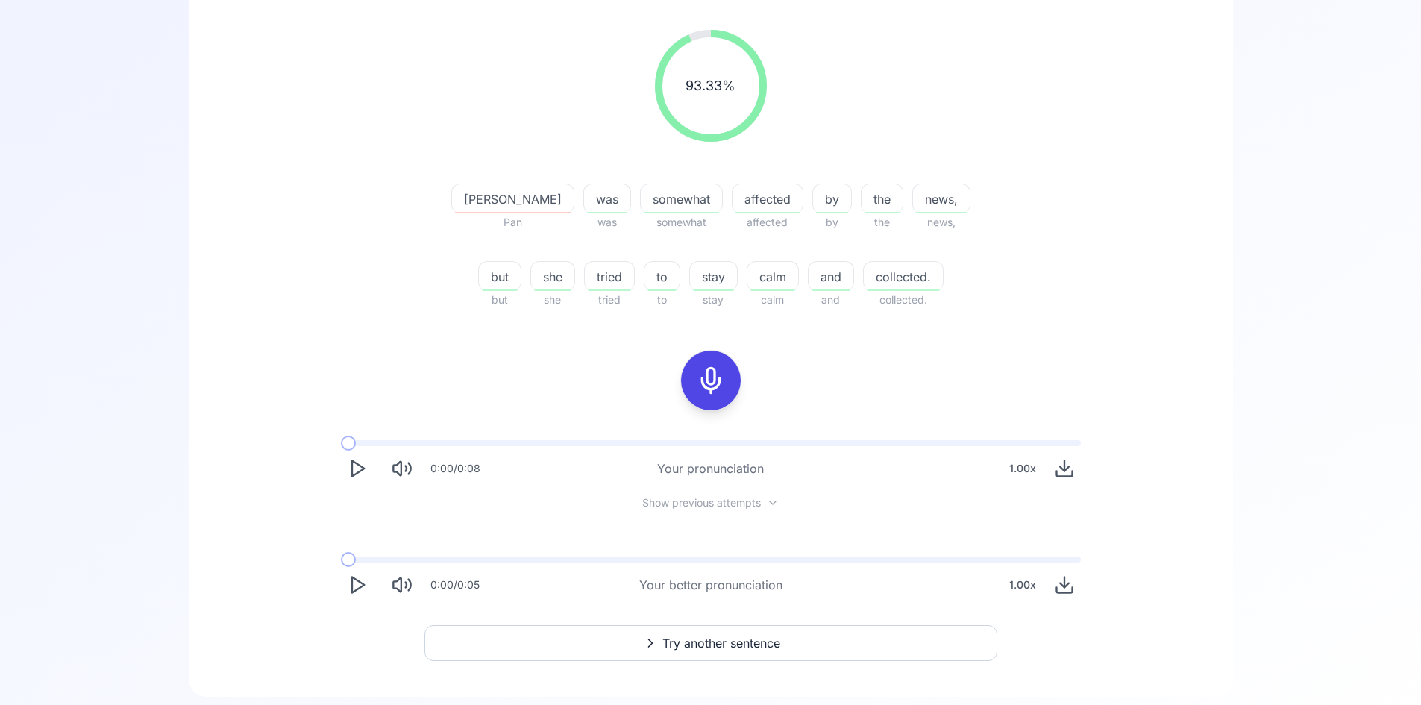
click at [725, 380] on div at bounding box center [711, 380] width 36 height 60
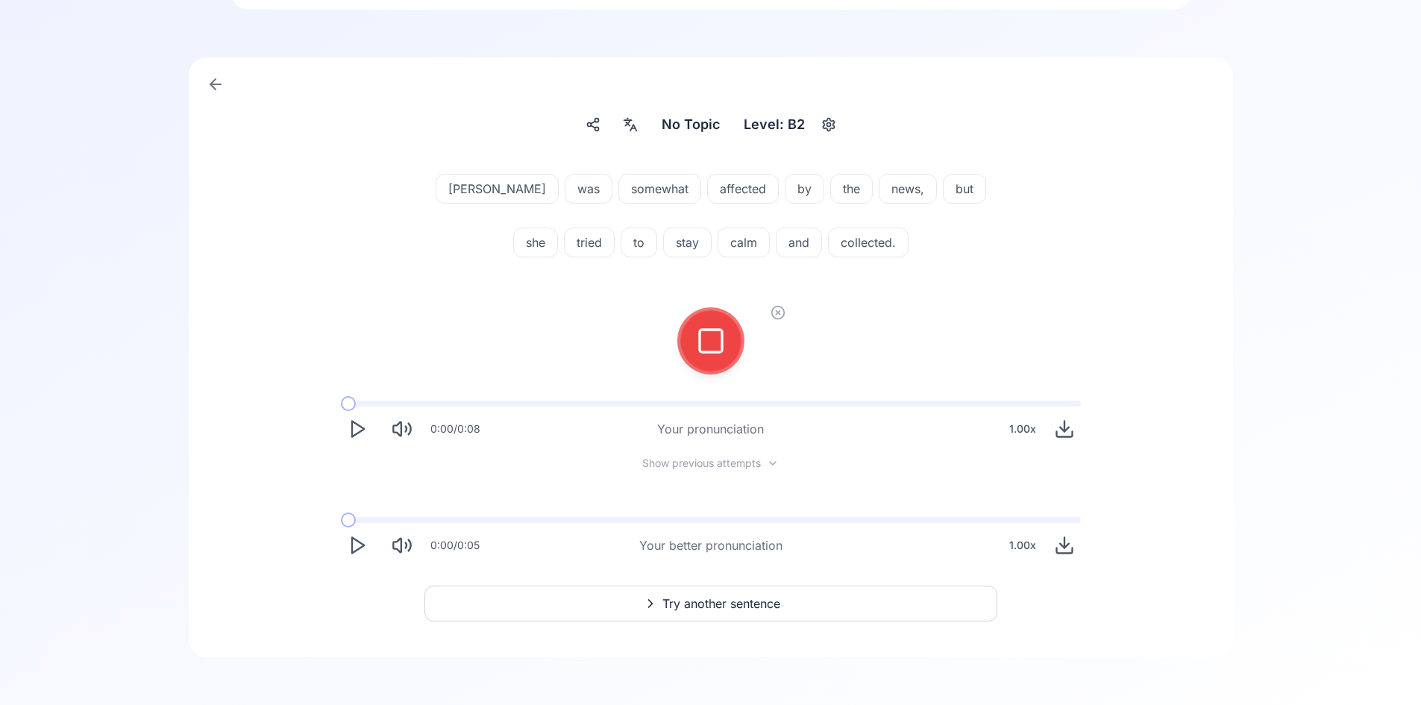
scroll to position [86, 0]
click at [717, 353] on icon at bounding box center [711, 341] width 30 height 30
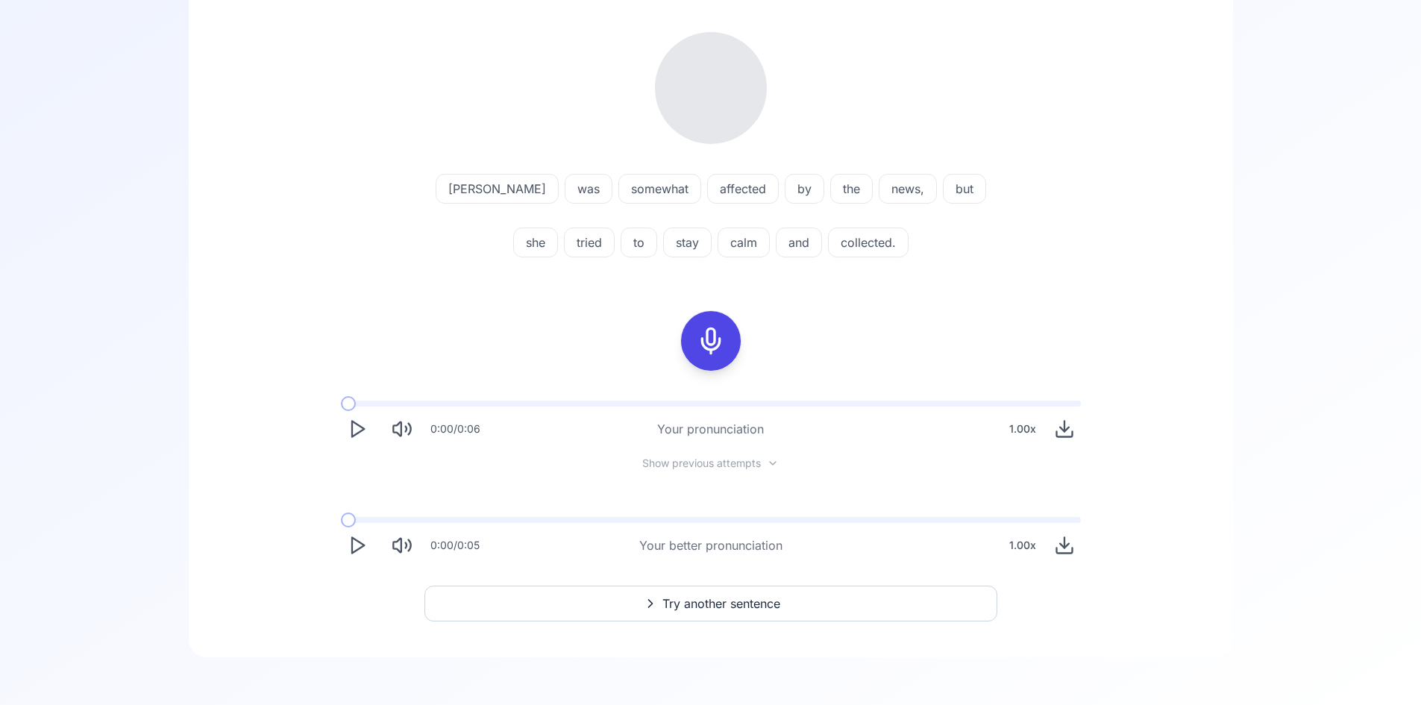
scroll to position [224, 0]
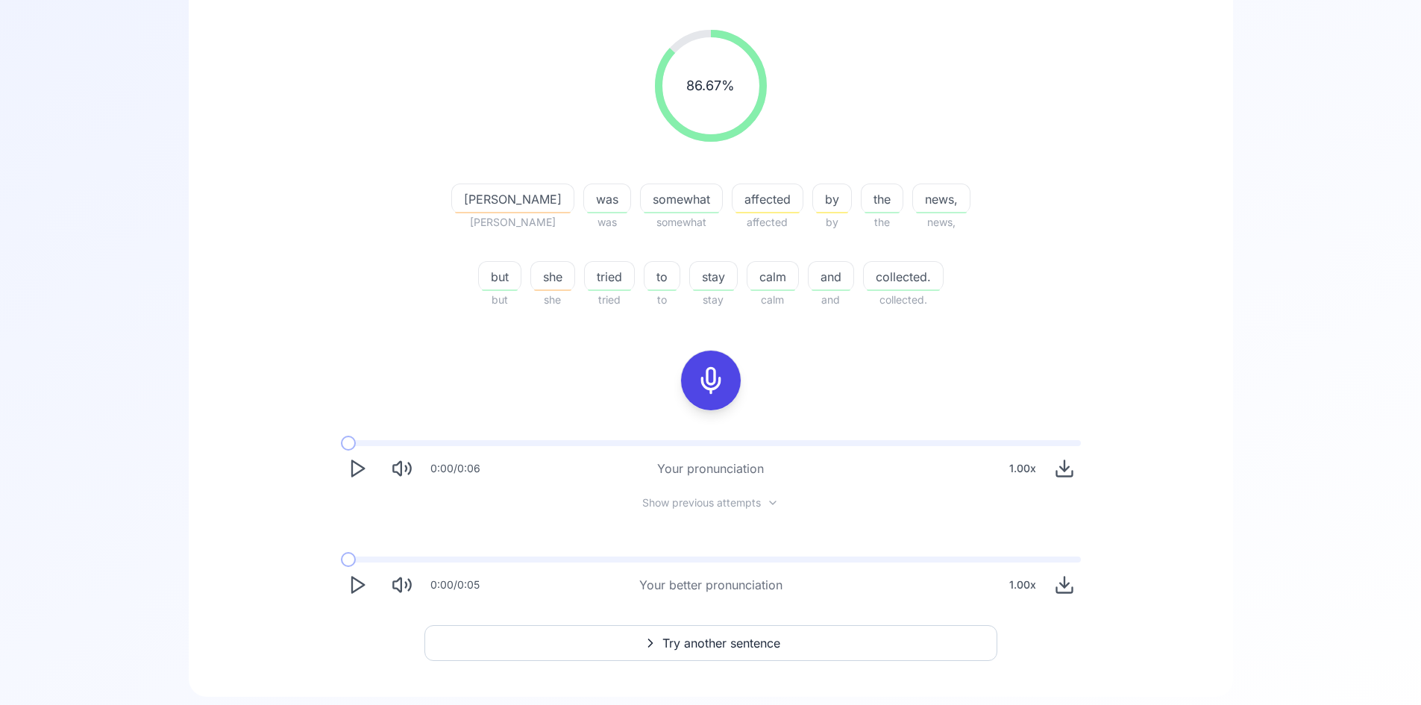
click at [732, 204] on span "affected" at bounding box center [767, 199] width 70 height 18
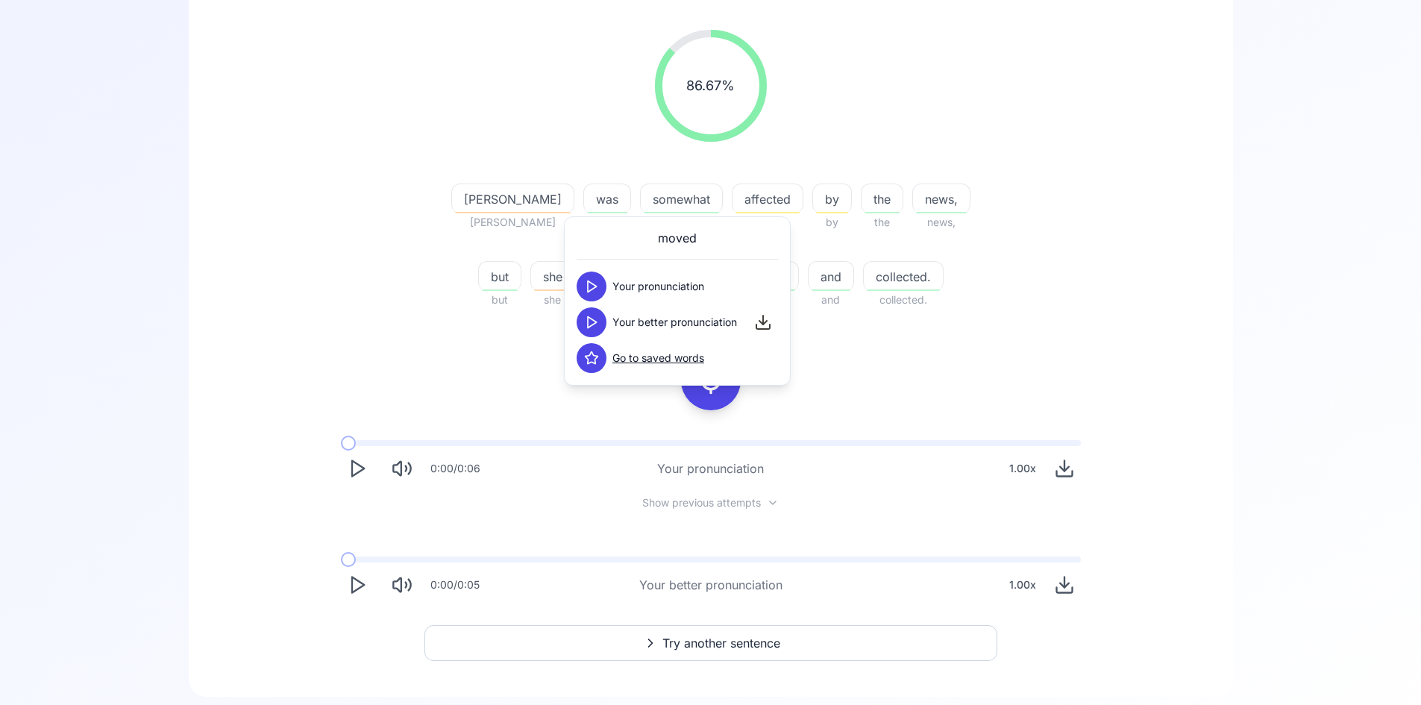
click at [594, 330] on button at bounding box center [591, 322] width 30 height 30
click at [593, 329] on icon at bounding box center [591, 322] width 15 height 15
click at [943, 309] on div "86.67 % 86.67 % [PERSON_NAME] [PERSON_NAME] was was somewhat somewhat affected …" at bounding box center [710, 169] width 859 height 303
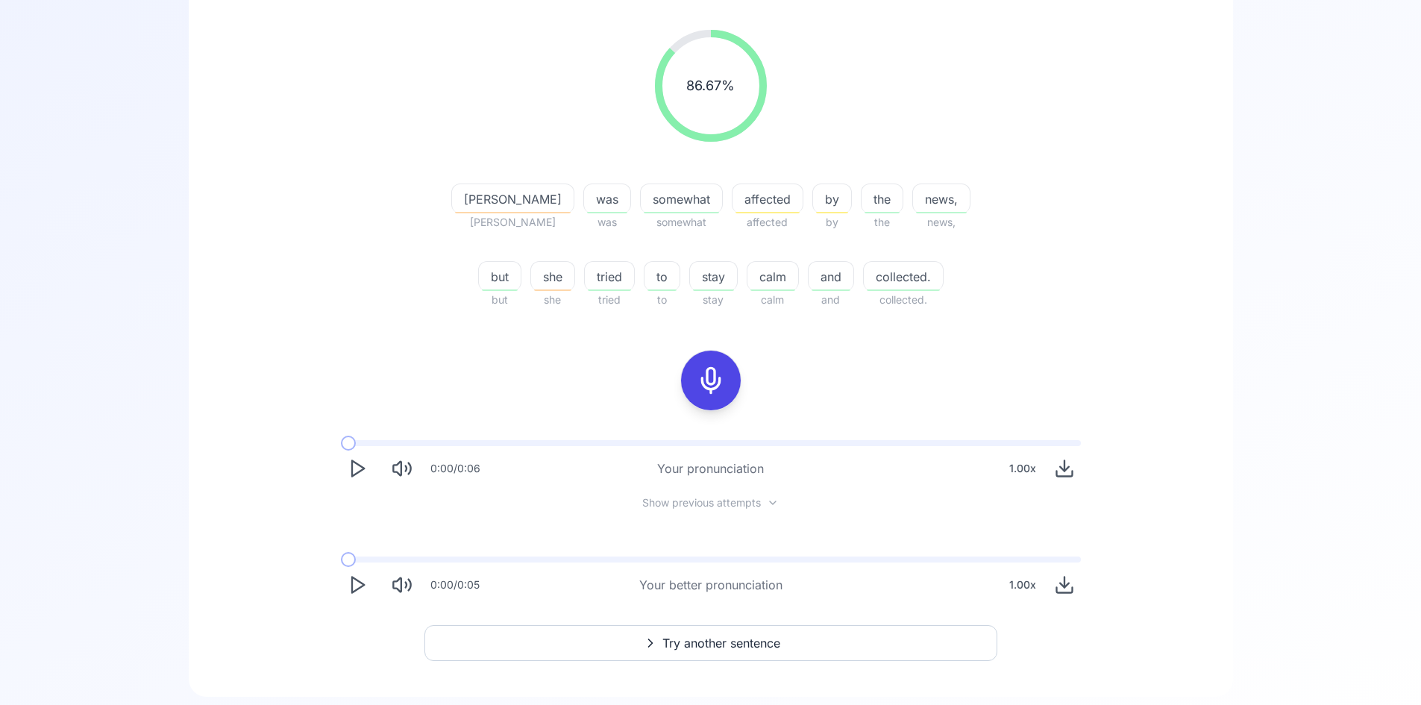
click at [574, 268] on span "she" at bounding box center [552, 277] width 43 height 18
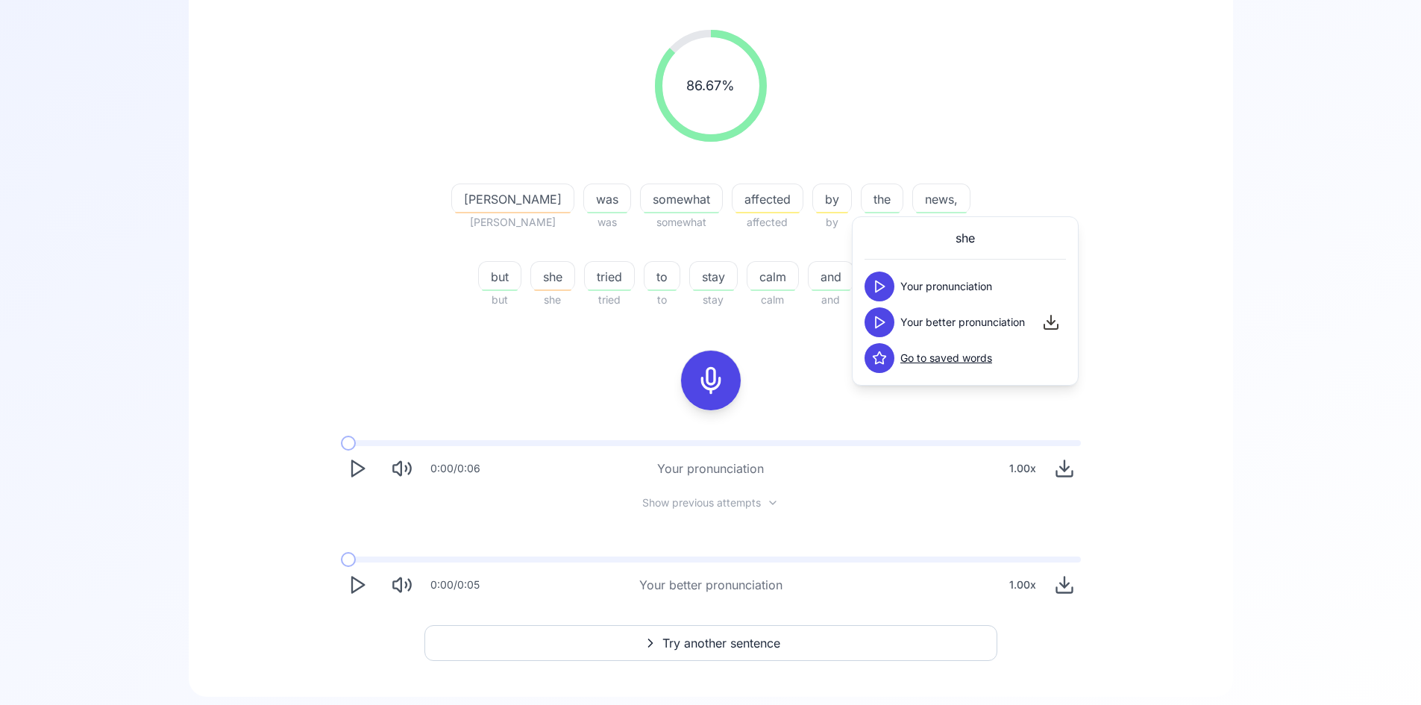
click at [880, 326] on icon at bounding box center [879, 322] width 15 height 15
click at [881, 326] on icon at bounding box center [879, 322] width 15 height 15
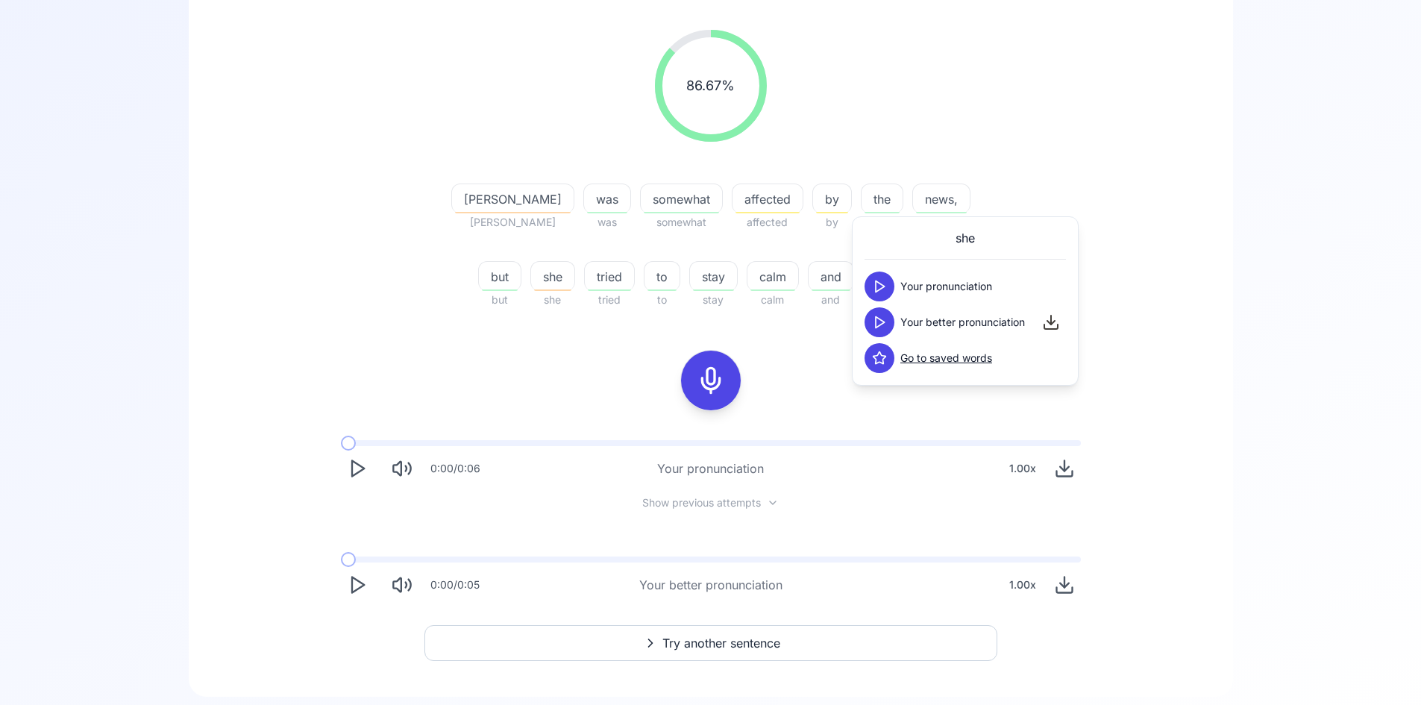
click at [881, 326] on icon at bounding box center [879, 322] width 15 height 15
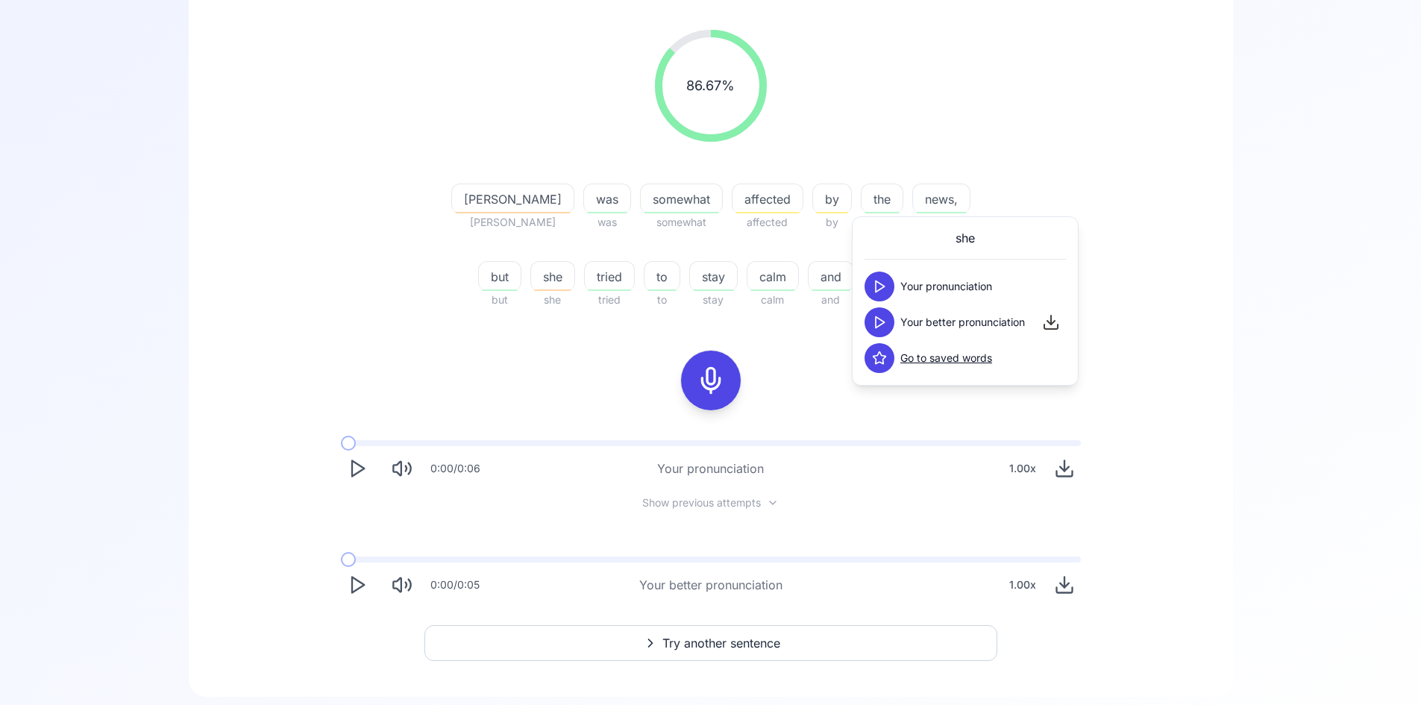
click at [881, 326] on icon at bounding box center [879, 322] width 15 height 15
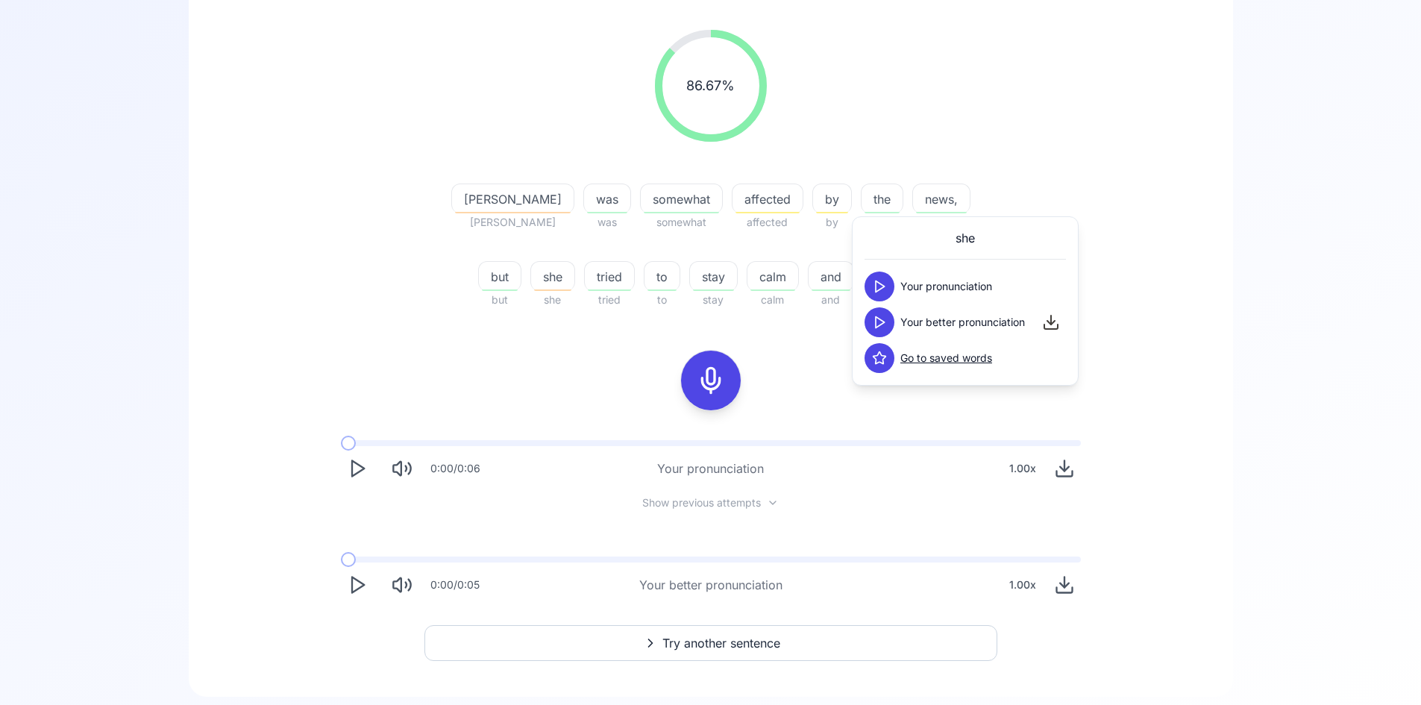
click at [881, 326] on icon at bounding box center [879, 322] width 15 height 15
click at [876, 359] on icon at bounding box center [879, 358] width 13 height 12
click at [794, 629] on button "Try another sentence" at bounding box center [710, 643] width 573 height 36
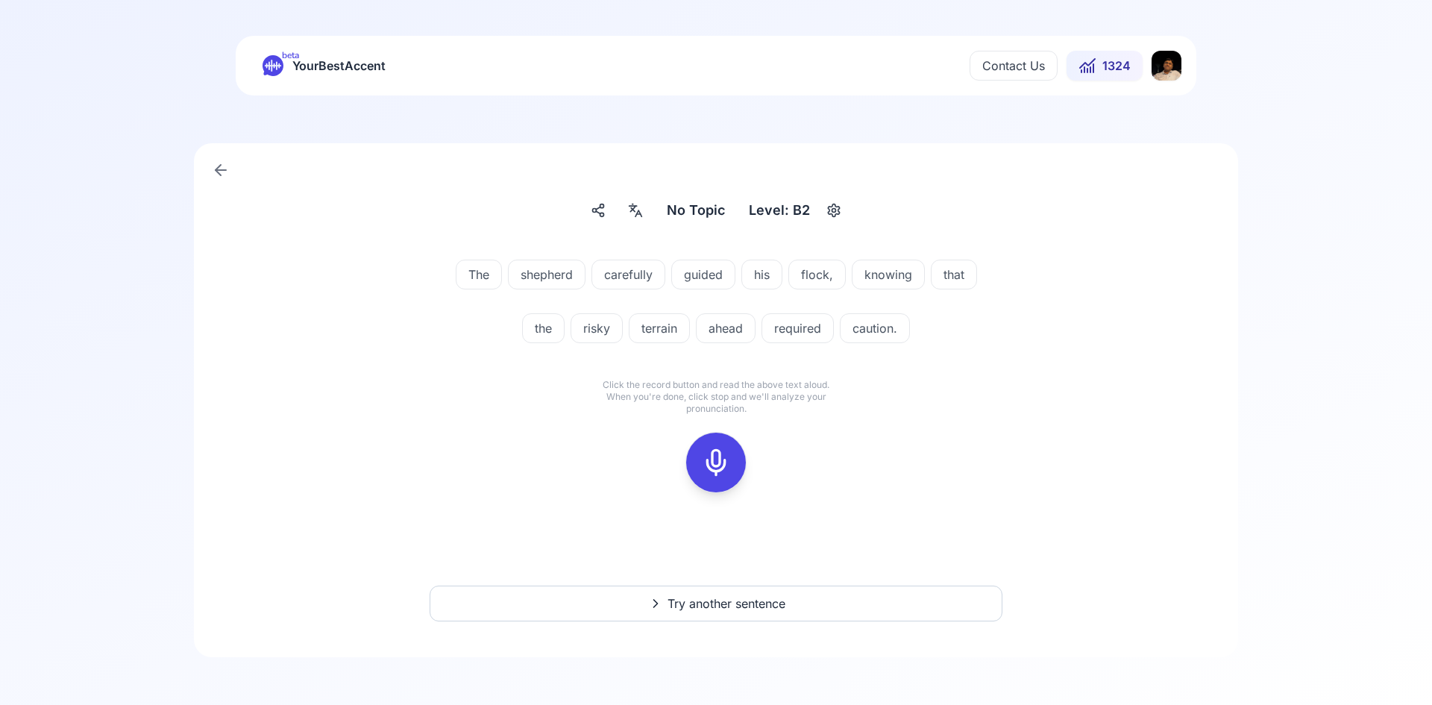
click at [722, 457] on icon at bounding box center [716, 462] width 30 height 30
click at [682, 456] on div at bounding box center [715, 462] width 73 height 73
click at [714, 457] on icon at bounding box center [716, 462] width 30 height 30
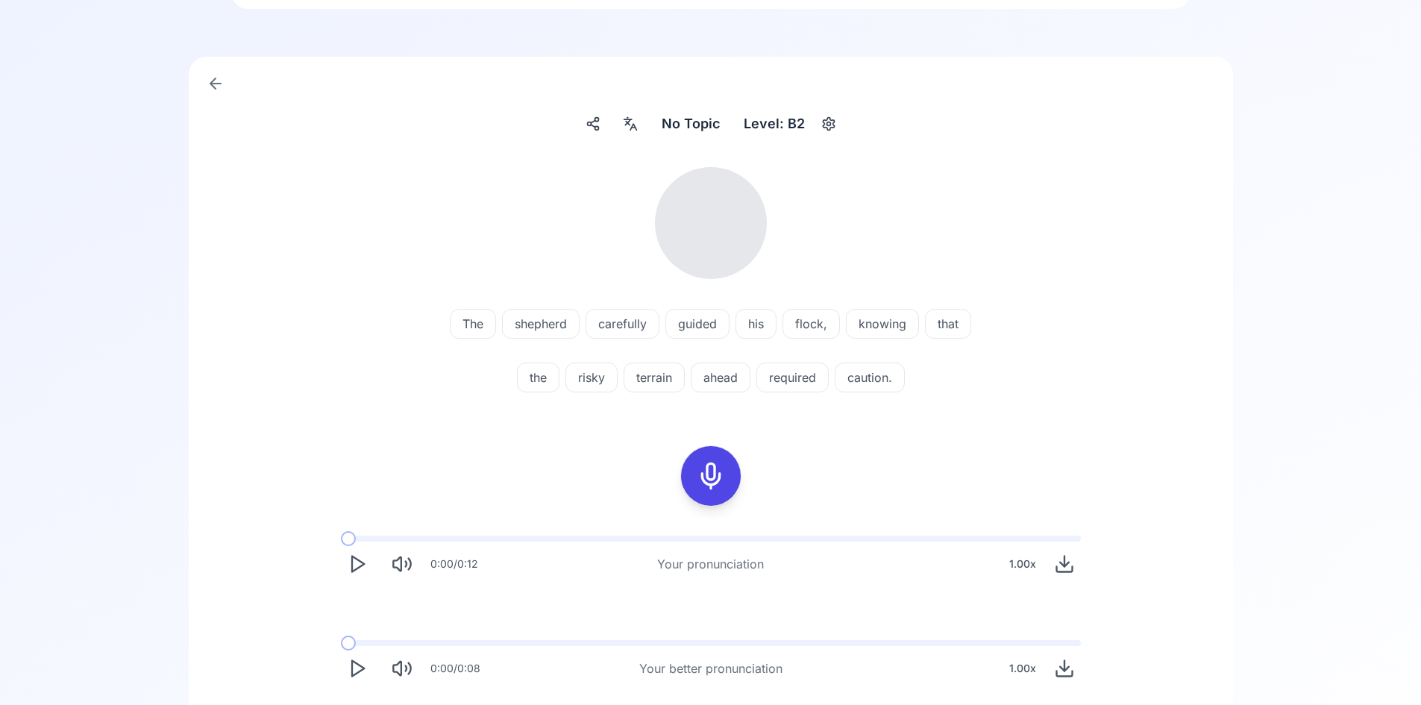
scroll to position [210, 0]
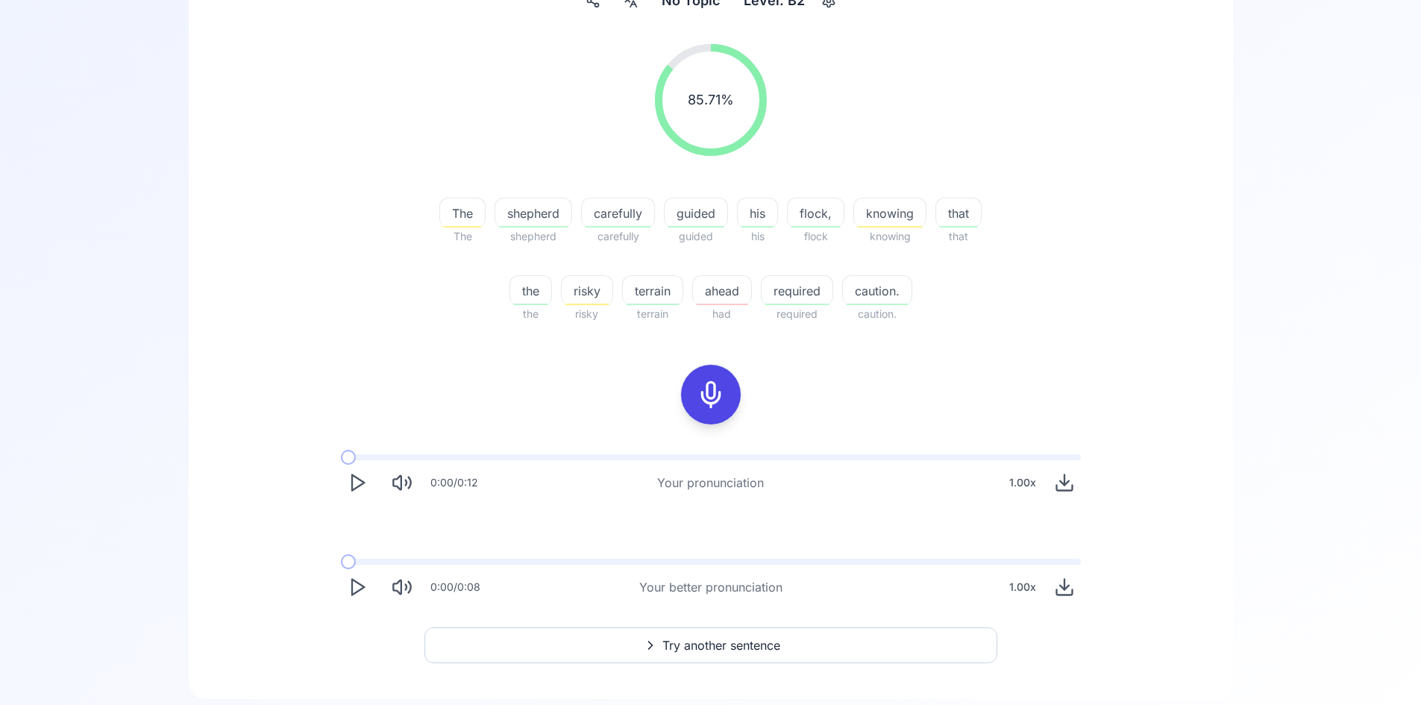
click at [358, 585] on icon "Play" at bounding box center [357, 586] width 21 height 21
click at [353, 481] on icon "Play" at bounding box center [357, 482] width 21 height 21
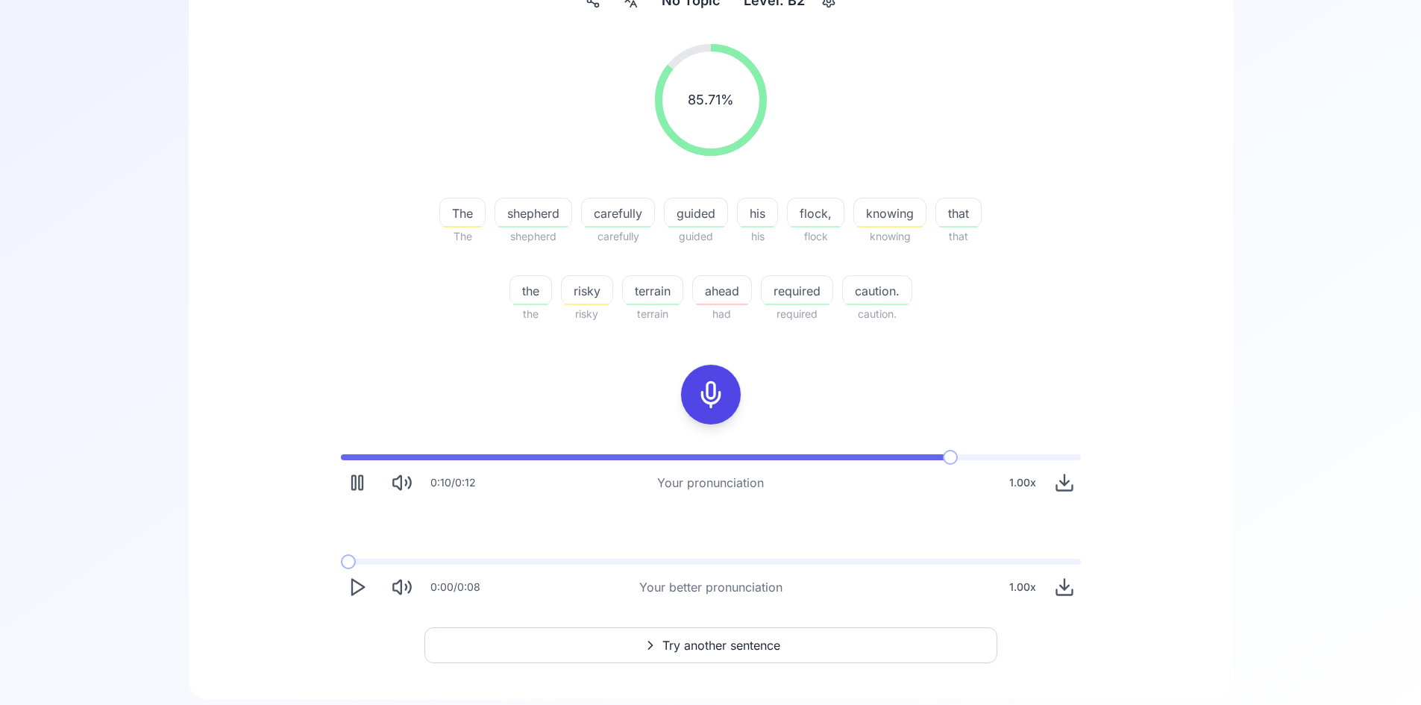
scroll to position [0, 0]
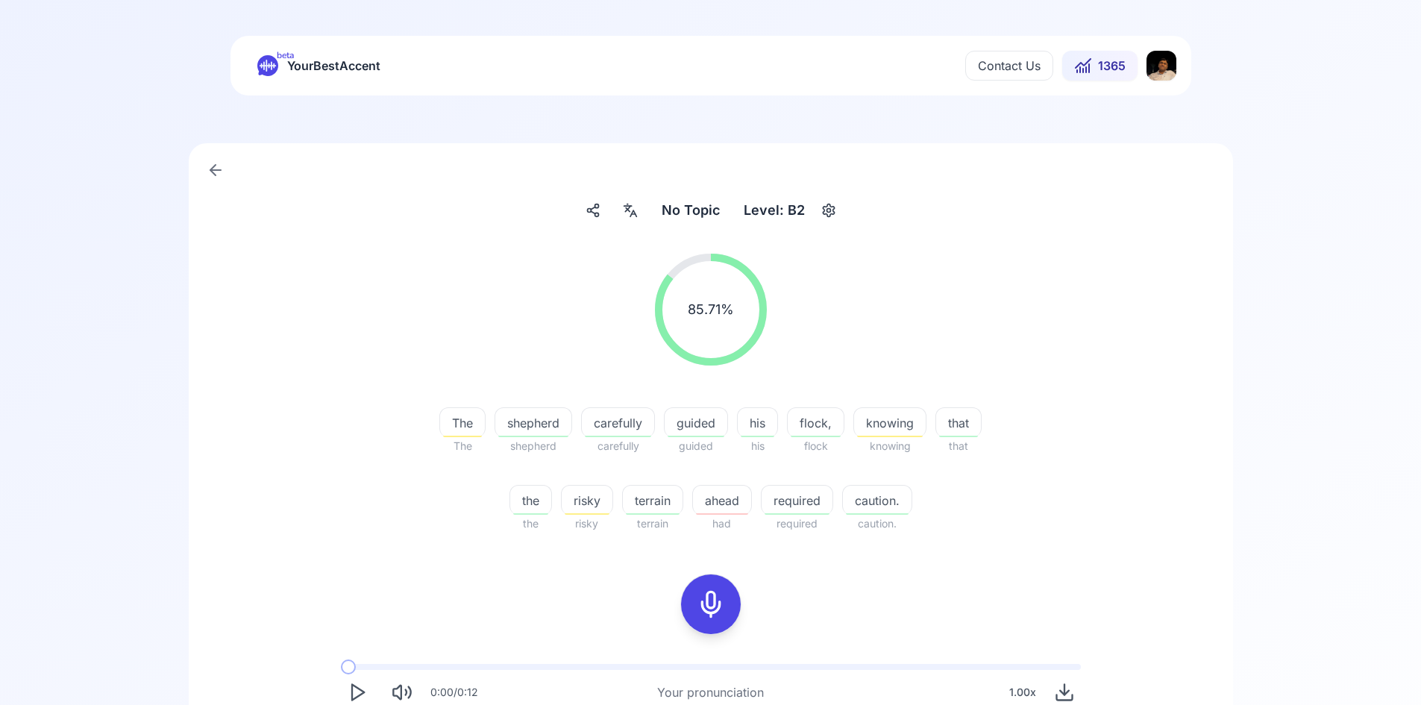
click at [209, 172] on icon at bounding box center [216, 170] width 18 height 18
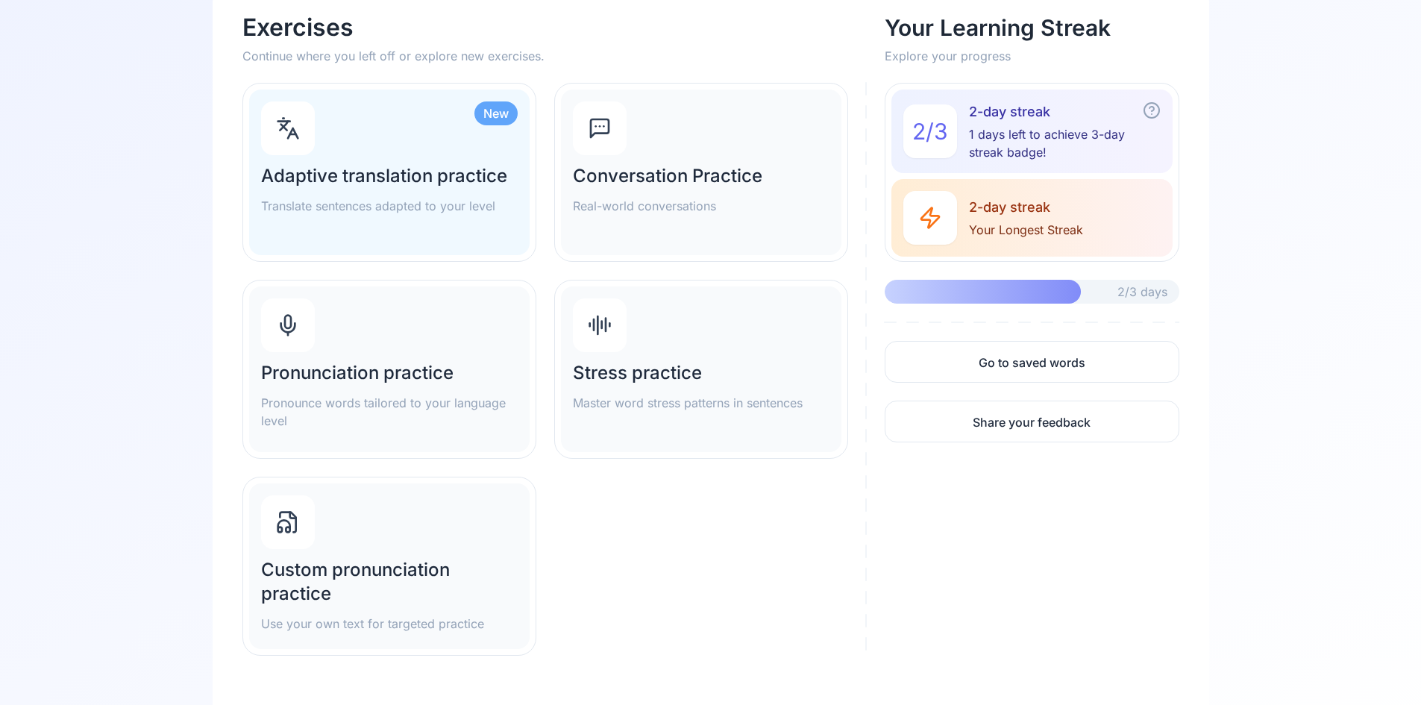
scroll to position [223, 0]
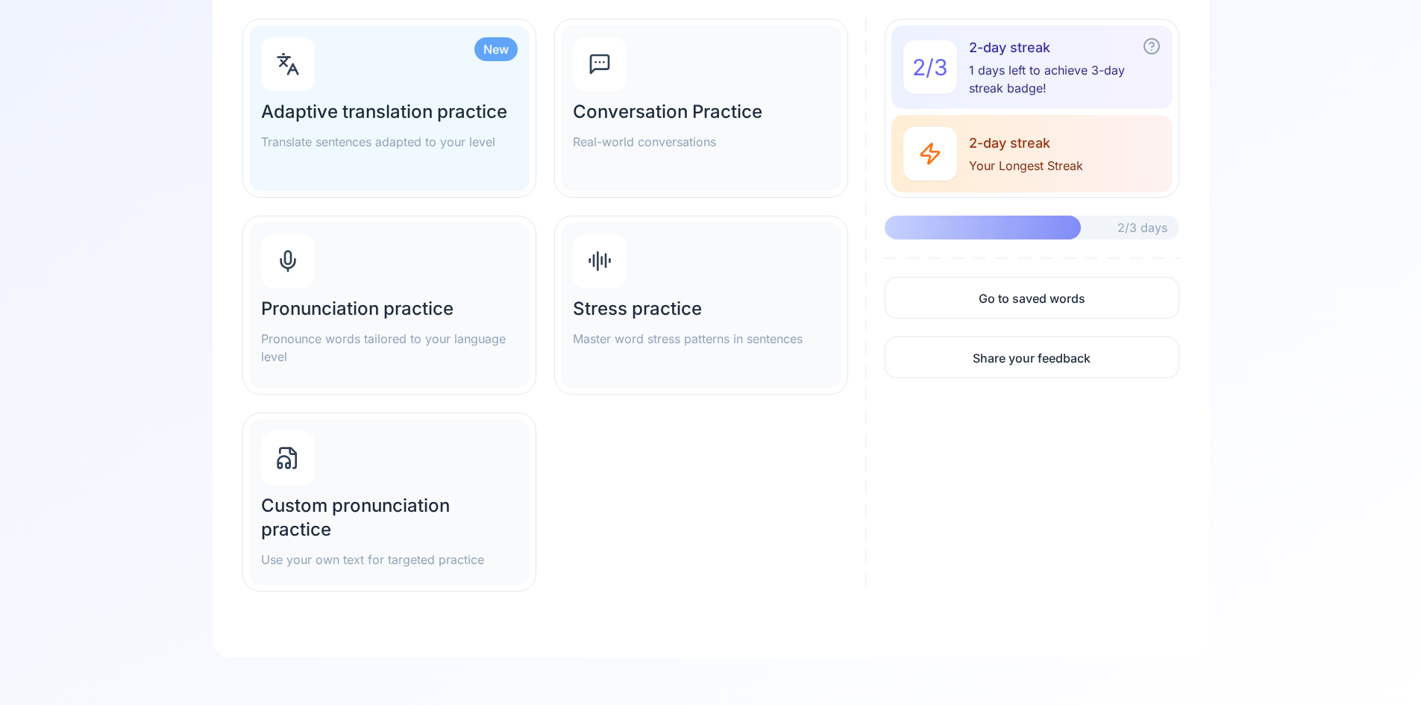
click at [386, 494] on h2 "Custom pronunciation practice" at bounding box center [389, 518] width 257 height 48
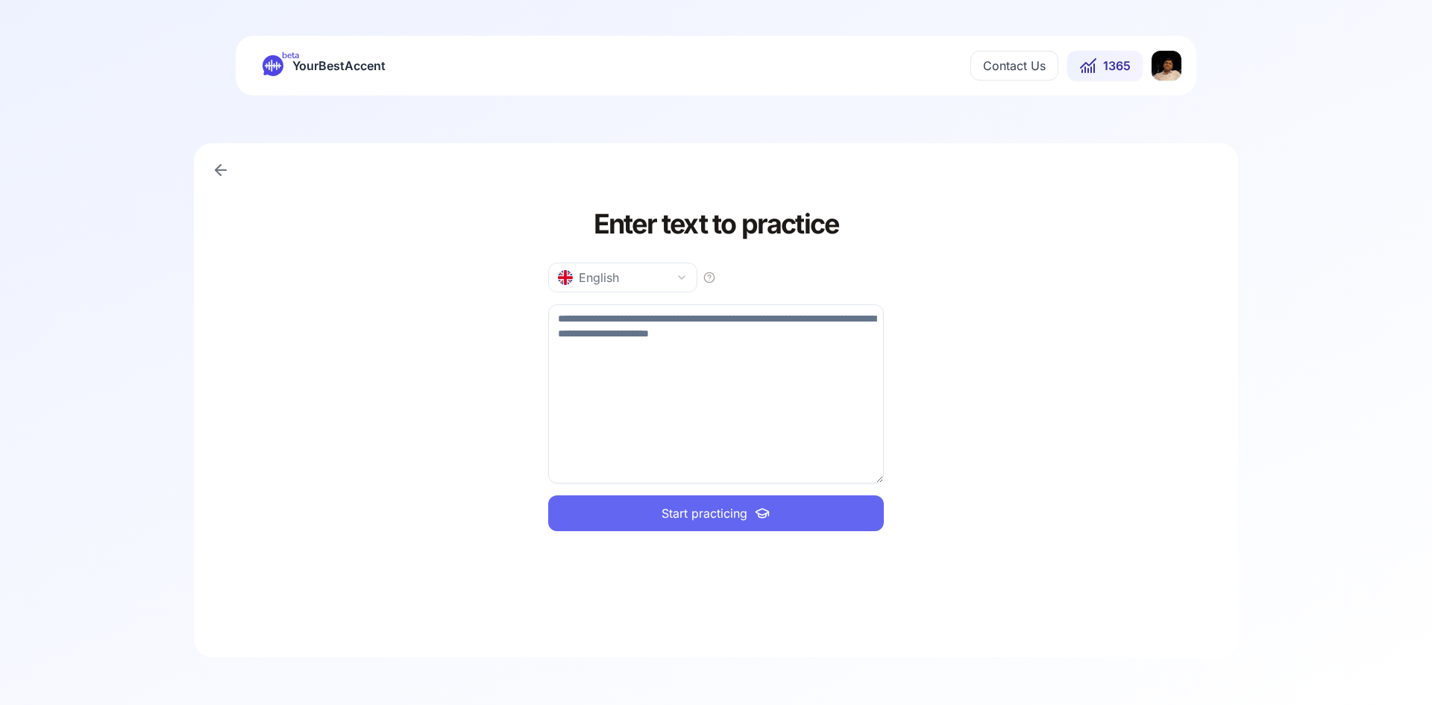
click at [750, 365] on textarea at bounding box center [716, 393] width 336 height 179
drag, startPoint x: 793, startPoint y: 333, endPoint x: 420, endPoint y: 319, distance: 373.1
click at [420, 319] on div "Enter text to practice English Start practicing" at bounding box center [716, 400] width 1044 height 514
drag, startPoint x: 798, startPoint y: 342, endPoint x: 507, endPoint y: 311, distance: 292.4
click at [507, 311] on div "Enter text to practice English Start practicing" at bounding box center [716, 400] width 1044 height 514
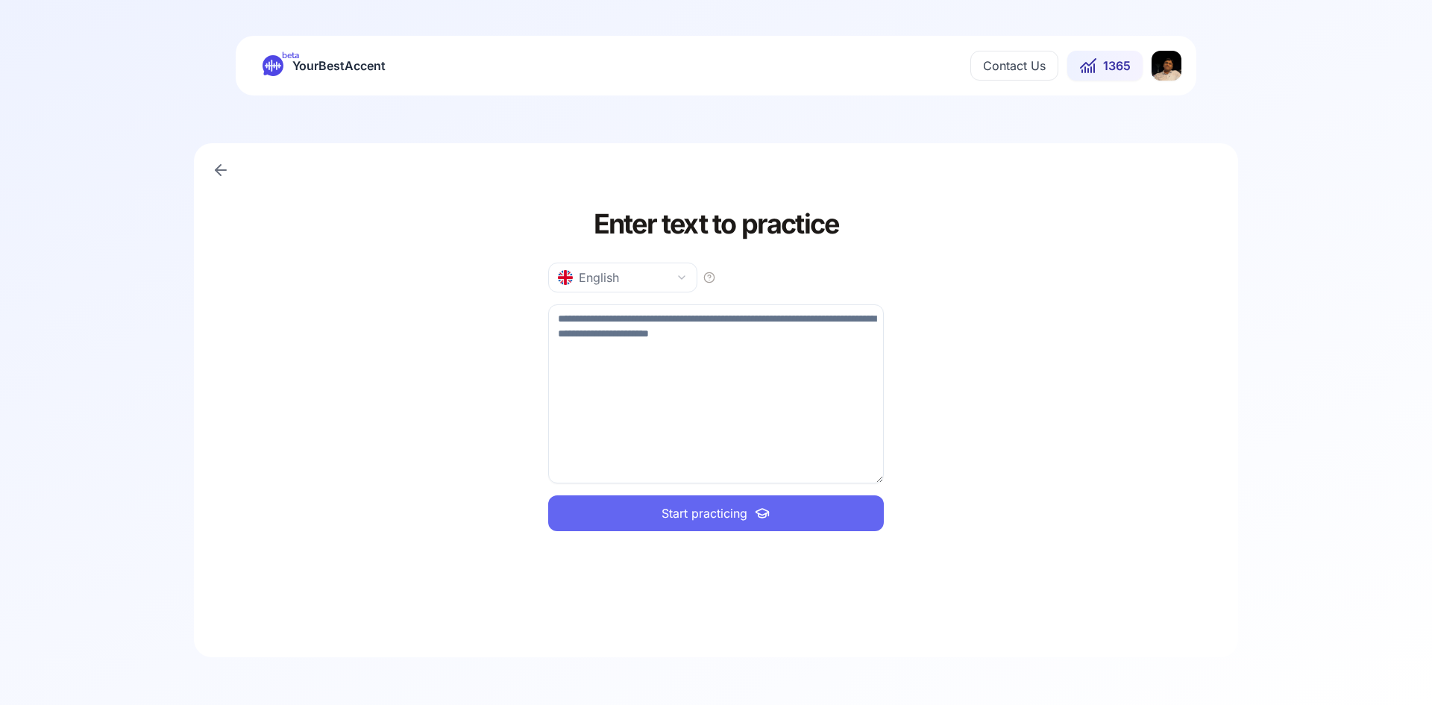
click at [661, 348] on textarea at bounding box center [716, 393] width 336 height 179
paste textarea "**********"
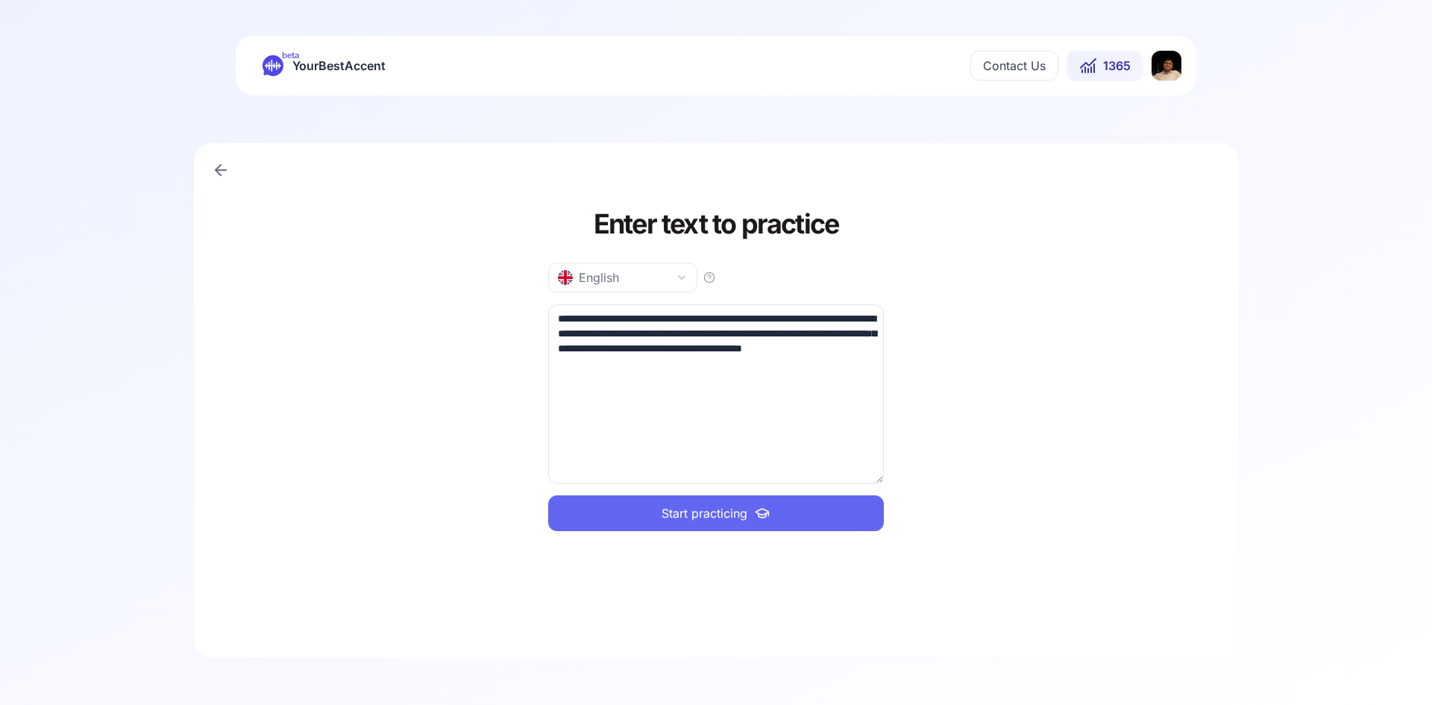
type textarea "**********"
click at [653, 507] on button "Start practicing" at bounding box center [716, 513] width 336 height 36
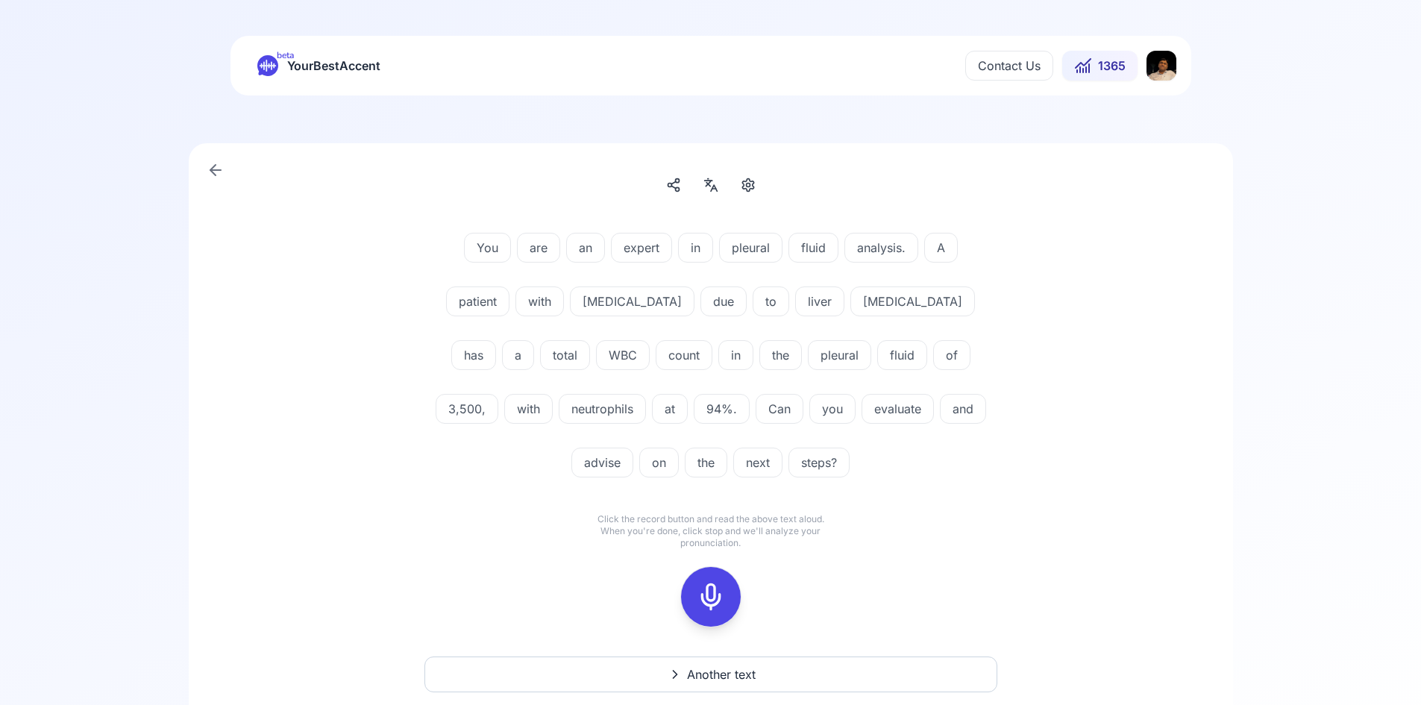
click at [702, 592] on icon at bounding box center [711, 597] width 30 height 30
click at [705, 594] on icon at bounding box center [711, 597] width 30 height 30
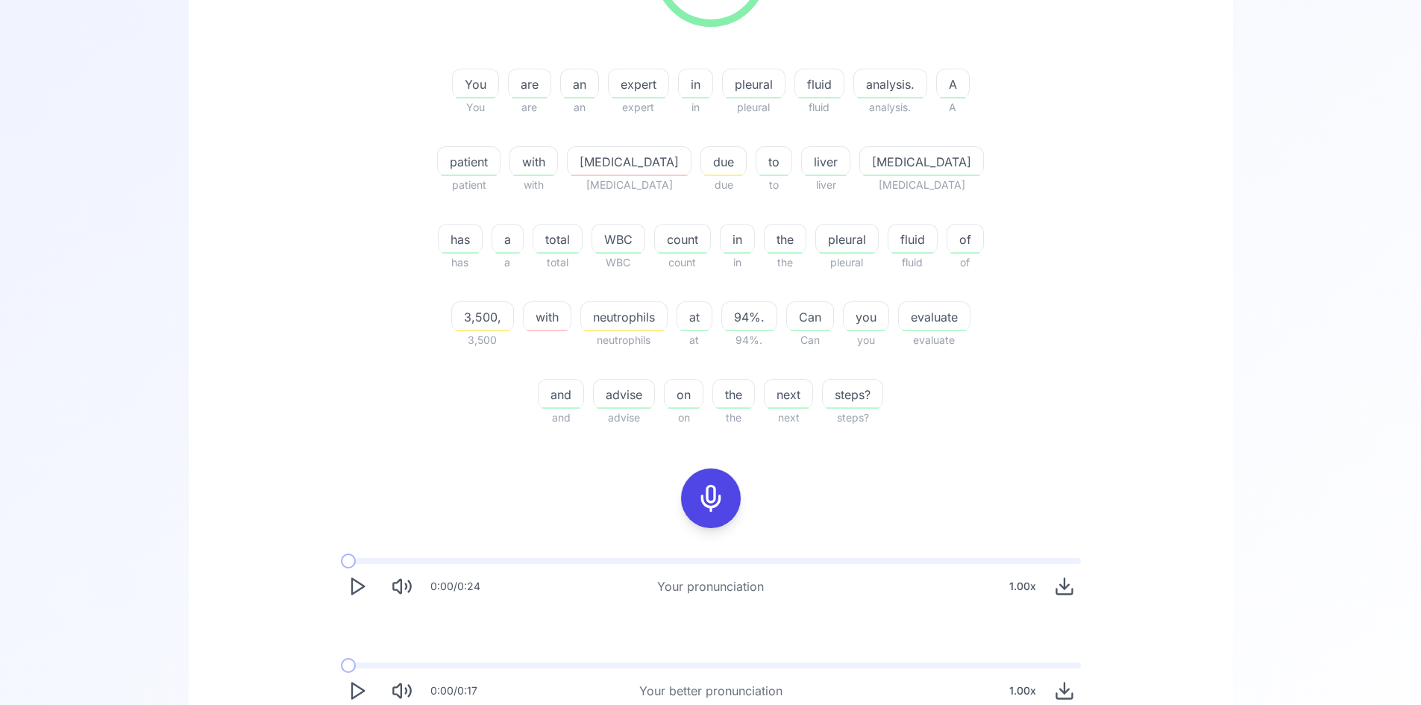
scroll to position [457, 0]
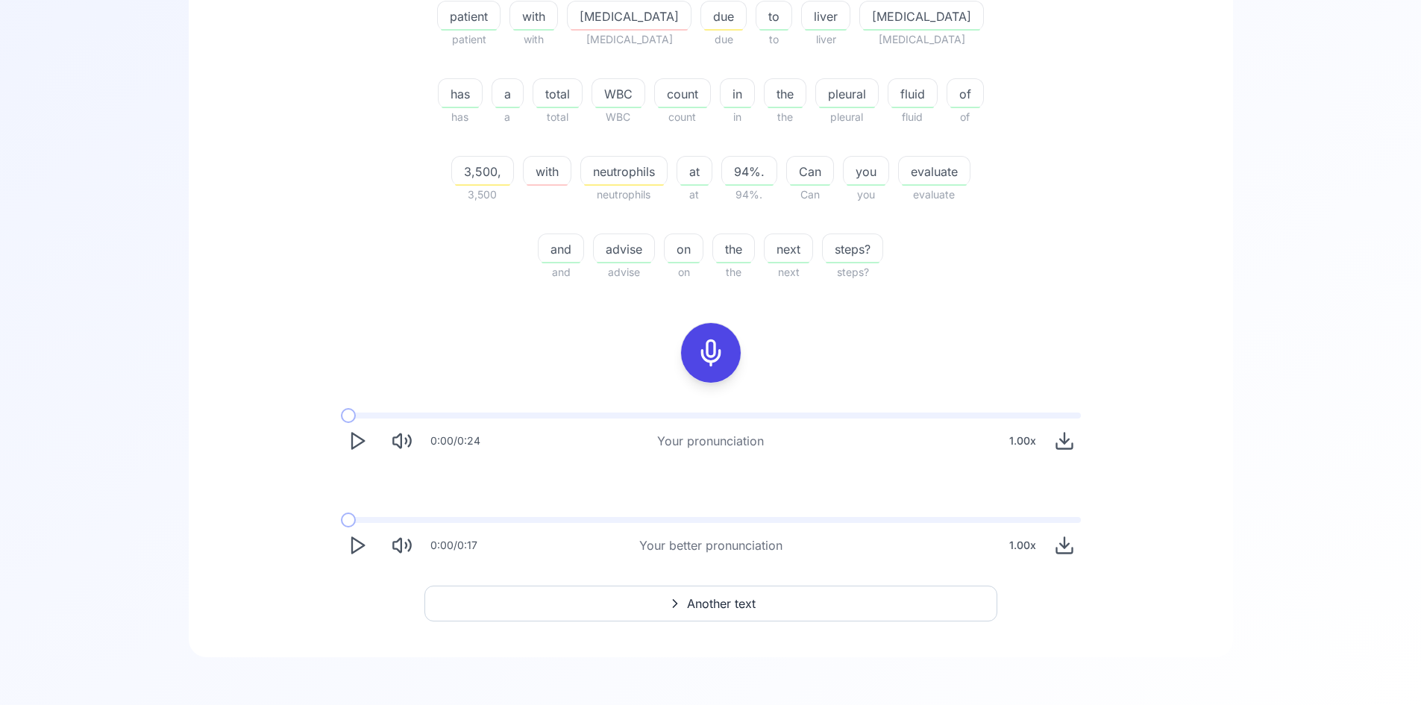
click at [581, 176] on span "neutrophils" at bounding box center [624, 172] width 86 height 18
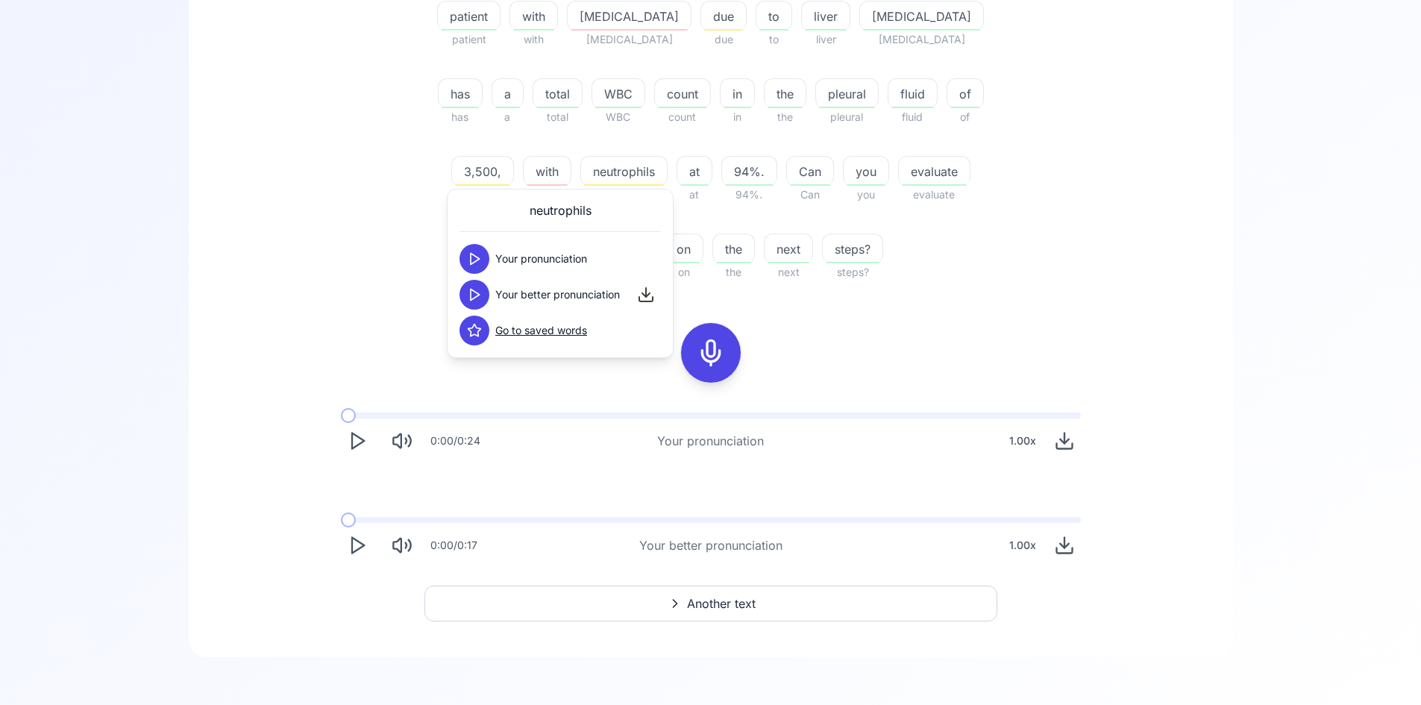
click at [474, 295] on icon at bounding box center [474, 294] width 15 height 15
click at [467, 254] on icon at bounding box center [474, 258] width 15 height 15
click at [471, 295] on polygon at bounding box center [475, 294] width 9 height 11
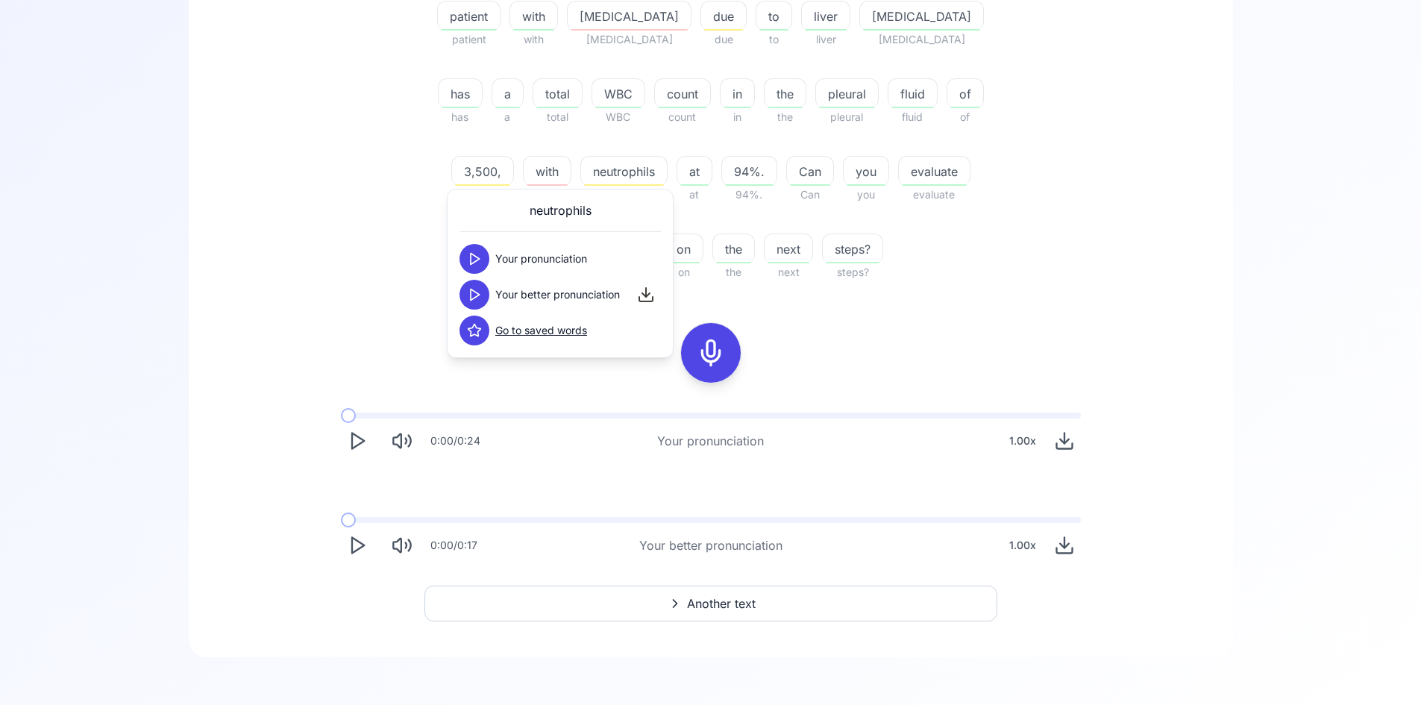
click at [469, 300] on icon at bounding box center [474, 294] width 15 height 15
click at [467, 301] on icon at bounding box center [474, 294] width 15 height 15
click at [476, 339] on button at bounding box center [474, 330] width 30 height 30
click at [1018, 311] on div "92.50 % 92.50 % You You are are an an expert expert in in pleural [MEDICAL_DATA…" at bounding box center [710, 166] width 972 height 816
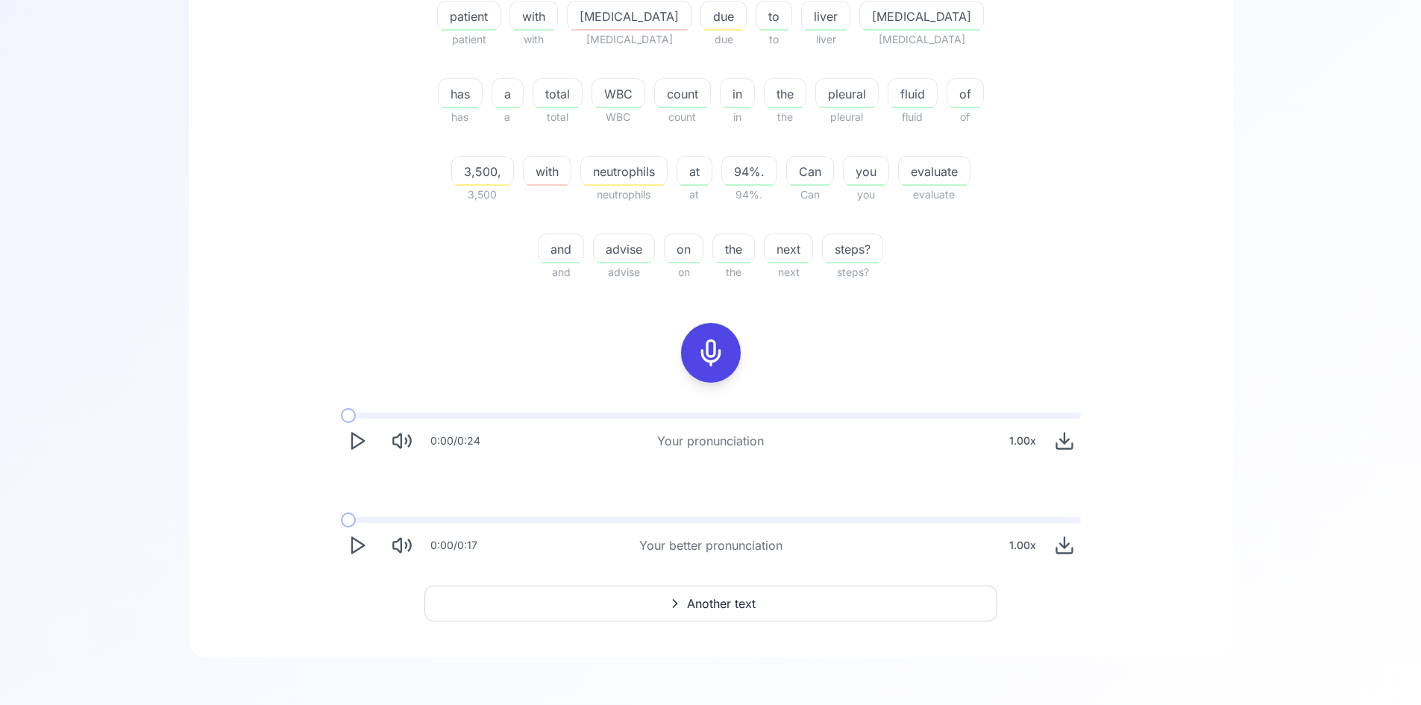
click at [349, 541] on icon "Play" at bounding box center [357, 545] width 21 height 21
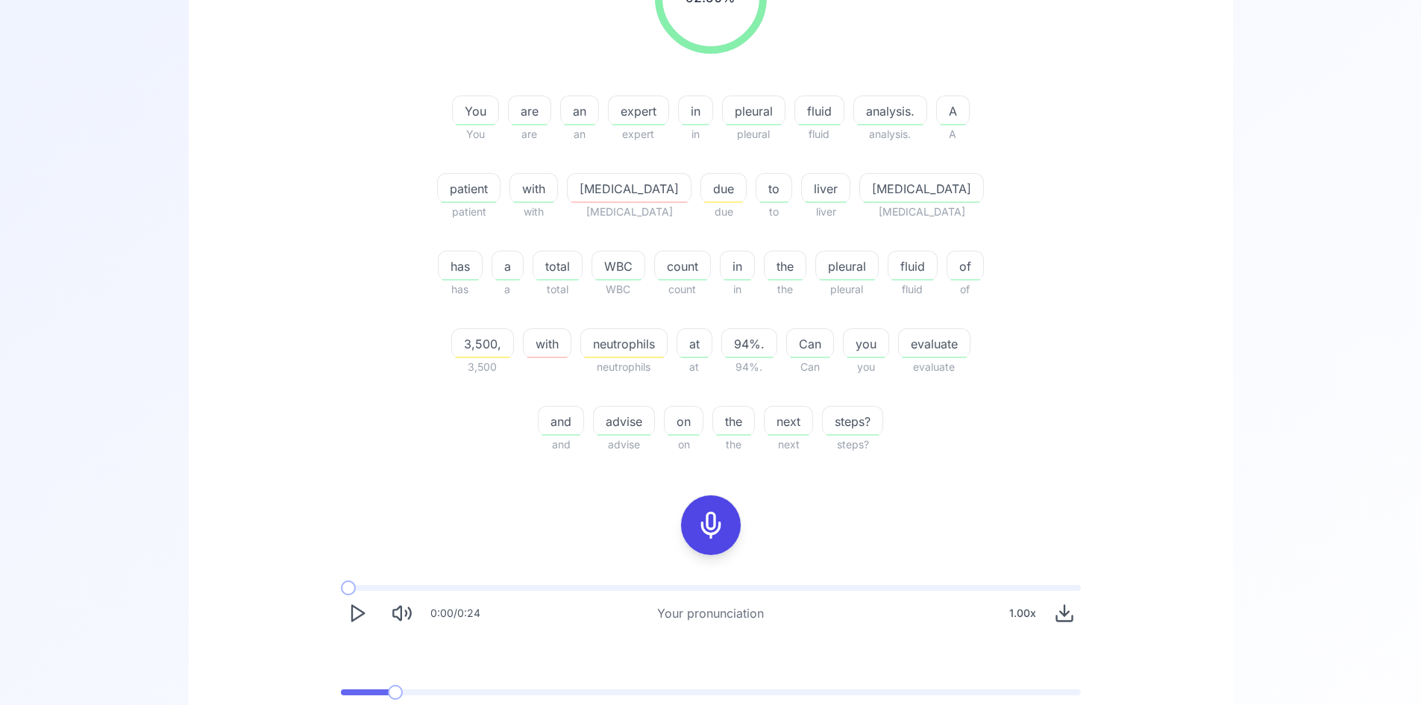
scroll to position [233, 0]
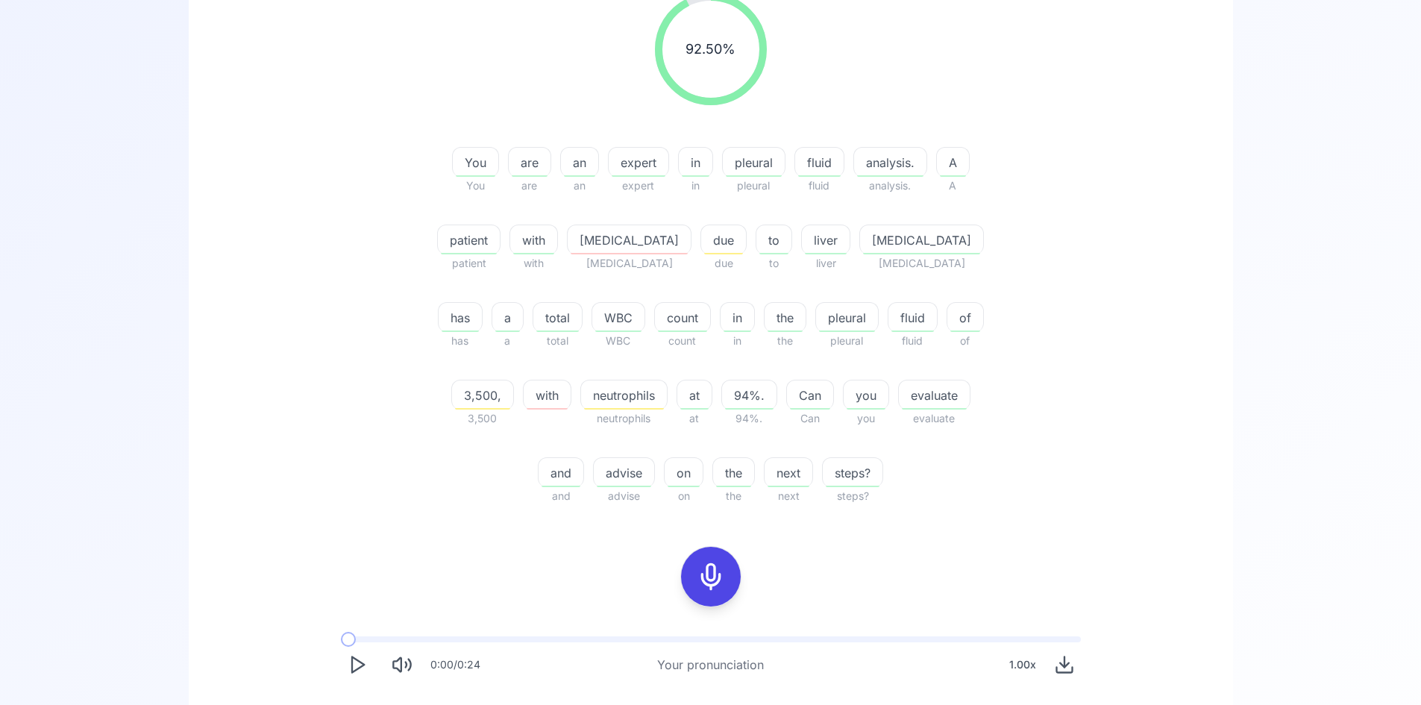
click at [597, 483] on div "advise" at bounding box center [624, 472] width 62 height 30
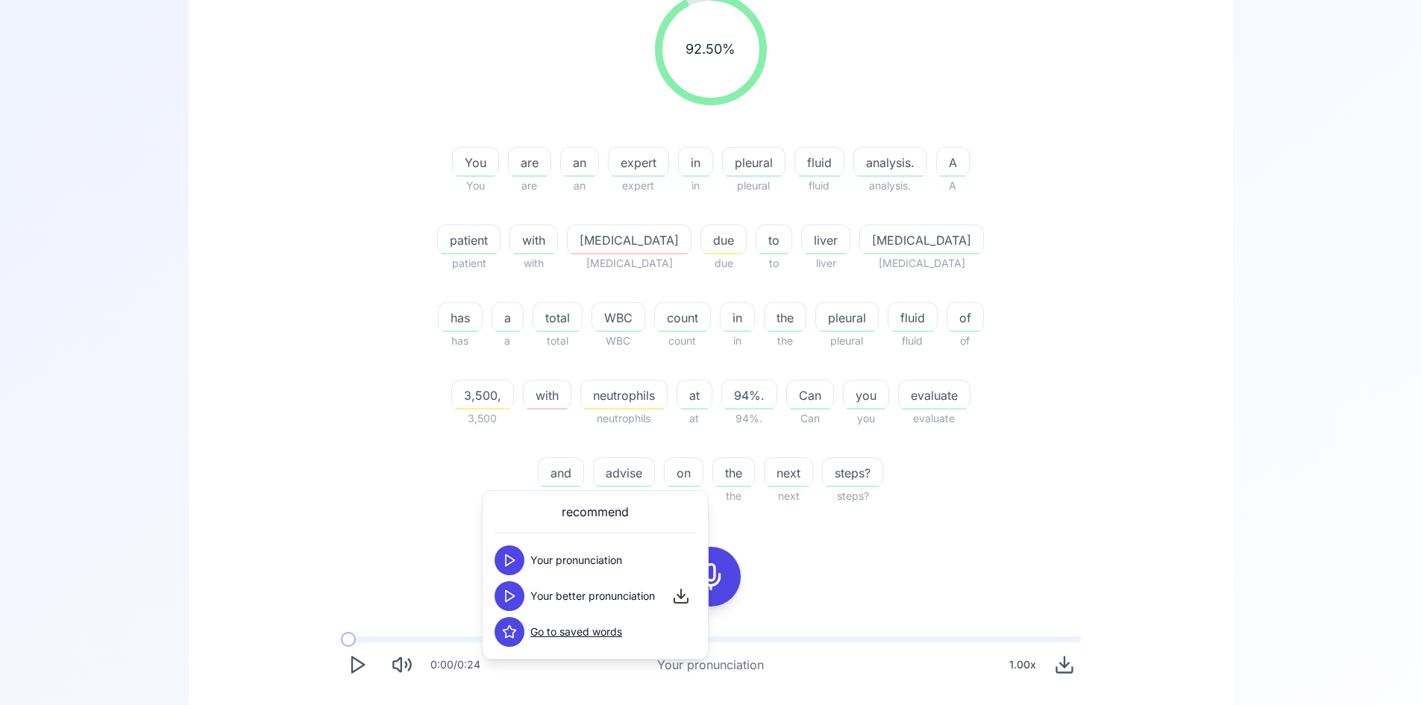
click at [513, 564] on icon at bounding box center [509, 560] width 15 height 15
click at [508, 596] on icon at bounding box center [509, 595] width 15 height 15
click at [513, 597] on polygon at bounding box center [510, 596] width 9 height 11
click at [511, 597] on icon at bounding box center [509, 595] width 15 height 15
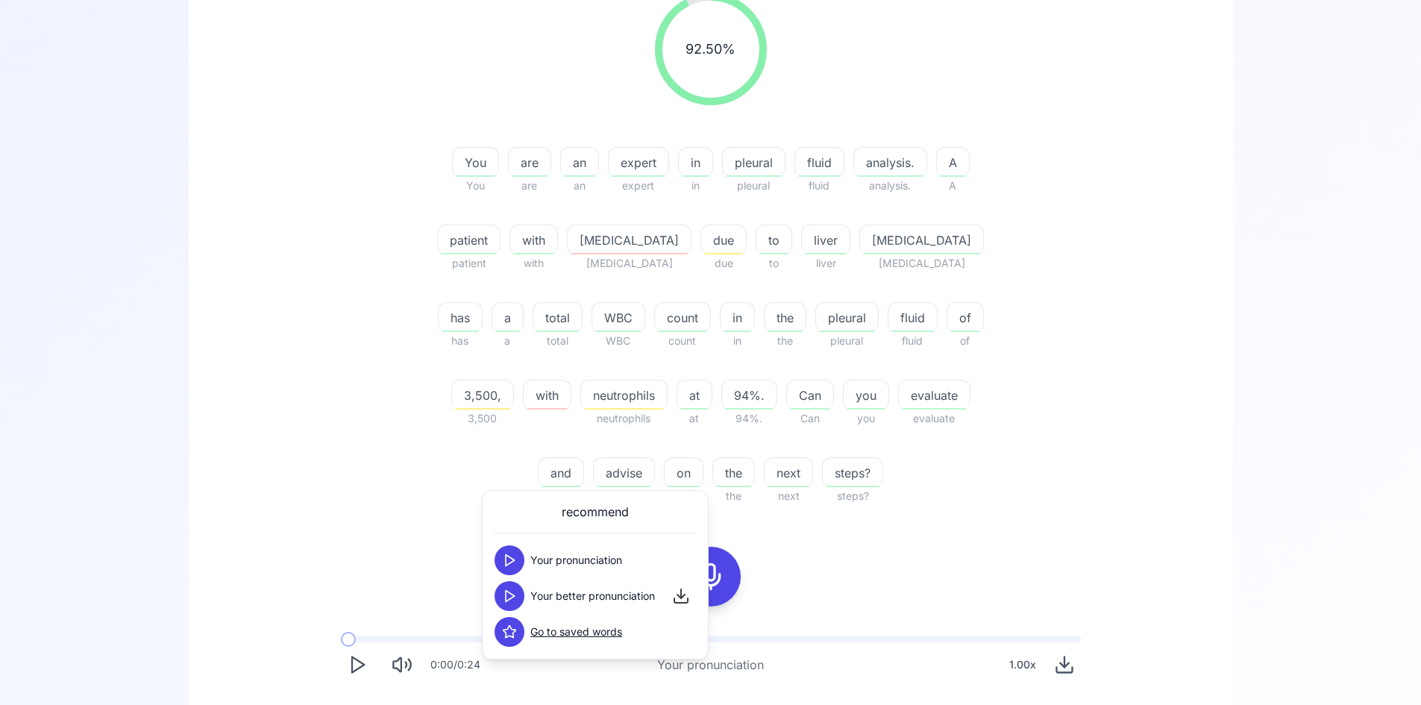
click at [511, 597] on icon at bounding box center [509, 595] width 15 height 15
click at [506, 599] on polygon at bounding box center [510, 596] width 9 height 11
click at [976, 540] on div "92.50 % 92.50 % You You are are an an expert expert in in pleural [MEDICAL_DATA…" at bounding box center [710, 389] width 972 height 816
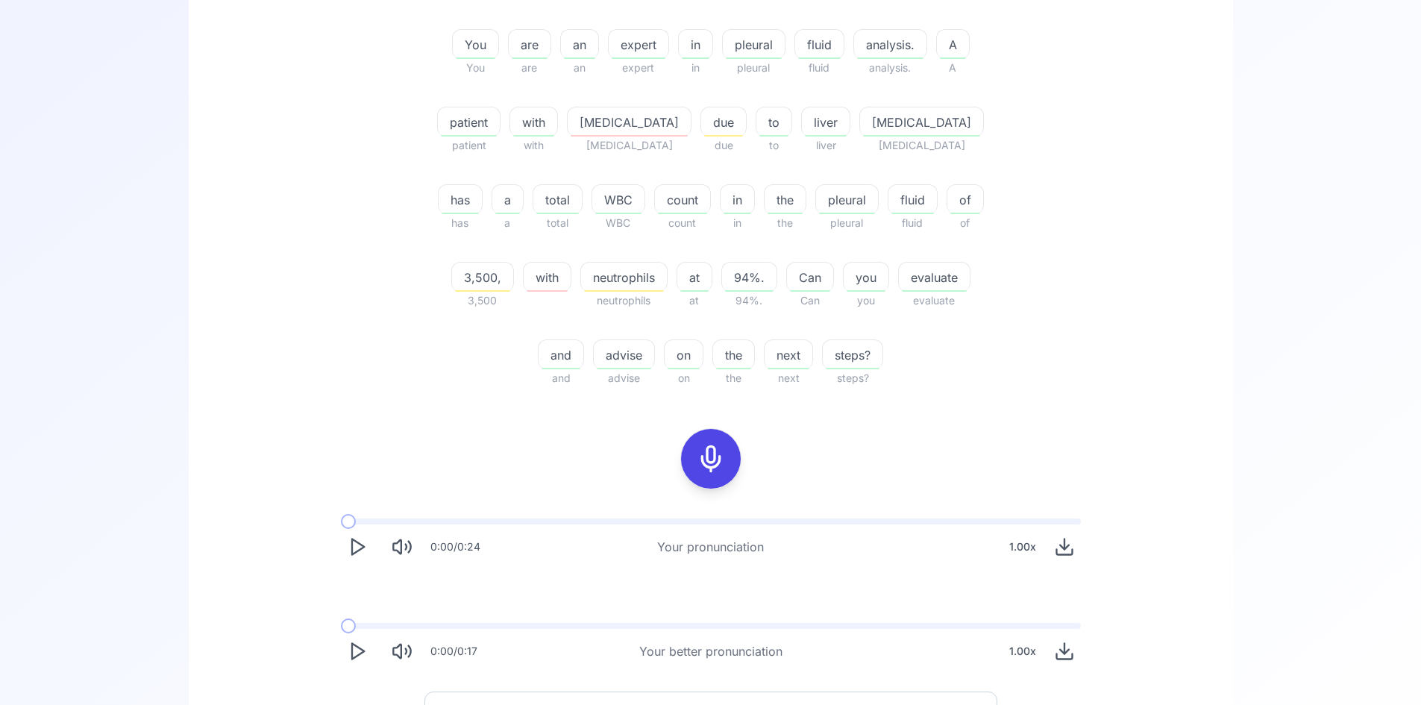
scroll to position [457, 0]
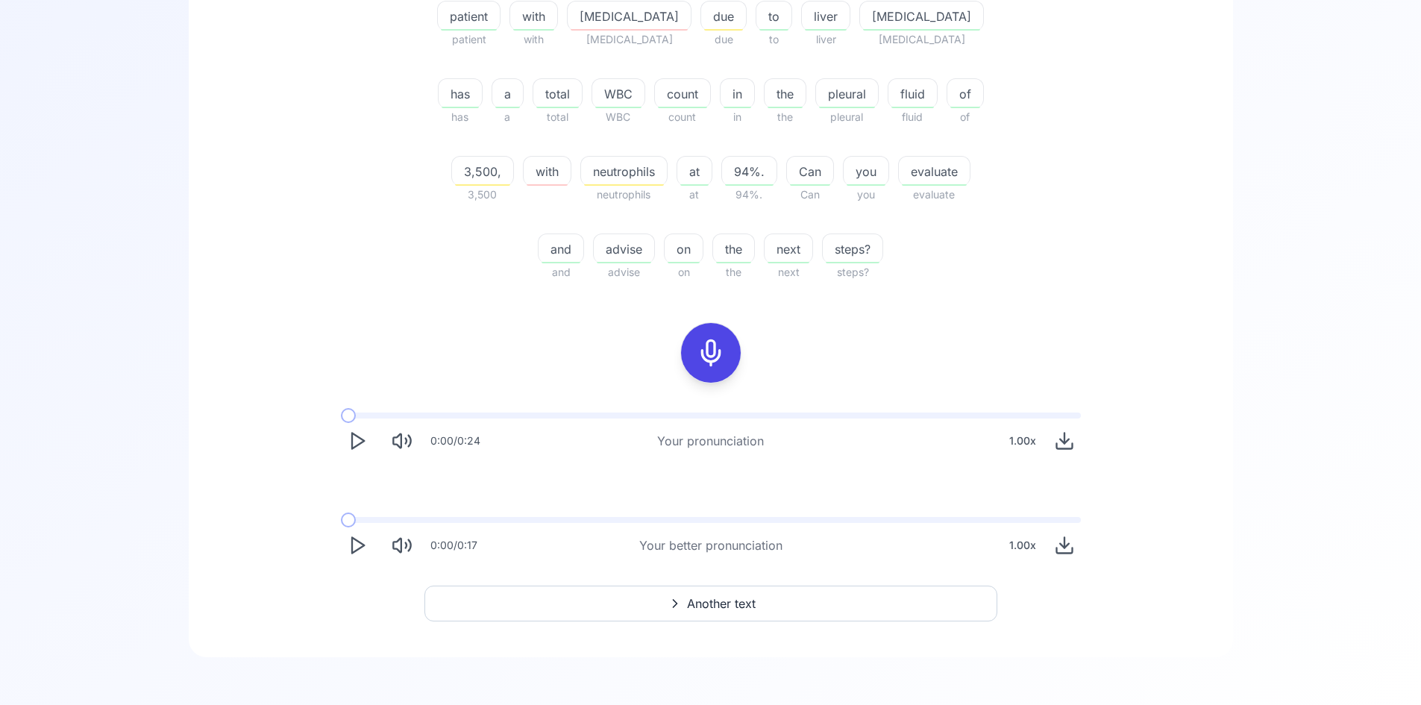
click at [764, 604] on button "Another text" at bounding box center [710, 603] width 573 height 36
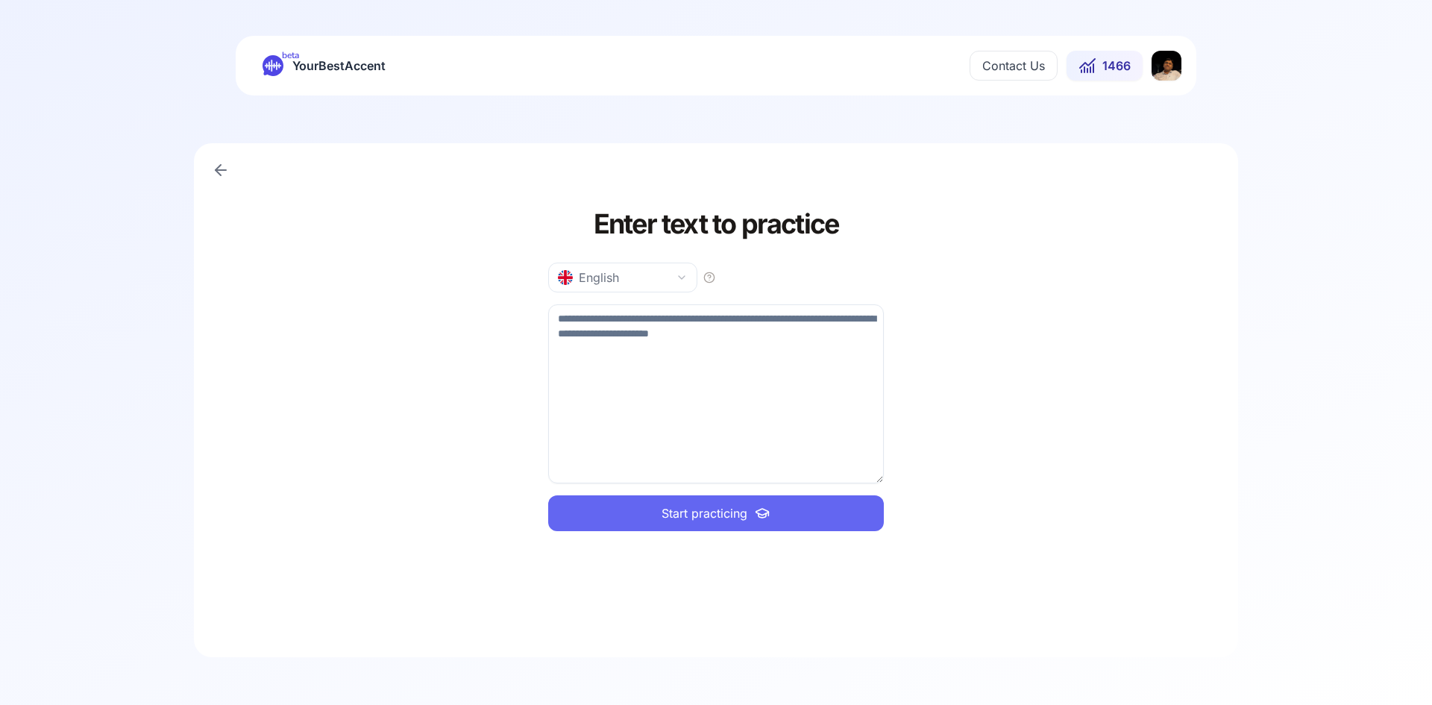
click at [657, 360] on textarea at bounding box center [716, 393] width 336 height 179
paste textarea "**********"
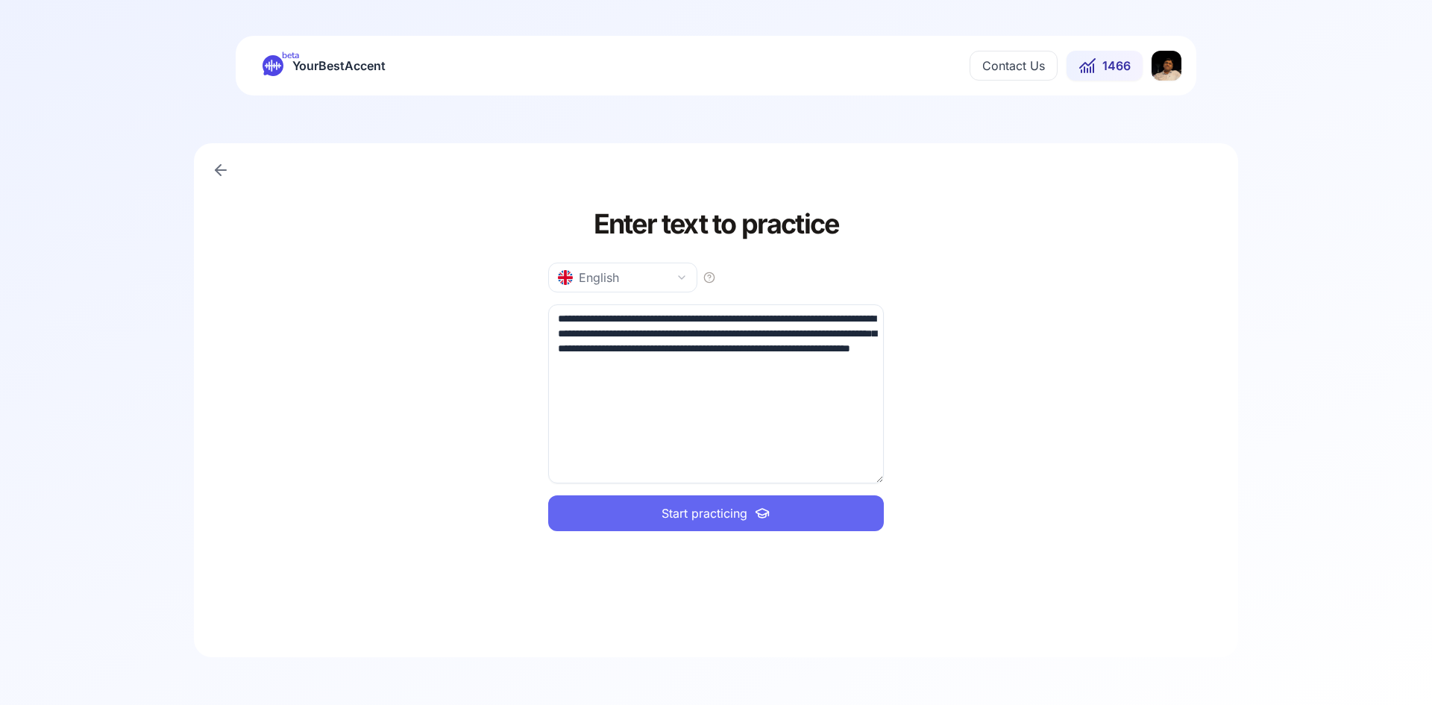
type textarea "**********"
click at [747, 519] on button "Start practicing" at bounding box center [716, 513] width 336 height 36
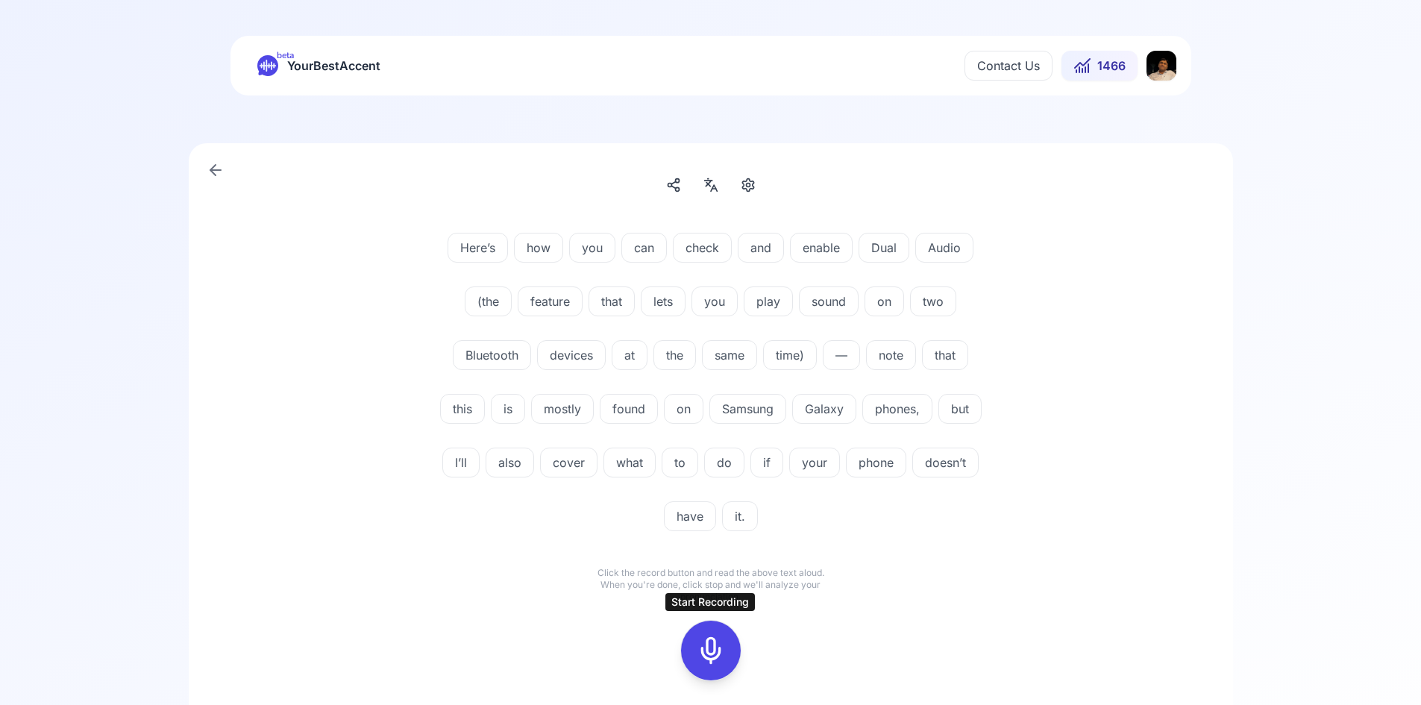
click at [721, 641] on rect at bounding box center [711, 650] width 22 height 22
click at [731, 650] on button at bounding box center [711, 650] width 60 height 60
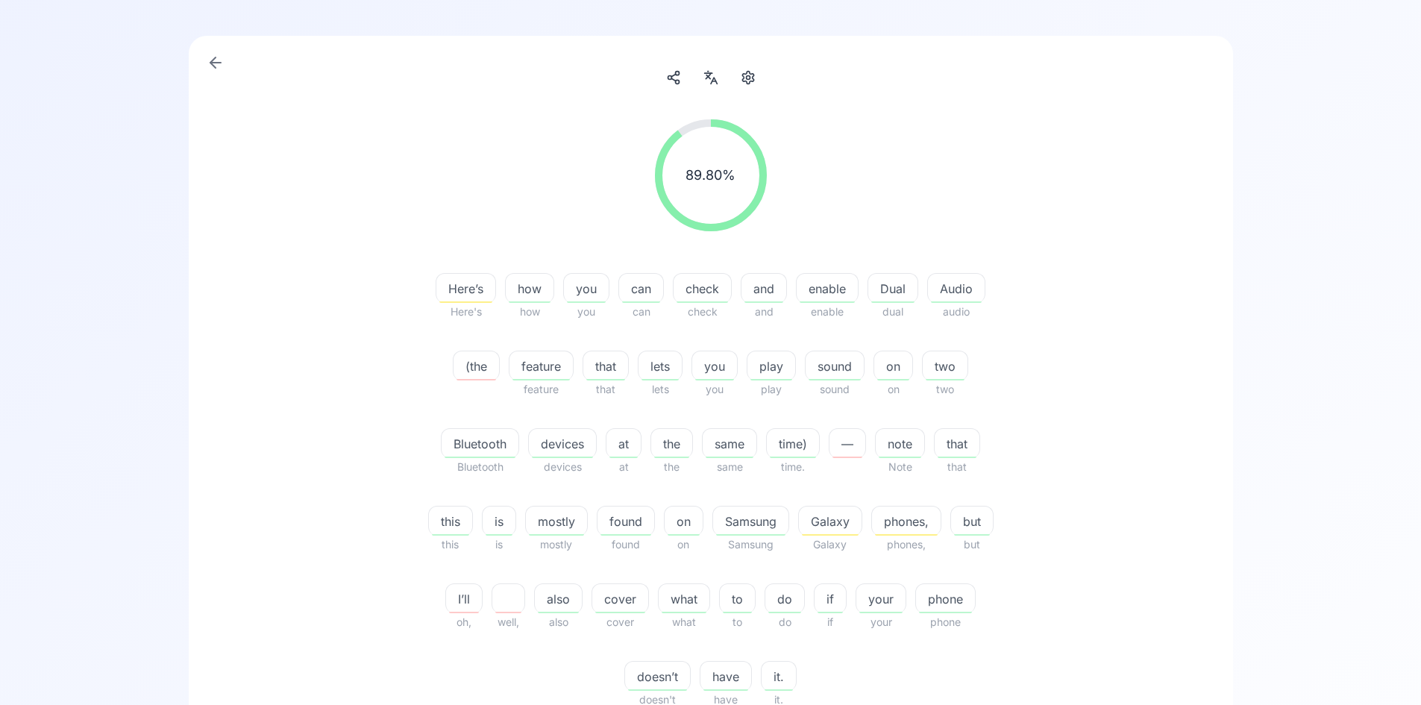
scroll to position [298, 0]
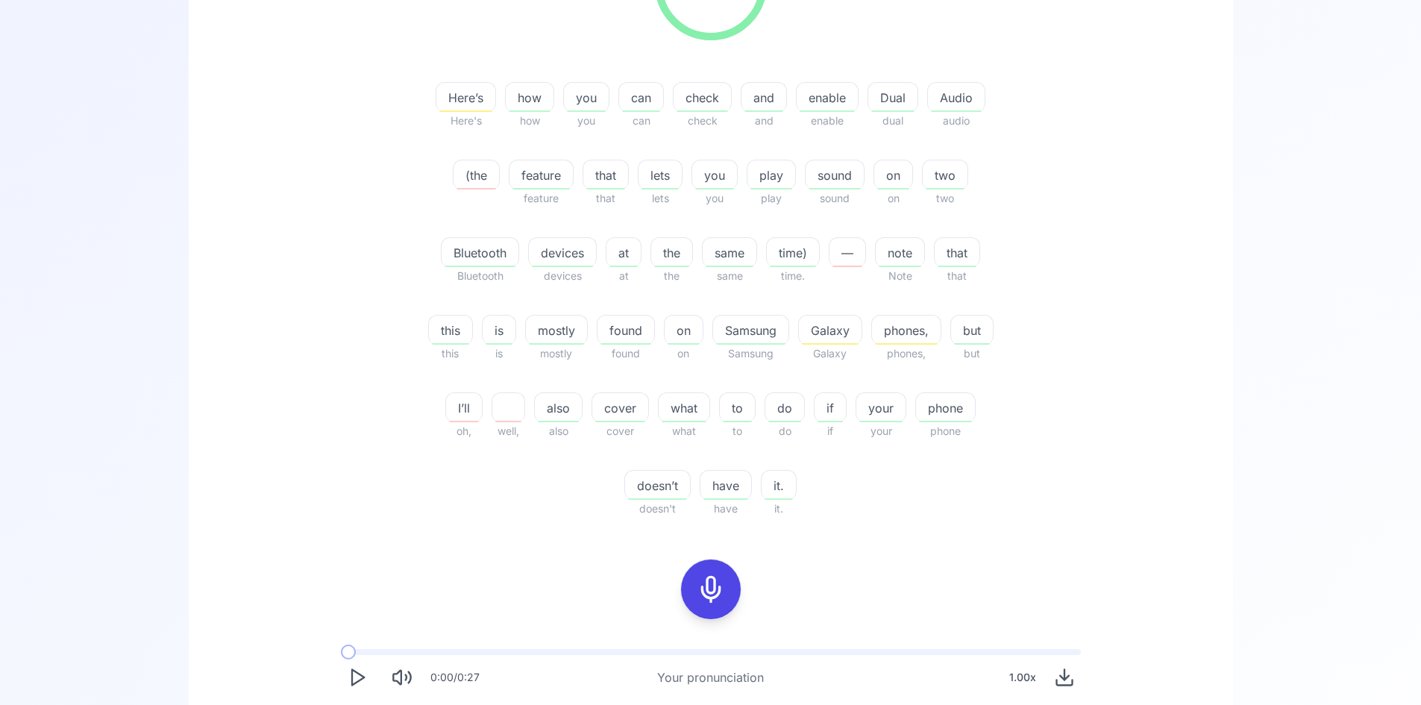
click at [482, 411] on span "I’ll" at bounding box center [464, 408] width 36 height 18
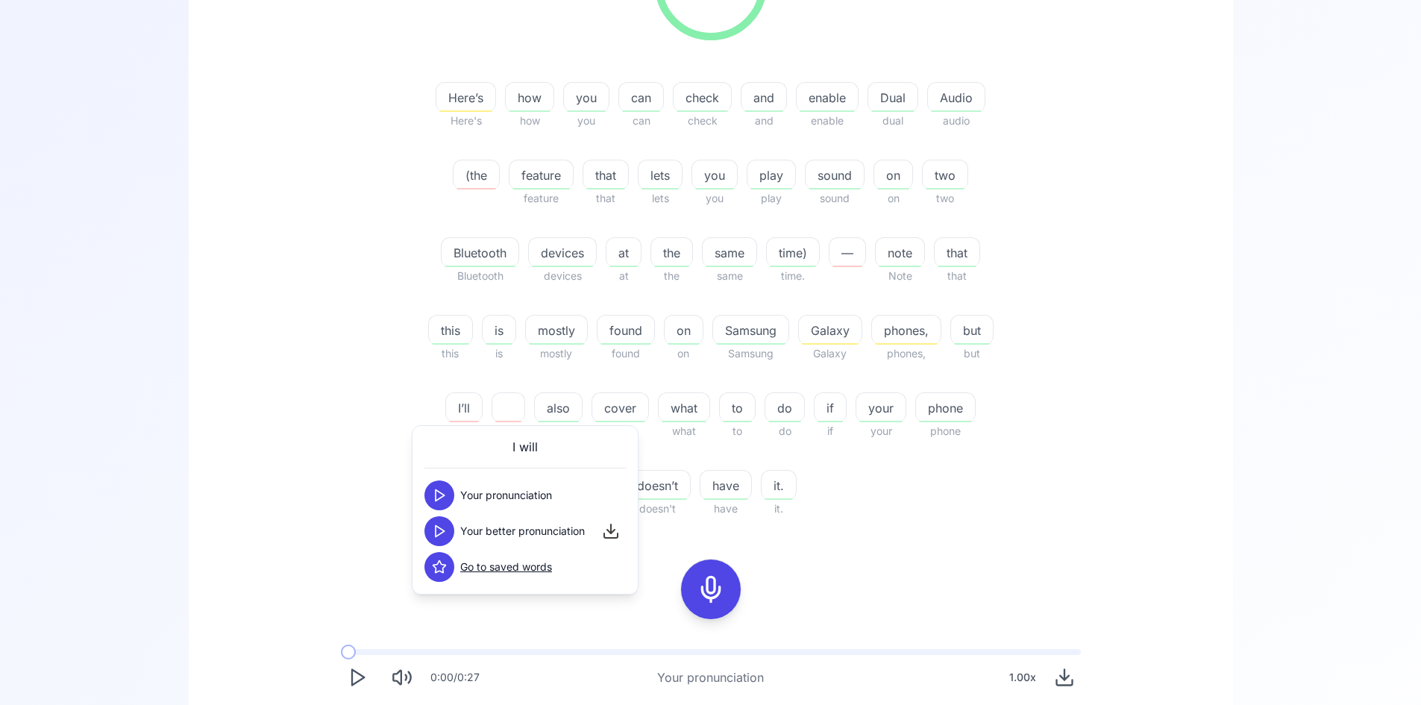
click at [433, 535] on icon at bounding box center [439, 531] width 15 height 15
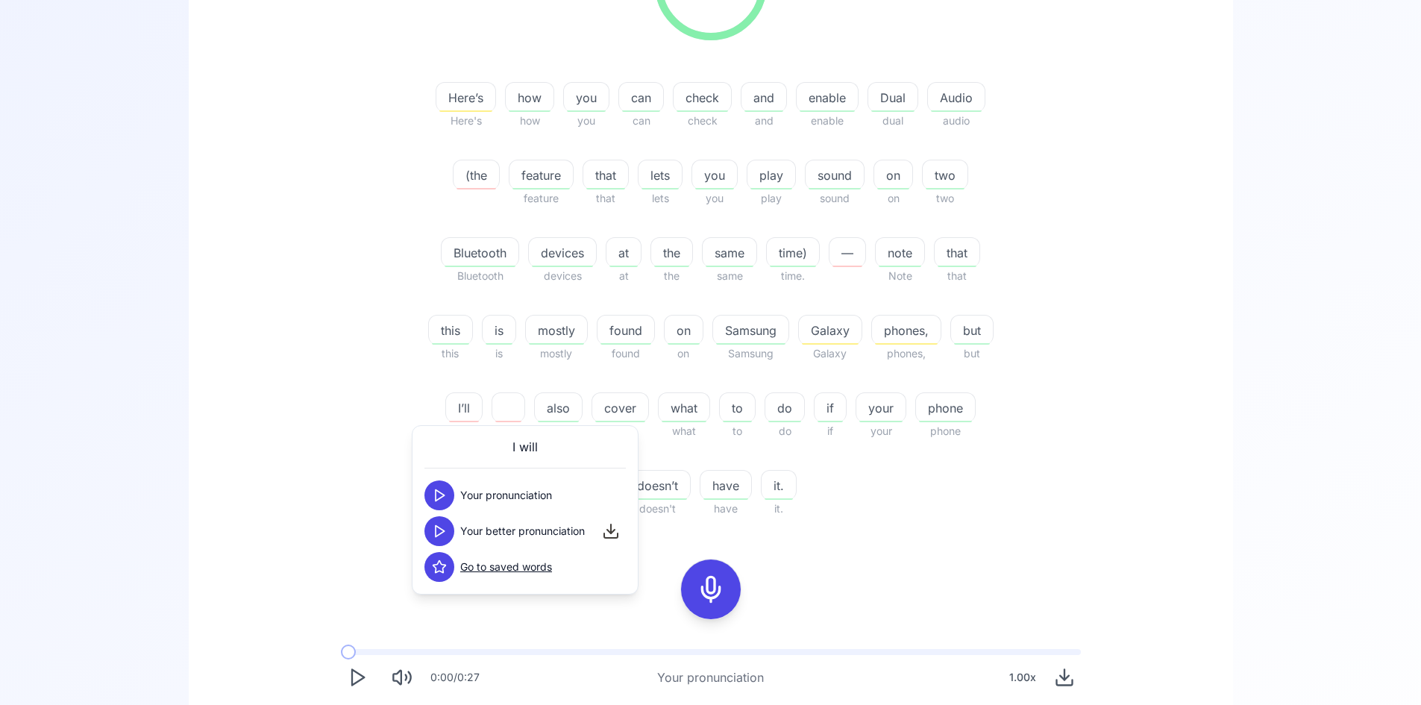
click at [433, 535] on icon at bounding box center [439, 531] width 15 height 15
click at [424, 537] on div "I will Your pronunciation Your better pronunciation Go to saved words" at bounding box center [525, 509] width 227 height 169
click at [434, 533] on icon at bounding box center [439, 531] width 15 height 15
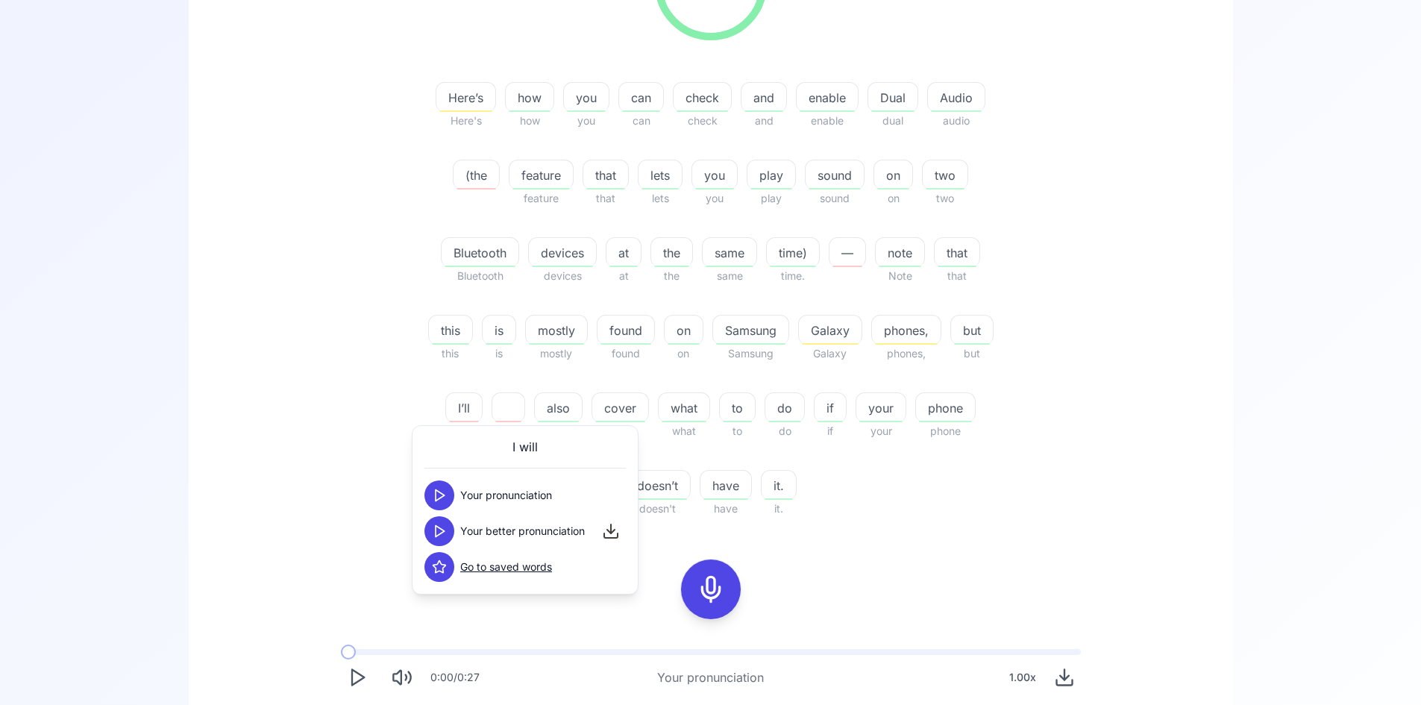
click at [434, 533] on icon at bounding box center [439, 531] width 15 height 15
click at [1084, 509] on div "89.80 % 89.80 % Here’s Here's how how you you can can check check and and enabl…" at bounding box center [710, 222] width 859 height 613
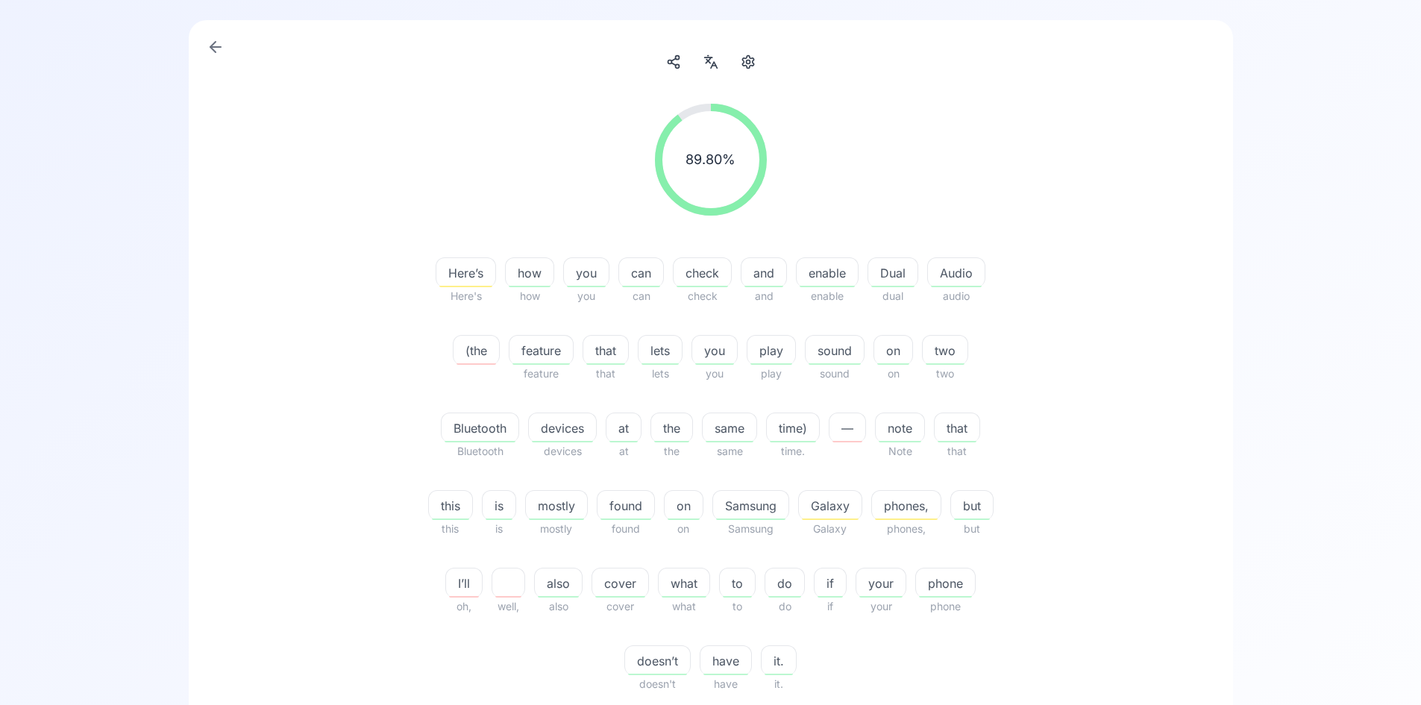
scroll to position [0, 0]
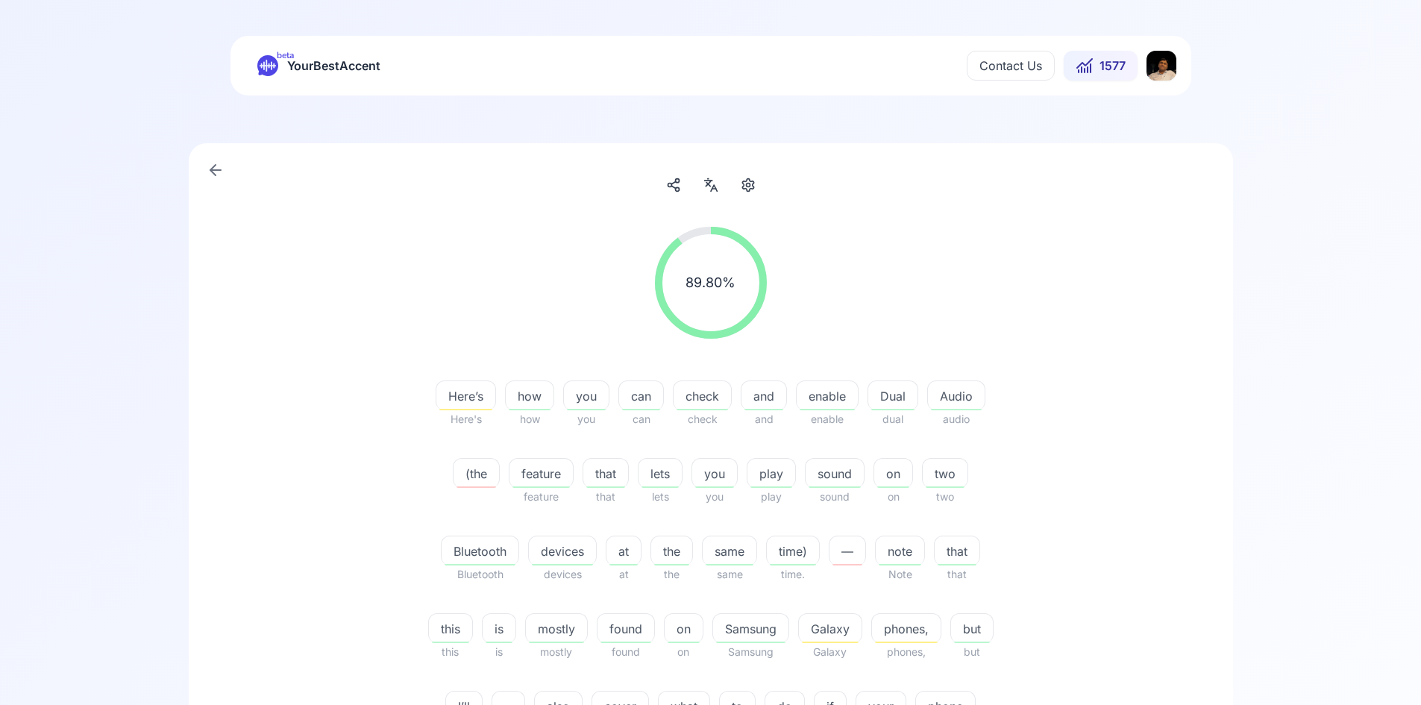
click at [472, 402] on span "Here’s" at bounding box center [465, 396] width 59 height 18
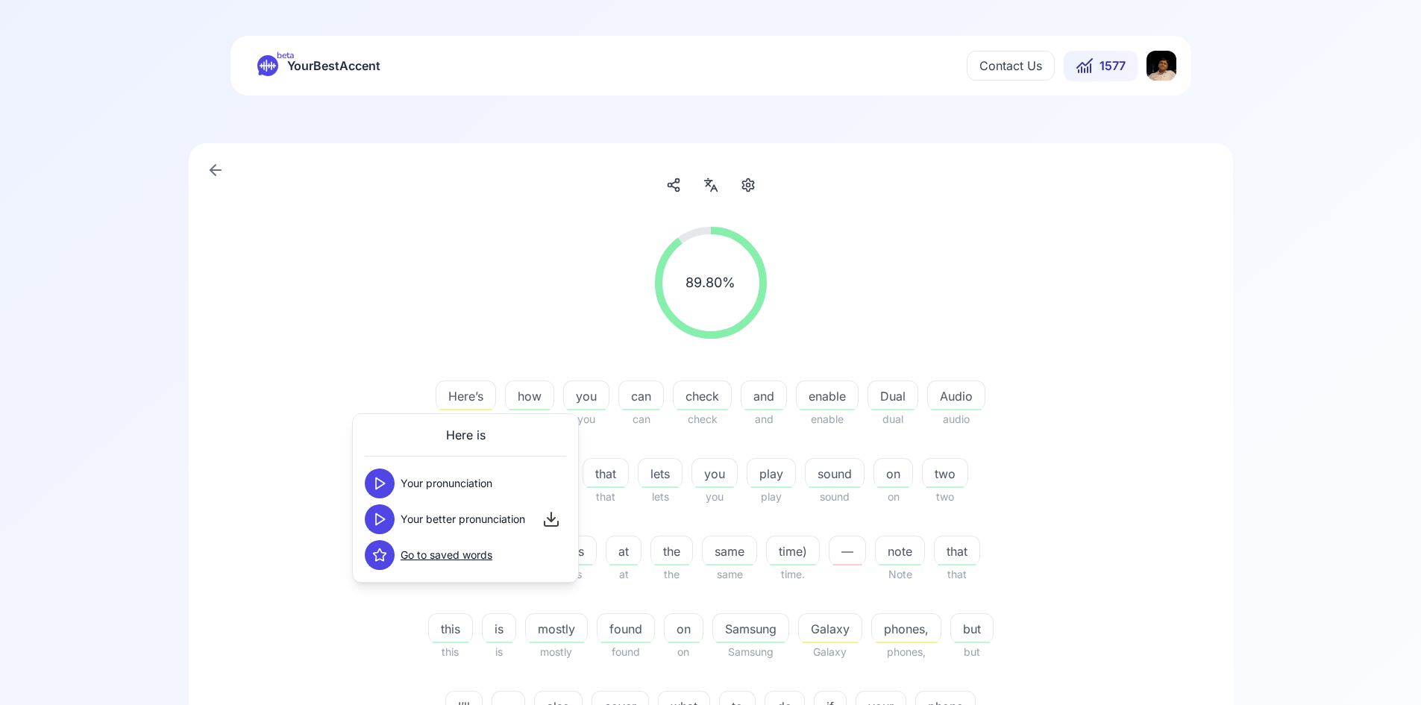
click at [379, 522] on polygon at bounding box center [380, 519] width 9 height 11
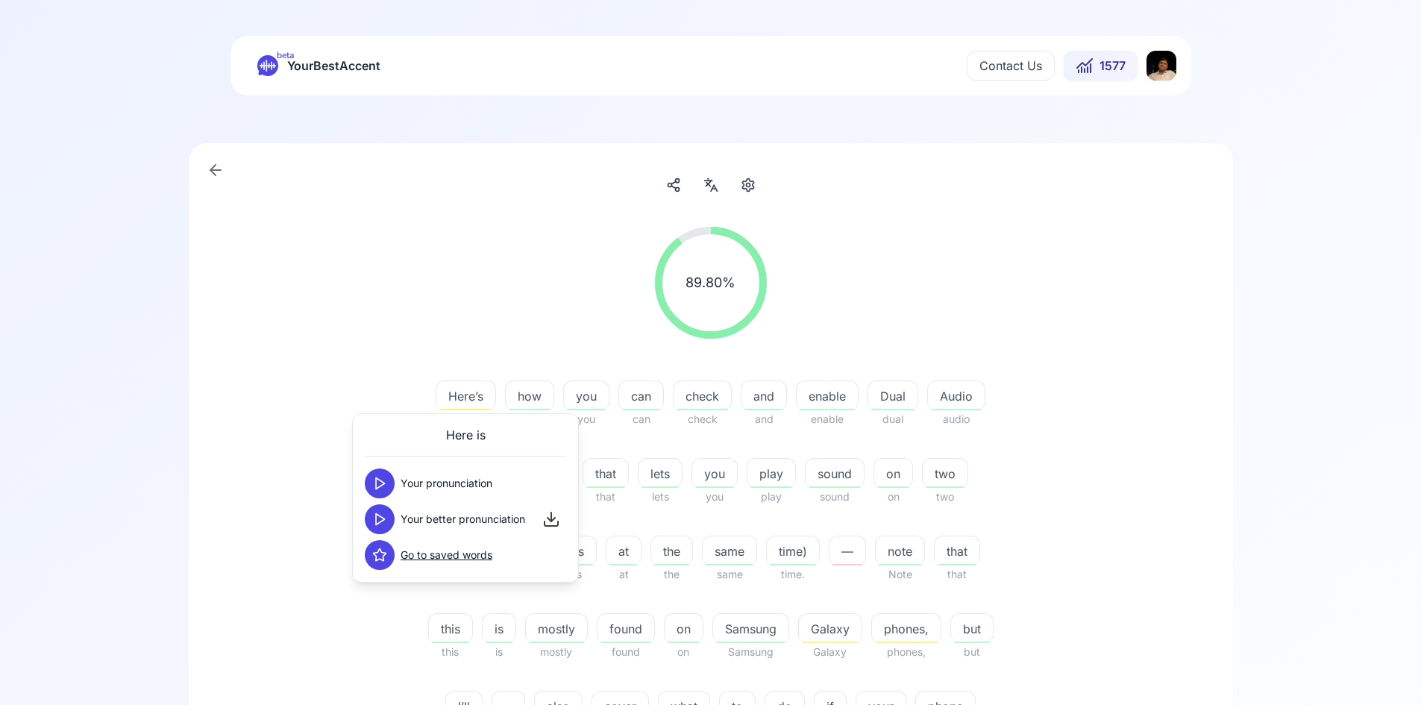
click at [1111, 416] on div "89.80 % 89.80 % Here’s Here's how how you you can can check check and and enabl…" at bounding box center [710, 521] width 859 height 613
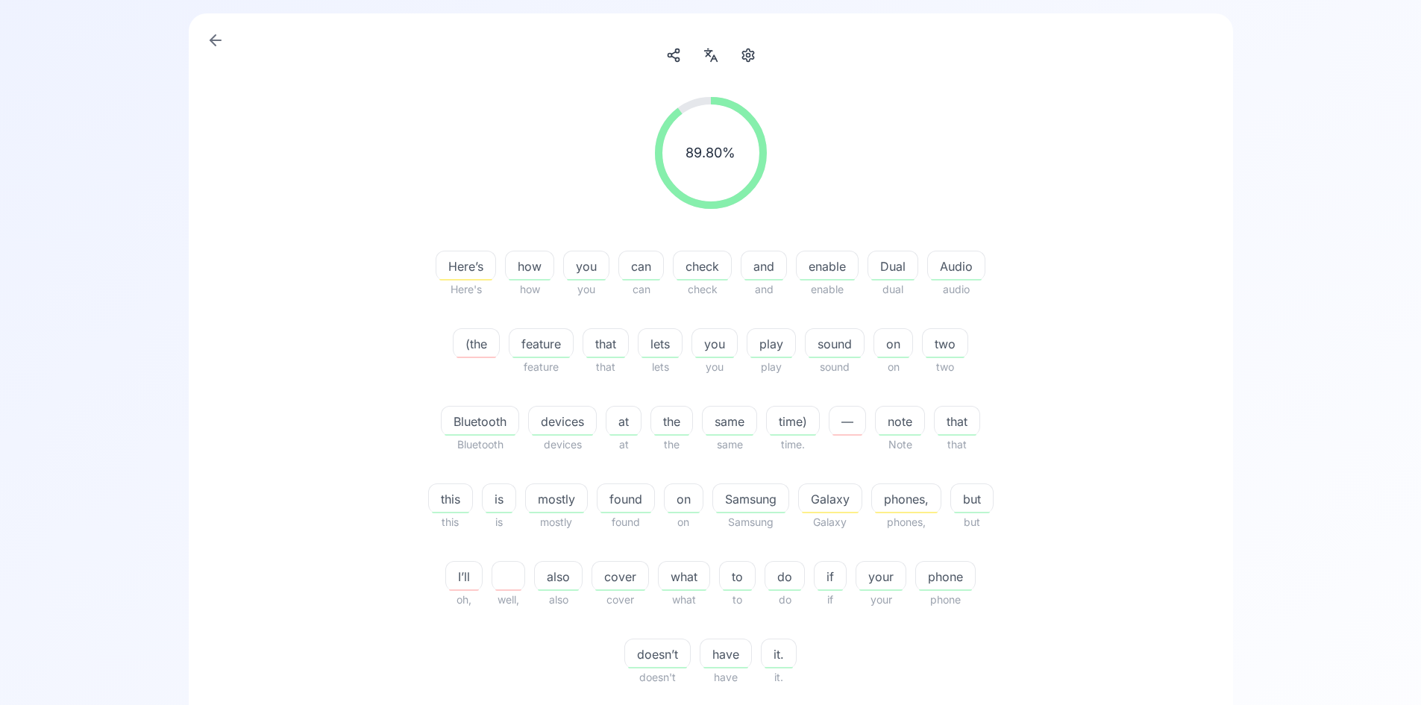
scroll to position [149, 0]
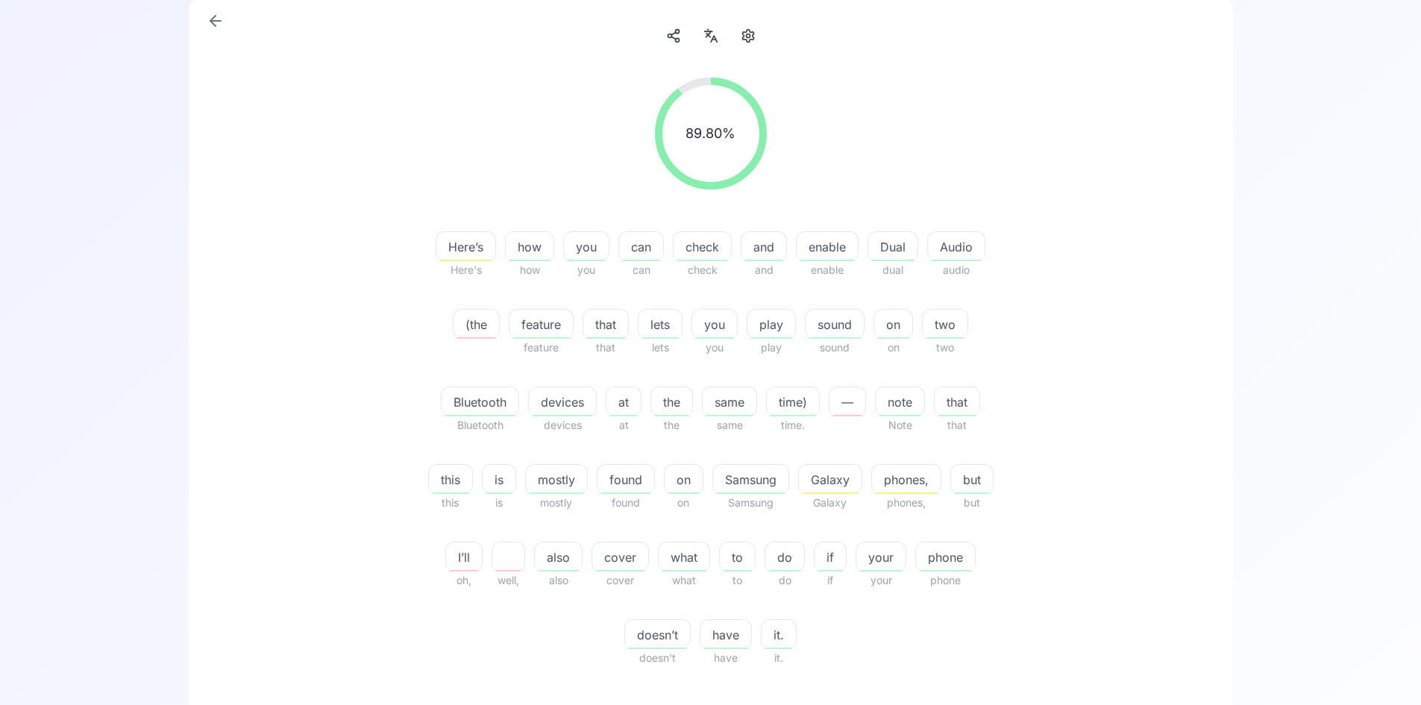
click at [849, 485] on span "Galaxy" at bounding box center [830, 480] width 63 height 18
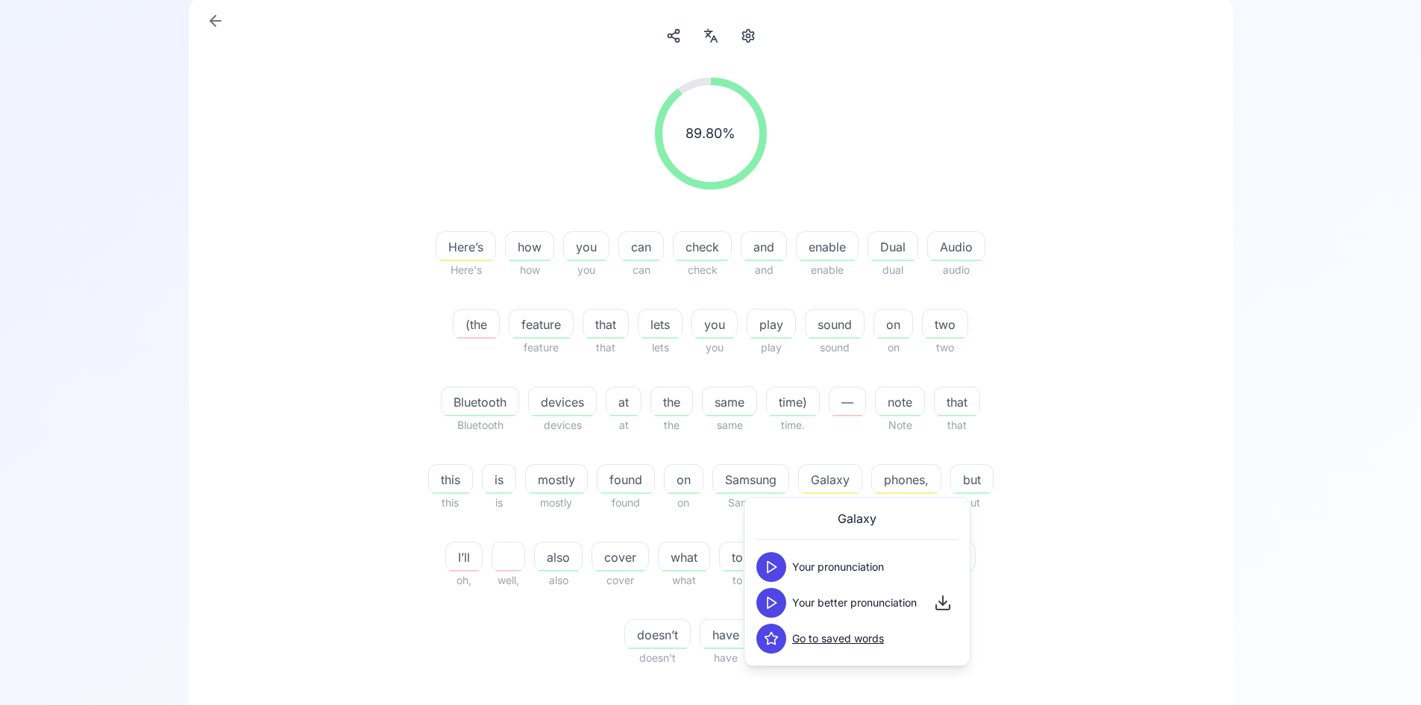
click at [772, 604] on icon at bounding box center [771, 602] width 15 height 15
click at [772, 603] on icon at bounding box center [771, 602] width 15 height 15
click at [771, 603] on icon at bounding box center [771, 602] width 15 height 15
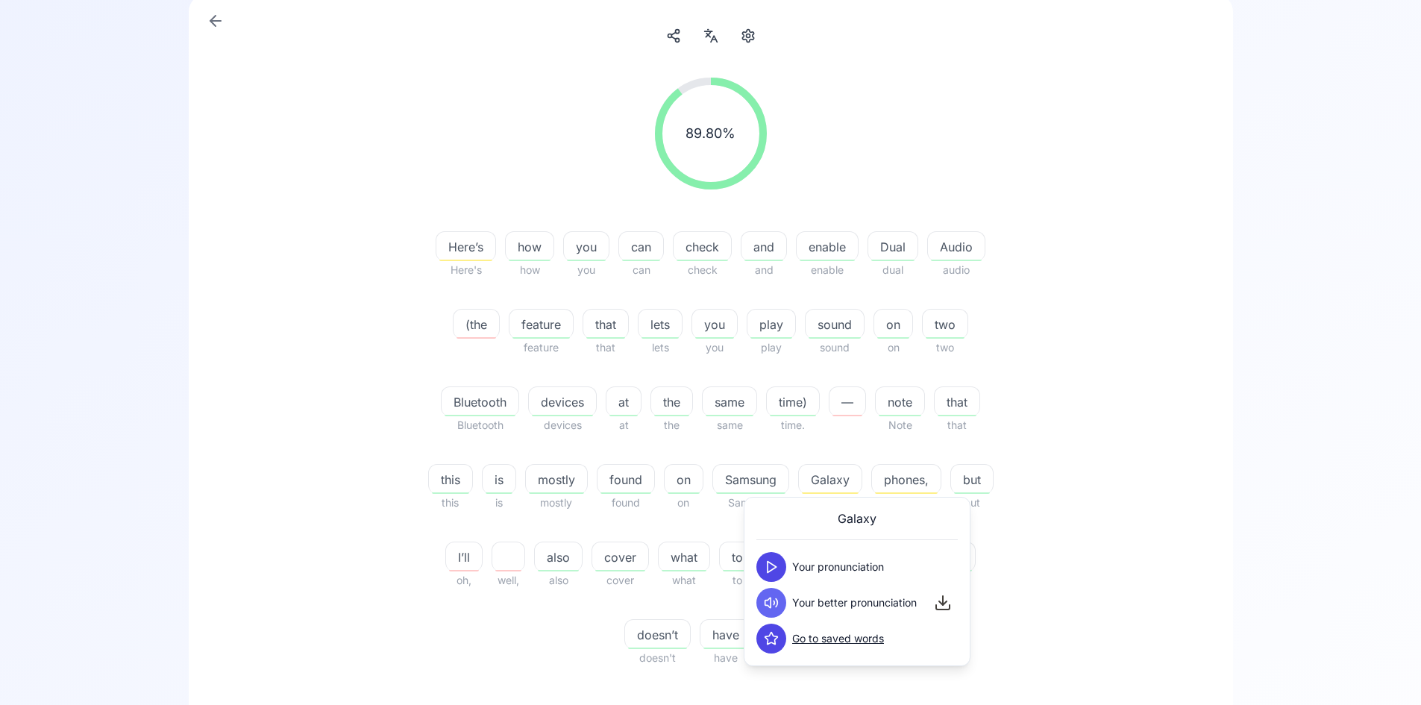
click at [770, 641] on icon at bounding box center [771, 638] width 15 height 15
click at [934, 480] on span "phones," at bounding box center [906, 480] width 69 height 18
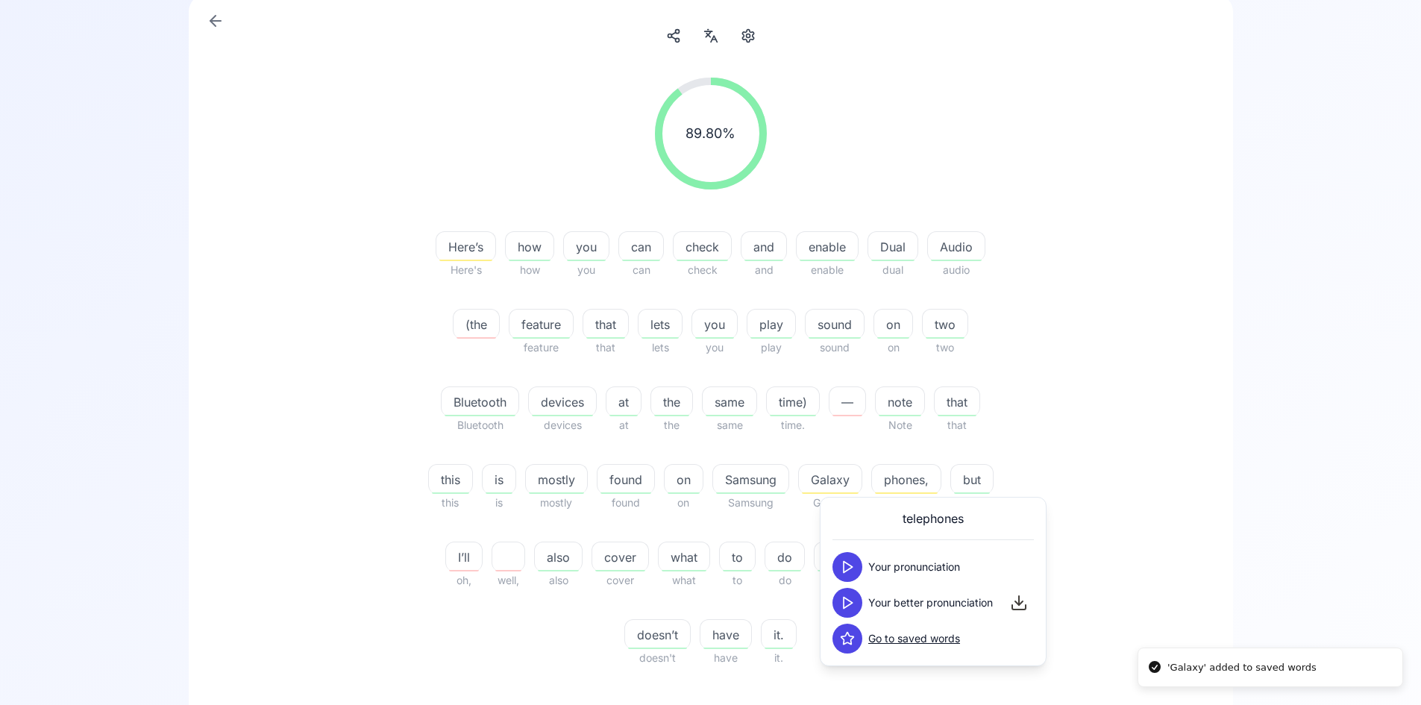
click at [851, 603] on polygon at bounding box center [847, 602] width 9 height 11
click at [850, 603] on icon at bounding box center [847, 602] width 15 height 15
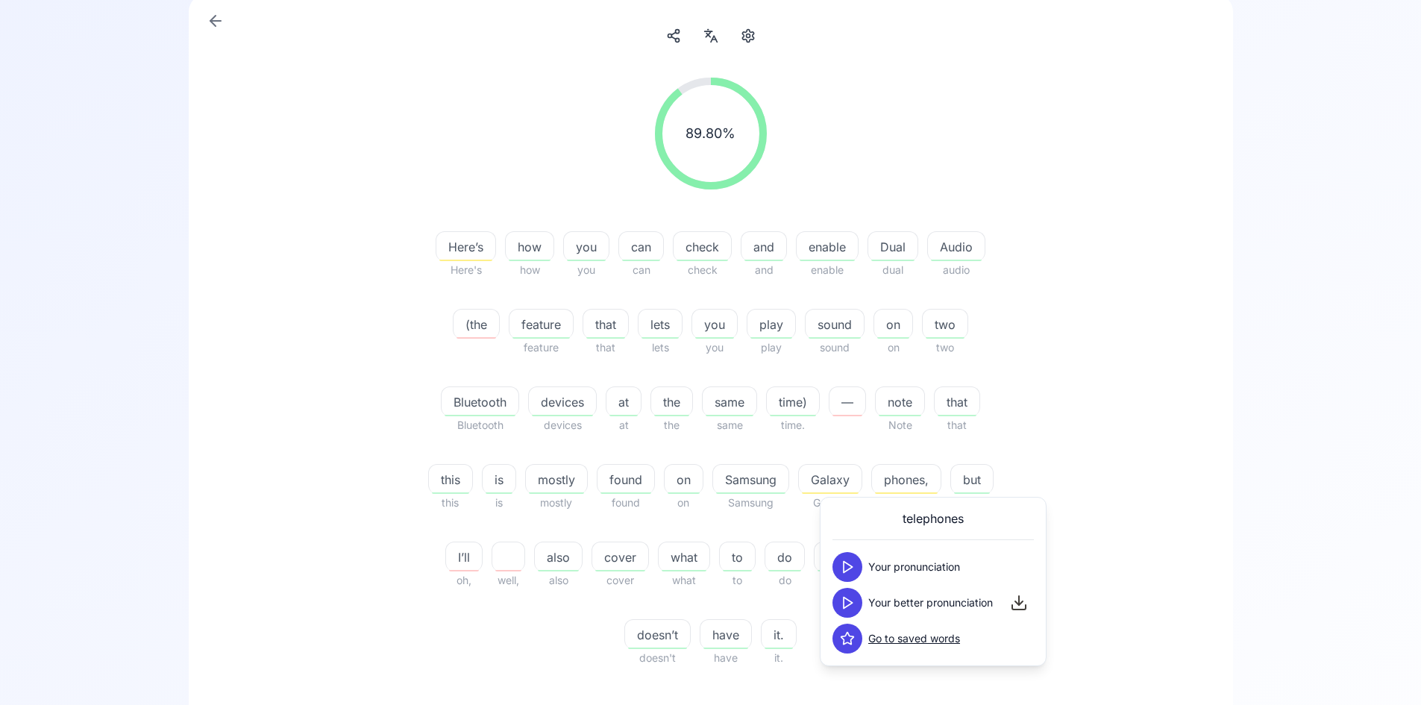
click at [850, 603] on icon at bounding box center [847, 602] width 15 height 15
click at [845, 632] on icon at bounding box center [847, 638] width 15 height 15
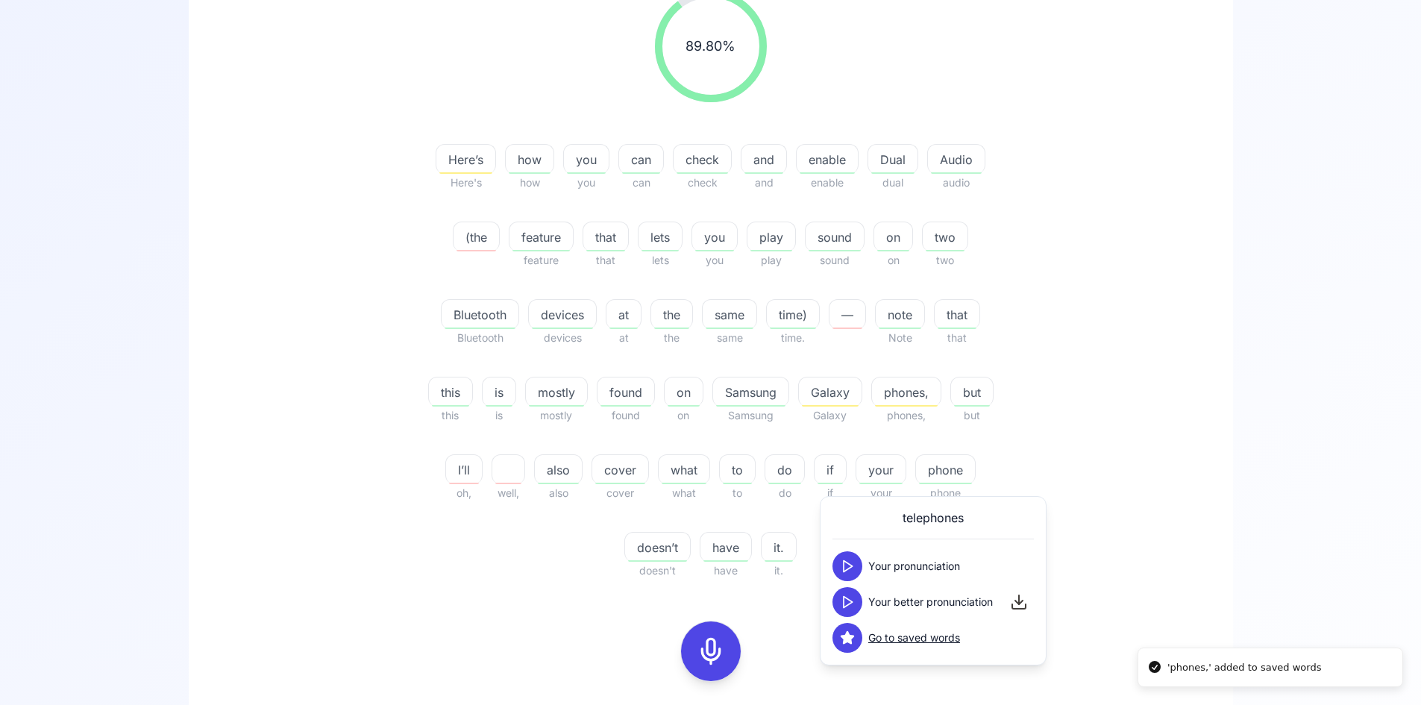
scroll to position [373, 0]
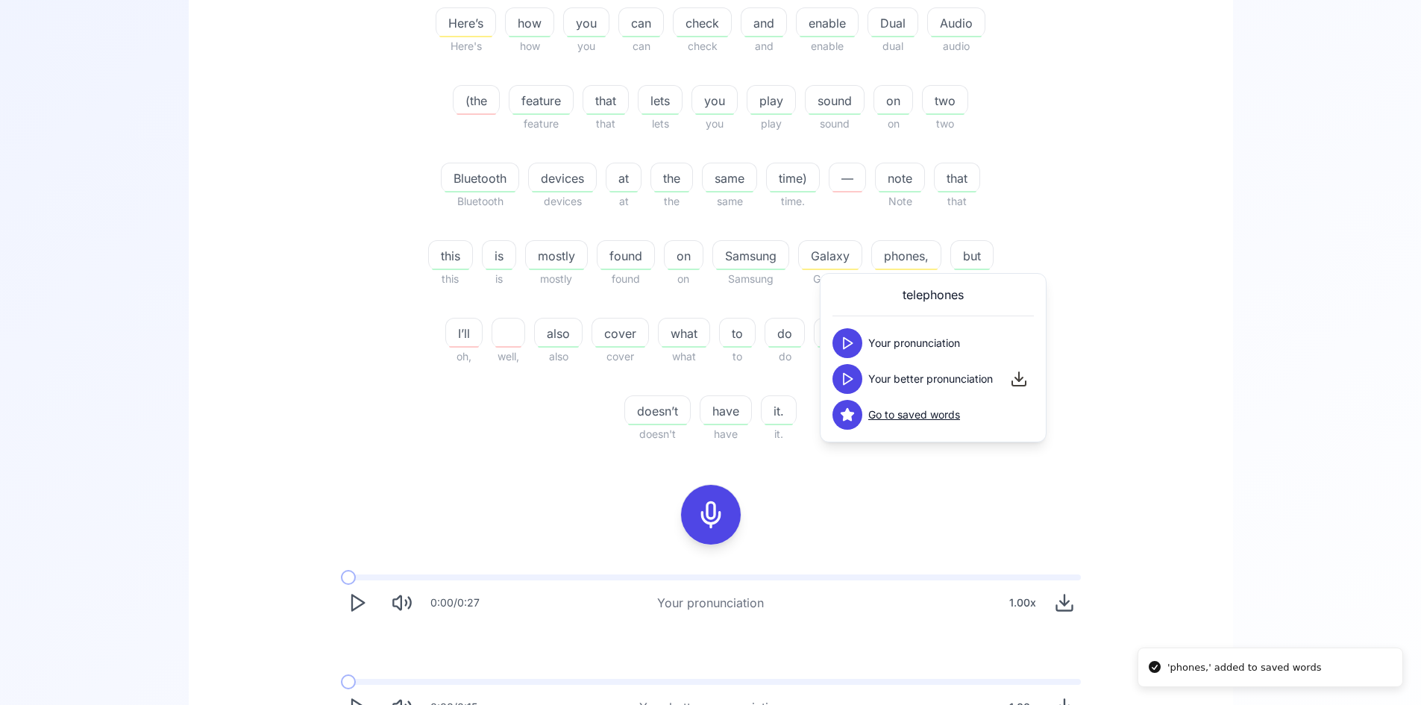
click at [1121, 495] on div "89.80 % 89.80 % Here’s Here's how how you you can can check check and and enabl…" at bounding box center [710, 288] width 972 height 893
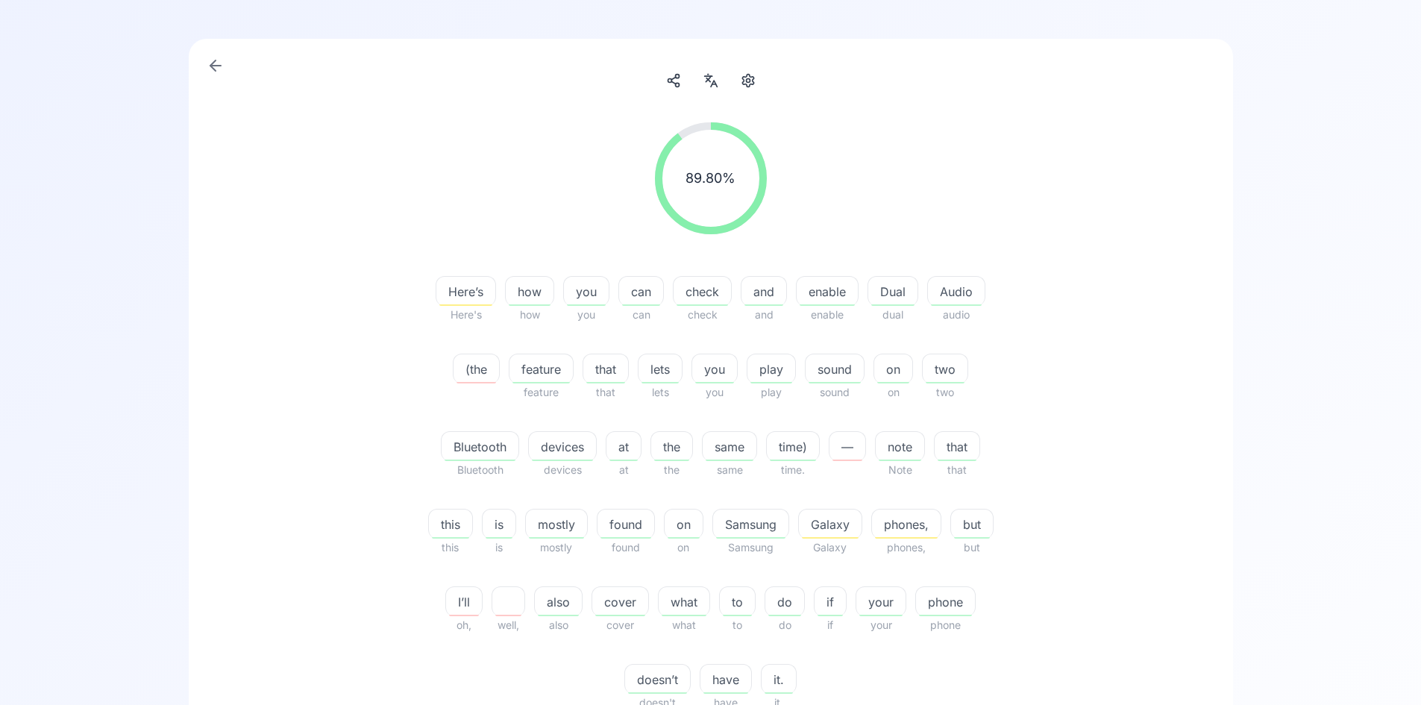
scroll to position [75, 0]
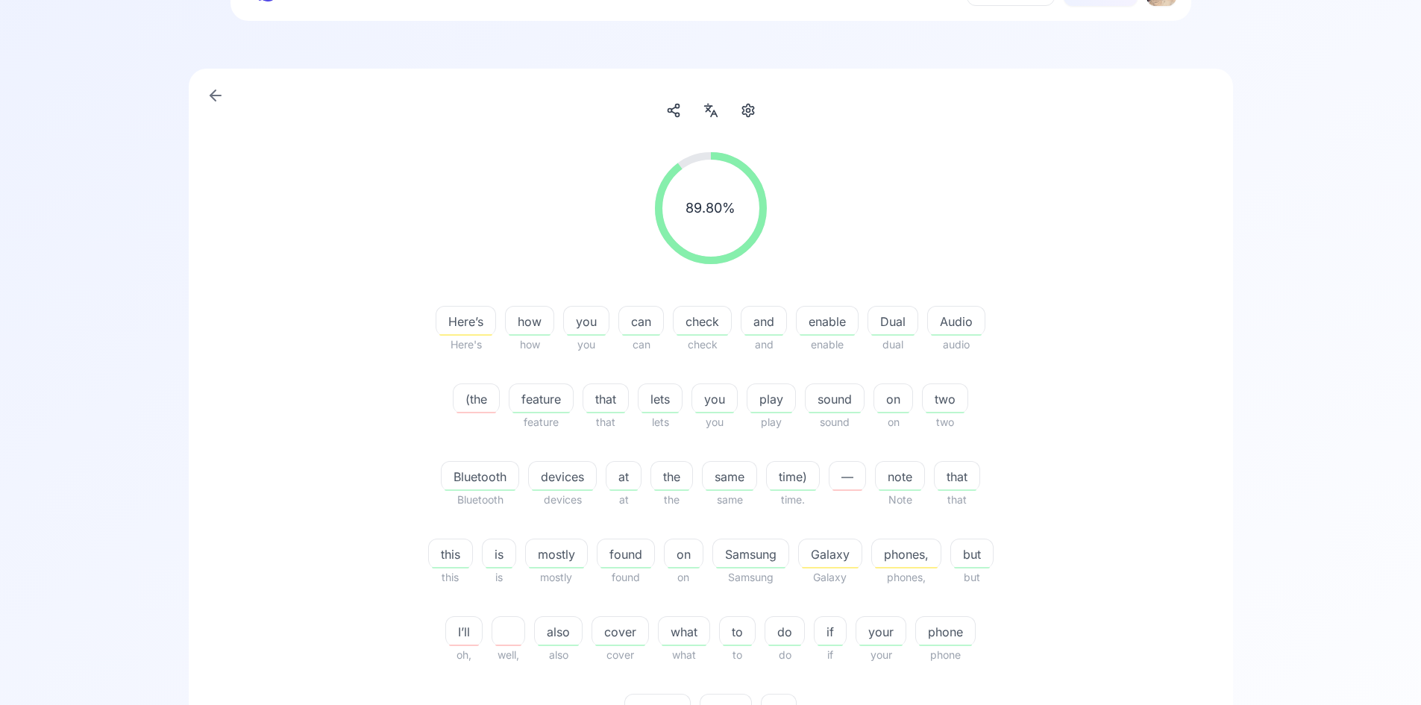
click at [465, 327] on span "Here’s" at bounding box center [465, 321] width 59 height 18
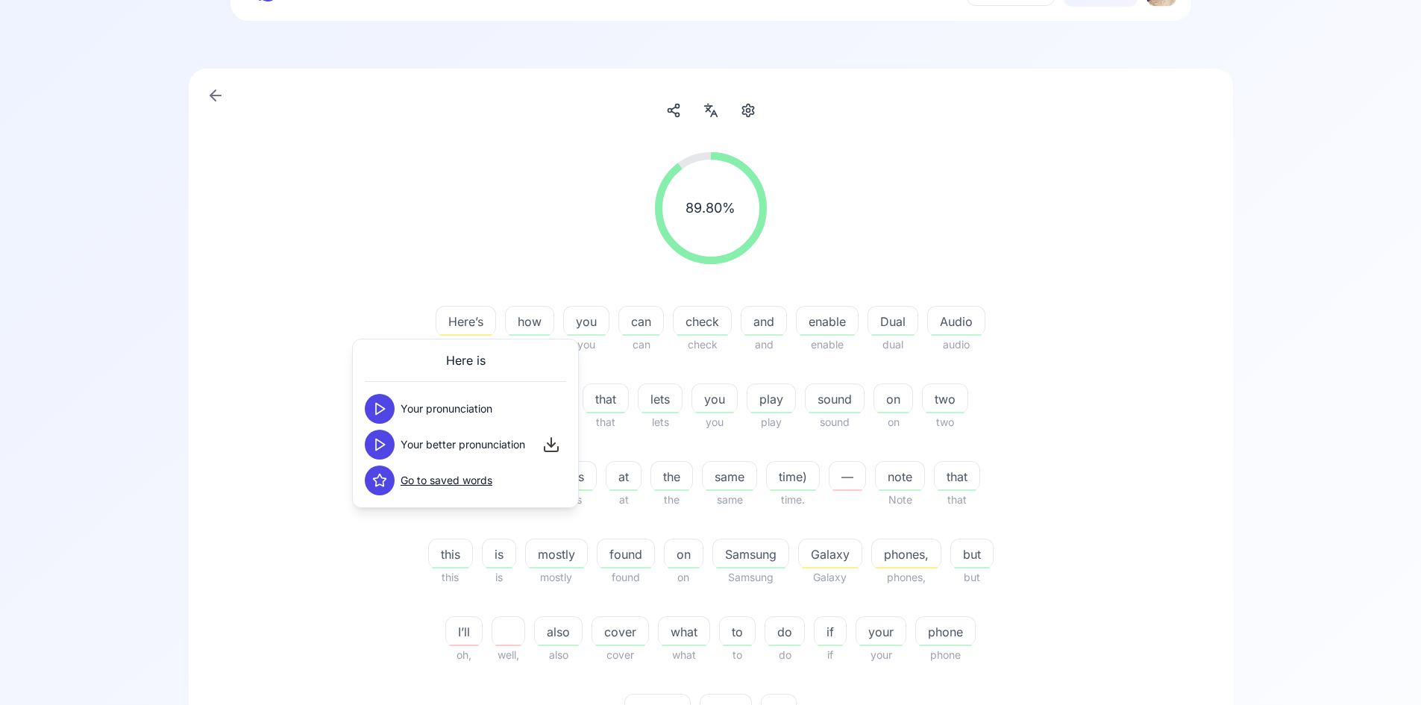
click at [381, 445] on icon at bounding box center [379, 444] width 15 height 15
click at [526, 321] on span "how" at bounding box center [530, 321] width 48 height 18
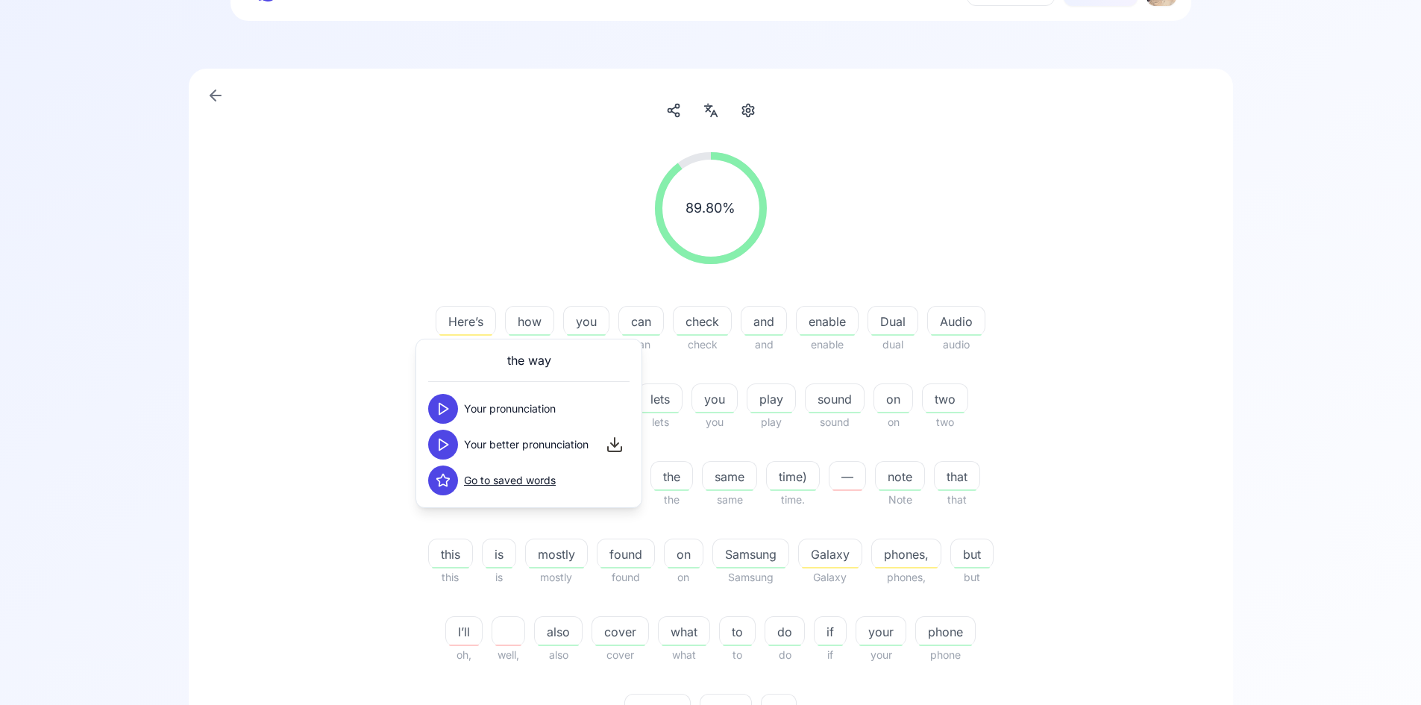
click at [1179, 477] on div "89.80 % 89.80 % Here’s Here's how how you you can can check check and and enabl…" at bounding box center [710, 586] width 972 height 893
click at [224, 97] on link at bounding box center [216, 96] width 30 height 30
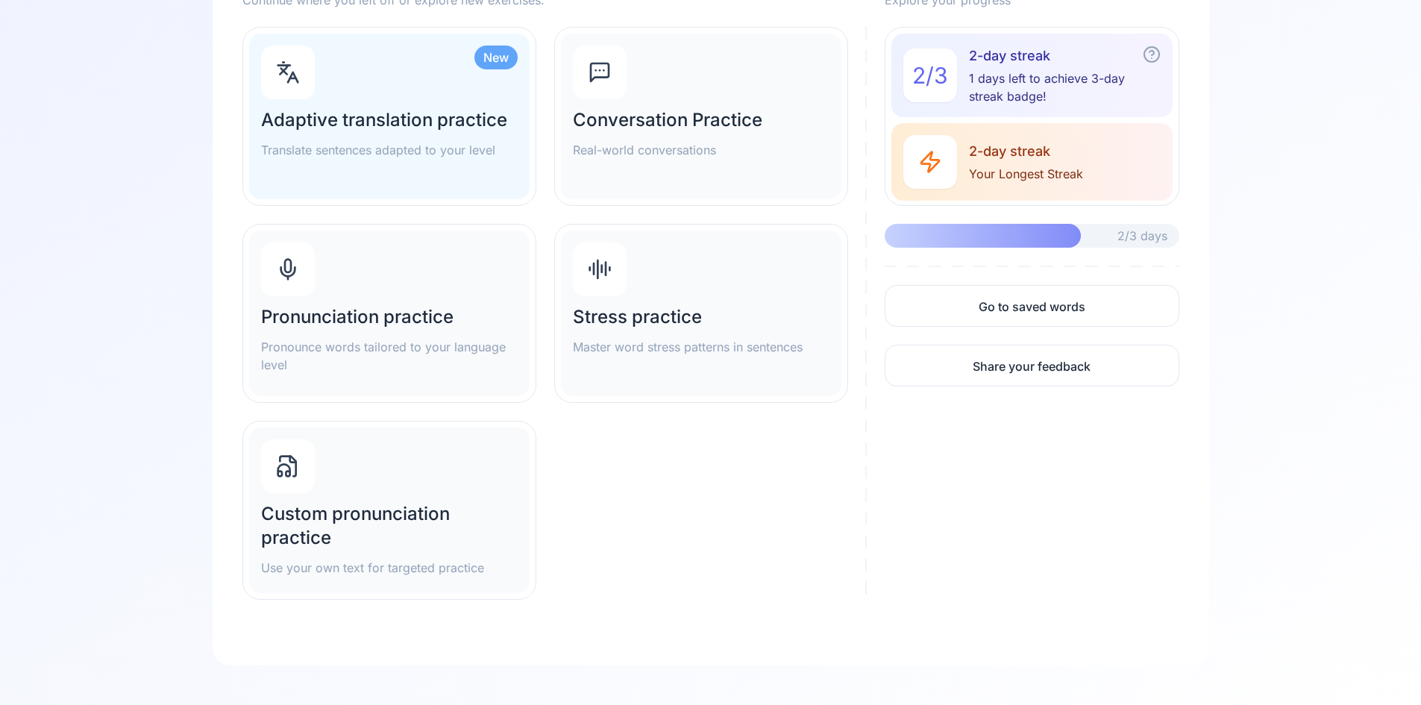
scroll to position [223, 0]
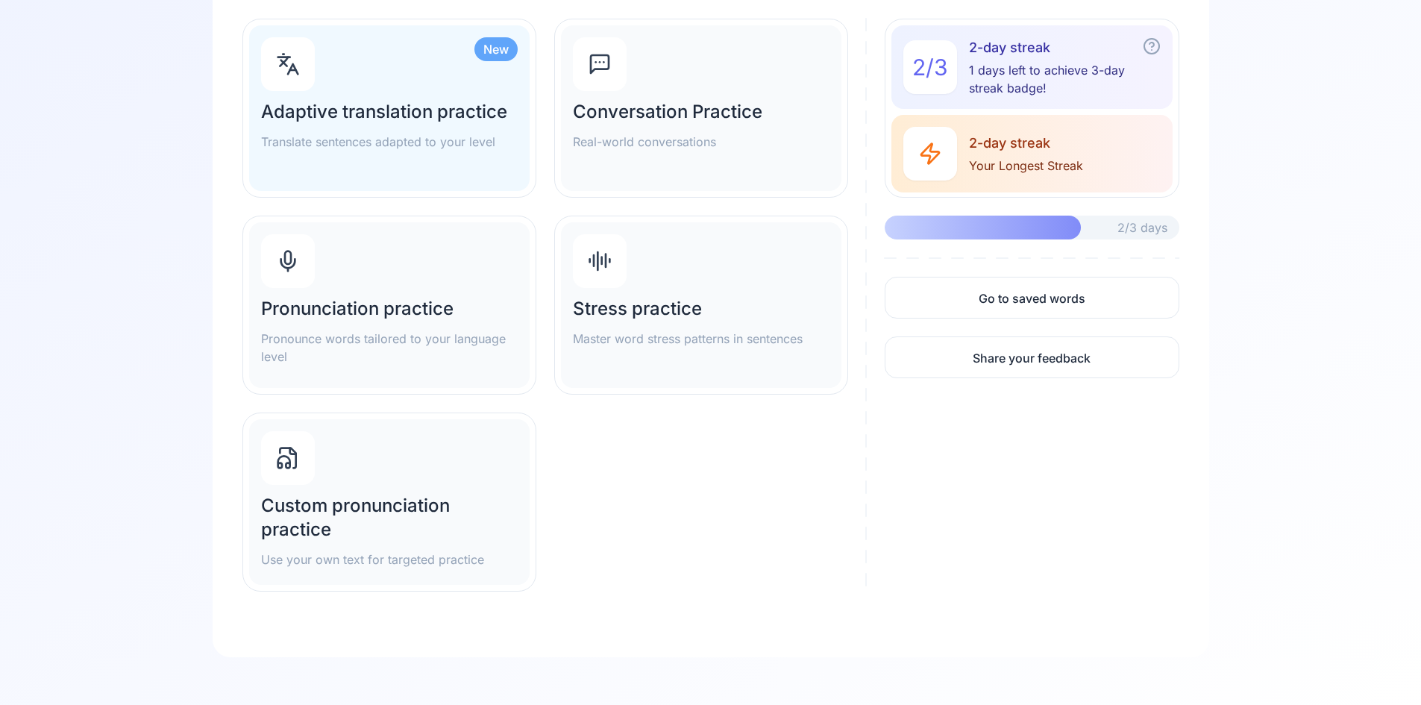
click at [400, 324] on div "Pronunciation practice Pronounce words tailored to your language level" at bounding box center [389, 331] width 257 height 69
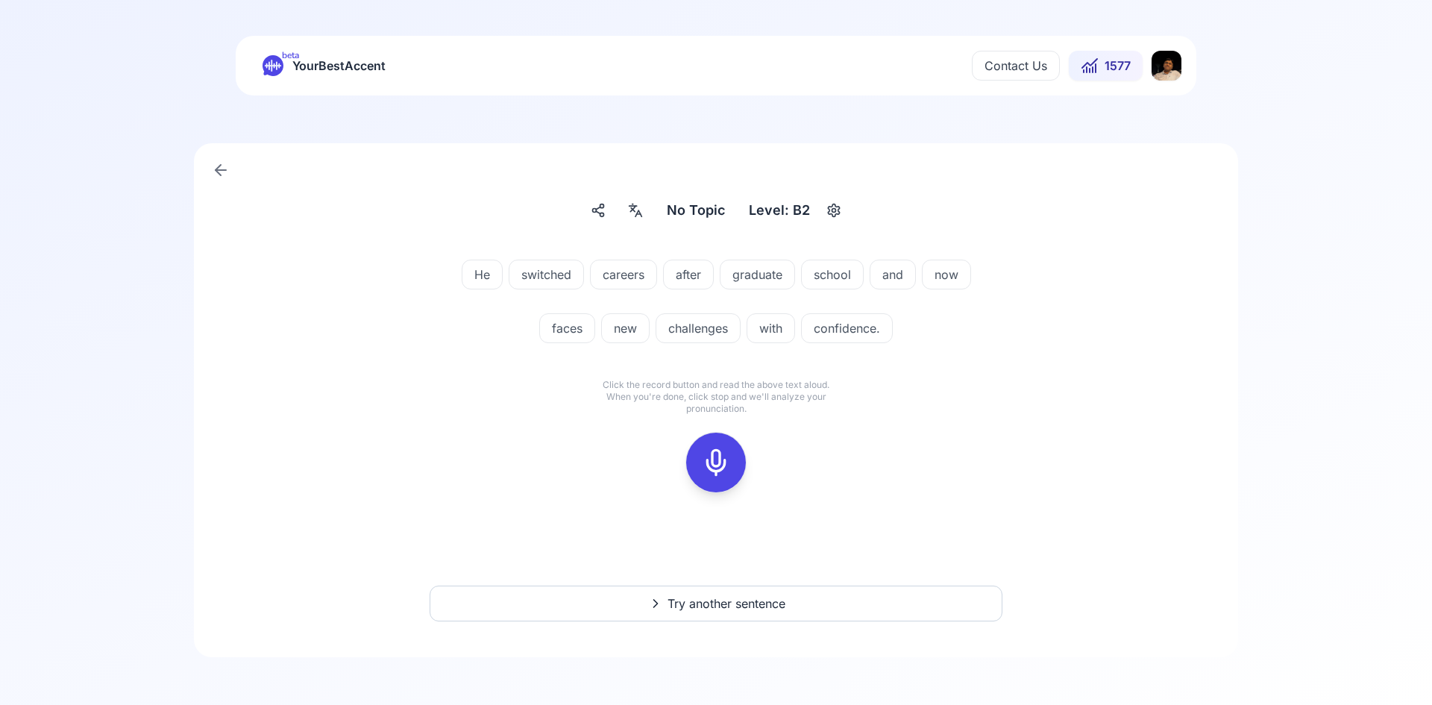
click at [729, 459] on icon at bounding box center [716, 462] width 30 height 30
click at [712, 451] on rect at bounding box center [716, 462] width 22 height 22
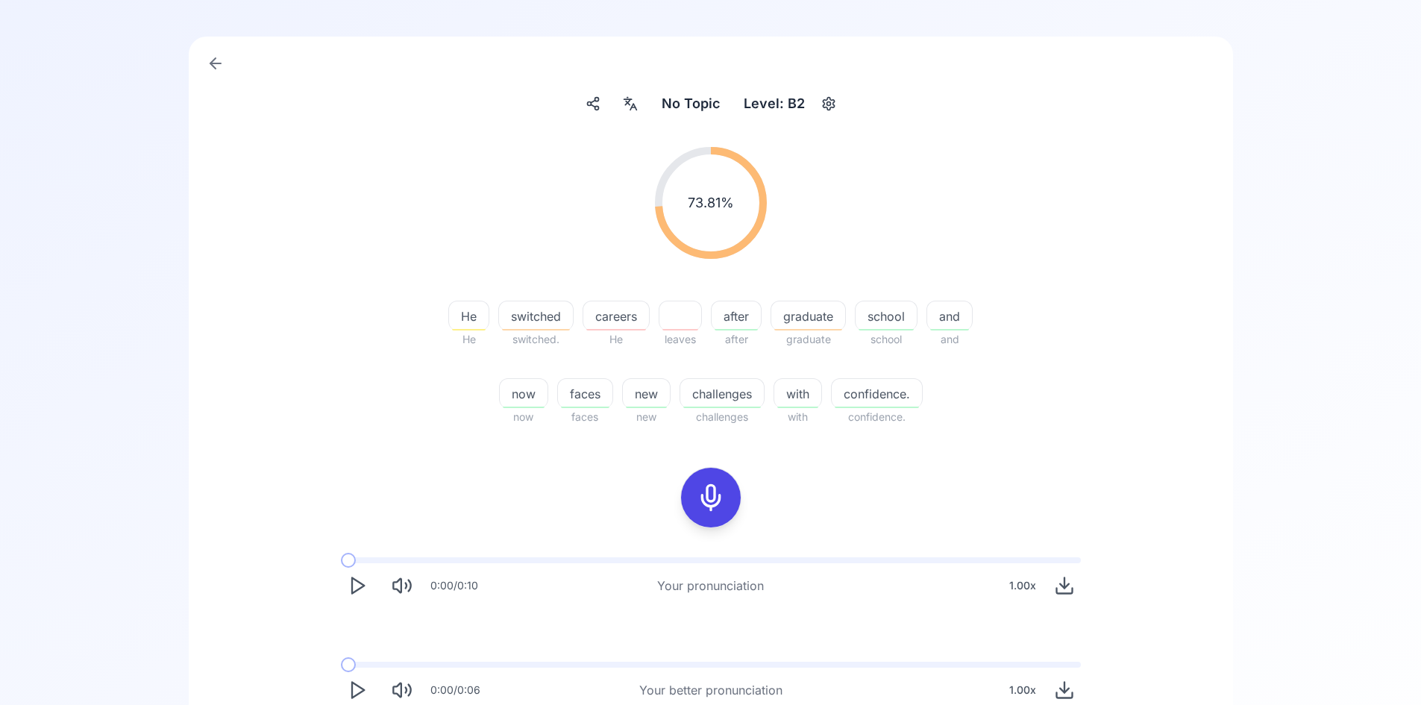
scroll to position [251, 0]
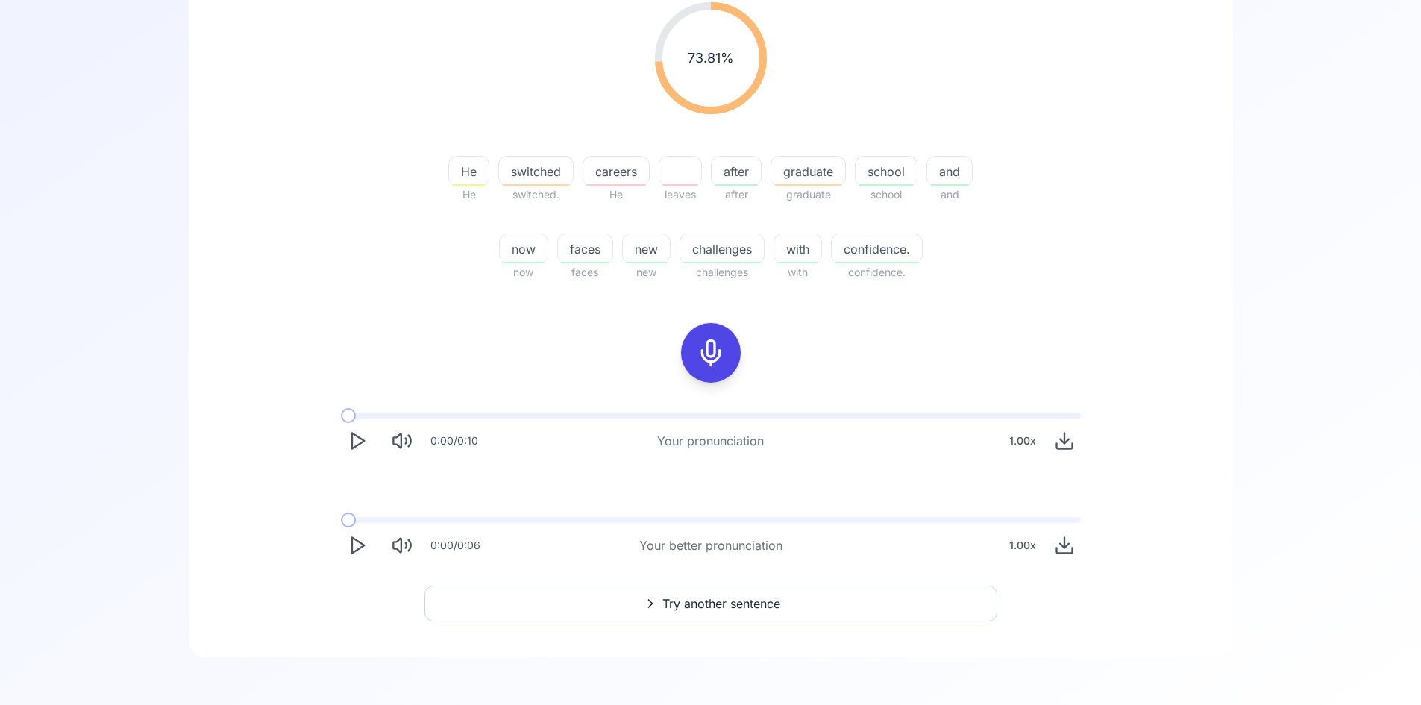
click at [799, 172] on span "graduate" at bounding box center [808, 172] width 74 height 18
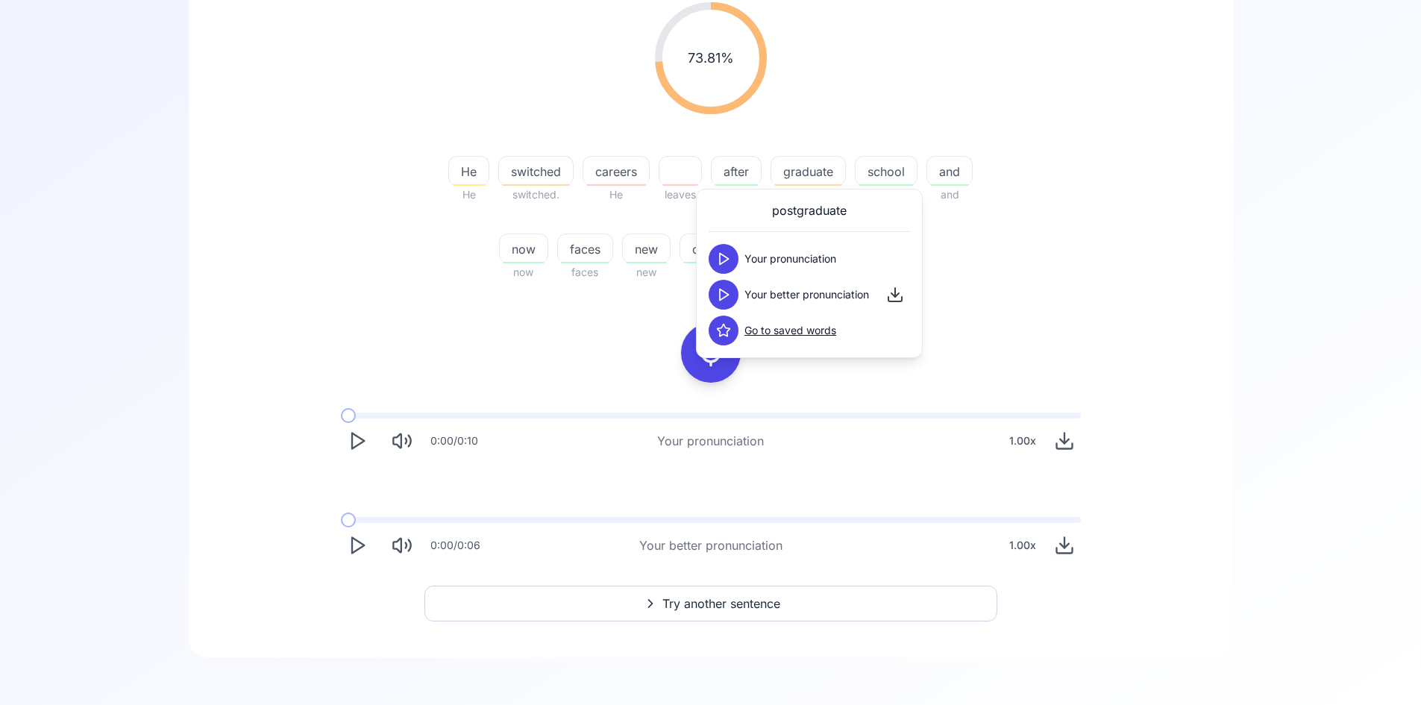
click at [728, 301] on icon at bounding box center [723, 294] width 15 height 15
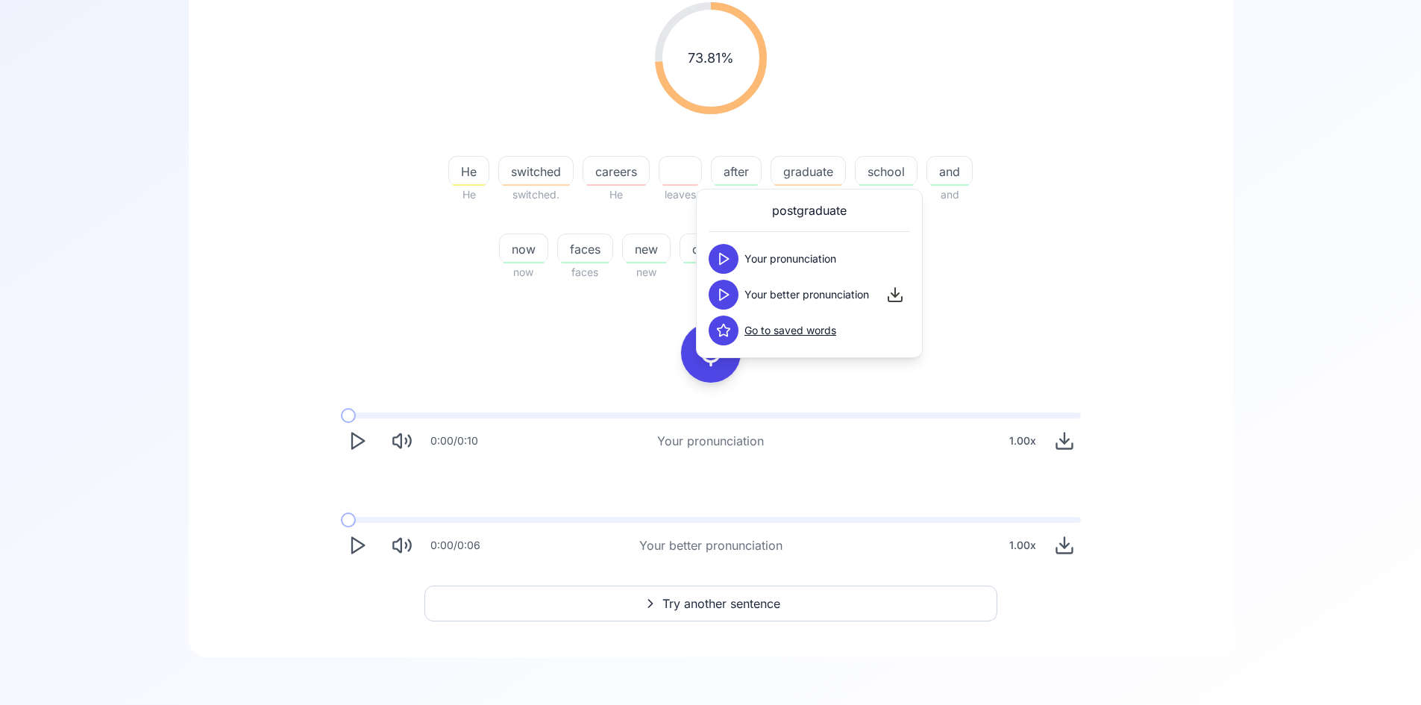
click at [728, 301] on icon at bounding box center [723, 294] width 15 height 15
click at [1043, 295] on div "73.81 % 73.81 % He He switched switched. careers He leaves after after graduate…" at bounding box center [710, 281] width 972 height 583
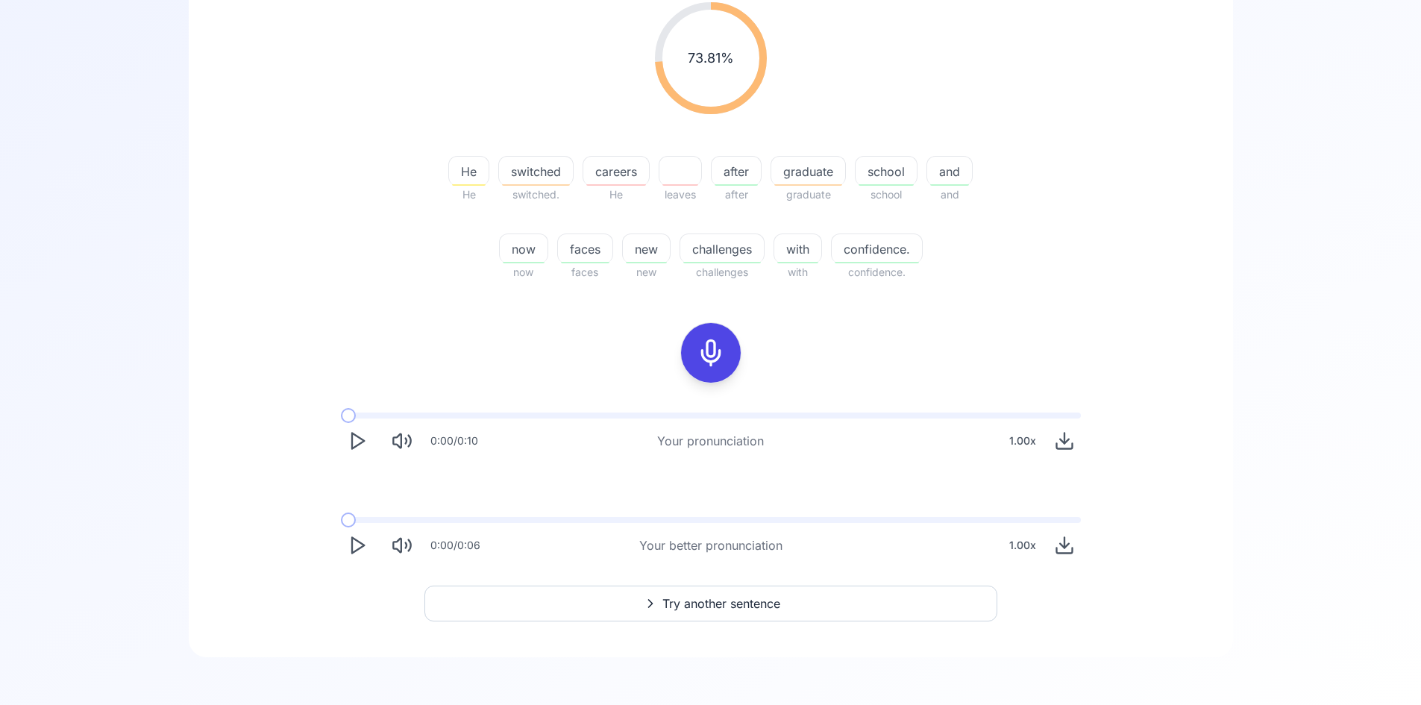
click at [543, 181] on div "switched" at bounding box center [535, 171] width 75 height 30
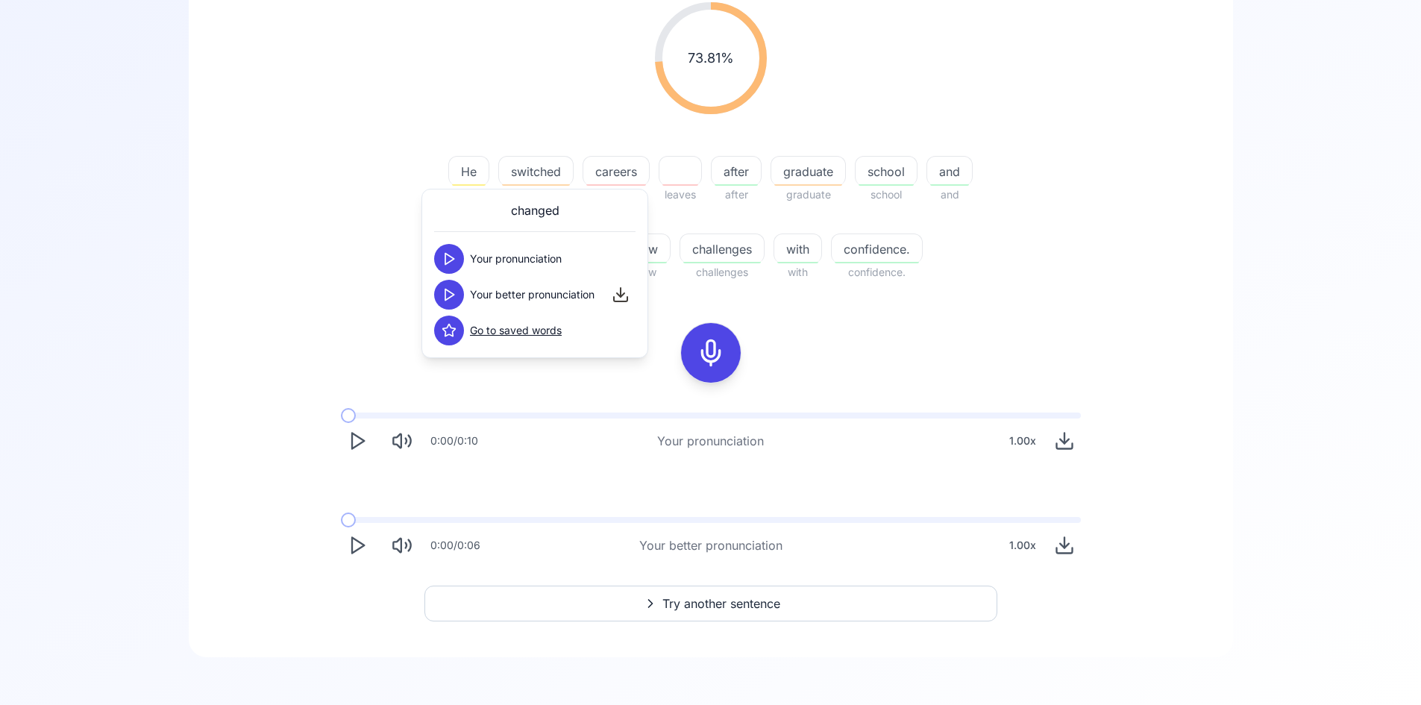
click at [459, 292] on button at bounding box center [449, 295] width 30 height 30
click at [456, 298] on button at bounding box center [449, 295] width 30 height 30
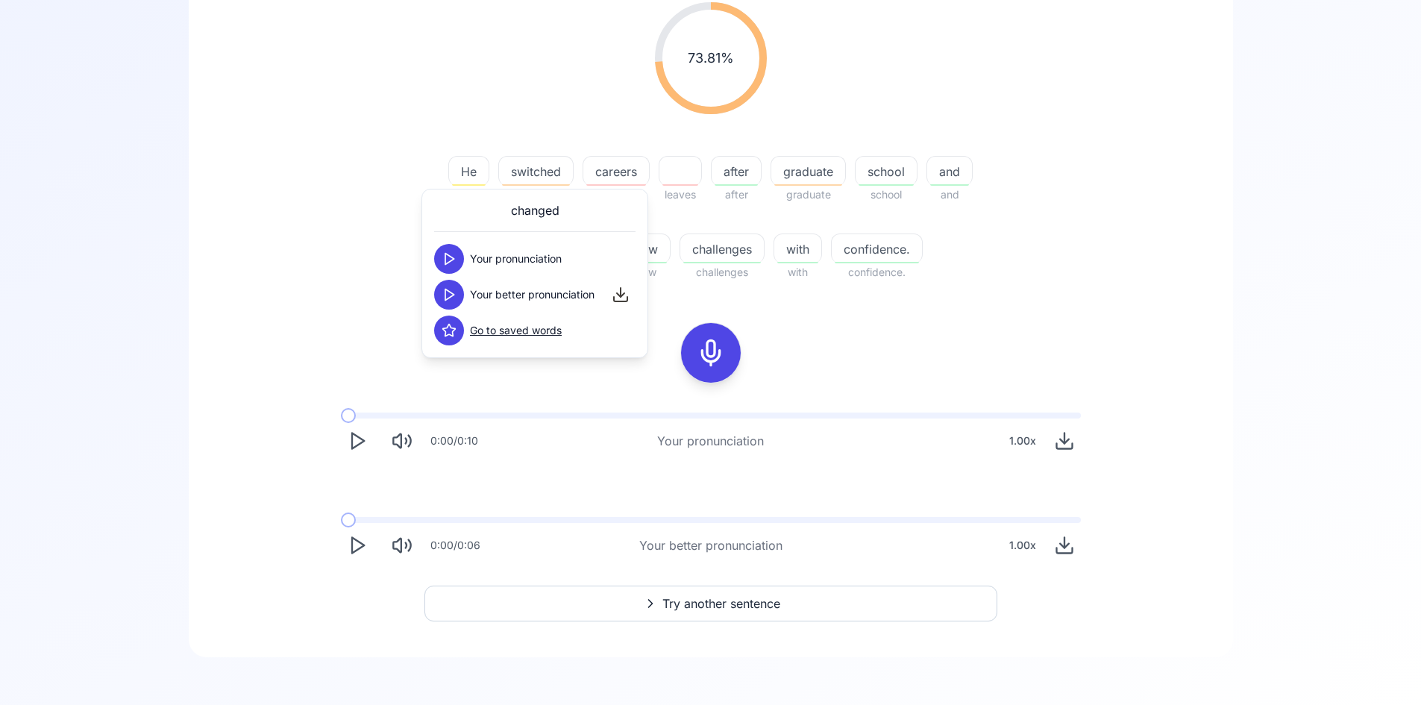
click at [456, 298] on button at bounding box center [449, 295] width 30 height 30
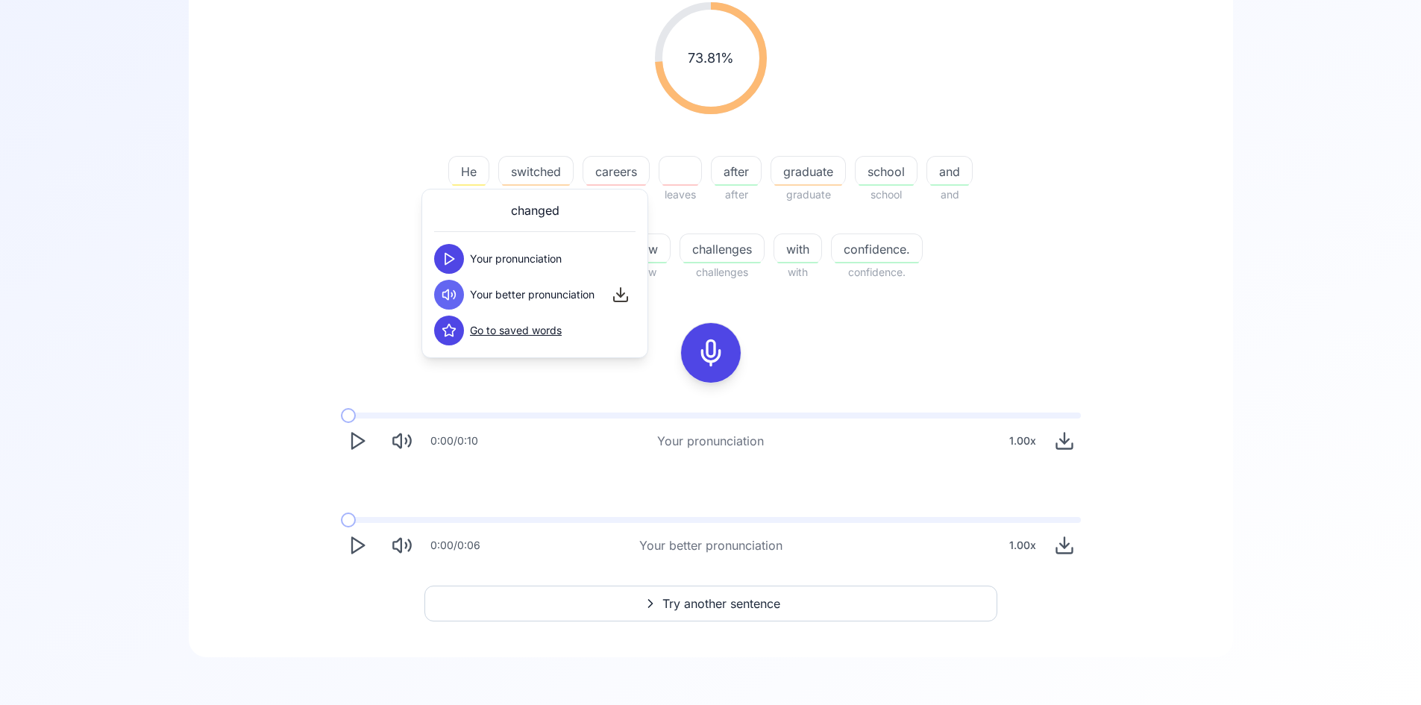
click at [456, 298] on button at bounding box center [449, 295] width 30 height 30
click at [886, 298] on div "73.81 % 73.81 % He He switched switched. careers He leaves after after graduate…" at bounding box center [710, 281] width 972 height 583
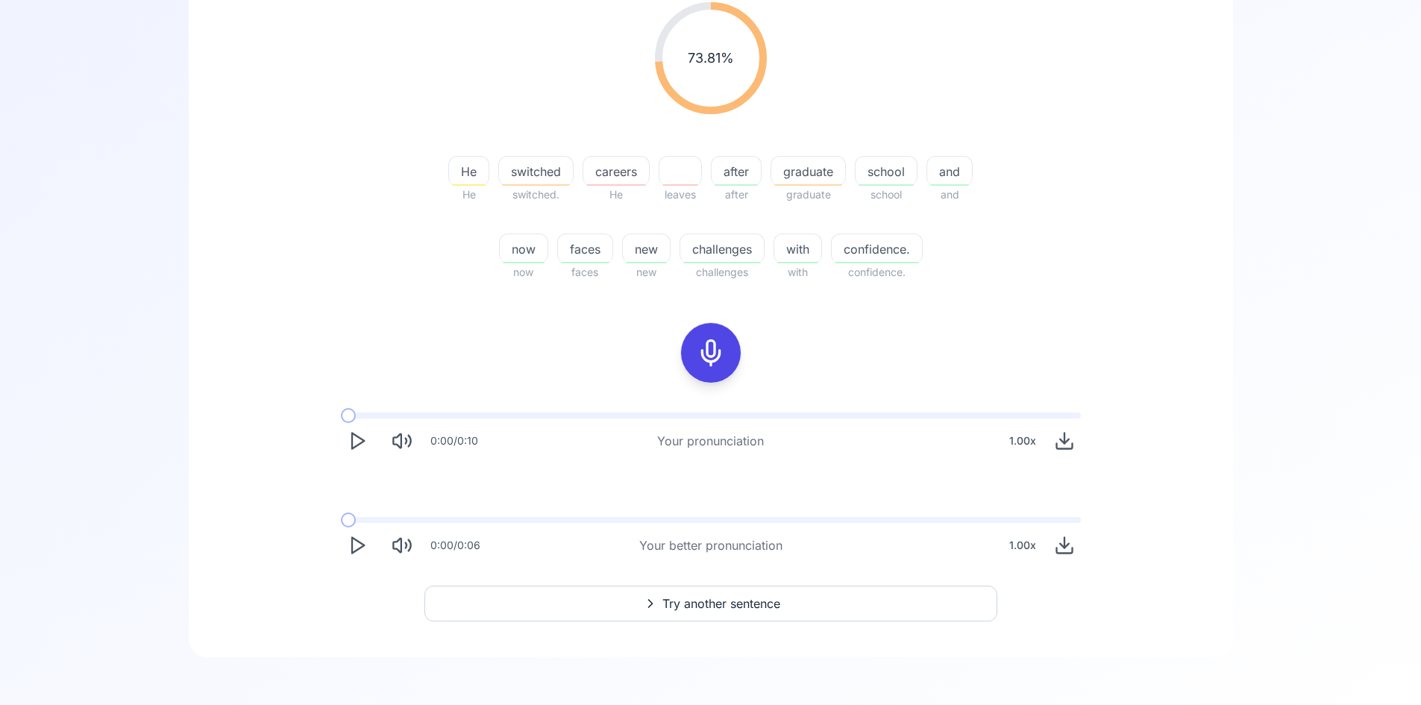
click at [623, 178] on span "careers" at bounding box center [616, 172] width 66 height 18
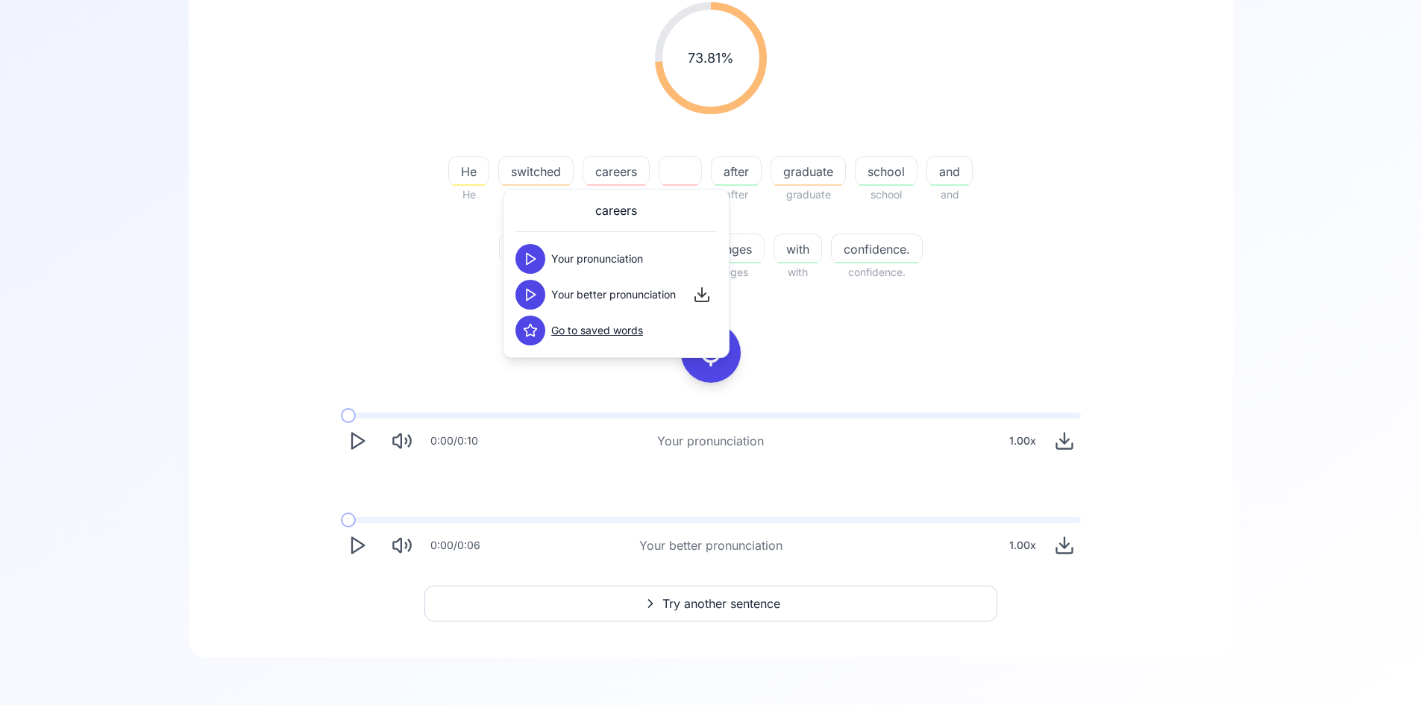
click at [537, 292] on icon at bounding box center [530, 294] width 15 height 15
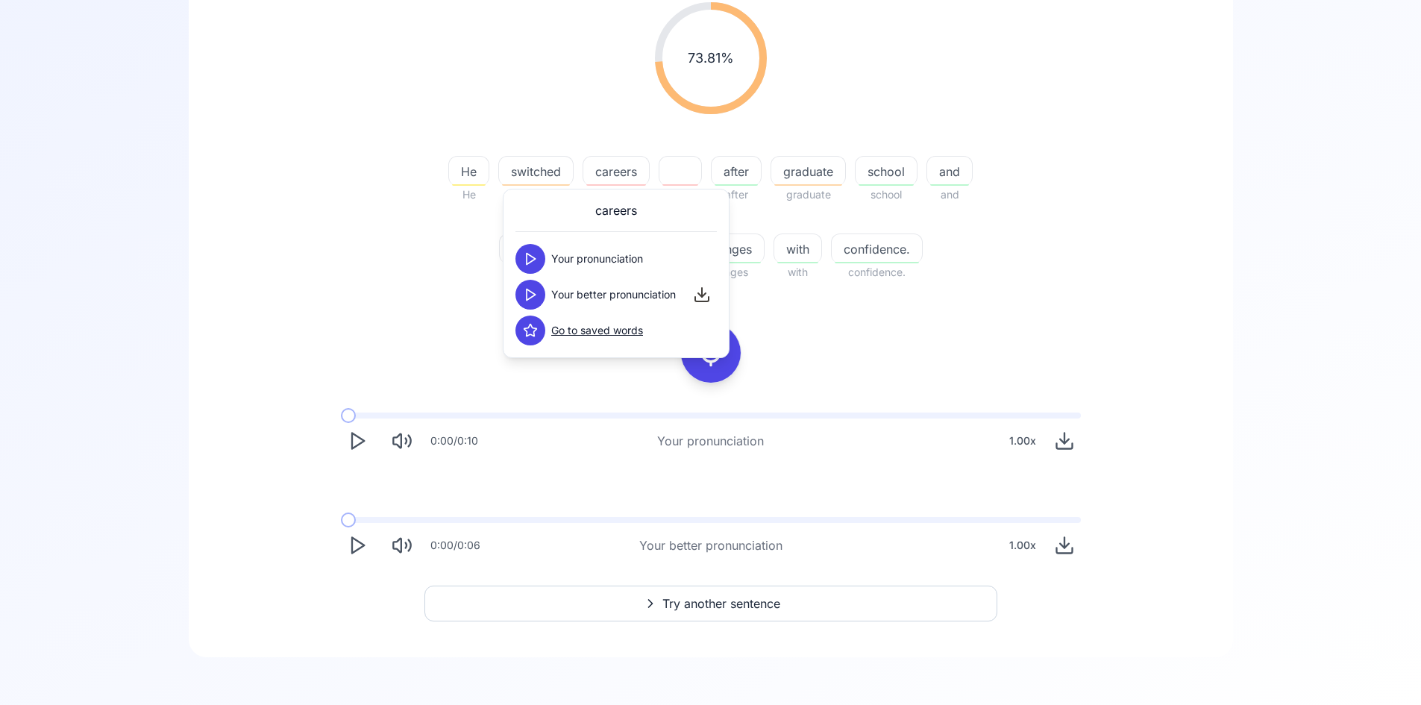
click at [537, 292] on icon at bounding box center [530, 294] width 15 height 15
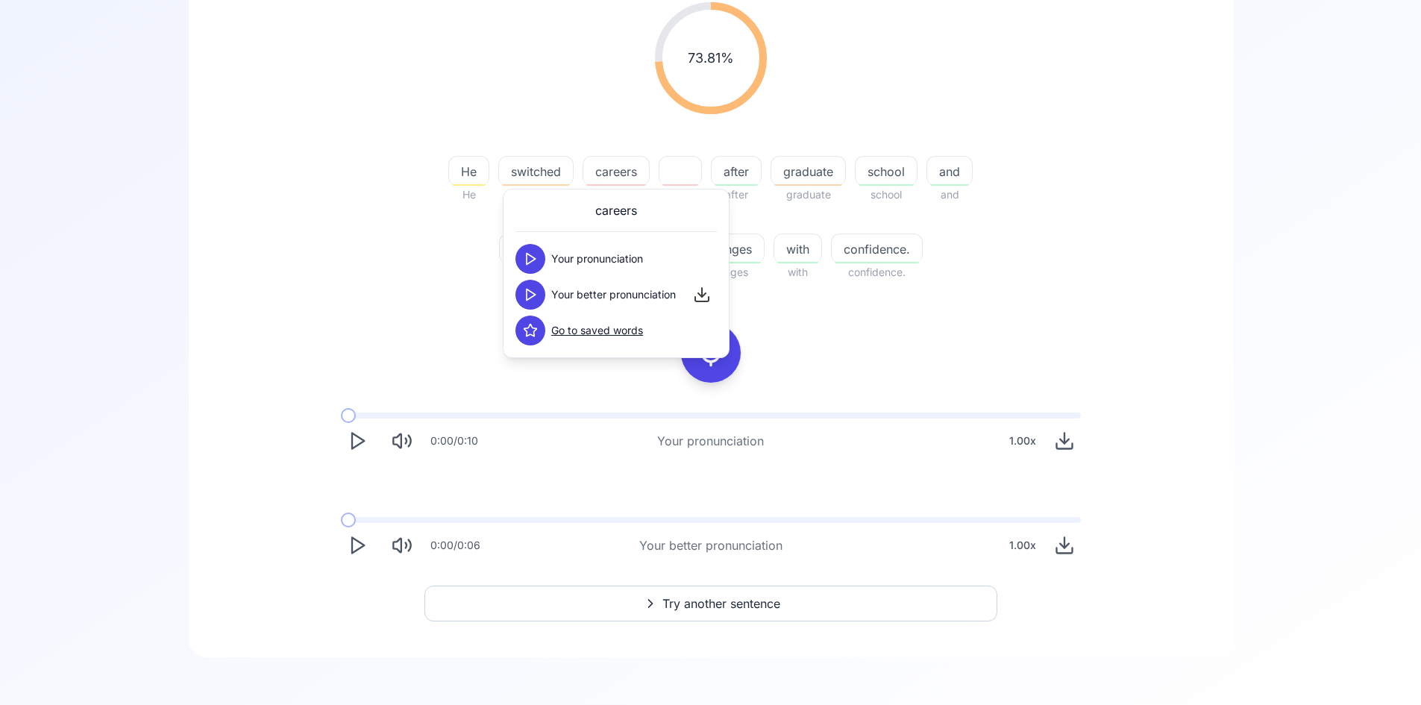
click at [540, 333] on button at bounding box center [530, 330] width 30 height 30
click at [541, 180] on span "switched" at bounding box center [536, 172] width 74 height 18
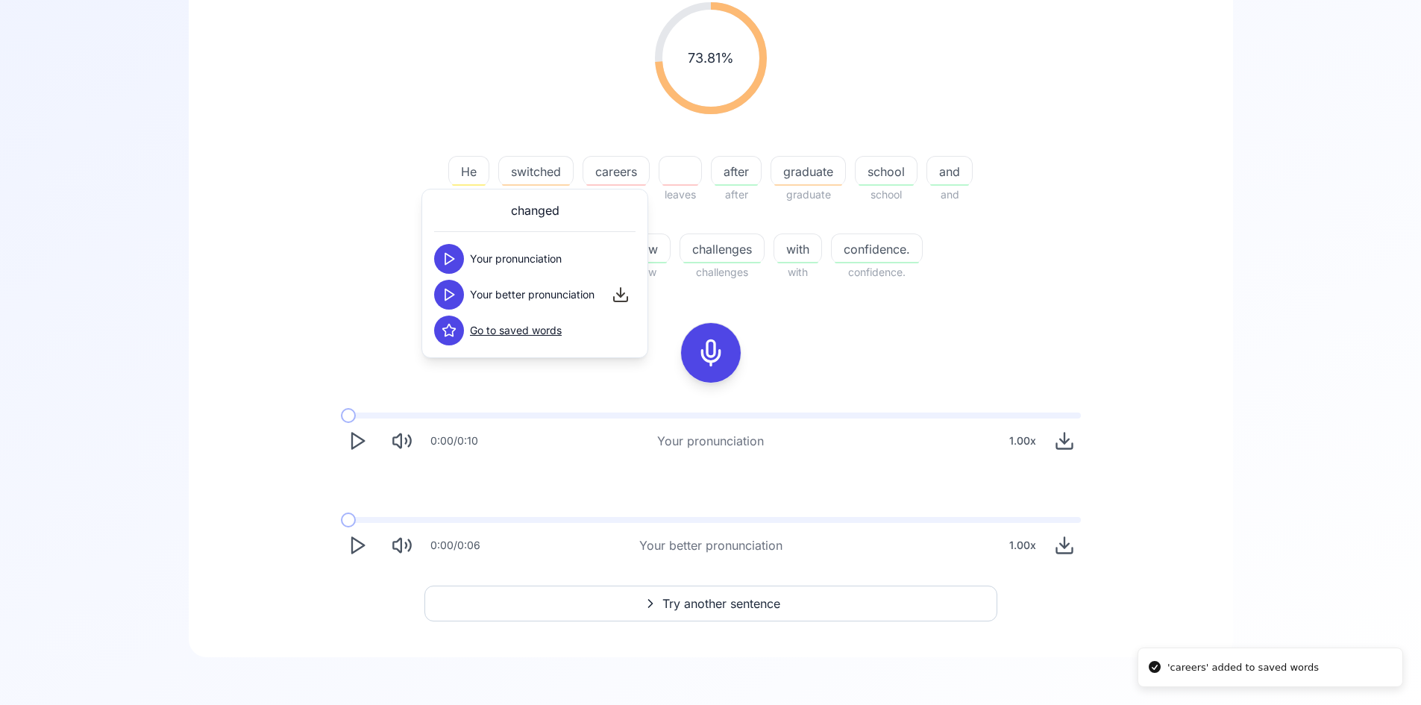
click at [450, 322] on button at bounding box center [449, 330] width 30 height 30
click at [939, 324] on div "73.81 % 73.81 % He He switched switched. careers He leaves after after graduate…" at bounding box center [710, 281] width 972 height 583
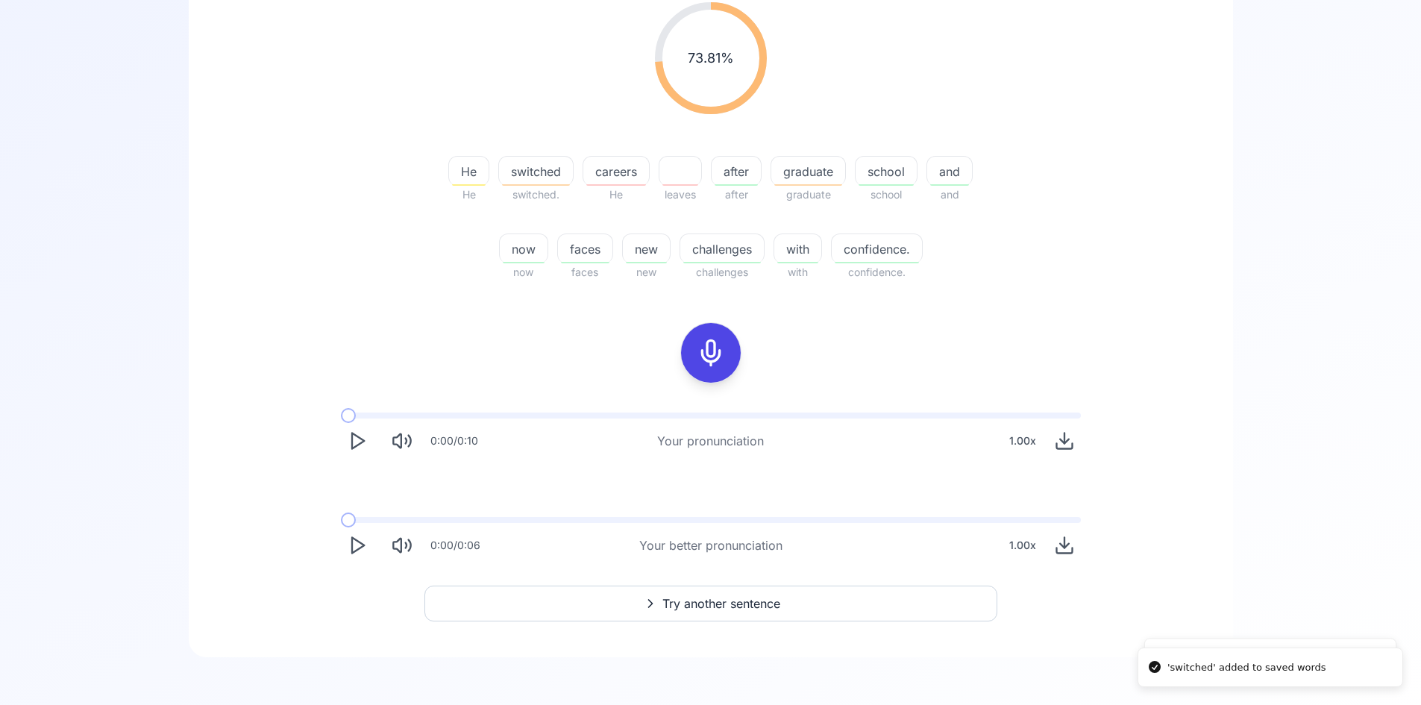
click at [731, 246] on span "challenges" at bounding box center [722, 249] width 84 height 18
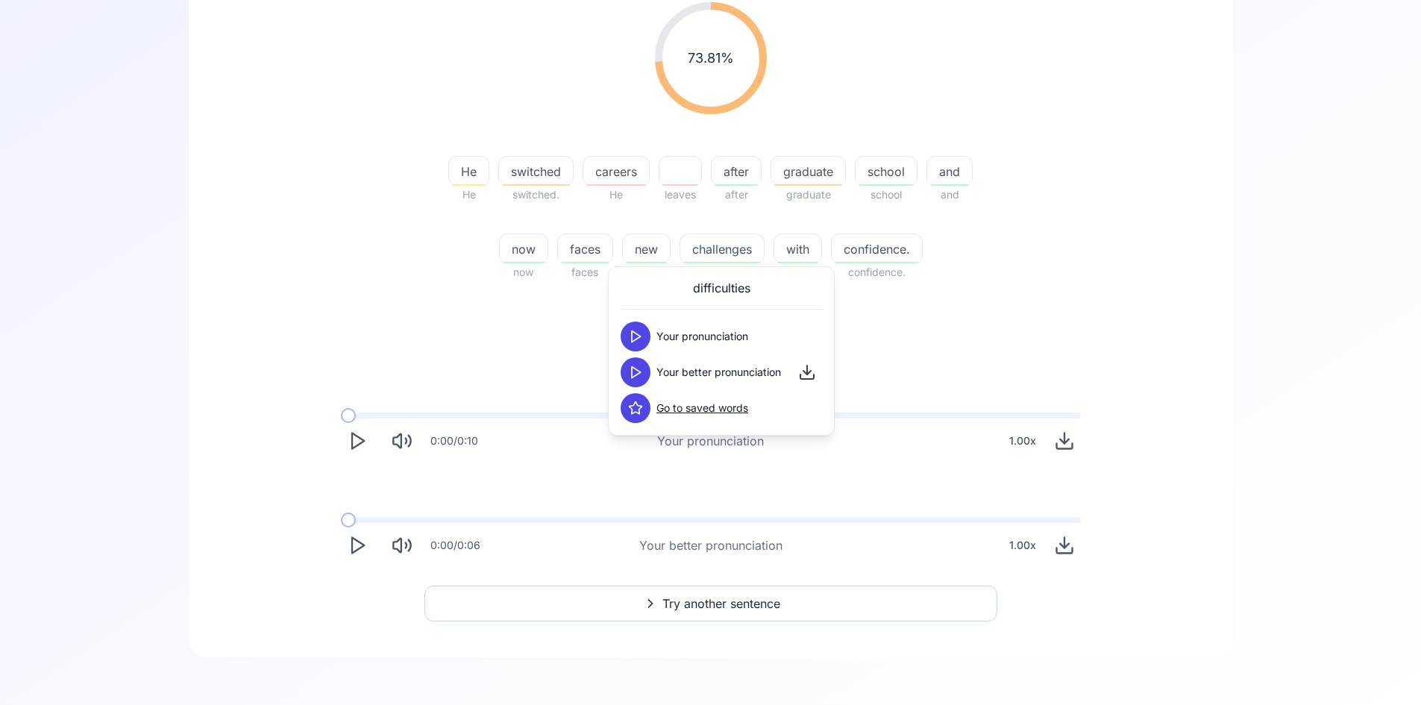
click at [641, 375] on icon at bounding box center [635, 372] width 15 height 15
click at [639, 410] on icon at bounding box center [635, 408] width 13 height 12
click at [971, 377] on div "73.81 % 73.81 % He He switched switched. careers He leaves after after graduate…" at bounding box center [710, 281] width 972 height 583
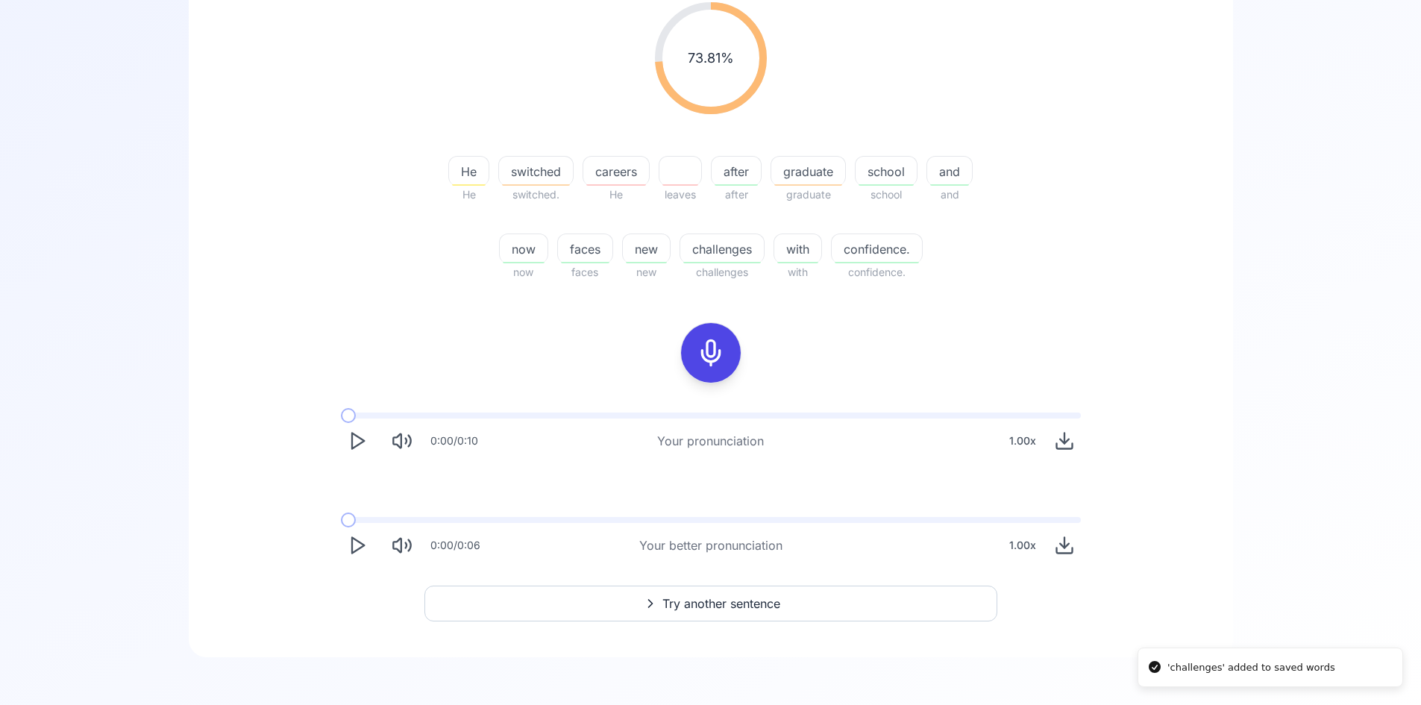
click at [708, 335] on div at bounding box center [711, 353] width 36 height 60
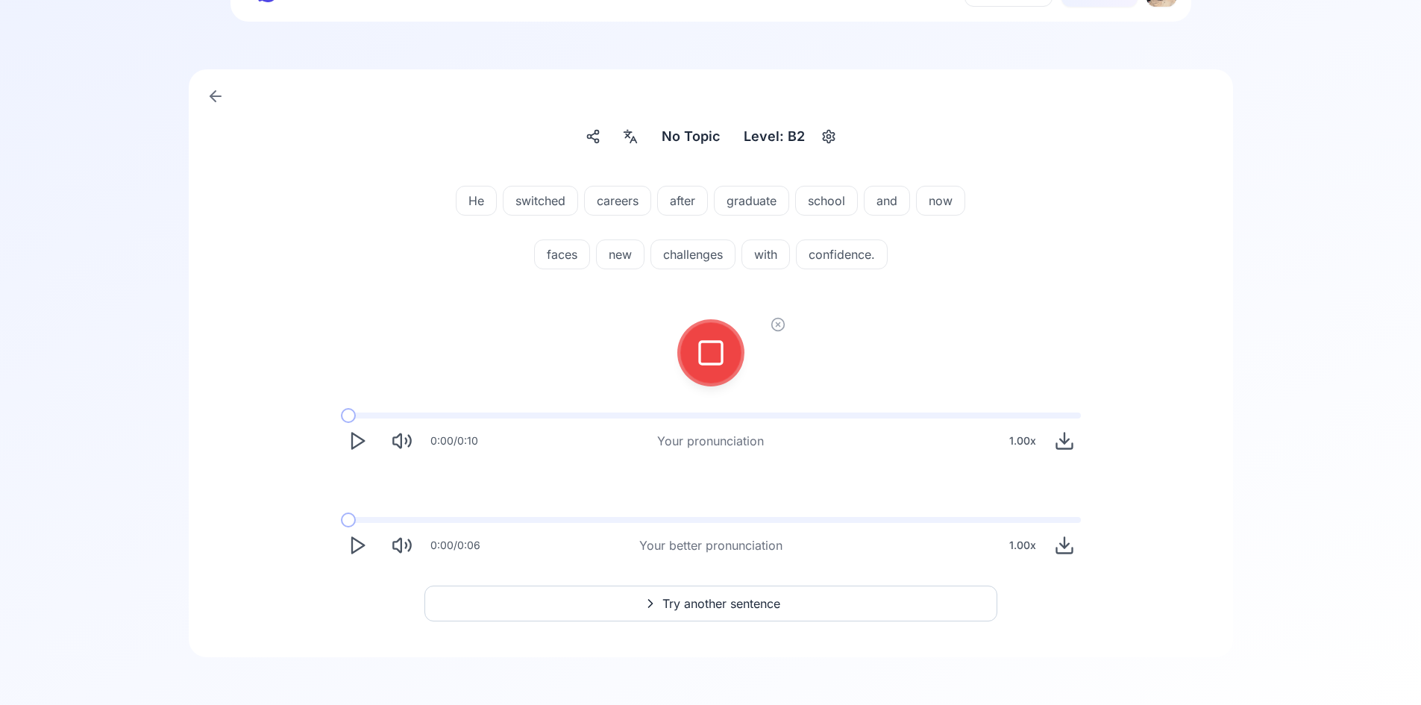
click at [702, 350] on icon at bounding box center [711, 353] width 30 height 30
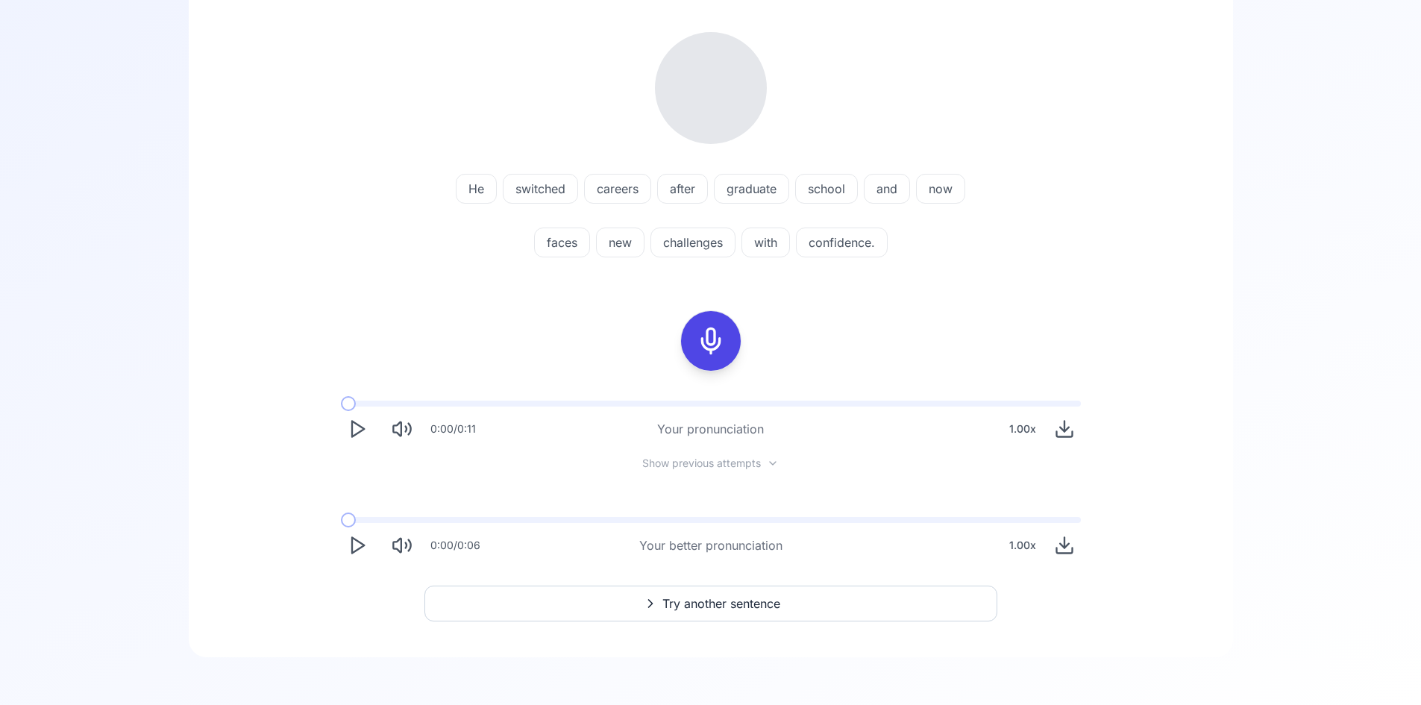
scroll to position [251, 0]
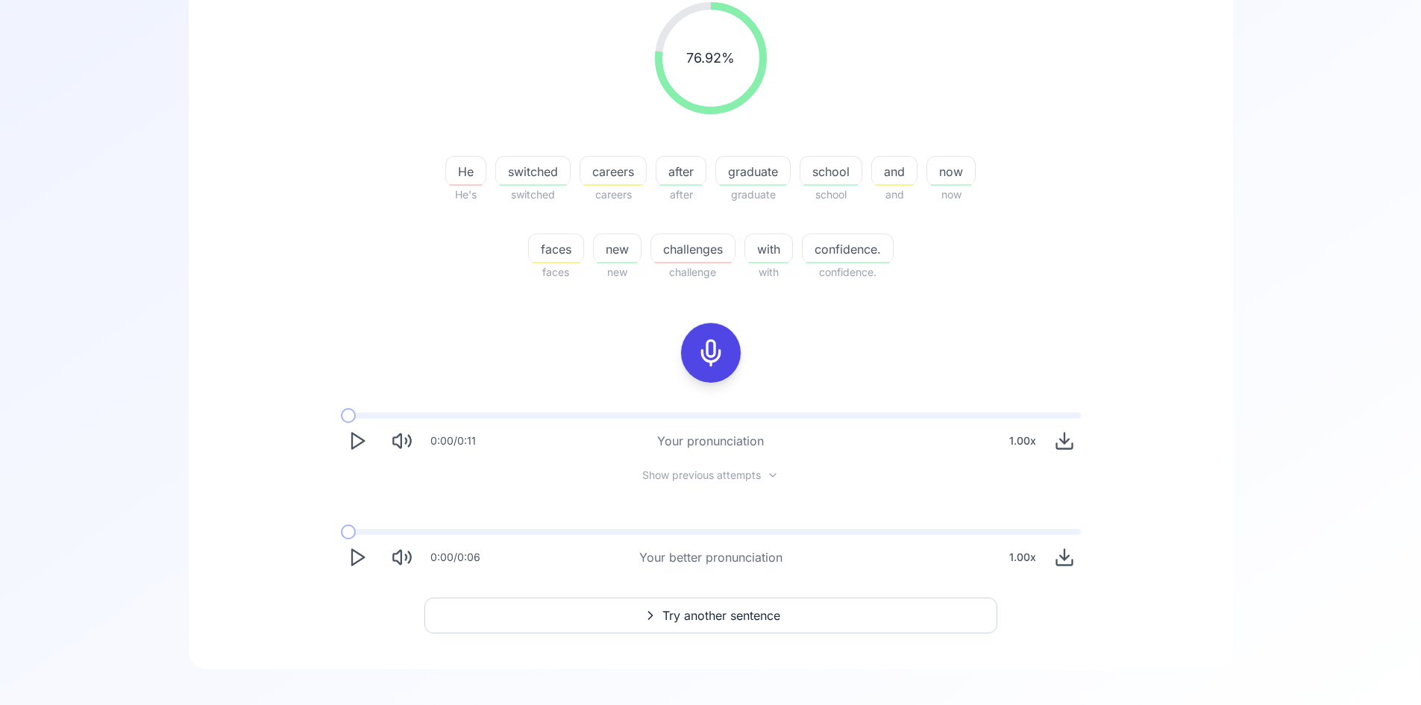
click at [682, 263] on div "button" at bounding box center [693, 262] width 78 height 1
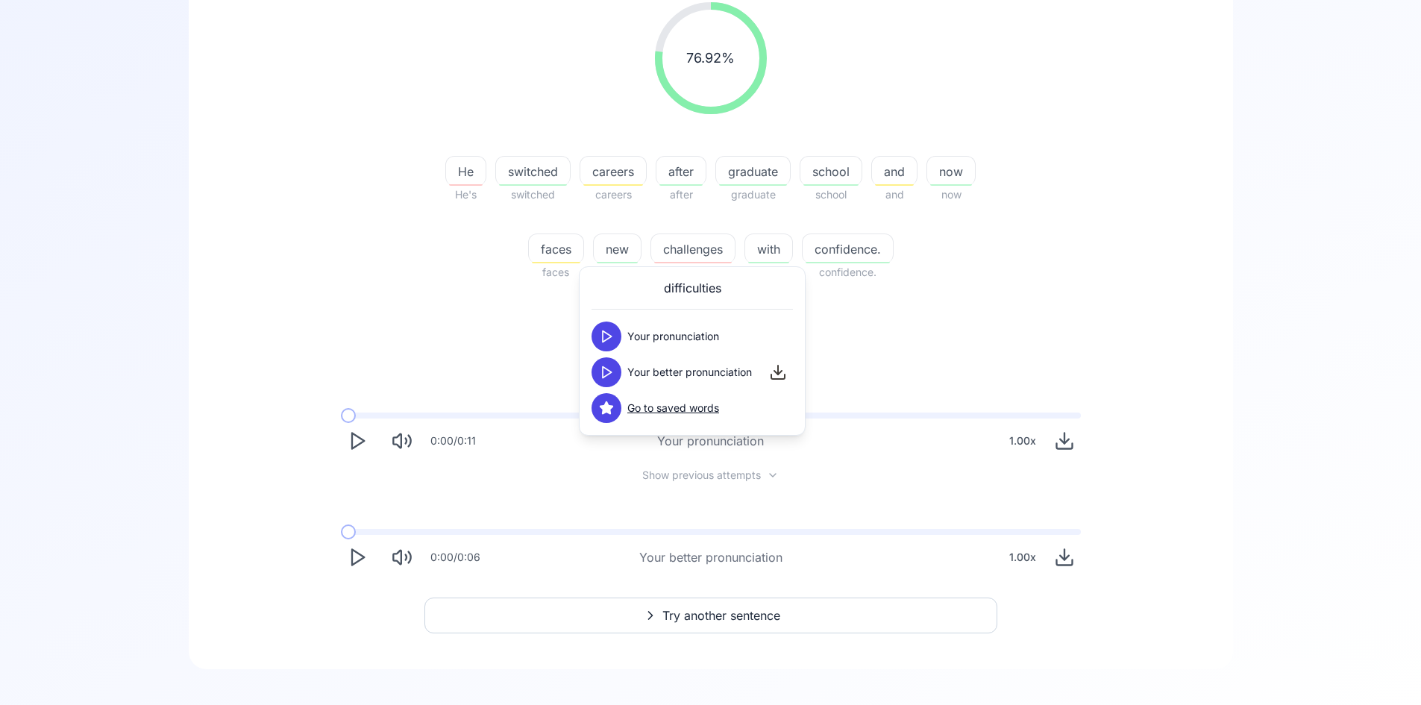
click at [617, 376] on button at bounding box center [606, 372] width 30 height 30
click at [612, 374] on icon at bounding box center [606, 372] width 15 height 15
click at [480, 341] on div "76.92 % 76.92 % He He's switched switched careers careers after after graduate …" at bounding box center [710, 287] width 972 height 595
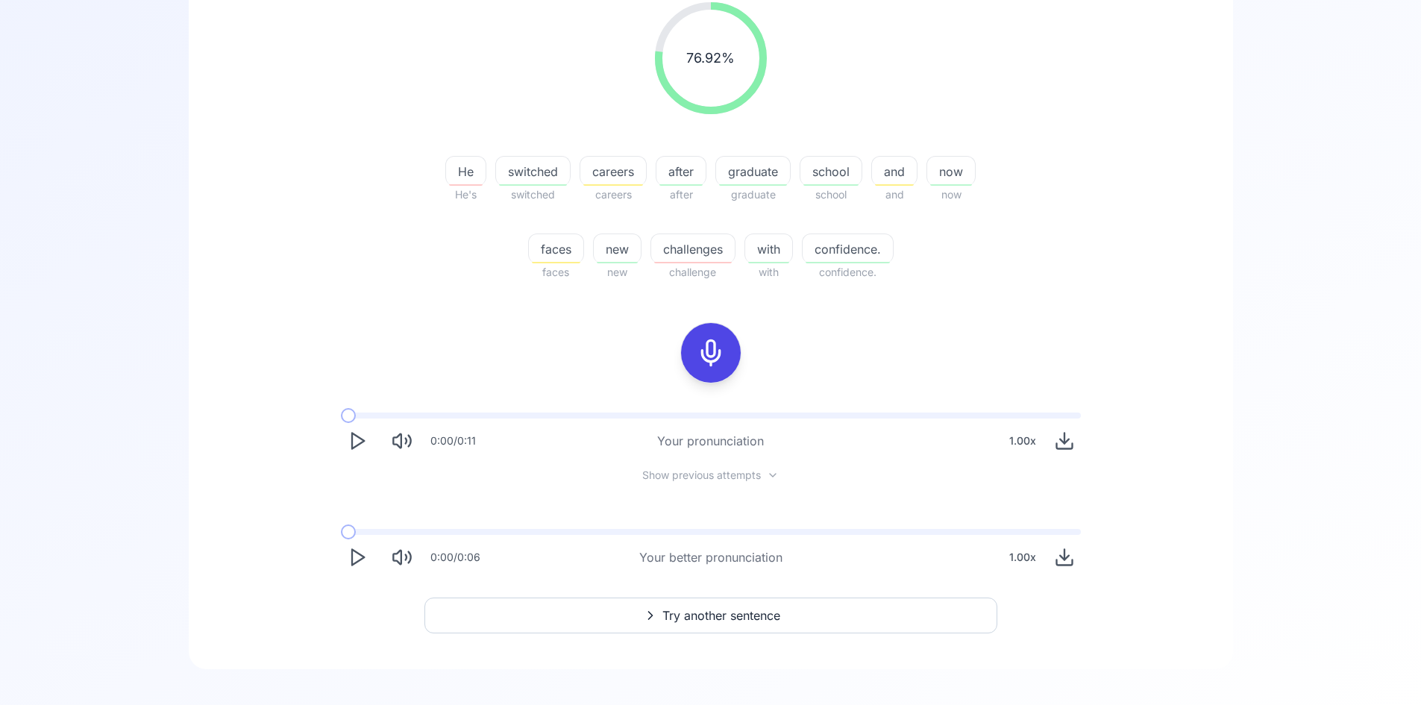
click at [898, 174] on span "and" at bounding box center [894, 172] width 45 height 18
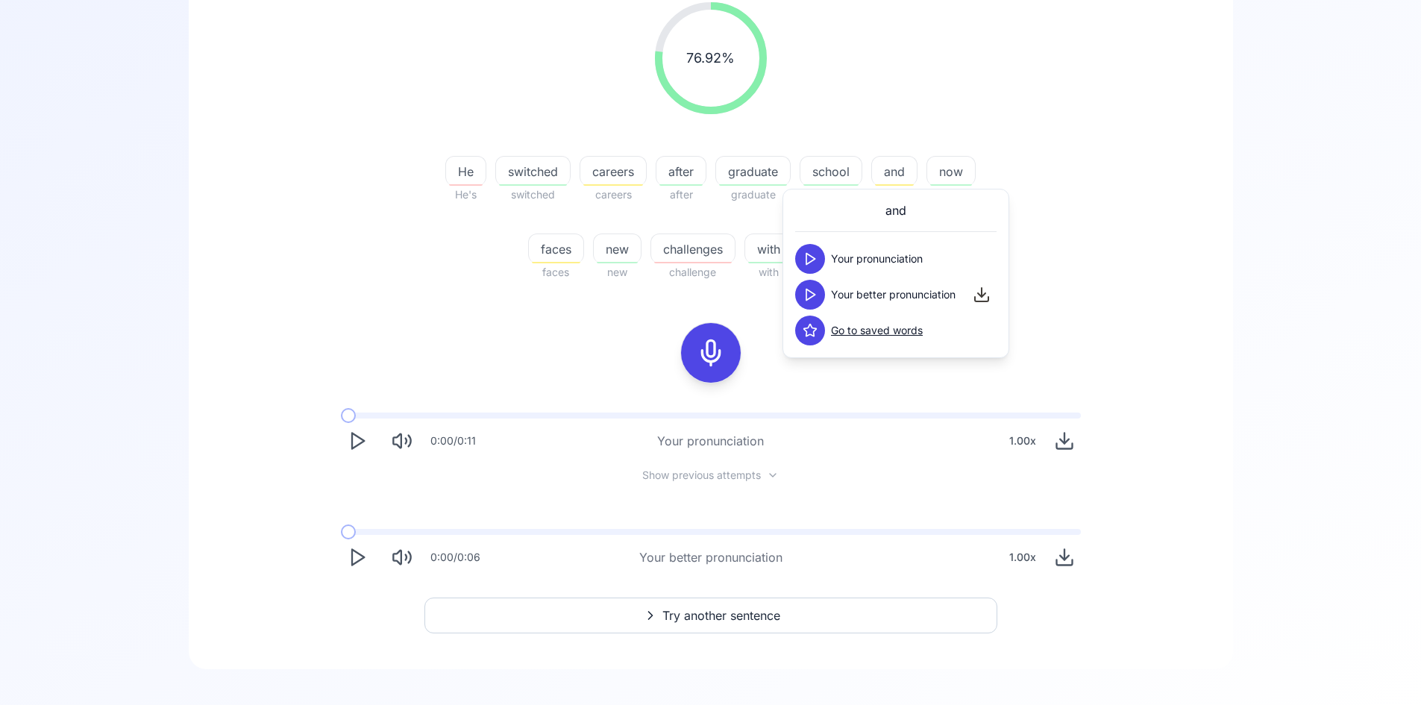
click at [816, 295] on icon at bounding box center [809, 294] width 15 height 15
click at [817, 296] on icon at bounding box center [809, 294] width 15 height 15
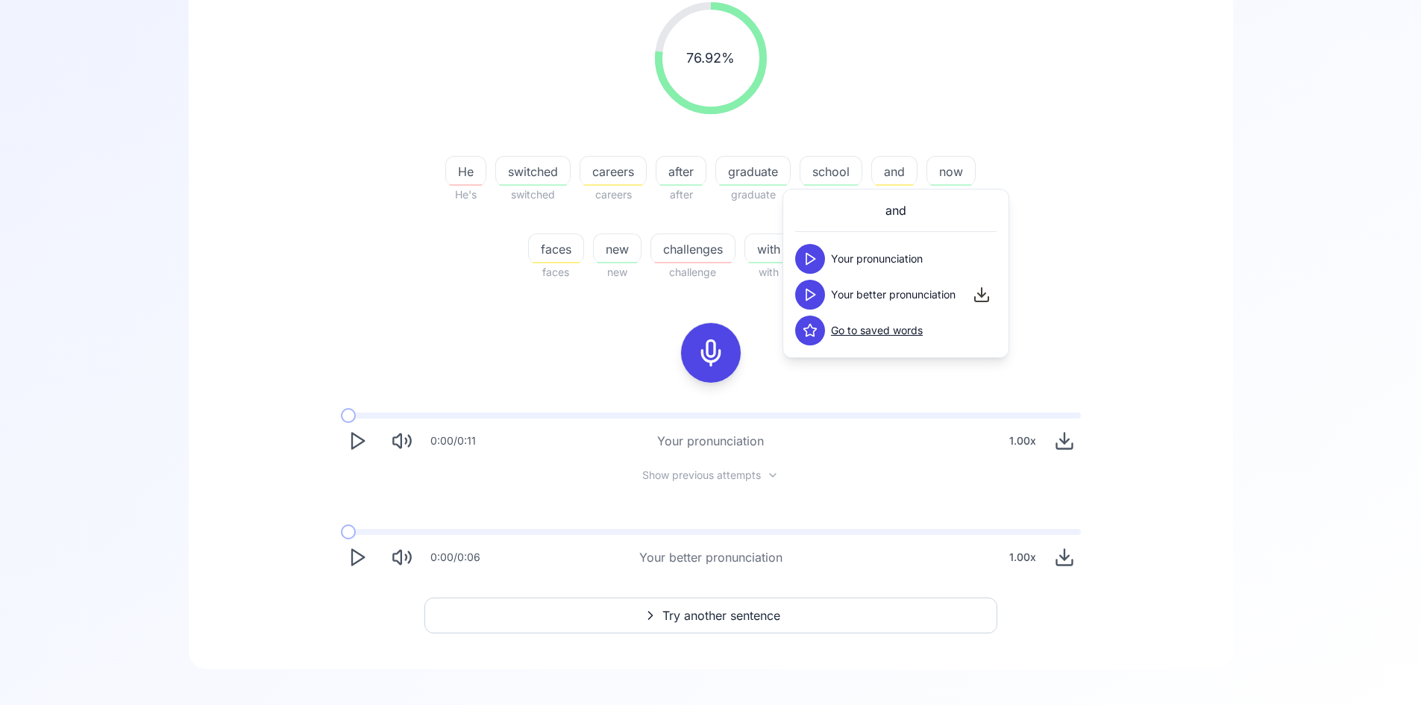
click at [817, 296] on icon at bounding box center [809, 294] width 15 height 15
click at [808, 336] on icon at bounding box center [810, 330] width 13 height 12
click at [813, 295] on icon at bounding box center [809, 294] width 15 height 15
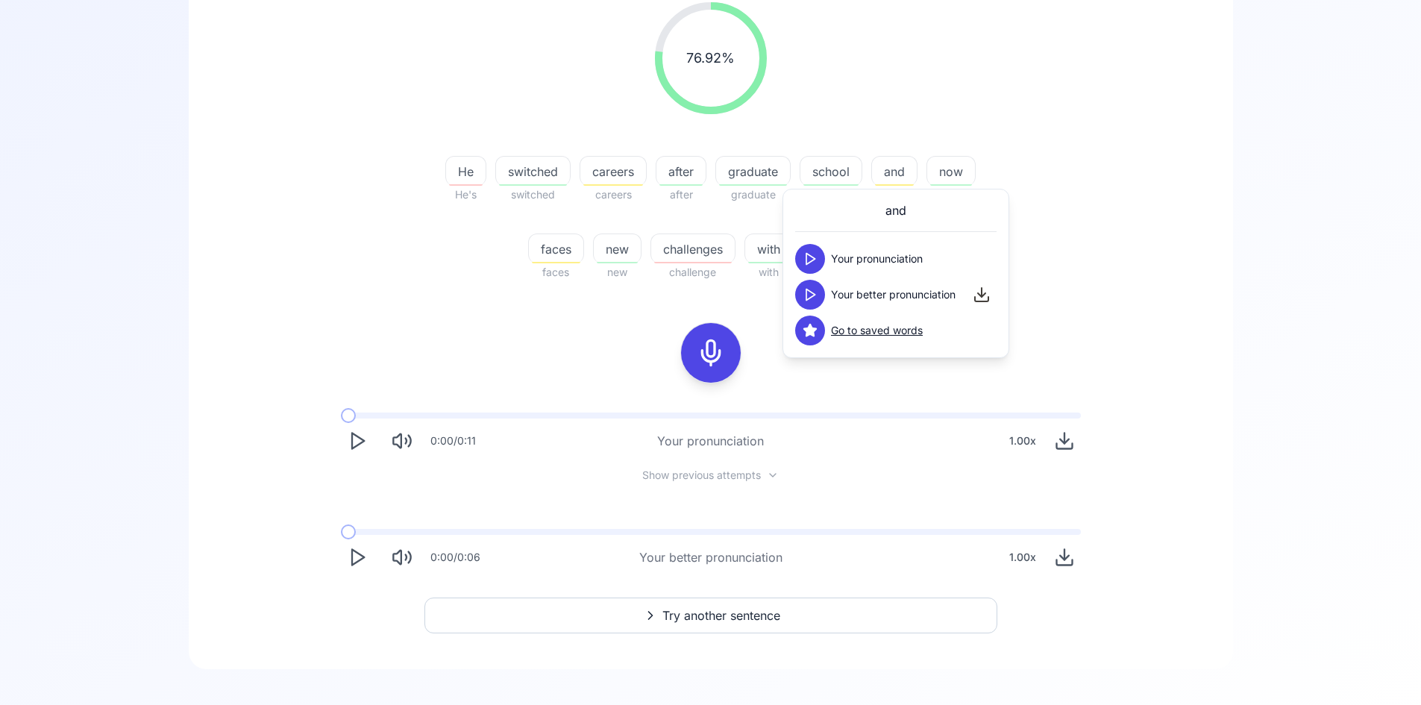
click at [813, 295] on icon at bounding box center [809, 294] width 15 height 15
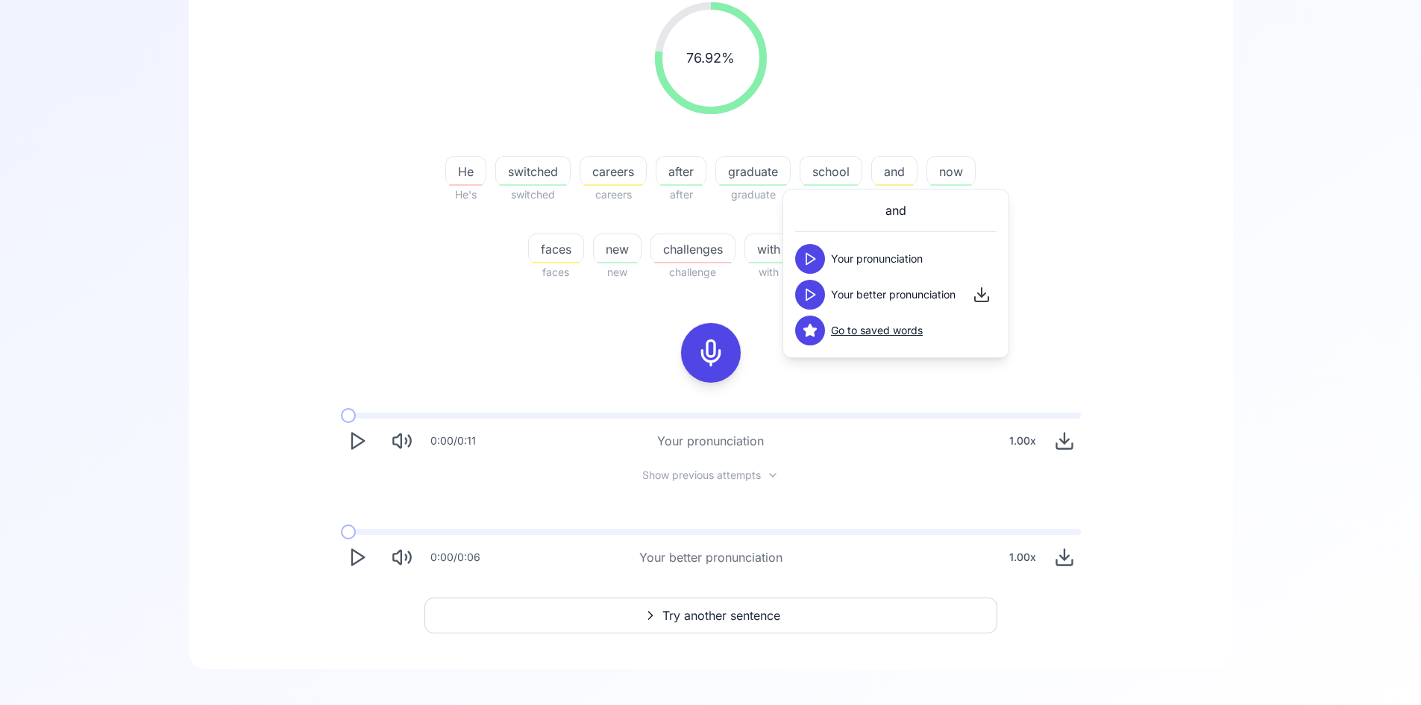
click at [623, 175] on span "careers" at bounding box center [613, 172] width 66 height 18
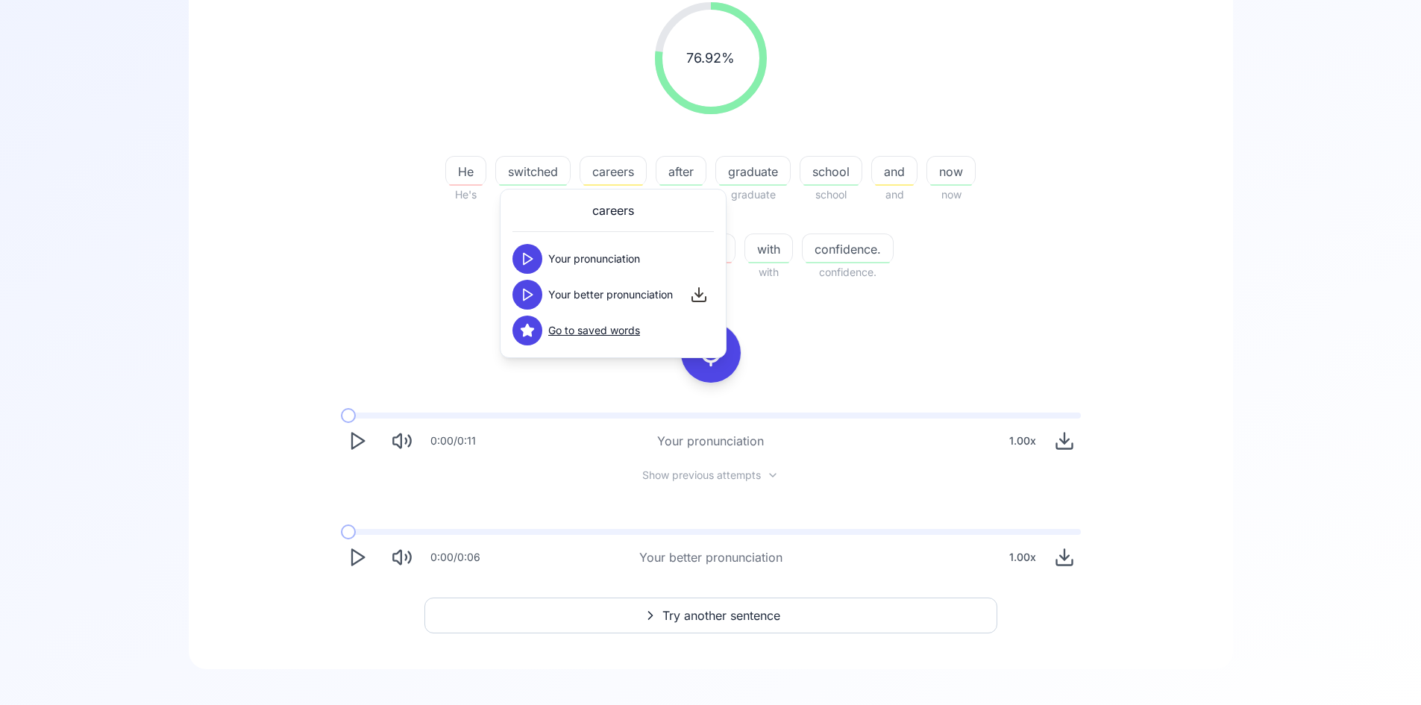
click at [540, 292] on button at bounding box center [527, 295] width 30 height 30
click at [539, 292] on button at bounding box center [527, 295] width 30 height 30
click at [538, 292] on button at bounding box center [527, 295] width 30 height 30
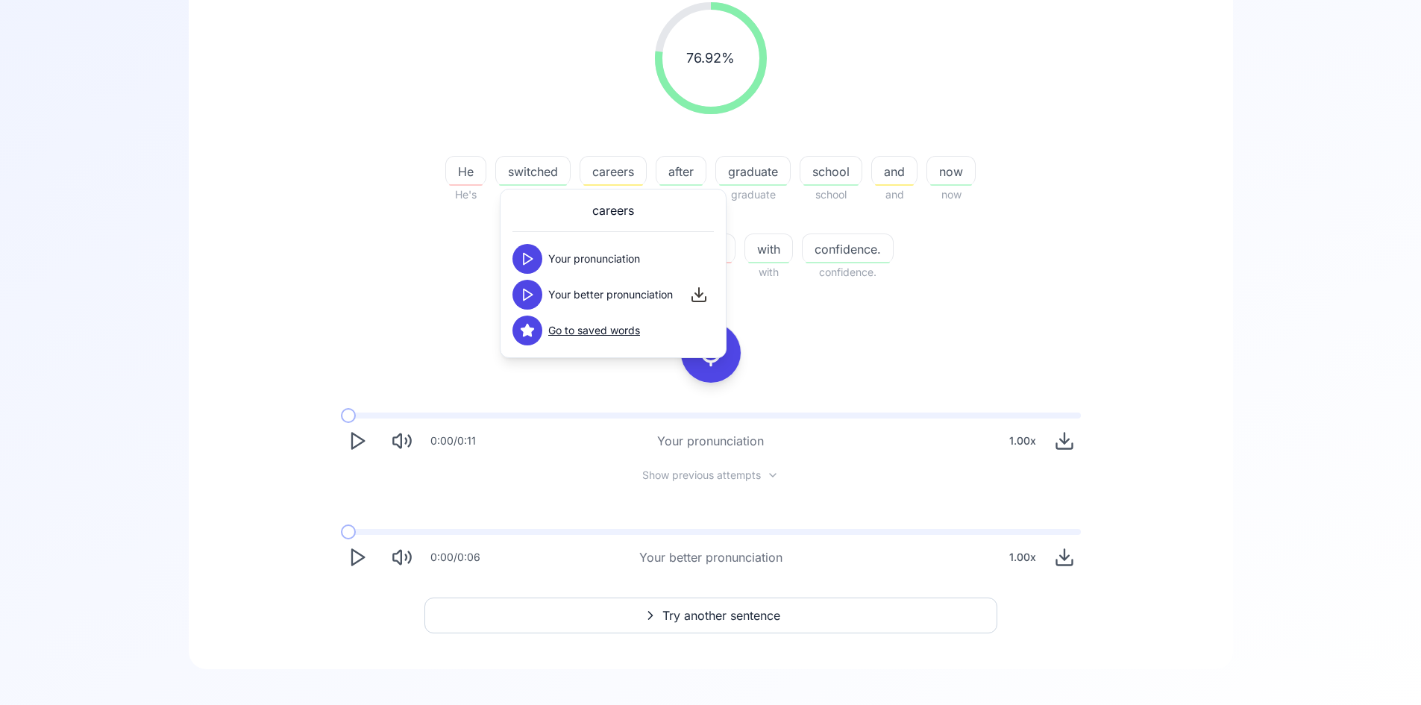
click at [538, 292] on button at bounding box center [527, 295] width 30 height 30
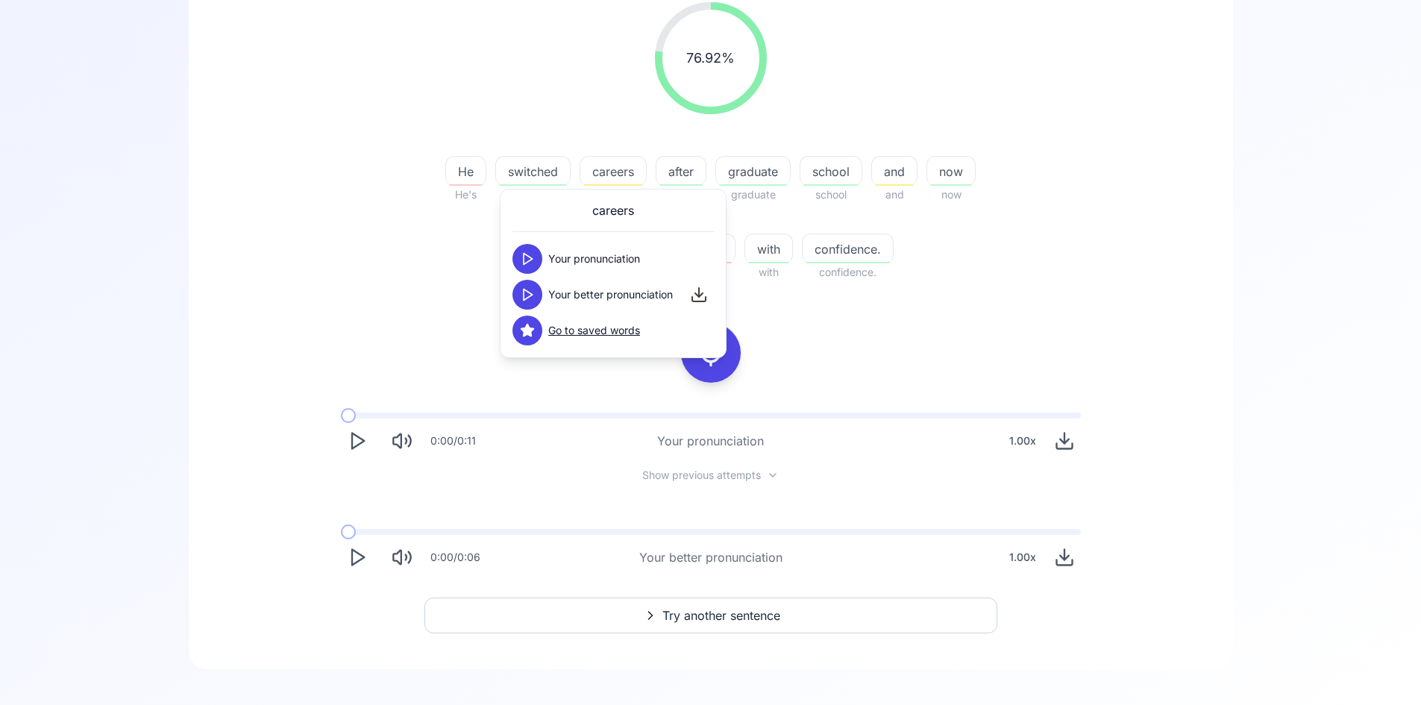
click at [538, 292] on button at bounding box center [527, 295] width 30 height 30
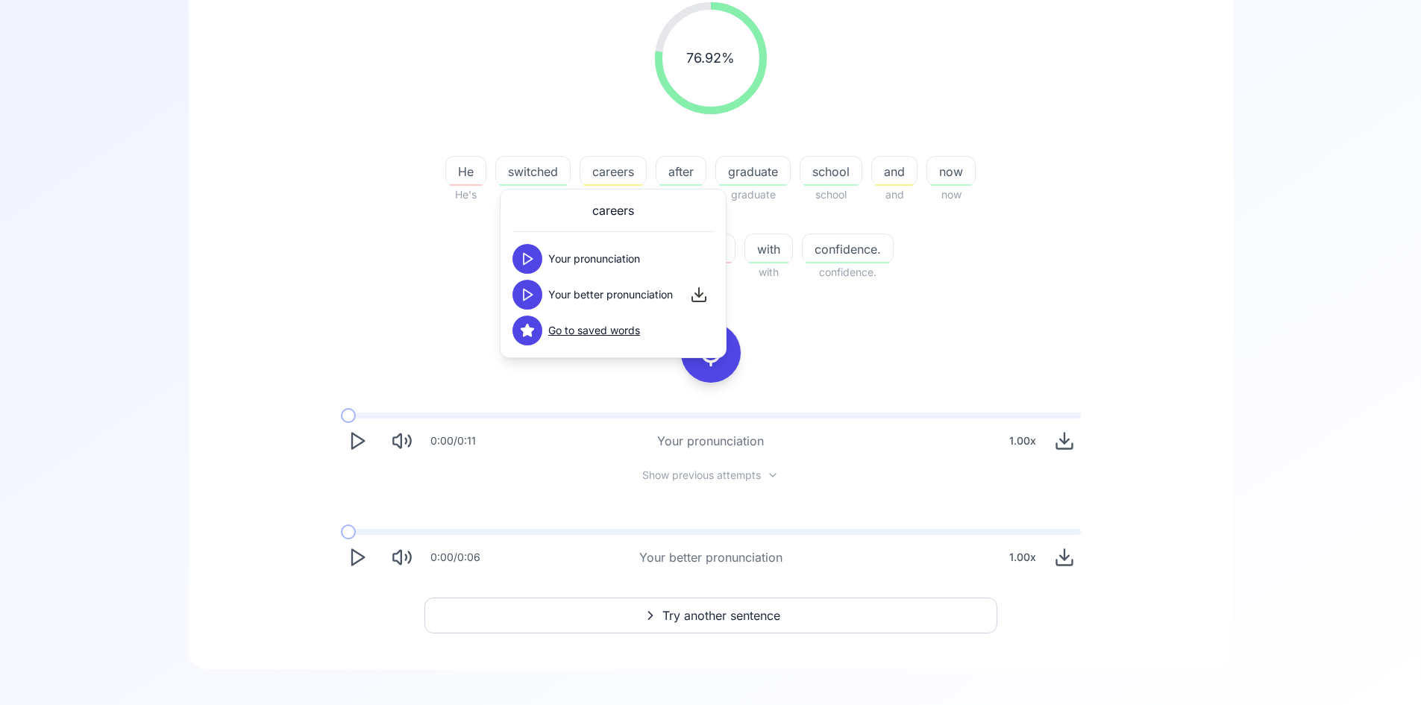
click at [538, 292] on button at bounding box center [527, 295] width 30 height 30
click at [536, 292] on button at bounding box center [527, 295] width 30 height 30
click at [532, 331] on icon at bounding box center [527, 330] width 15 height 15
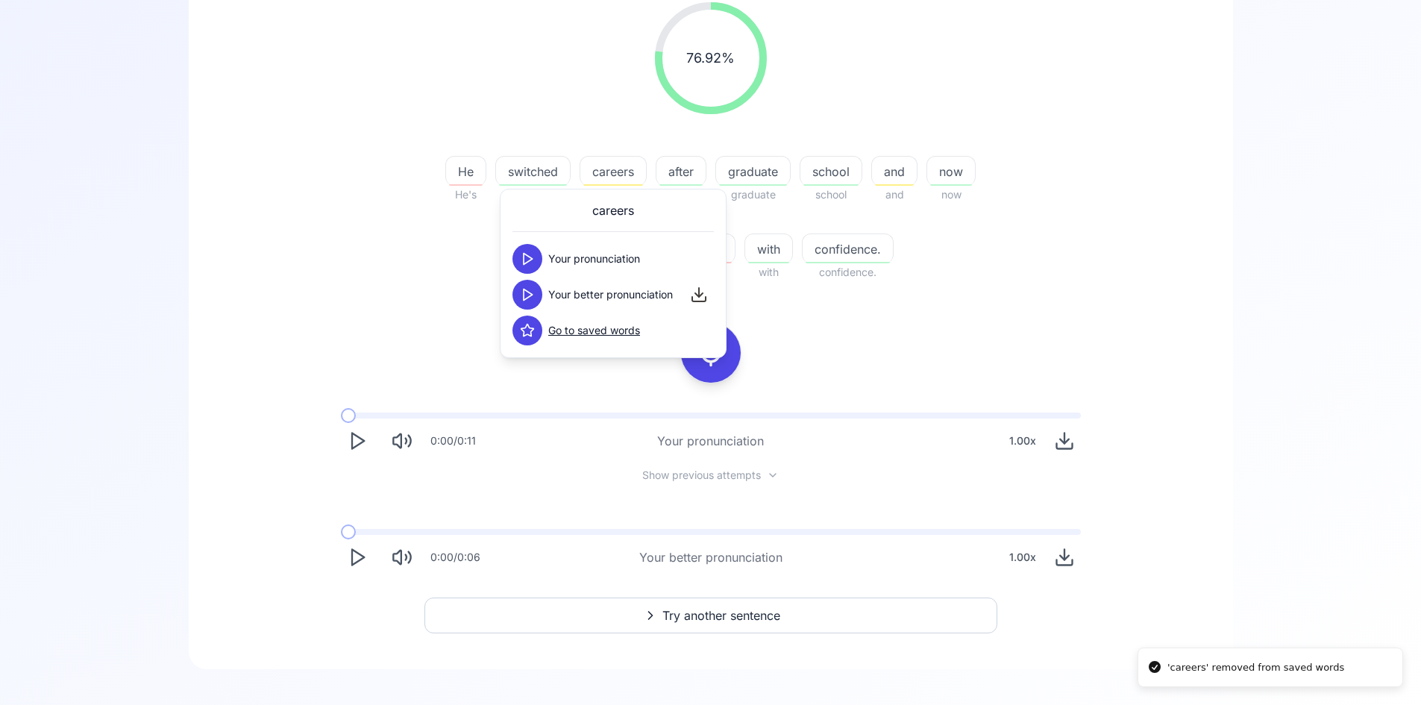
click at [532, 331] on icon at bounding box center [527, 330] width 15 height 15
click at [915, 351] on div "76.92 % 76.92 % He He's switched switched careers careers after after graduate …" at bounding box center [710, 287] width 972 height 595
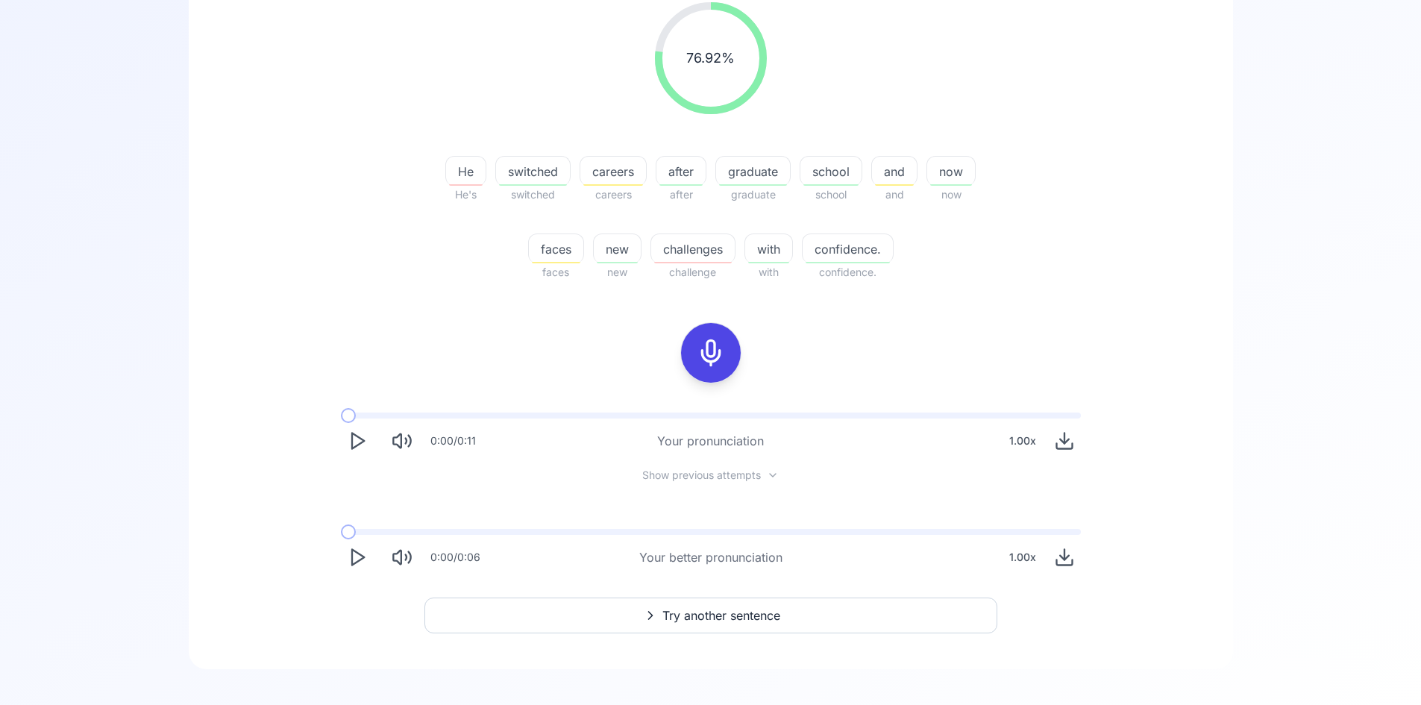
click at [716, 351] on icon at bounding box center [711, 353] width 30 height 30
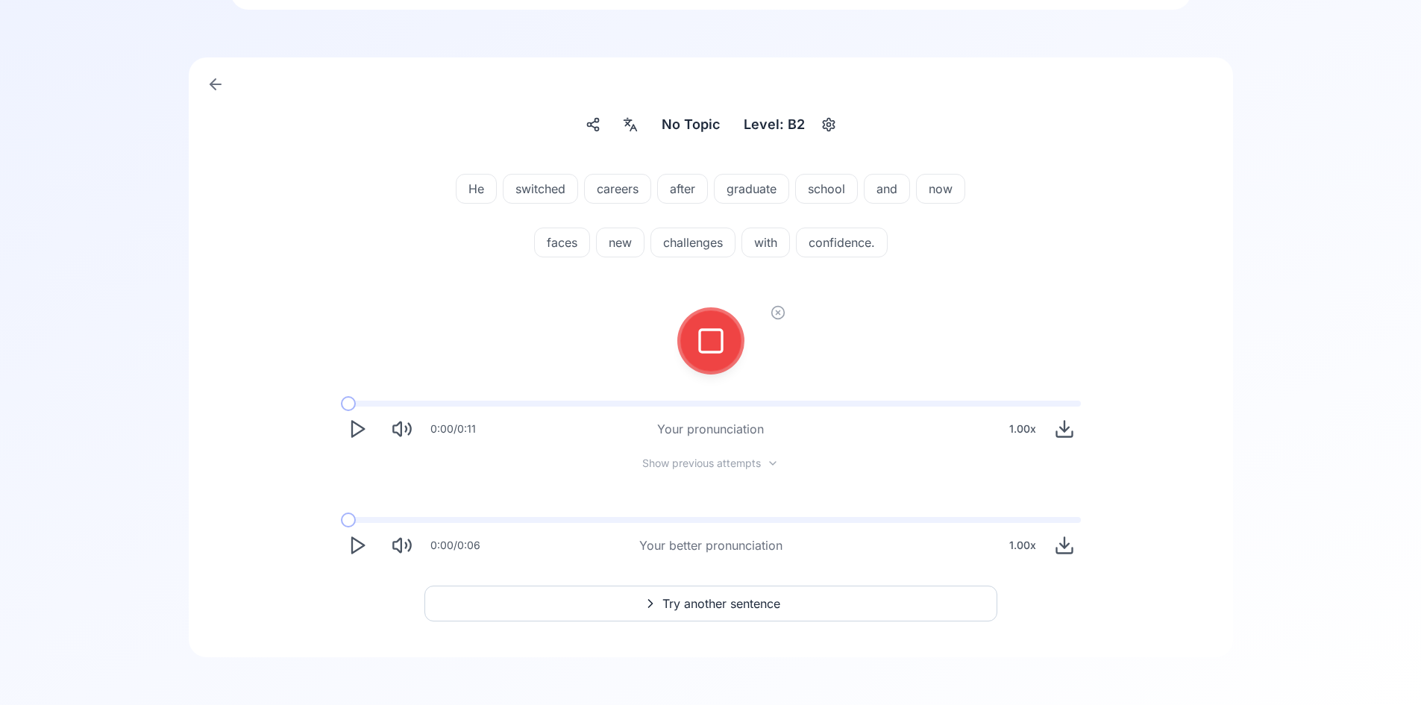
click at [721, 336] on rect at bounding box center [711, 341] width 22 height 22
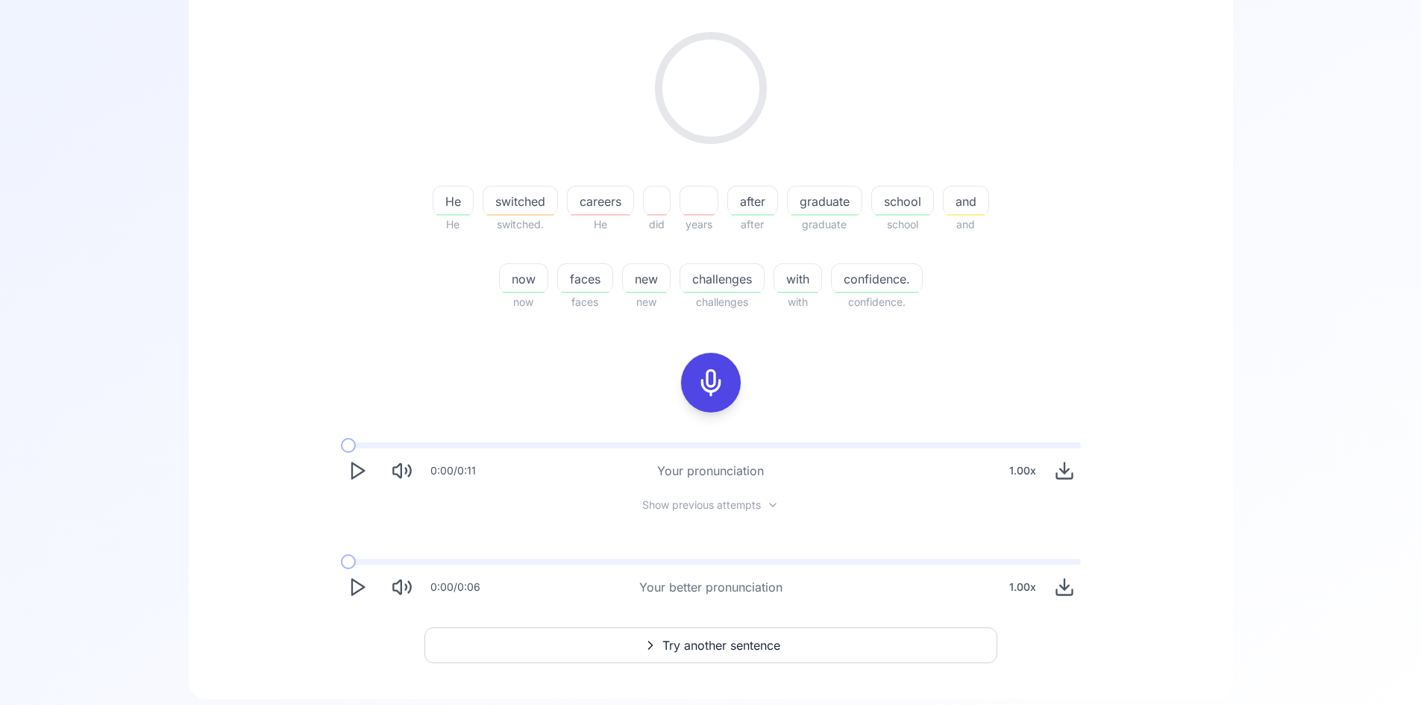
scroll to position [251, 0]
